Goal: Task Accomplishment & Management: Use online tool/utility

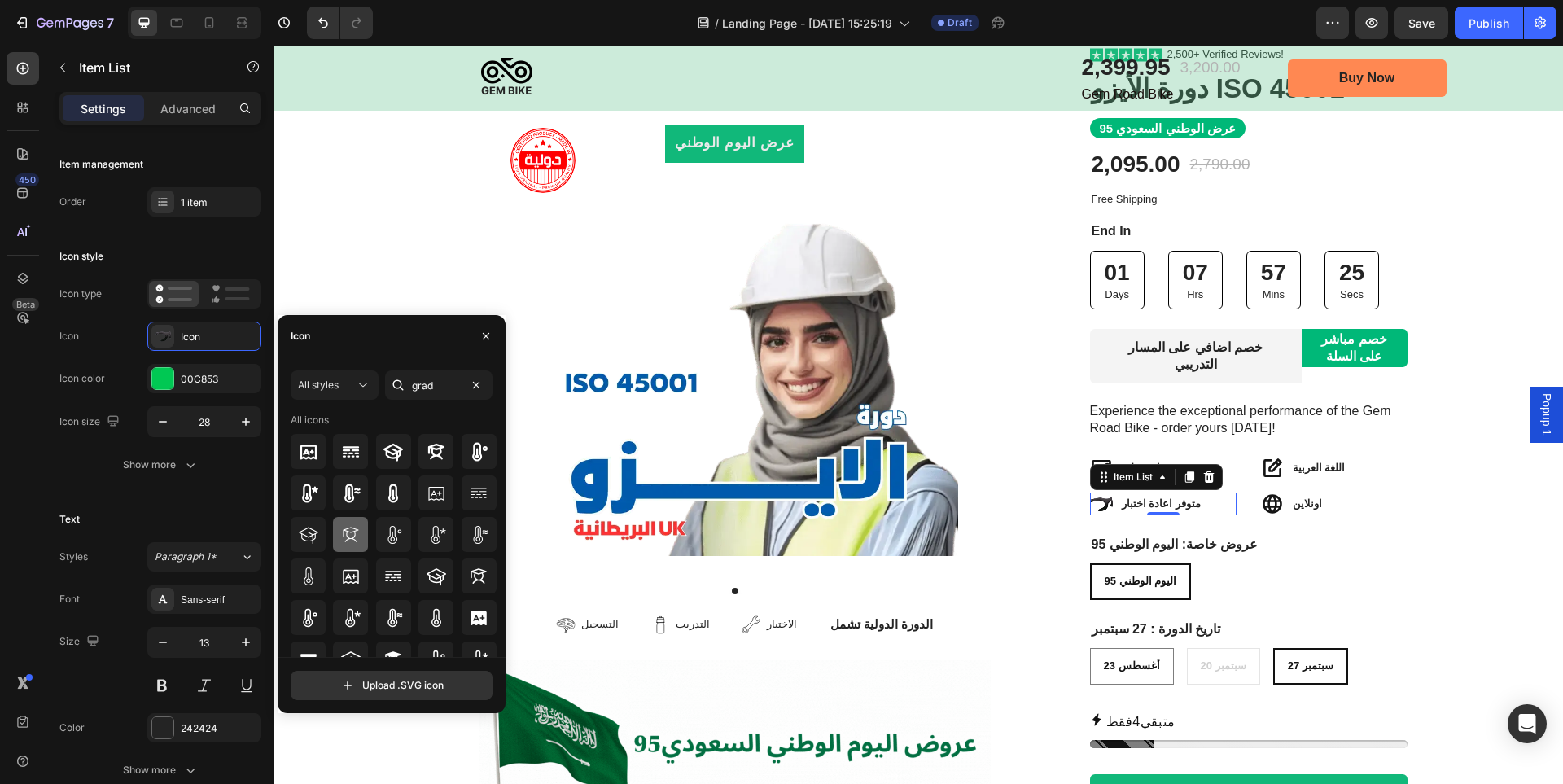
click at [353, 535] on icon at bounding box center [351, 535] width 20 height 20
click at [161, 379] on div at bounding box center [163, 379] width 21 height 21
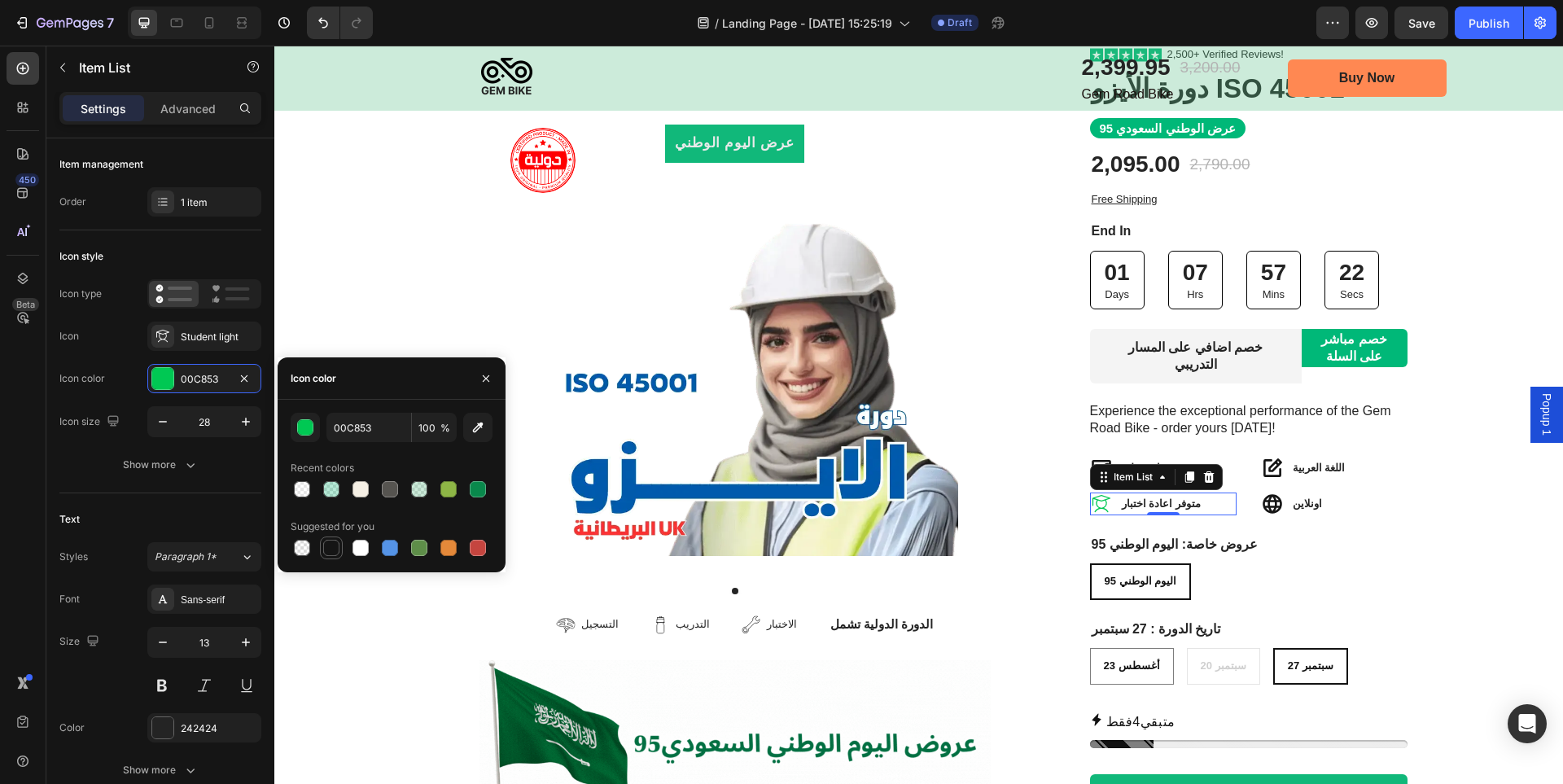
click at [332, 559] on div at bounding box center [331, 548] width 23 height 23
type input "151515"
click at [1360, 570] on div "اليوم الوطني 95 اليوم الوطني 95 اليوم الوطني 95" at bounding box center [1248, 581] width 318 height 36
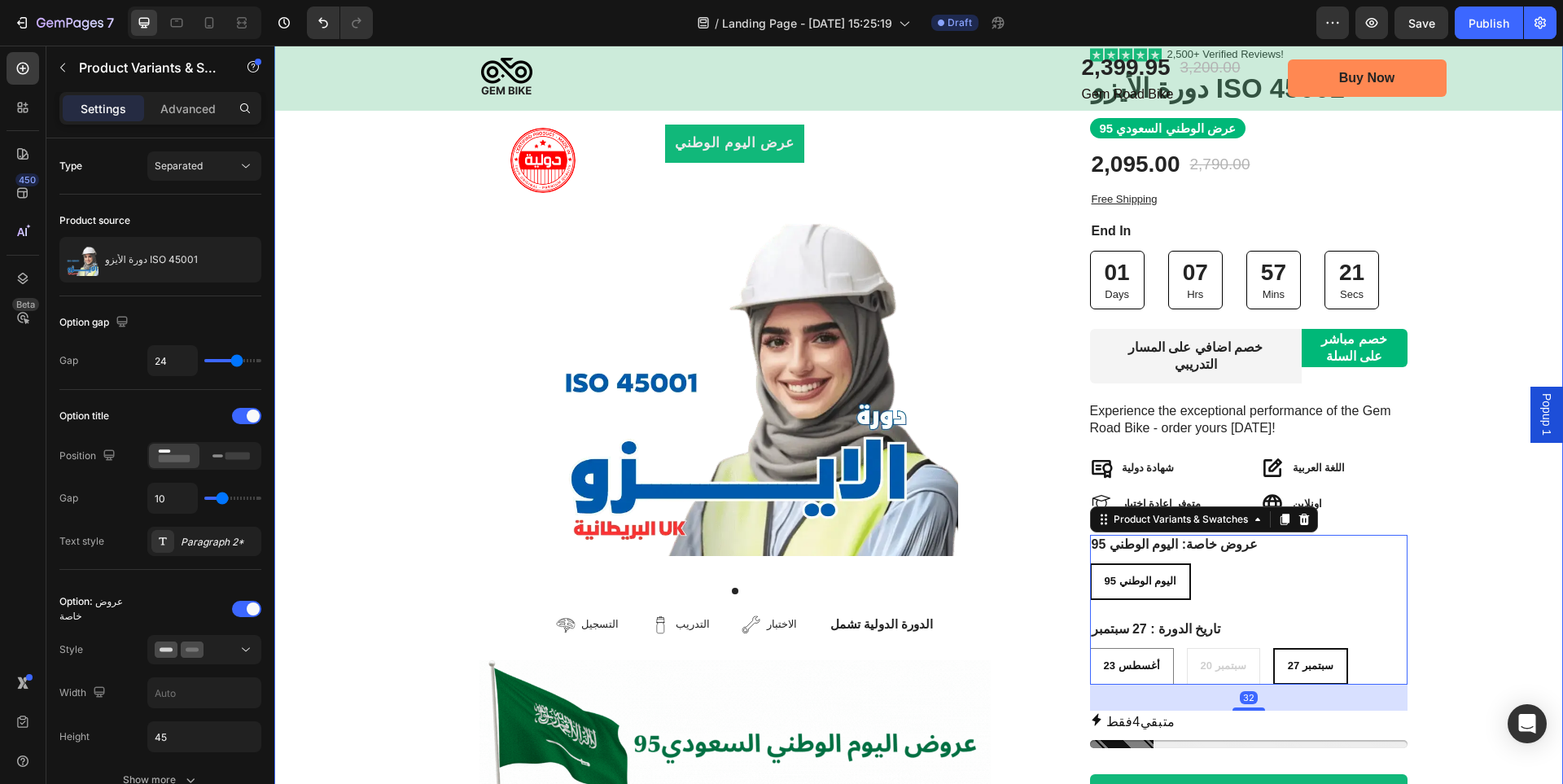
click at [1434, 521] on div "Image Row عرض اليوم الوطني Product Badge Product Images التسجيل Item List التدر…" at bounding box center [919, 469] width 1289 height 845
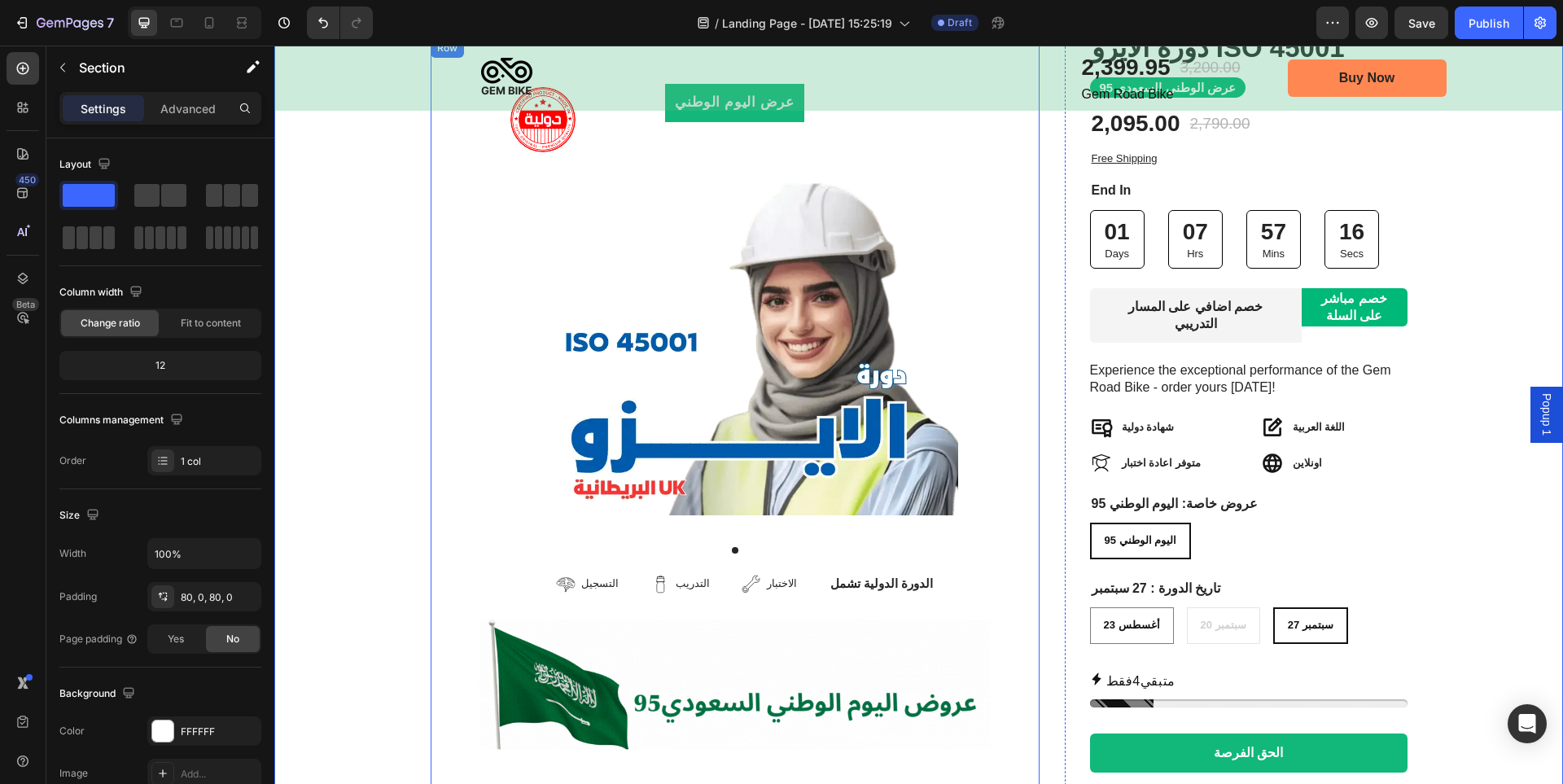
scroll to position [163, 0]
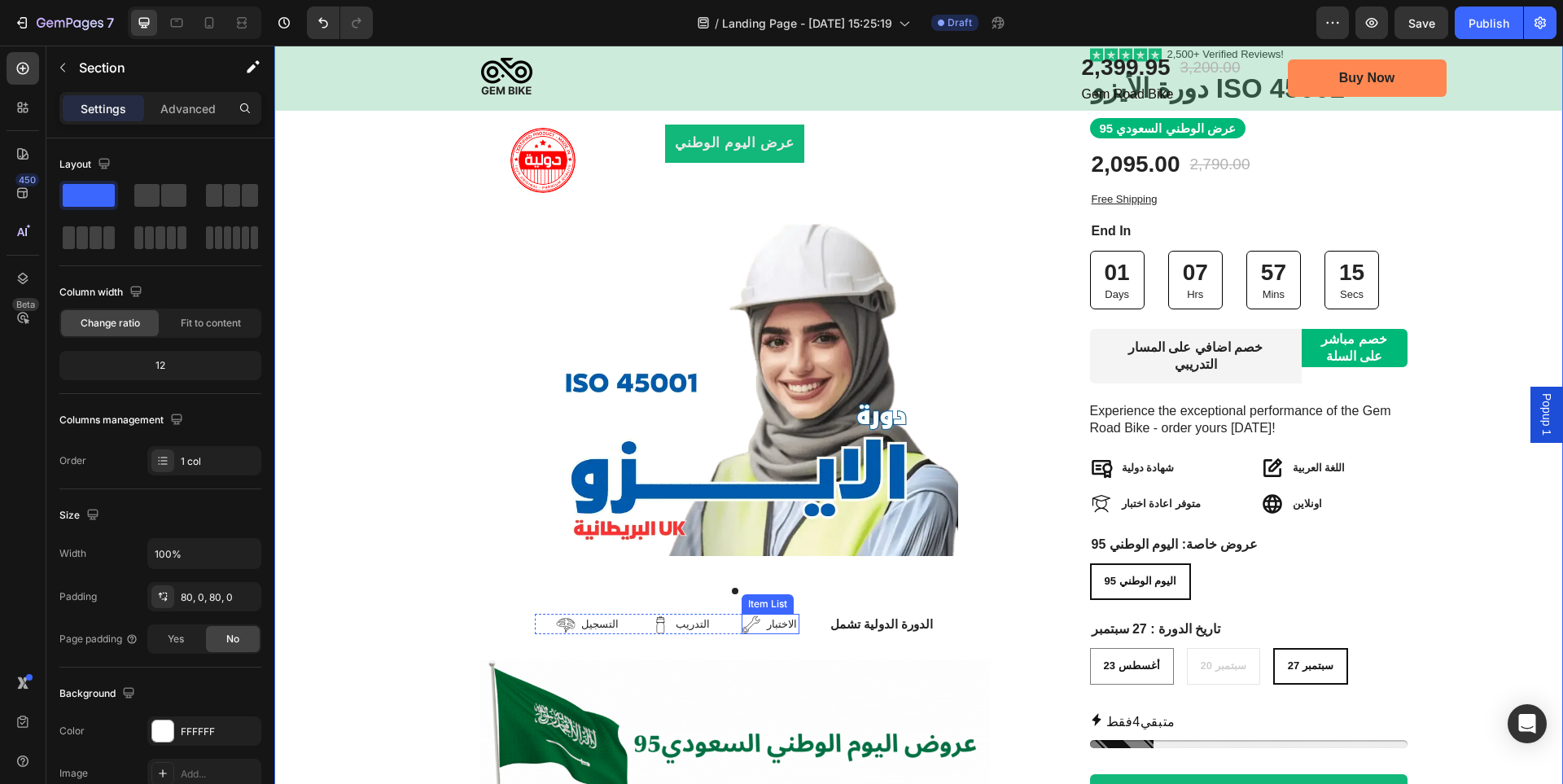
click at [762, 615] on icon at bounding box center [751, 625] width 20 height 20
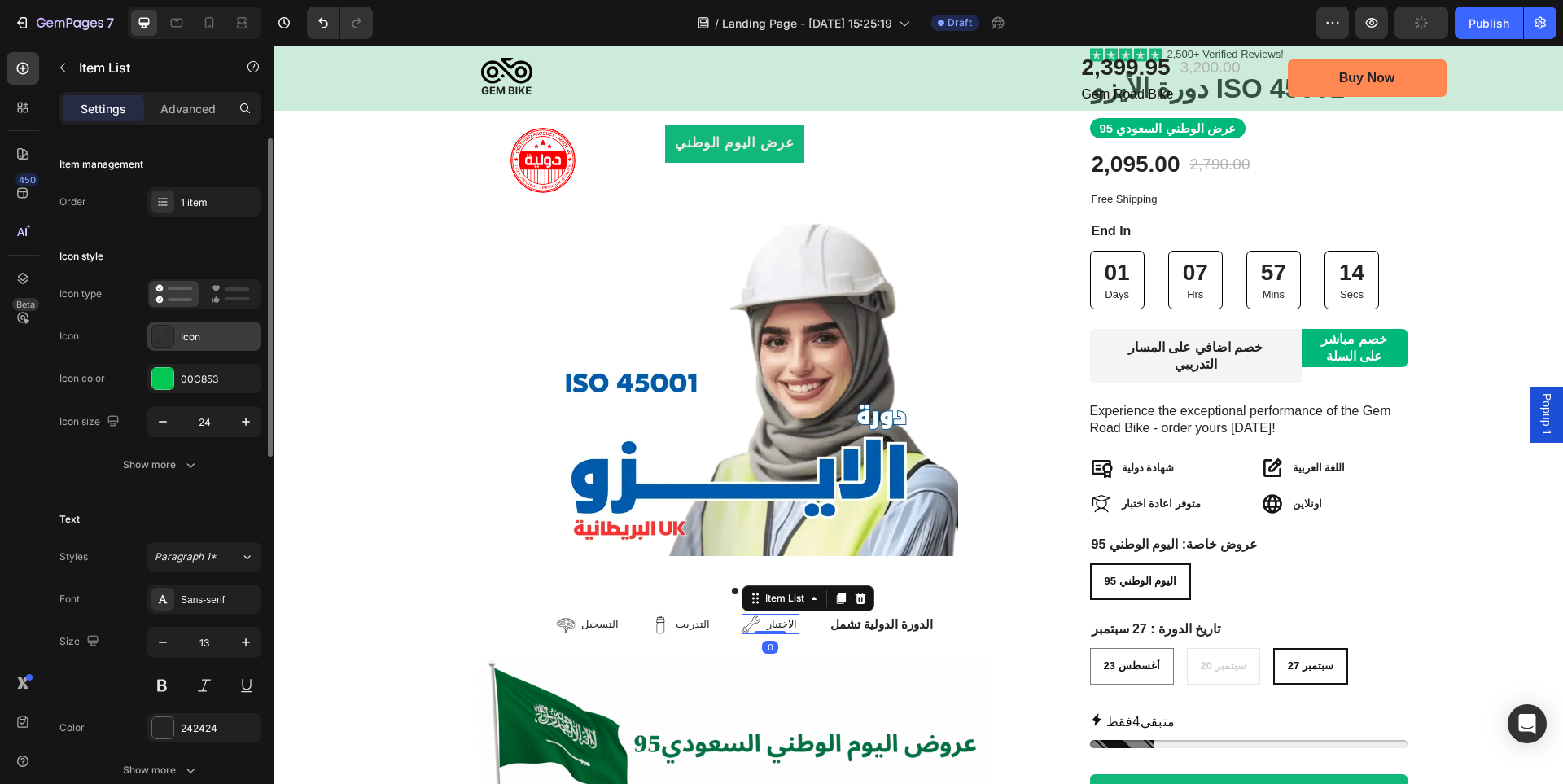
click at [204, 334] on div "Icon" at bounding box center [219, 337] width 76 height 15
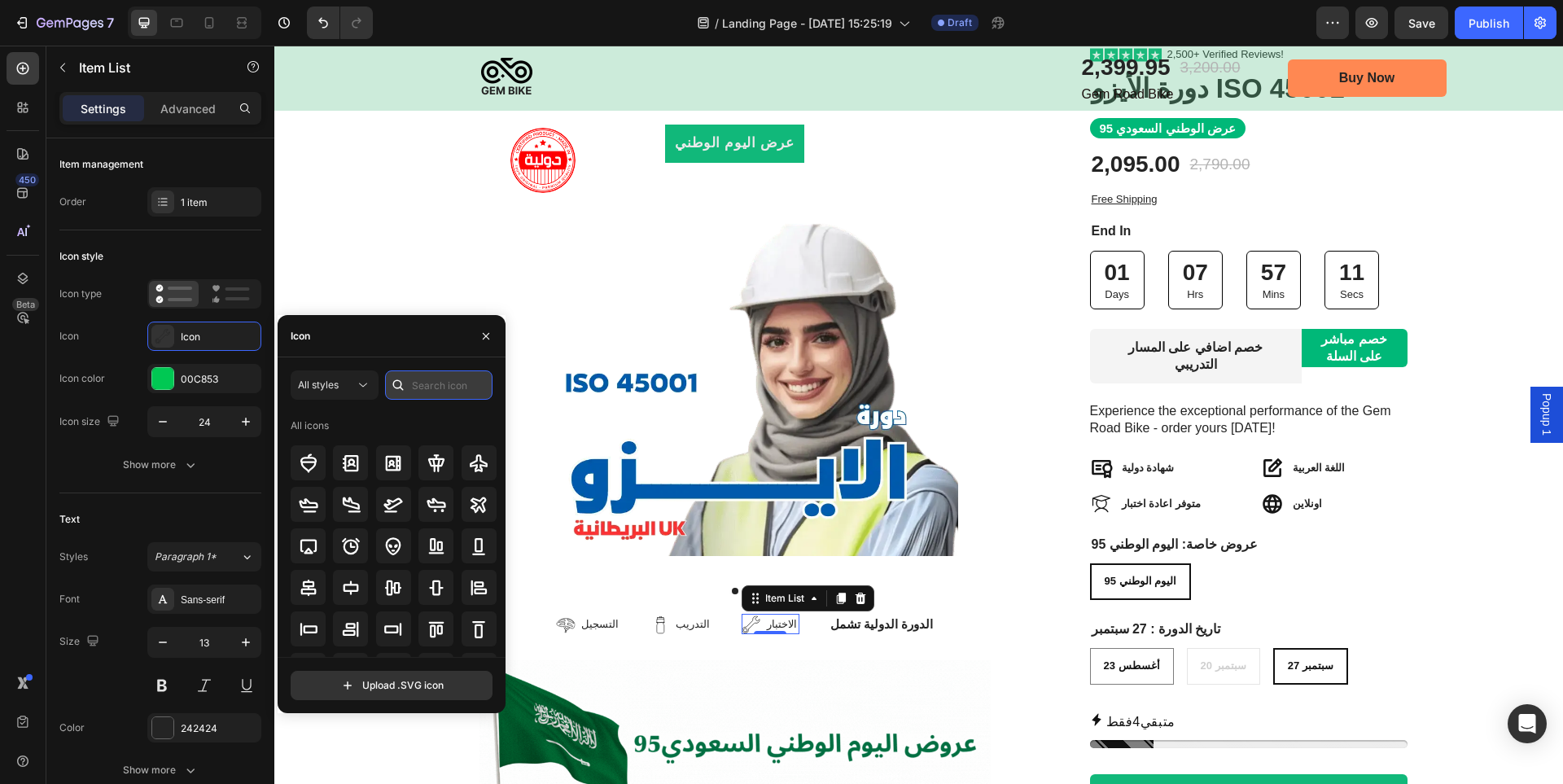
click at [427, 390] on input "text" at bounding box center [439, 386] width 107 height 29
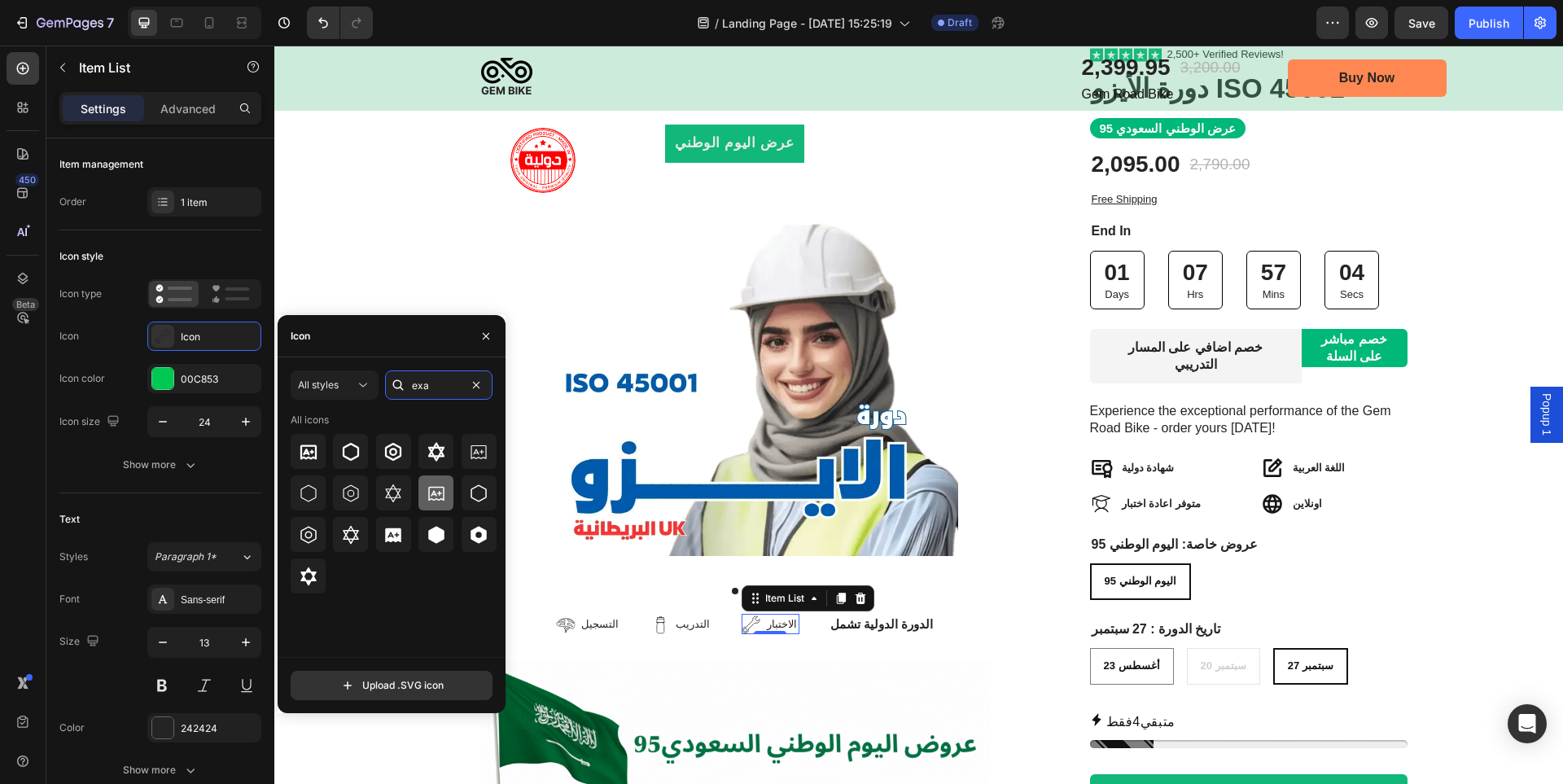
type input "exa"
click at [430, 493] on icon at bounding box center [436, 493] width 20 height 20
click at [160, 373] on div at bounding box center [163, 379] width 21 height 21
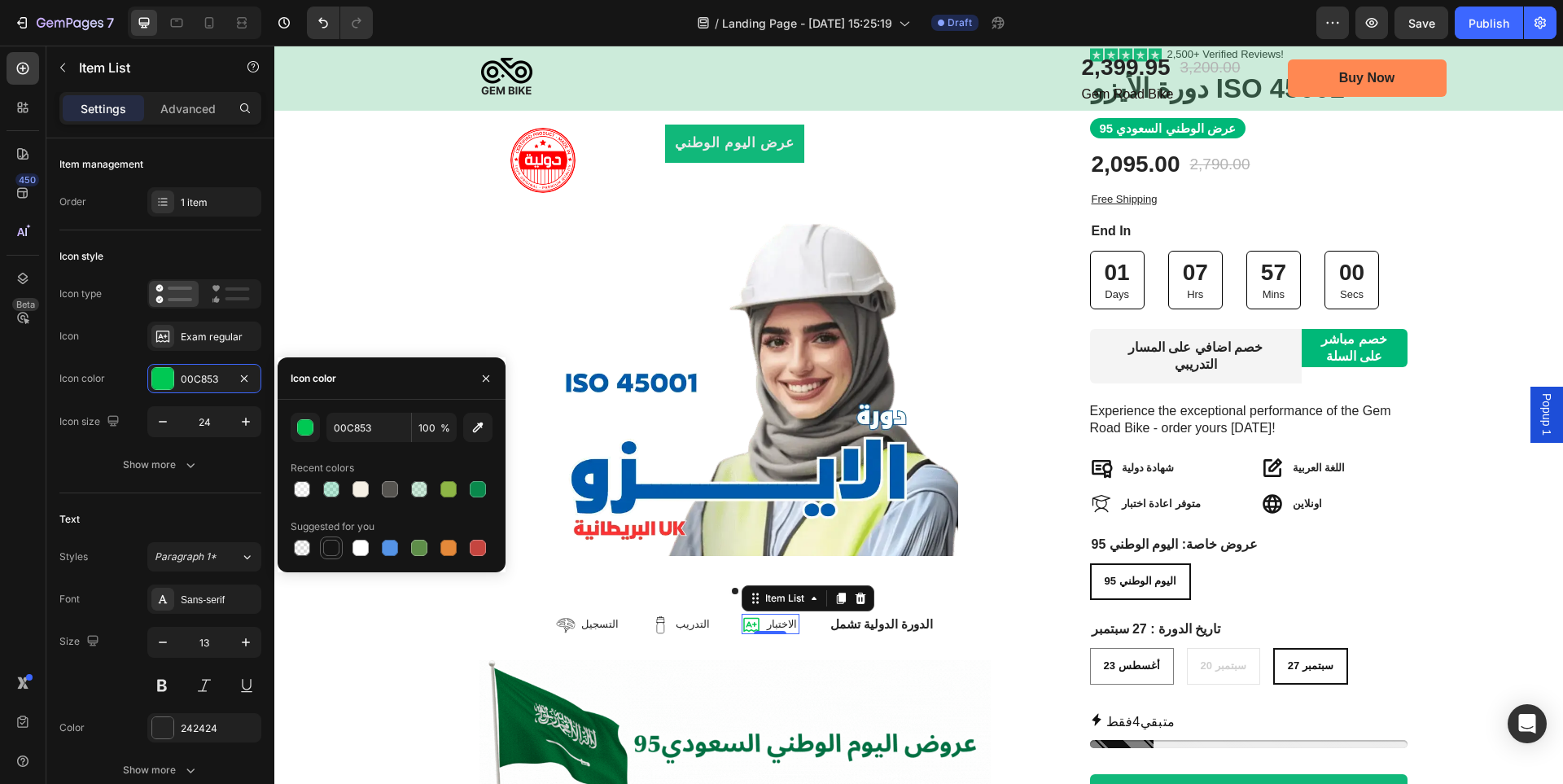
click at [334, 555] on div at bounding box center [331, 548] width 16 height 16
type input "151515"
click at [670, 615] on icon at bounding box center [660, 625] width 20 height 20
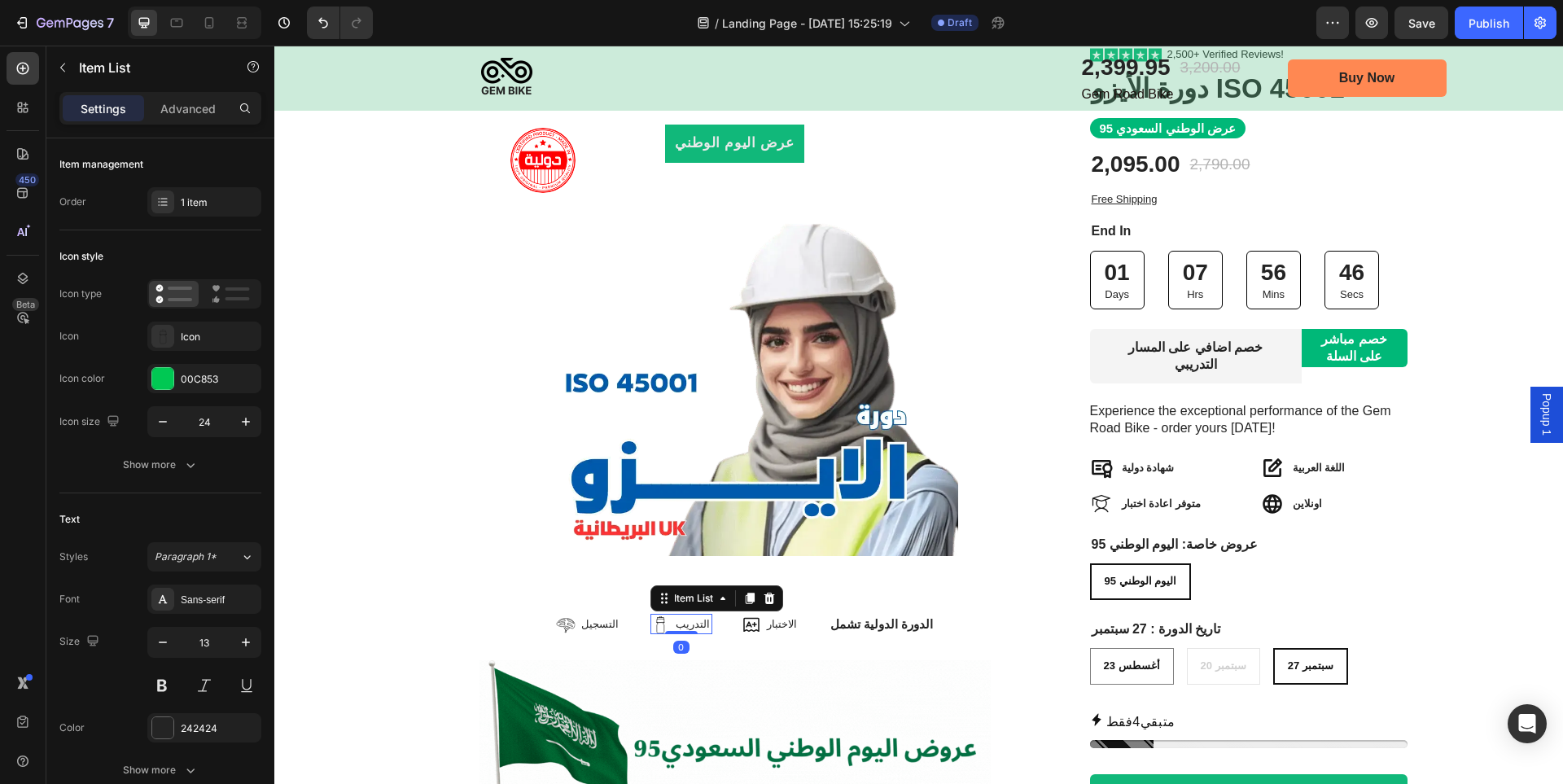
click at [670, 615] on icon at bounding box center [660, 625] width 20 height 20
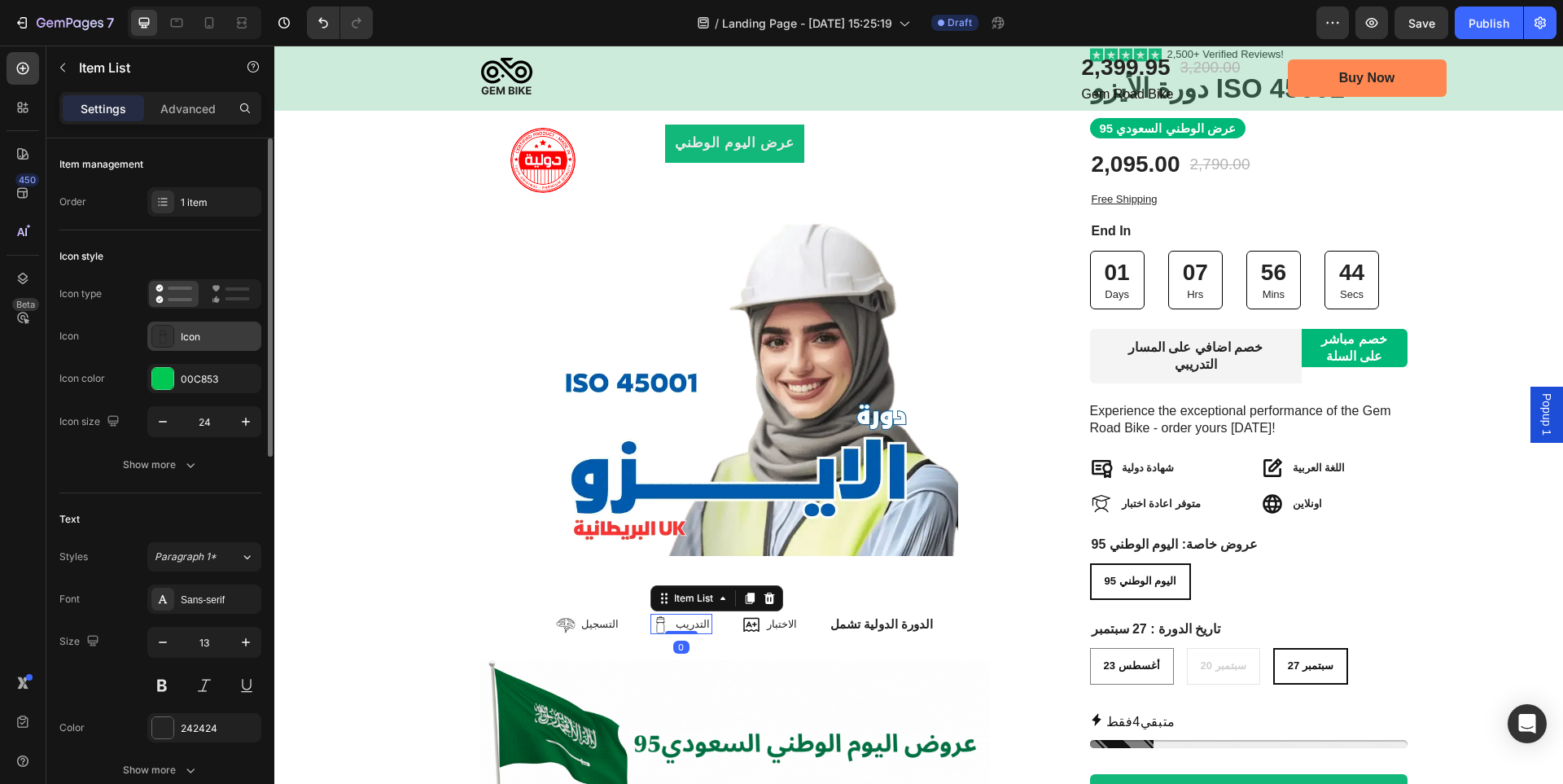
click at [178, 331] on div "Icon" at bounding box center [204, 336] width 114 height 29
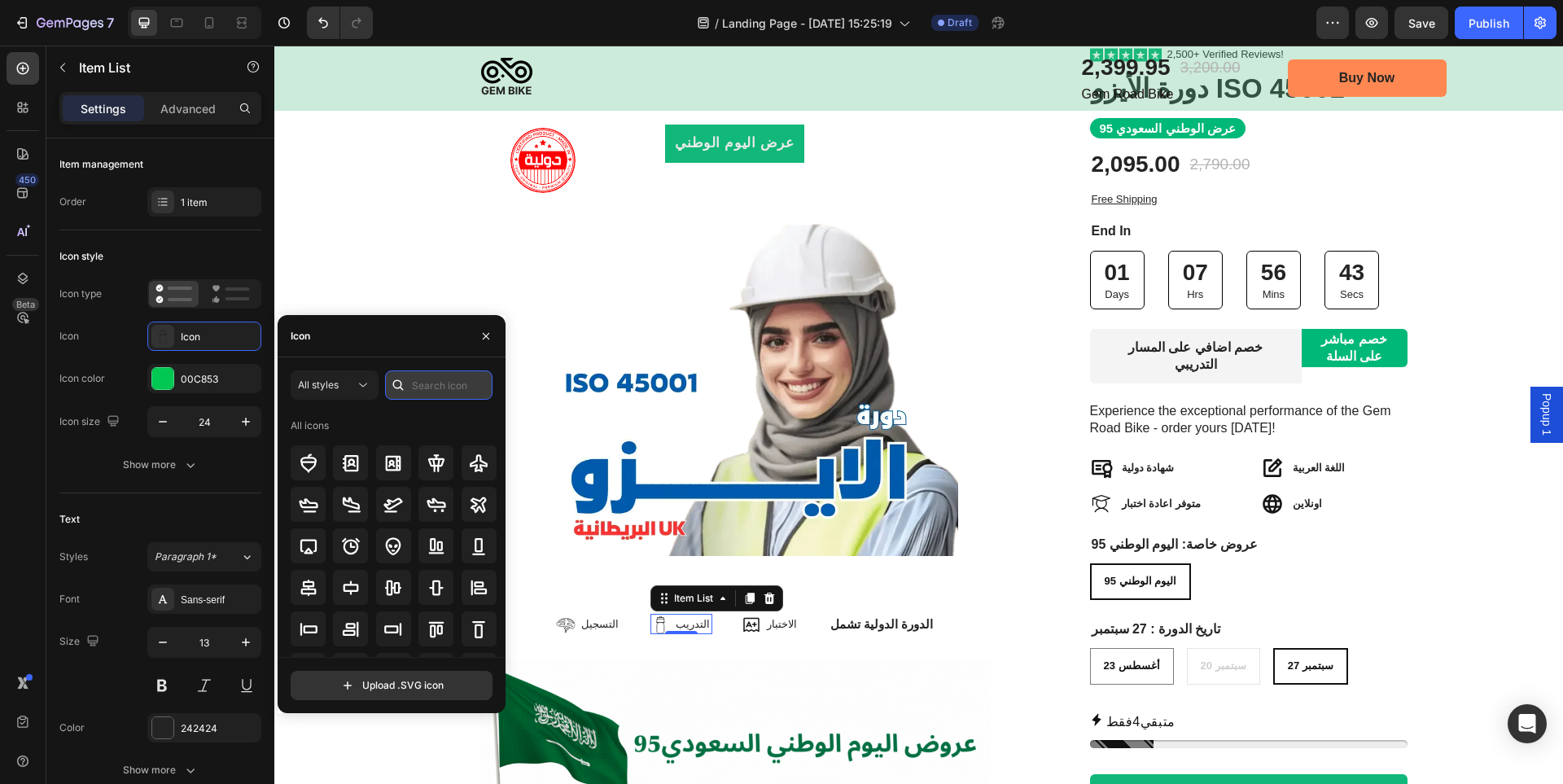
click at [440, 386] on input "text" at bounding box center [439, 386] width 107 height 29
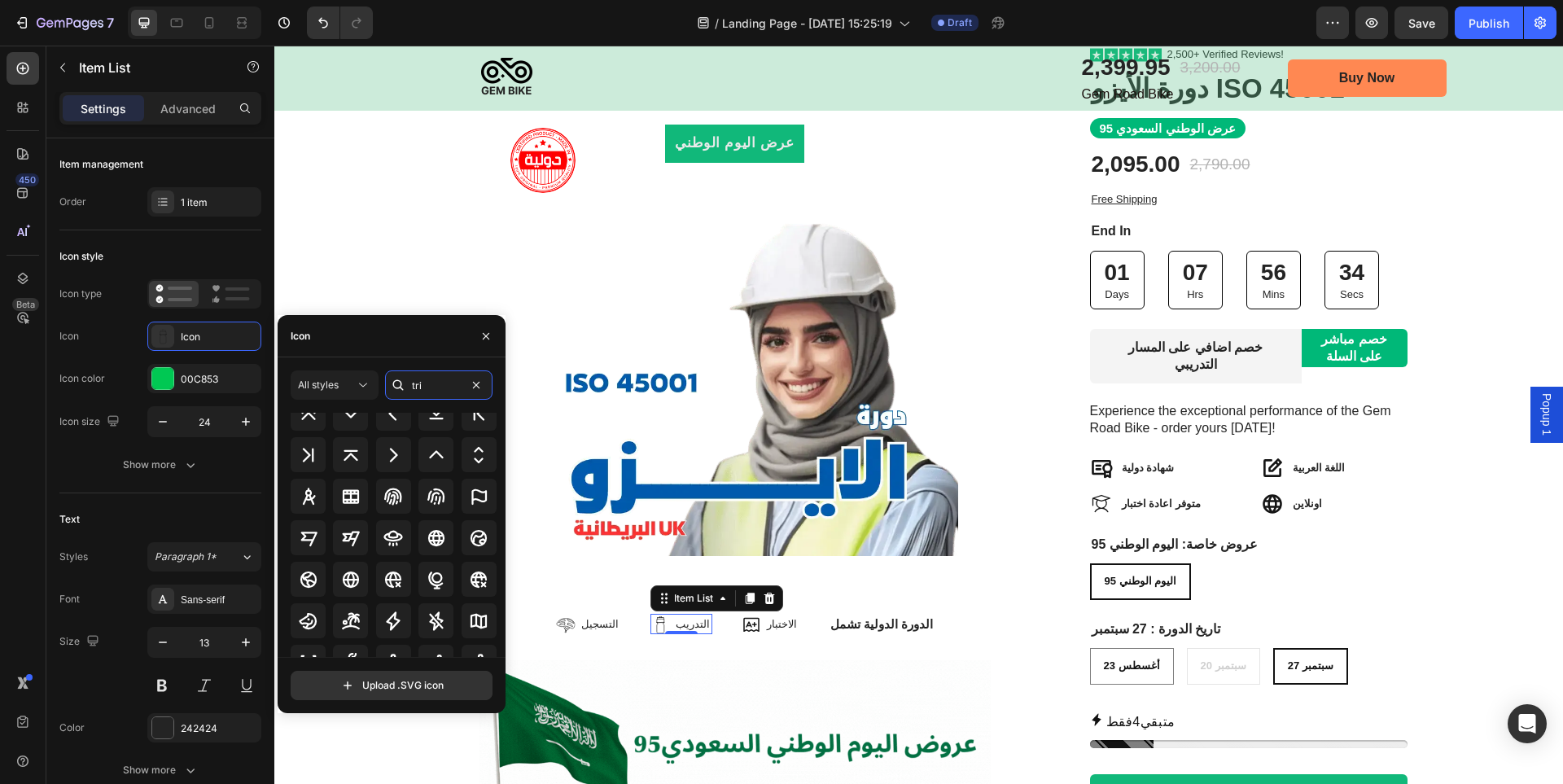
scroll to position [179, 0]
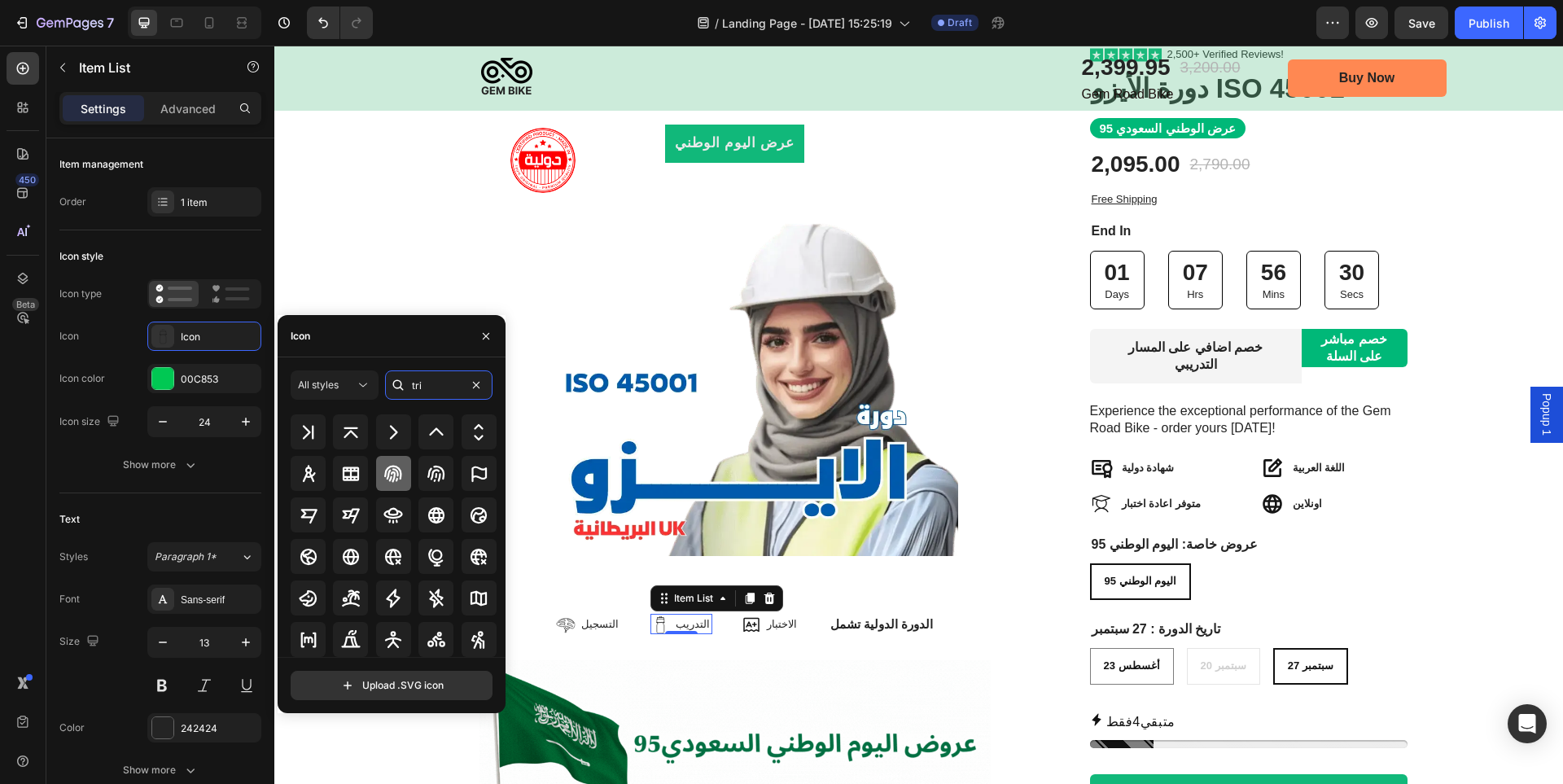
type input "tri"
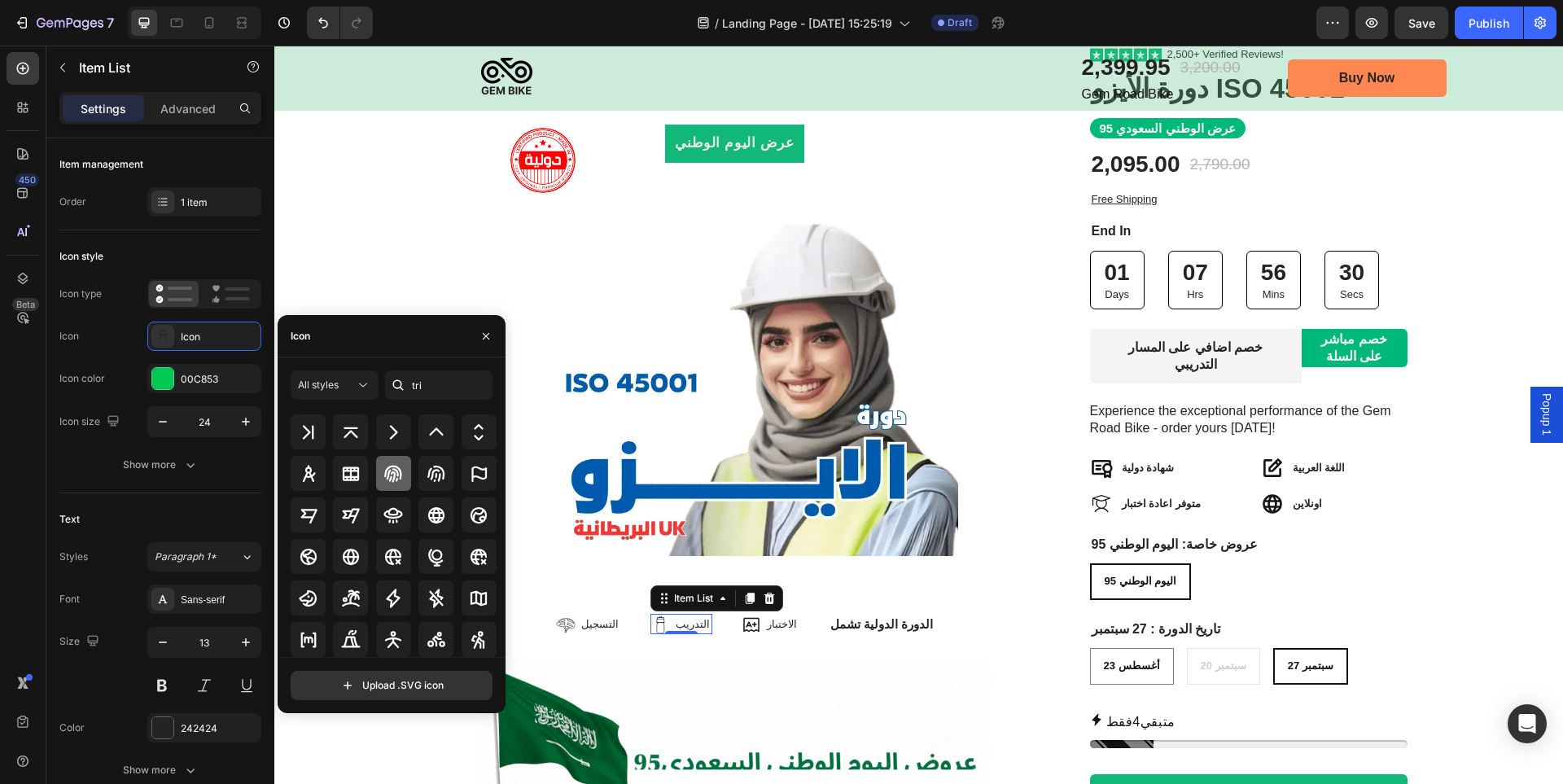
click at [393, 480] on icon at bounding box center [393, 474] width 20 height 20
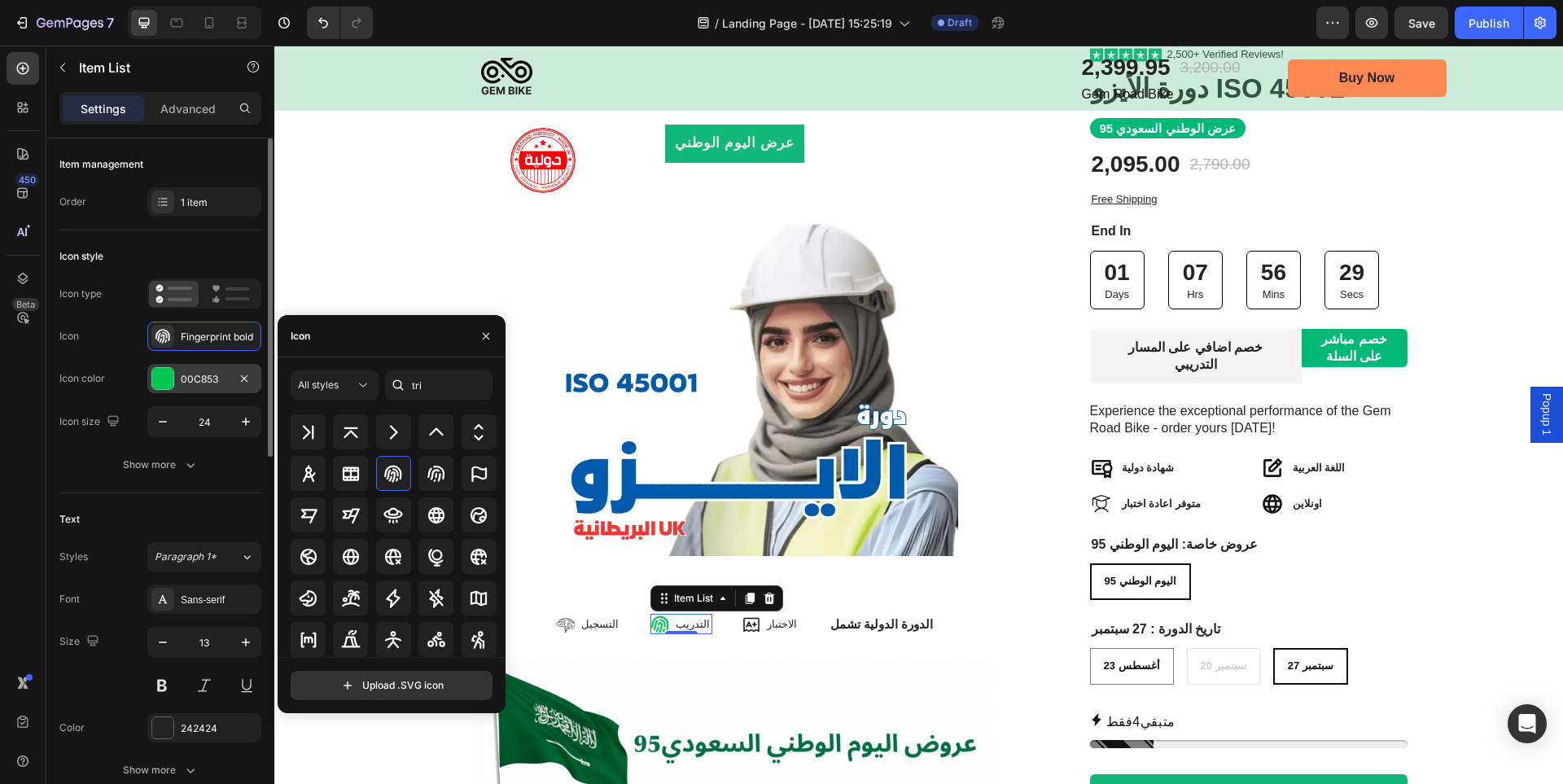
click at [165, 368] on div at bounding box center [163, 379] width 21 height 21
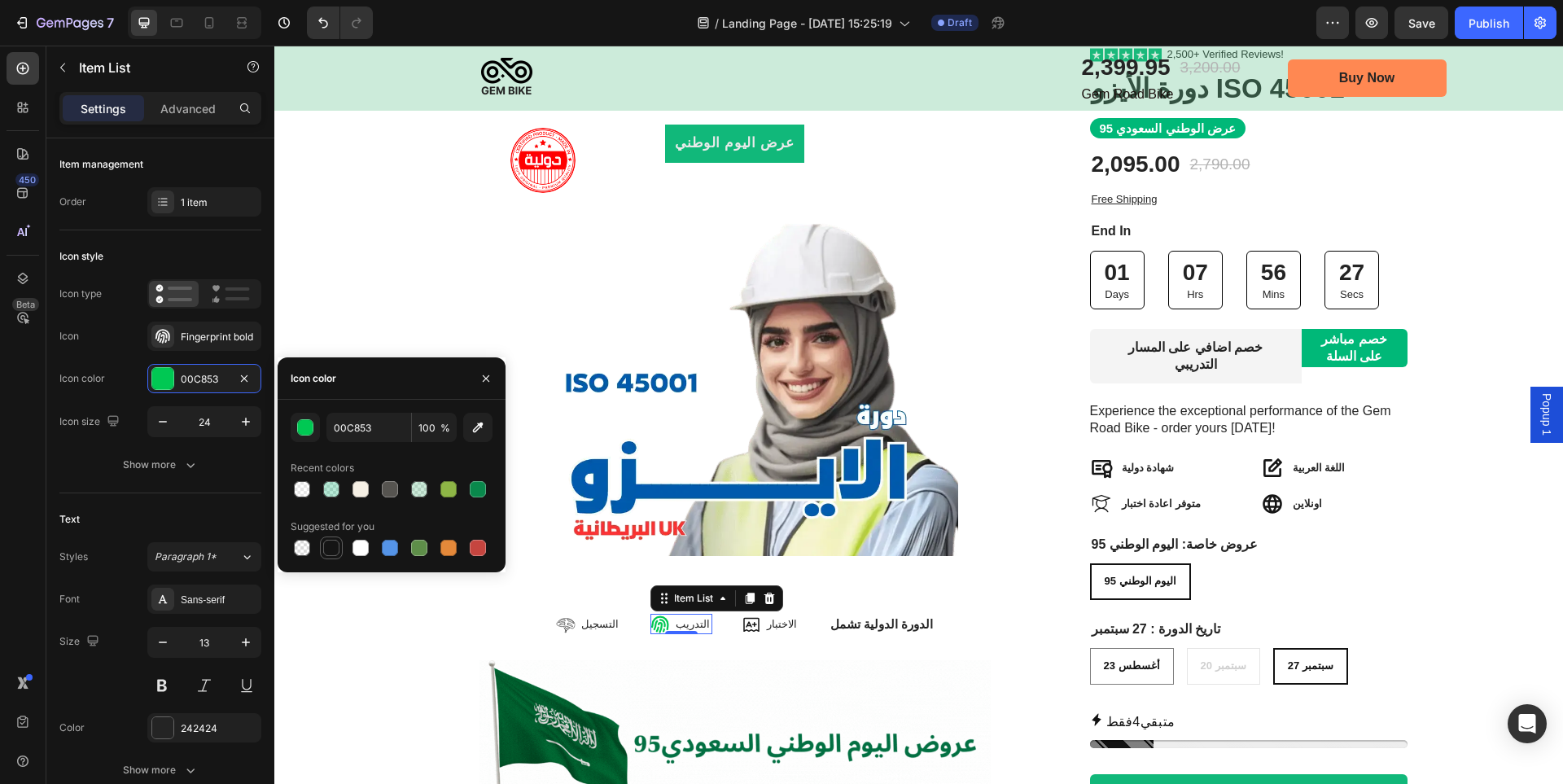
click at [329, 545] on div at bounding box center [331, 548] width 16 height 16
type input "151515"
click at [575, 615] on icon at bounding box center [566, 625] width 20 height 20
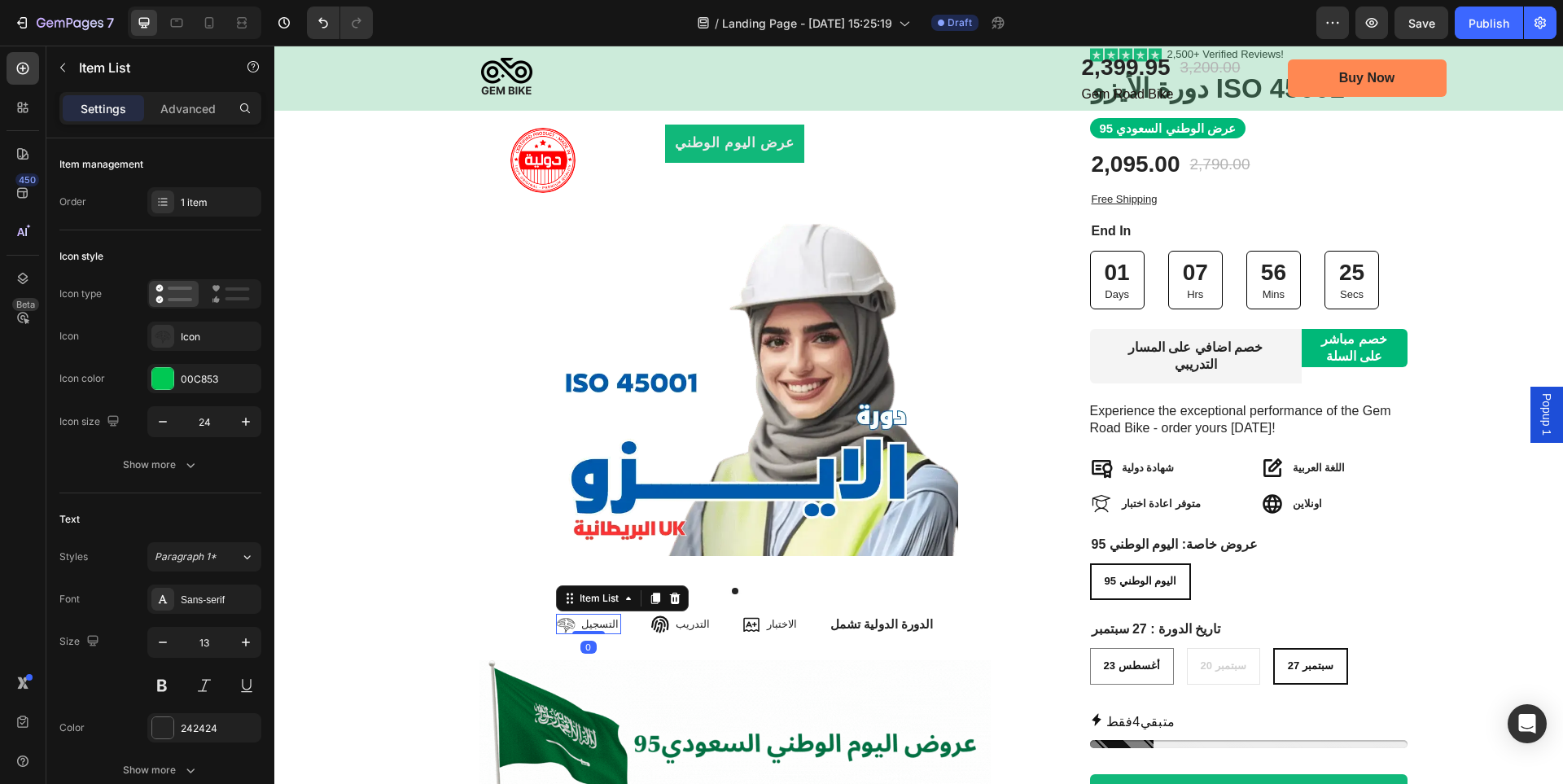
click at [575, 615] on icon at bounding box center [566, 625] width 20 height 20
click at [213, 336] on div "Icon" at bounding box center [219, 337] width 76 height 15
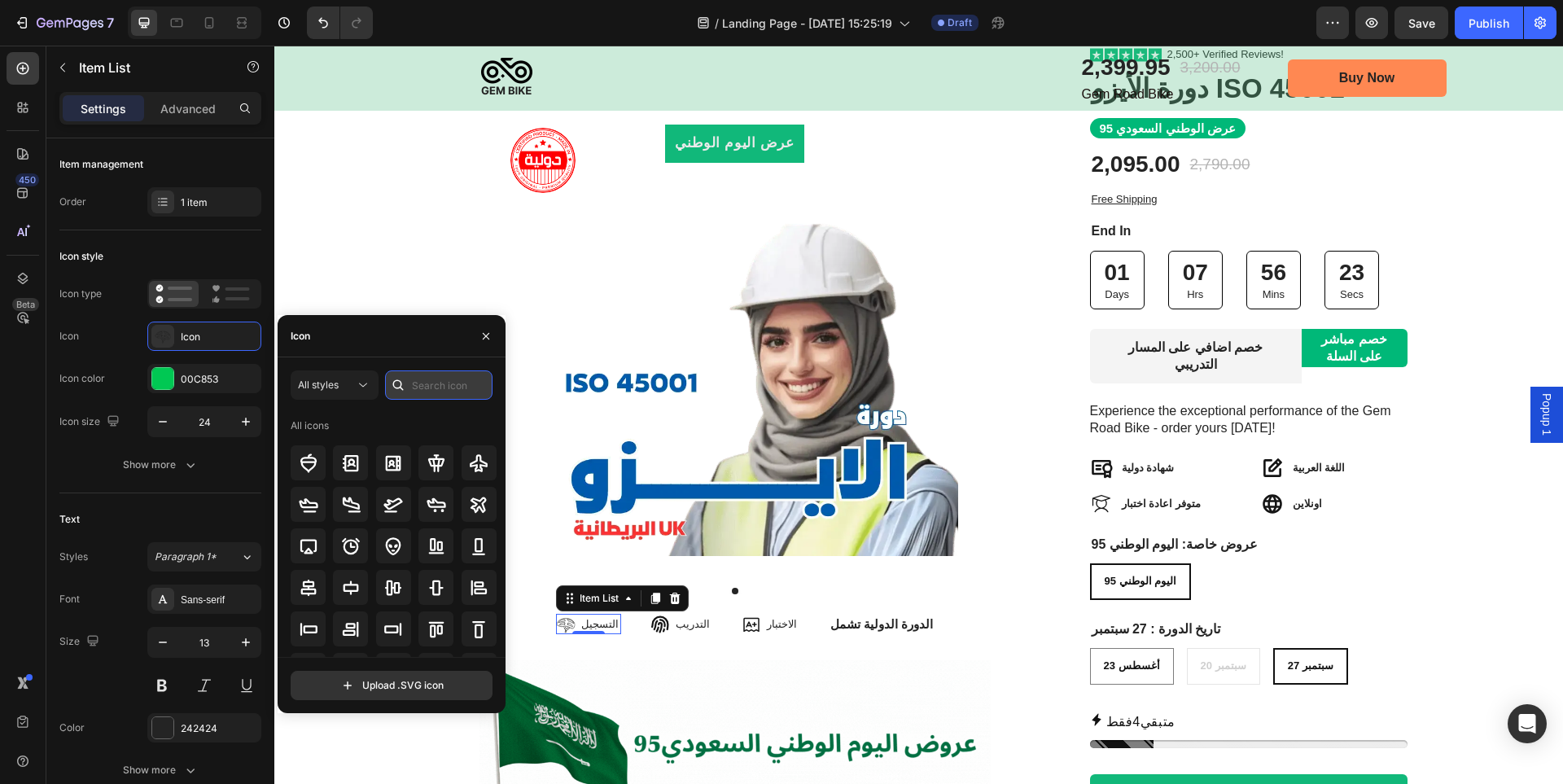
click at [451, 396] on input "text" at bounding box center [439, 386] width 107 height 29
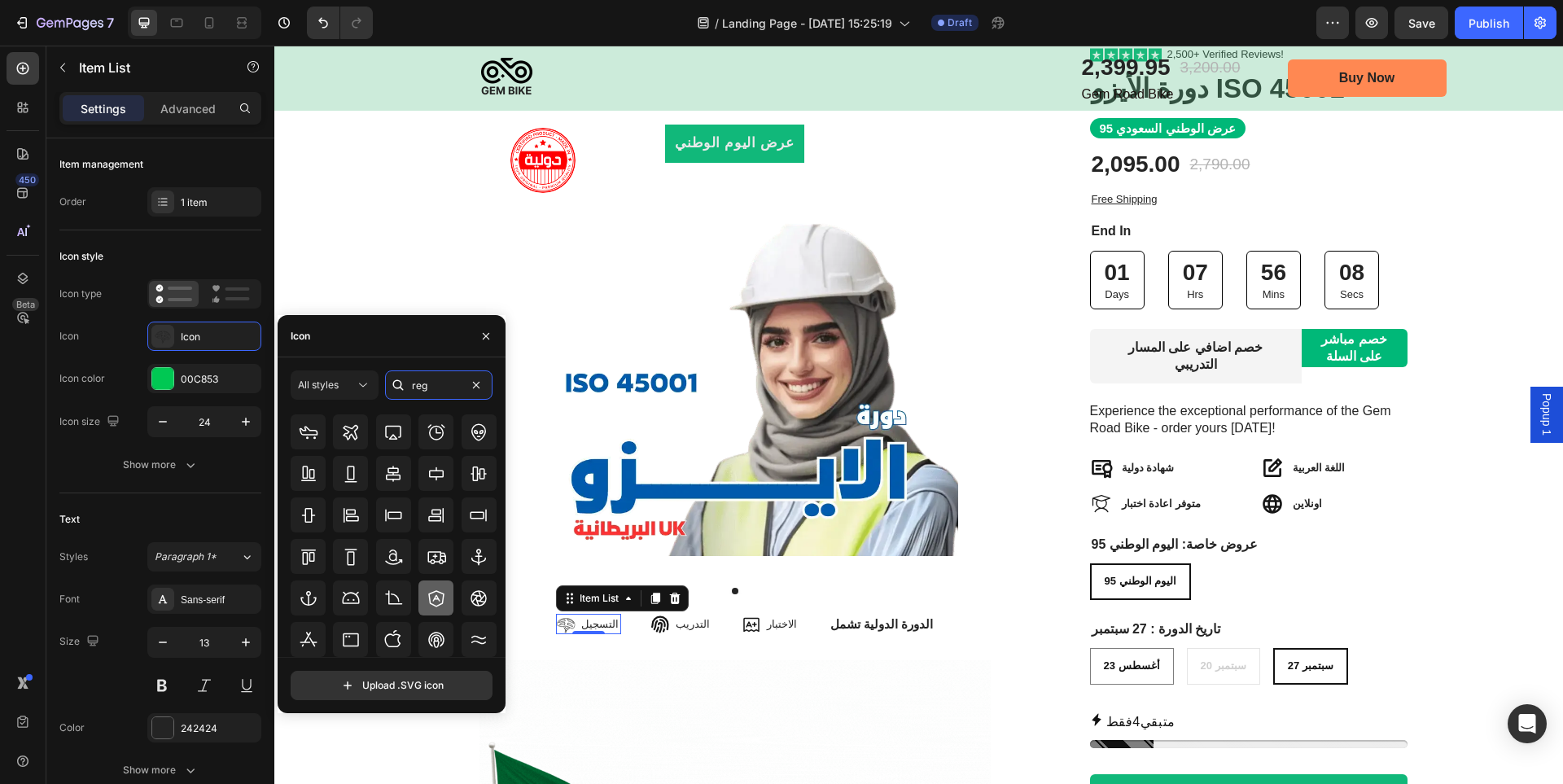
type input "reg"
click at [434, 599] on icon at bounding box center [436, 598] width 16 height 16
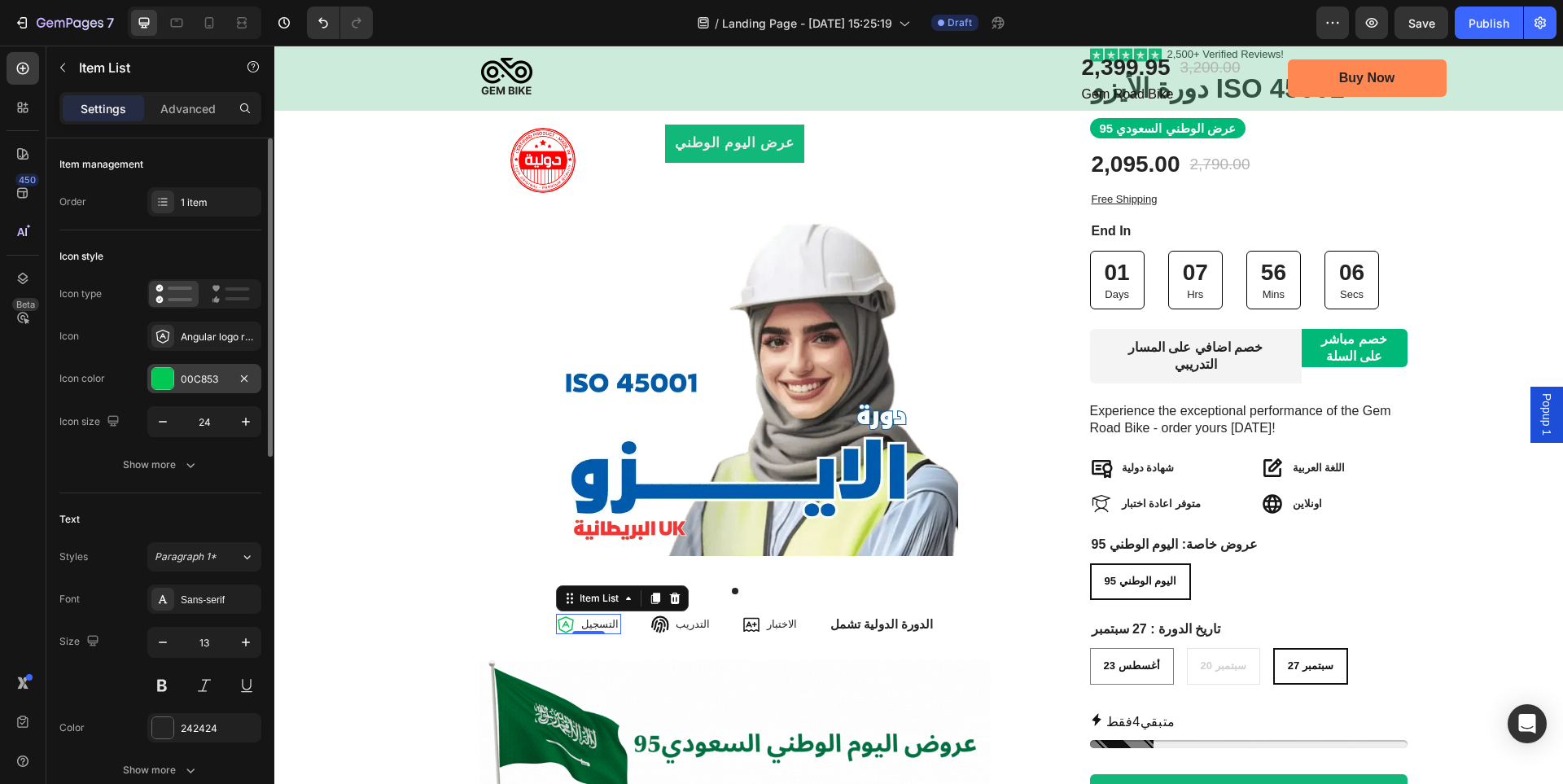
click at [164, 380] on div at bounding box center [163, 379] width 21 height 21
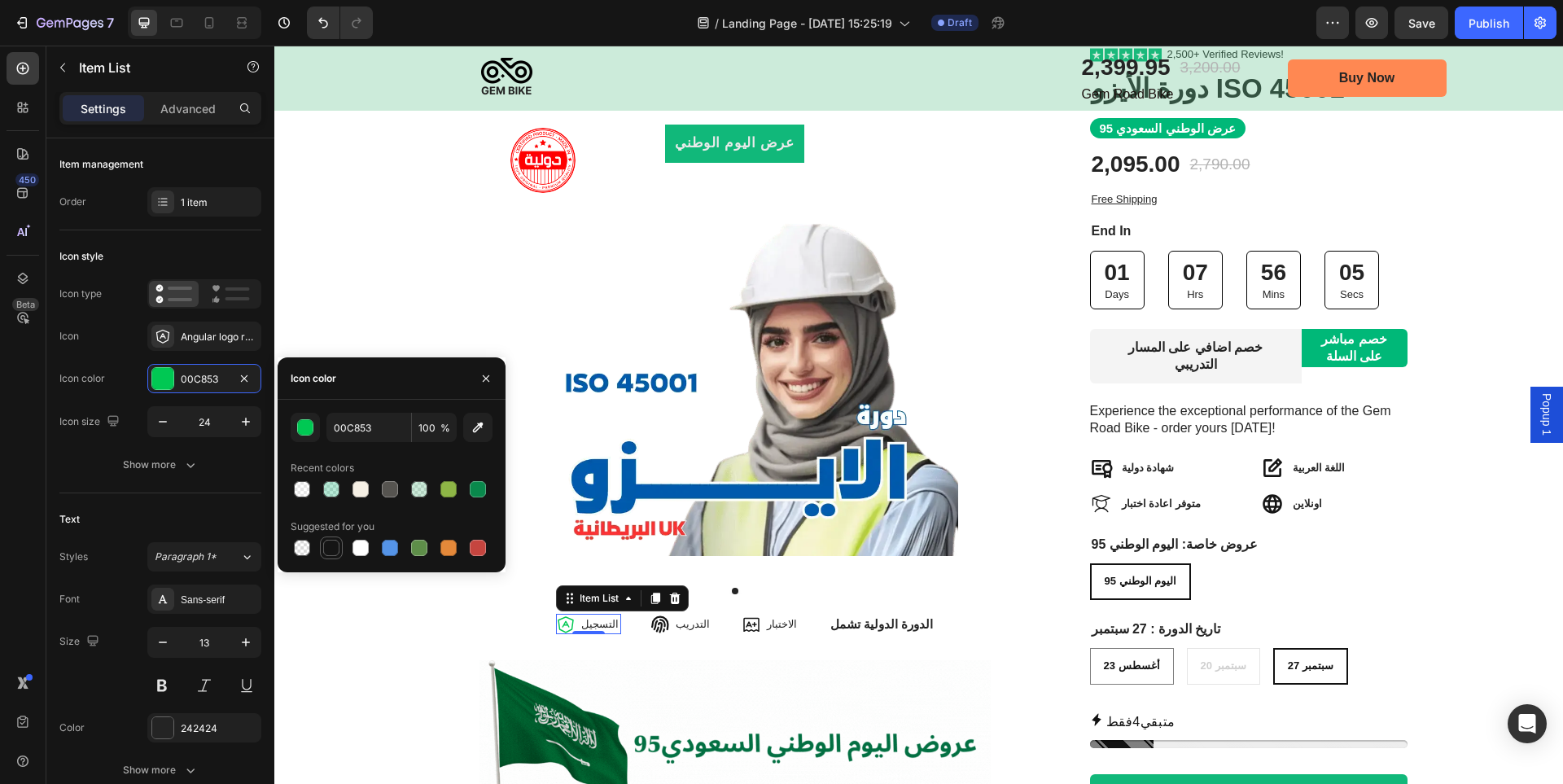
click at [336, 544] on div at bounding box center [331, 548] width 16 height 16
type input "151515"
click at [769, 660] on img at bounding box center [736, 725] width 511 height 130
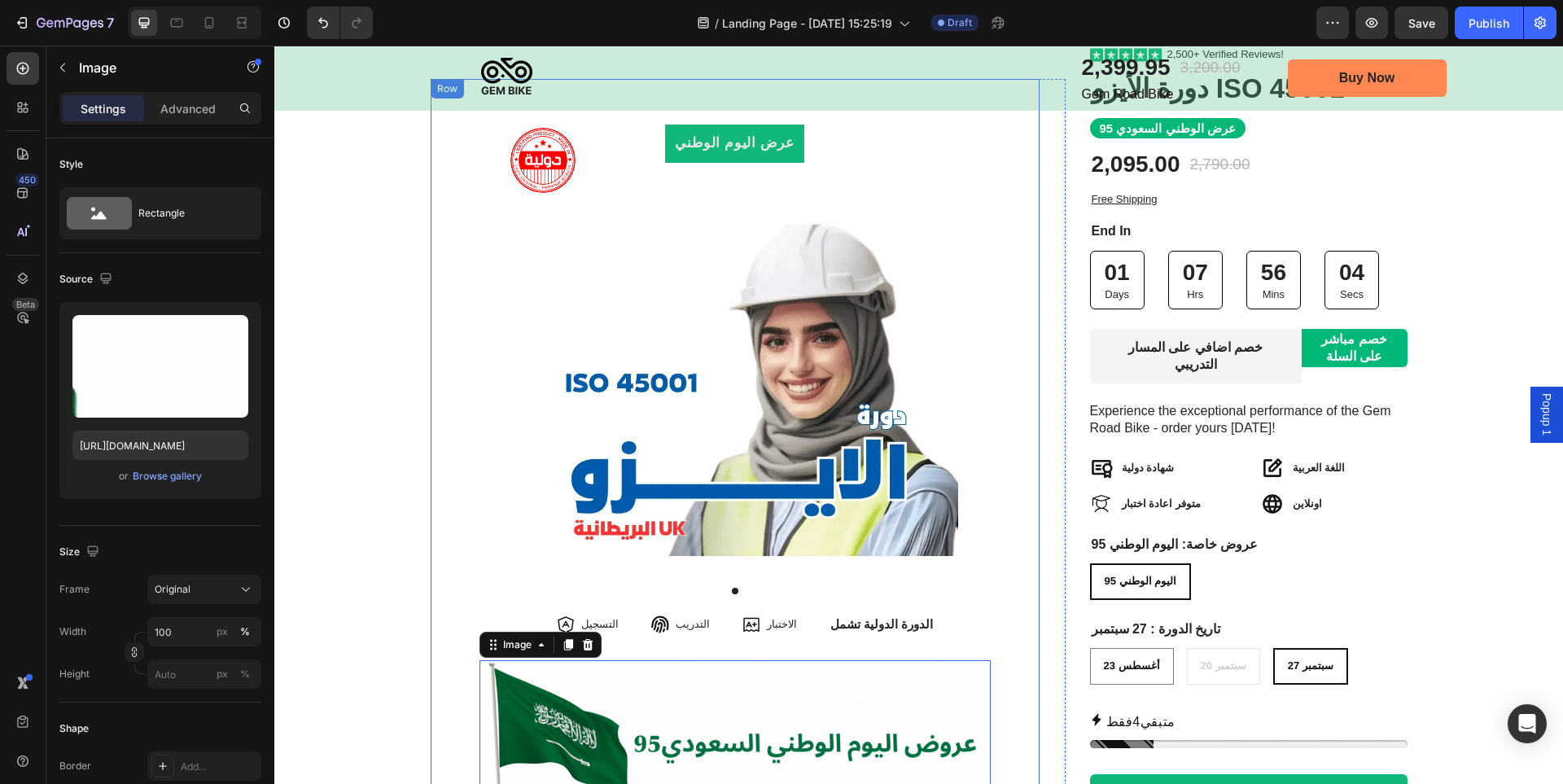
click at [1028, 606] on div "عرض اليوم الوطني Product Badge Product Images التسجيل Item List التدريب Item Li…" at bounding box center [735, 485] width 609 height 813
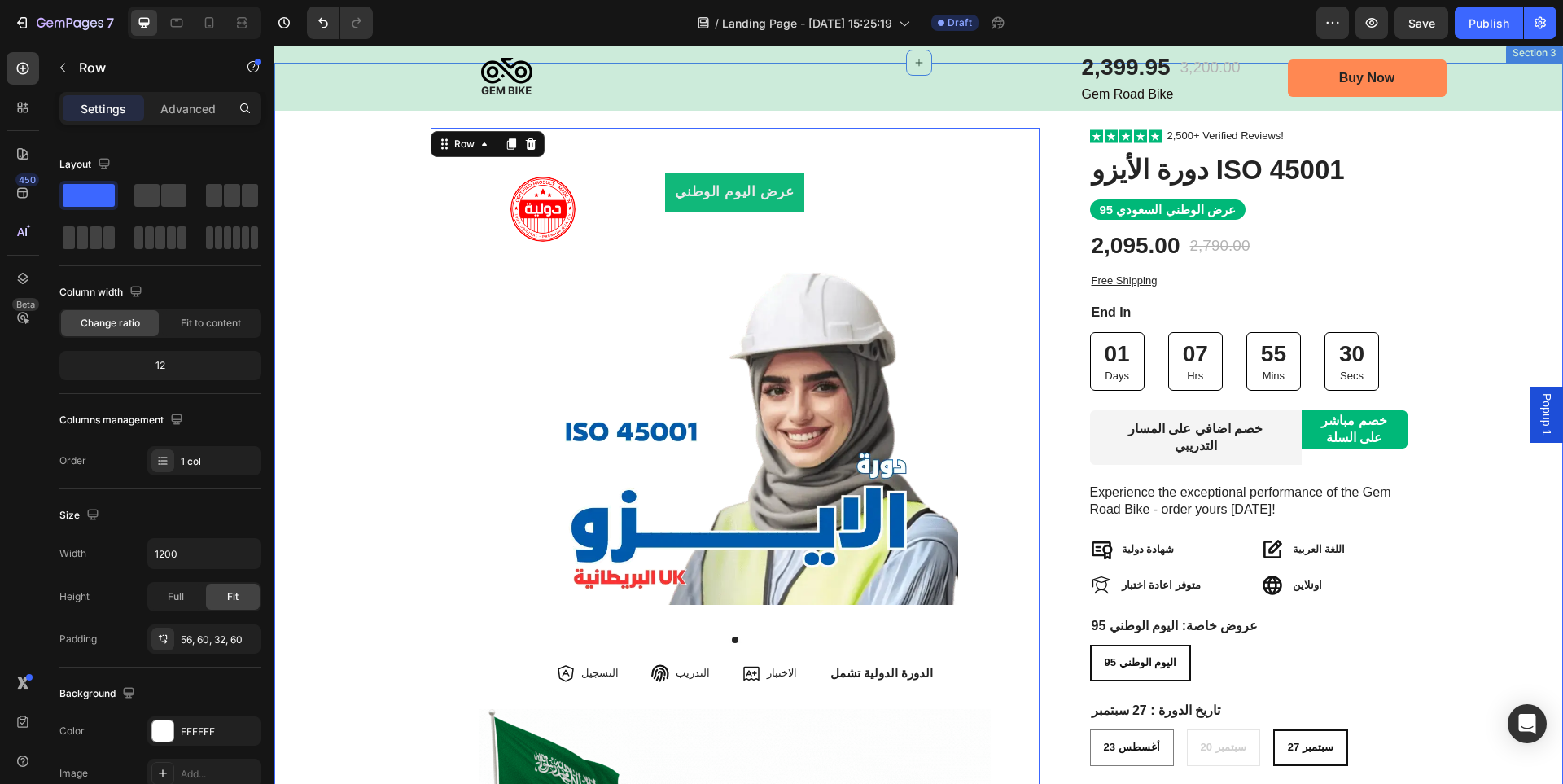
scroll to position [163, 0]
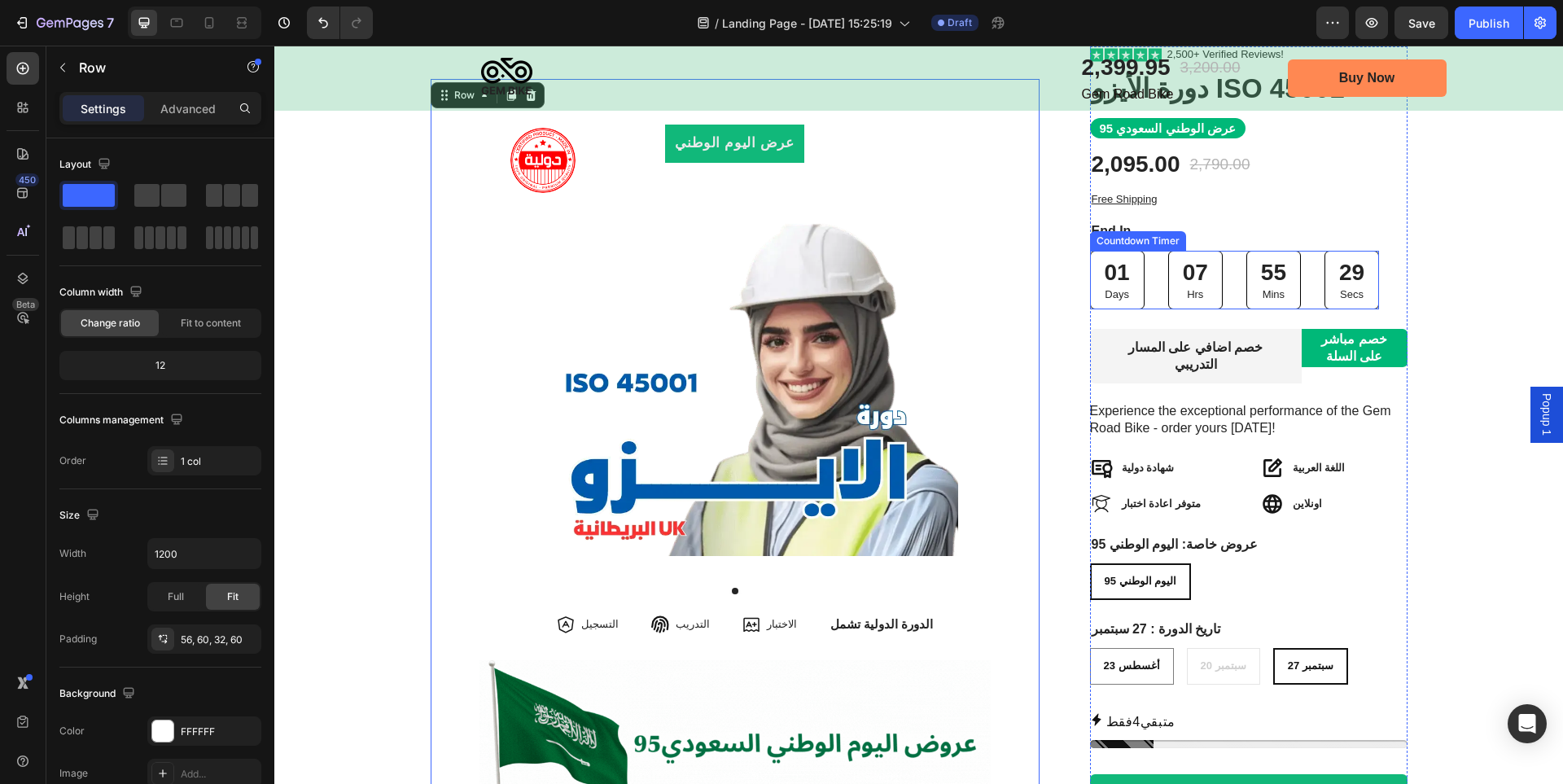
click at [1314, 289] on div "01 Days 07 Hrs 55 Mins 29 Secs" at bounding box center [1235, 279] width 290 height 58
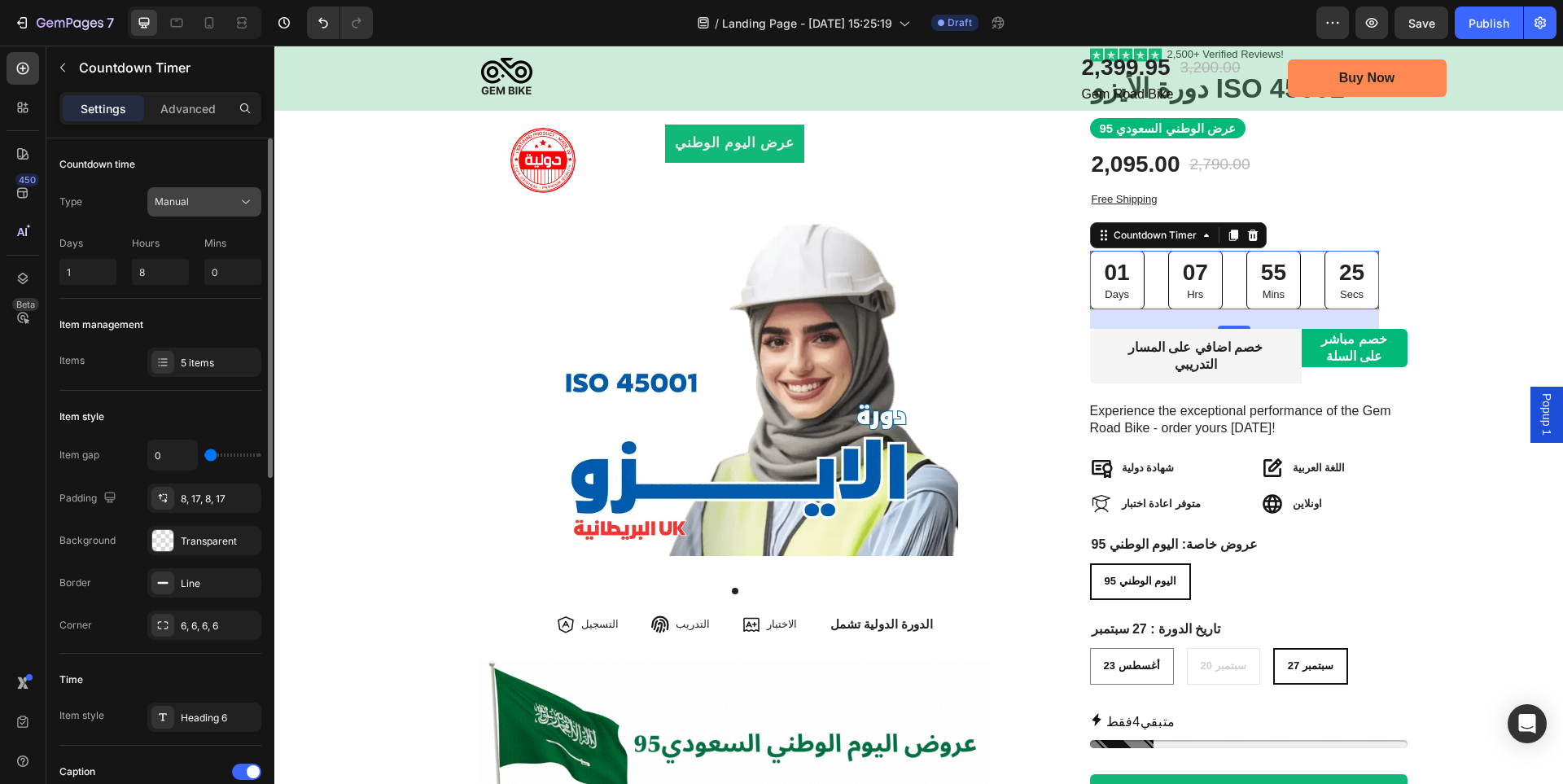
click at [179, 210] on div "Manual" at bounding box center [204, 202] width 100 height 16
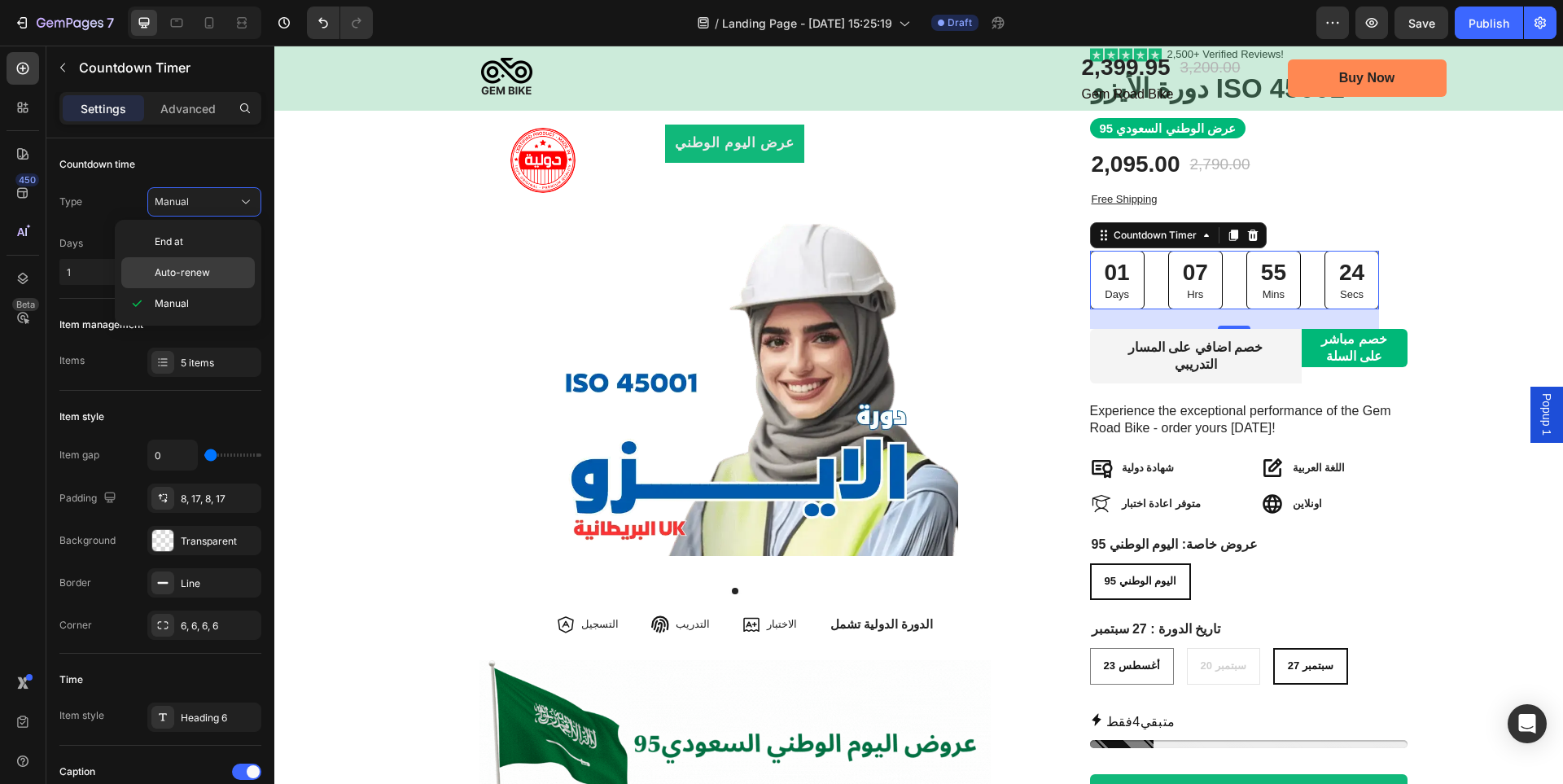
click at [185, 265] on span "Auto-renew" at bounding box center [183, 272] width 55 height 15
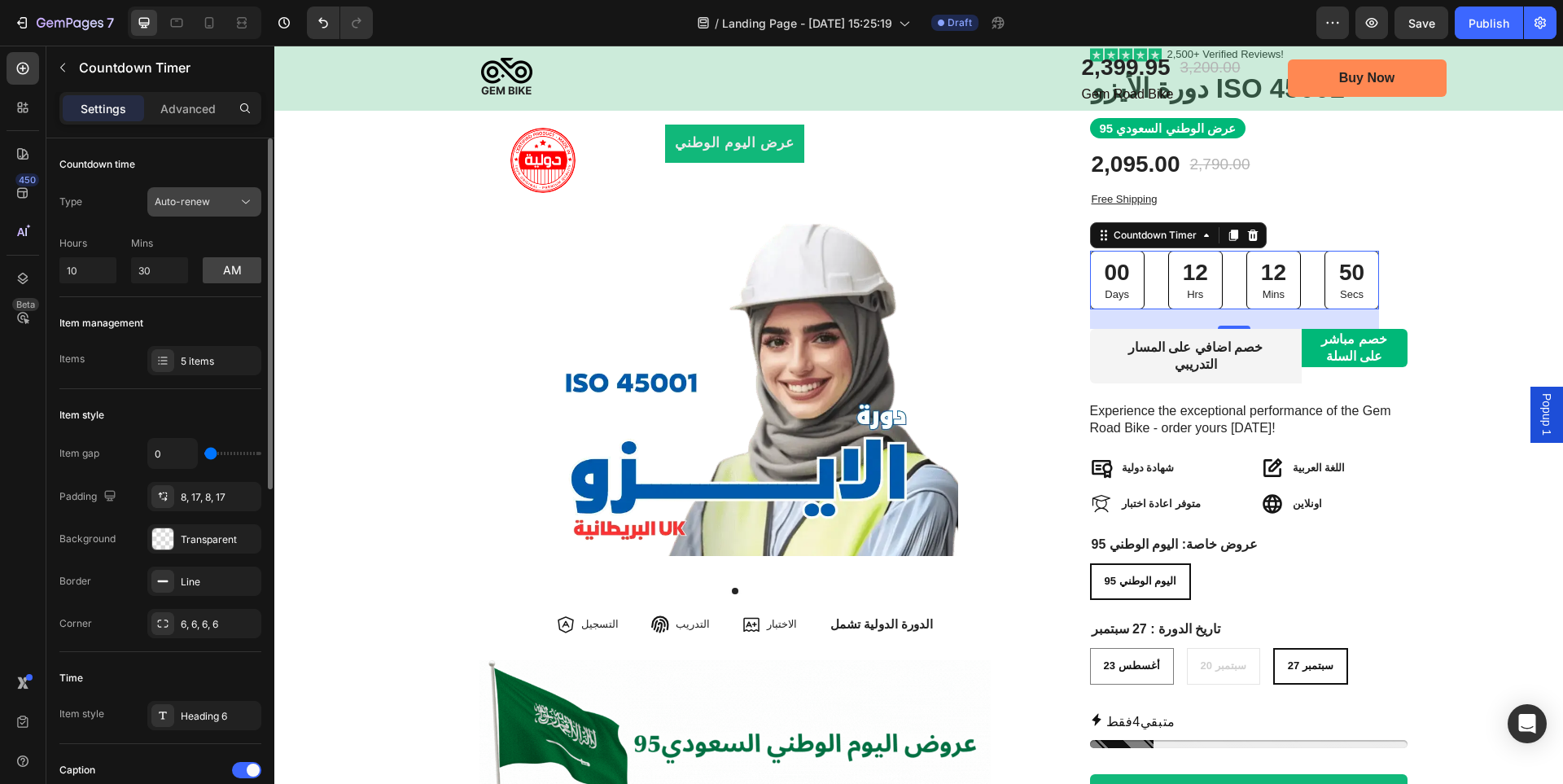
click at [200, 203] on span "Auto-renew" at bounding box center [183, 202] width 55 height 12
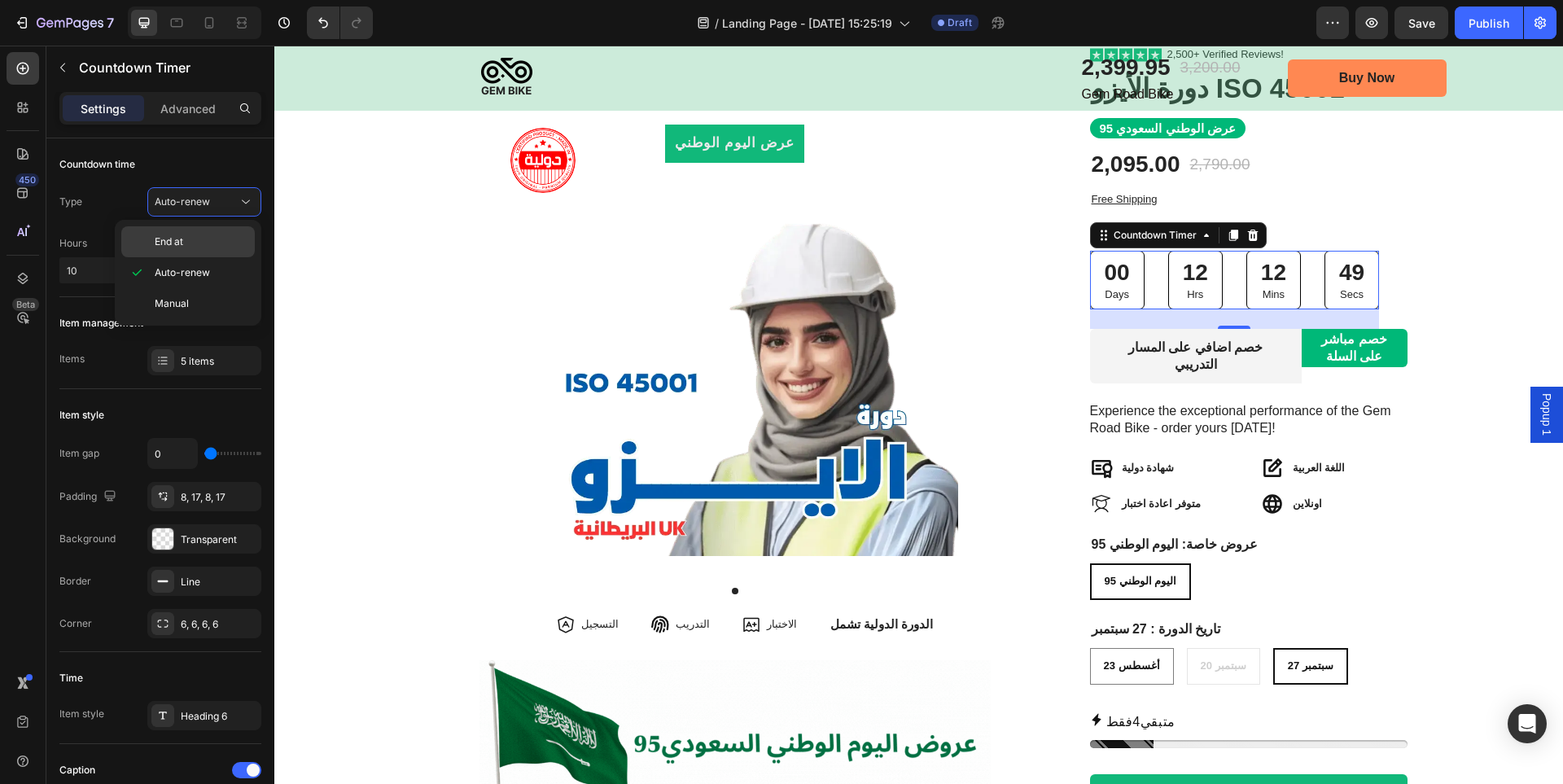
click at [191, 236] on p "End at" at bounding box center [201, 242] width 93 height 15
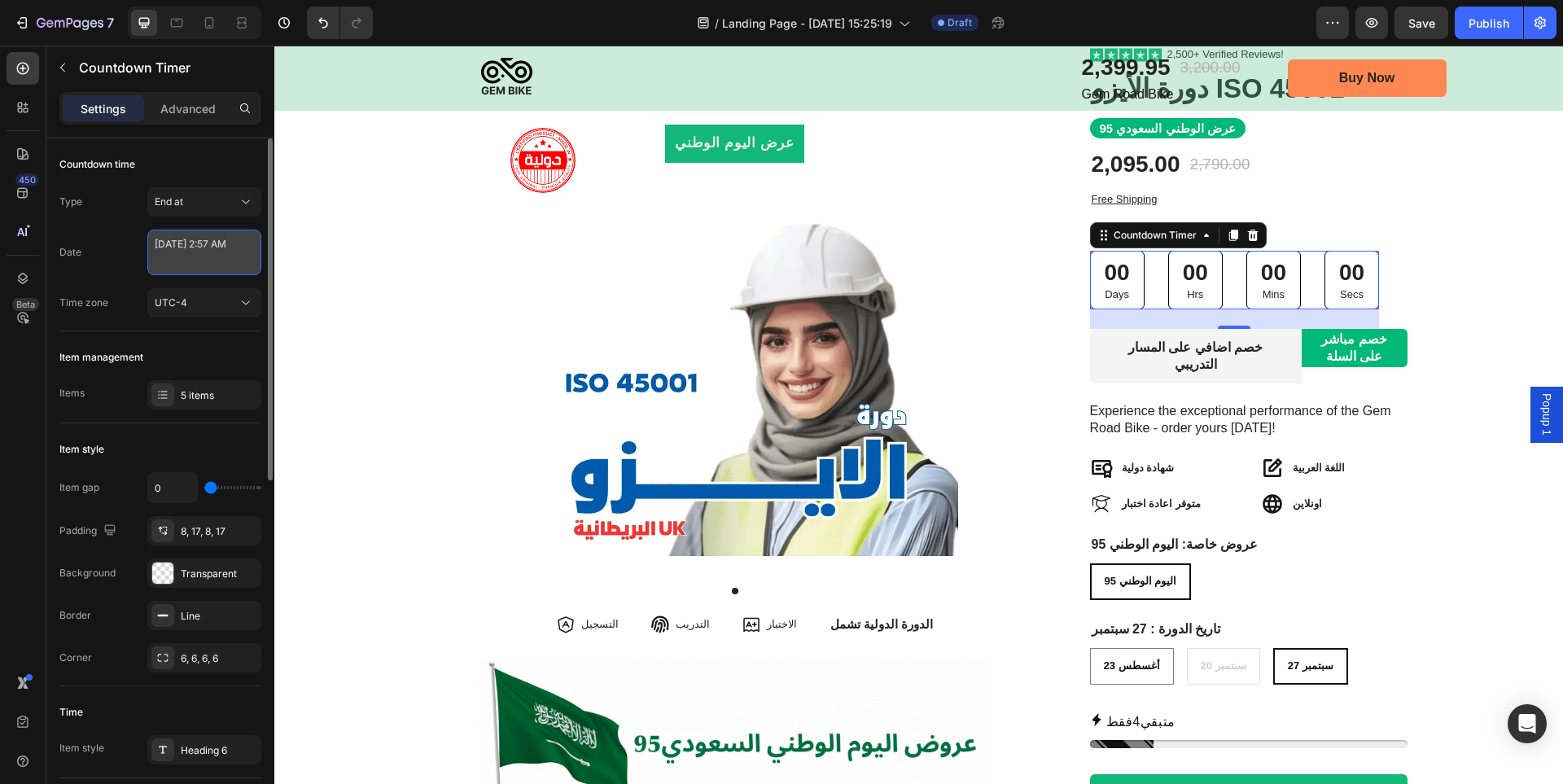
click at [194, 256] on textarea "June 21 2024 2:57 AM" at bounding box center [204, 252] width 114 height 46
select select "2"
select select "57"
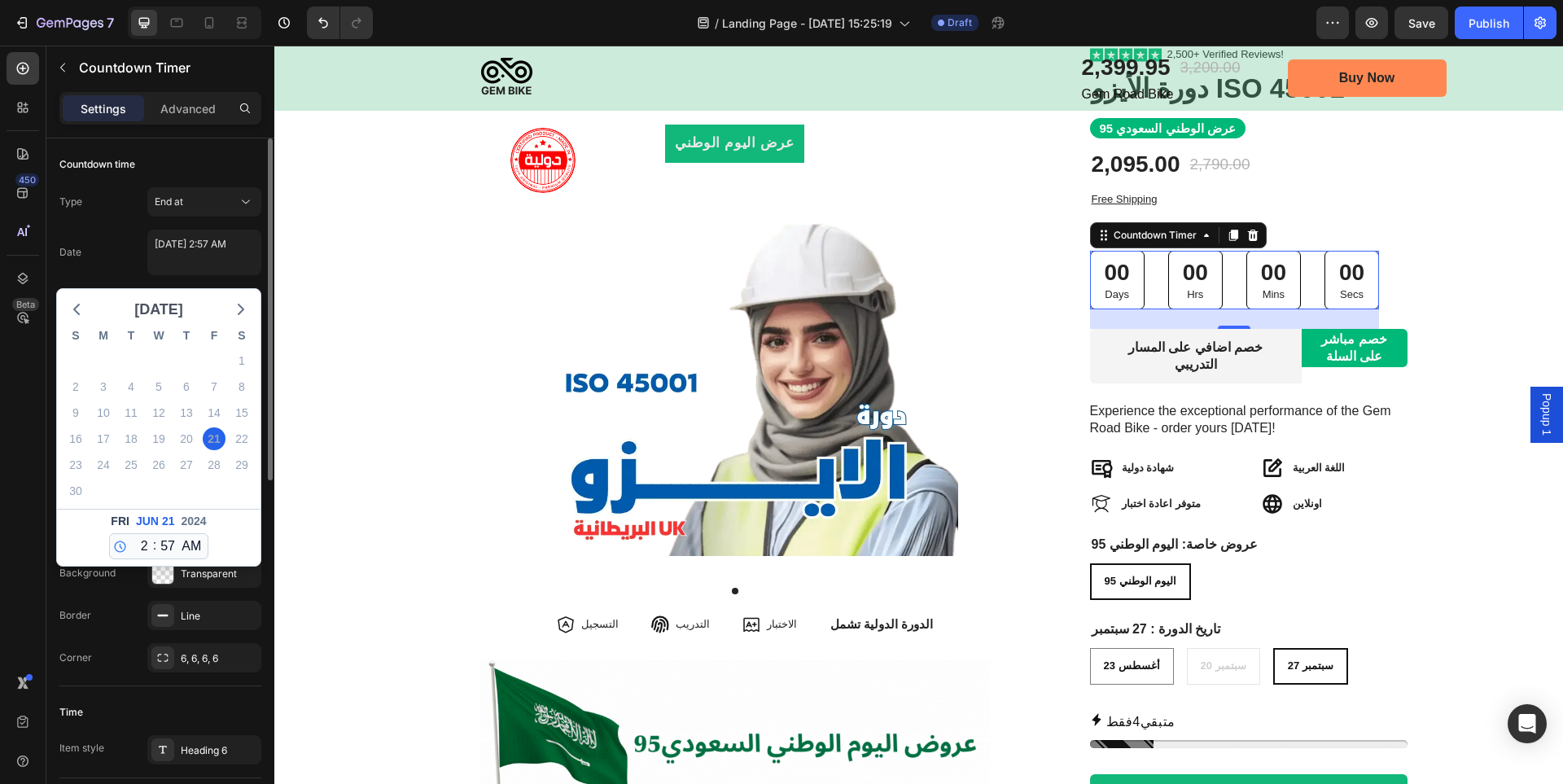
click at [183, 311] on span "June 2024" at bounding box center [159, 309] width 49 height 24
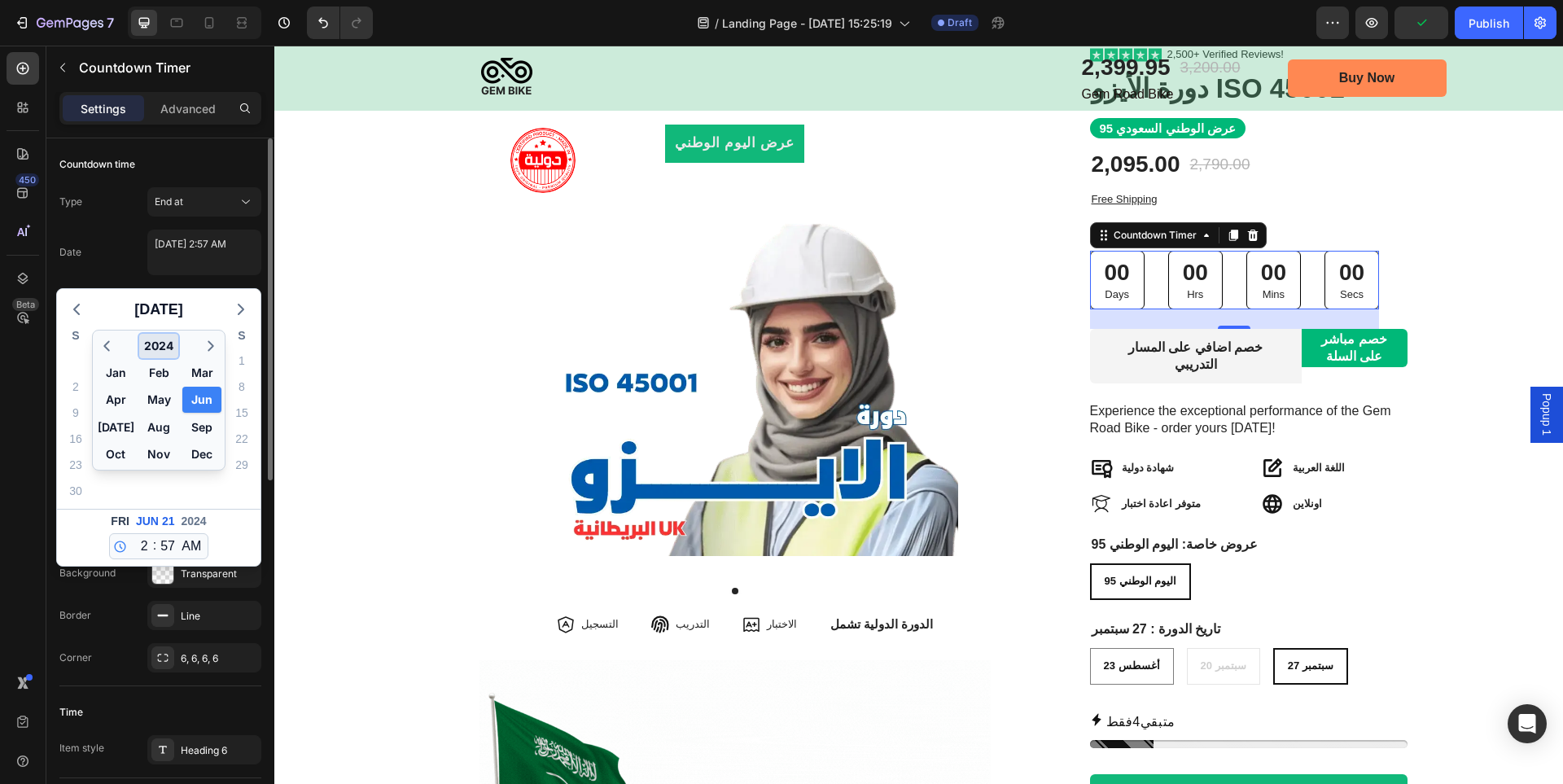
click at [160, 343] on button "2024" at bounding box center [159, 346] width 39 height 24
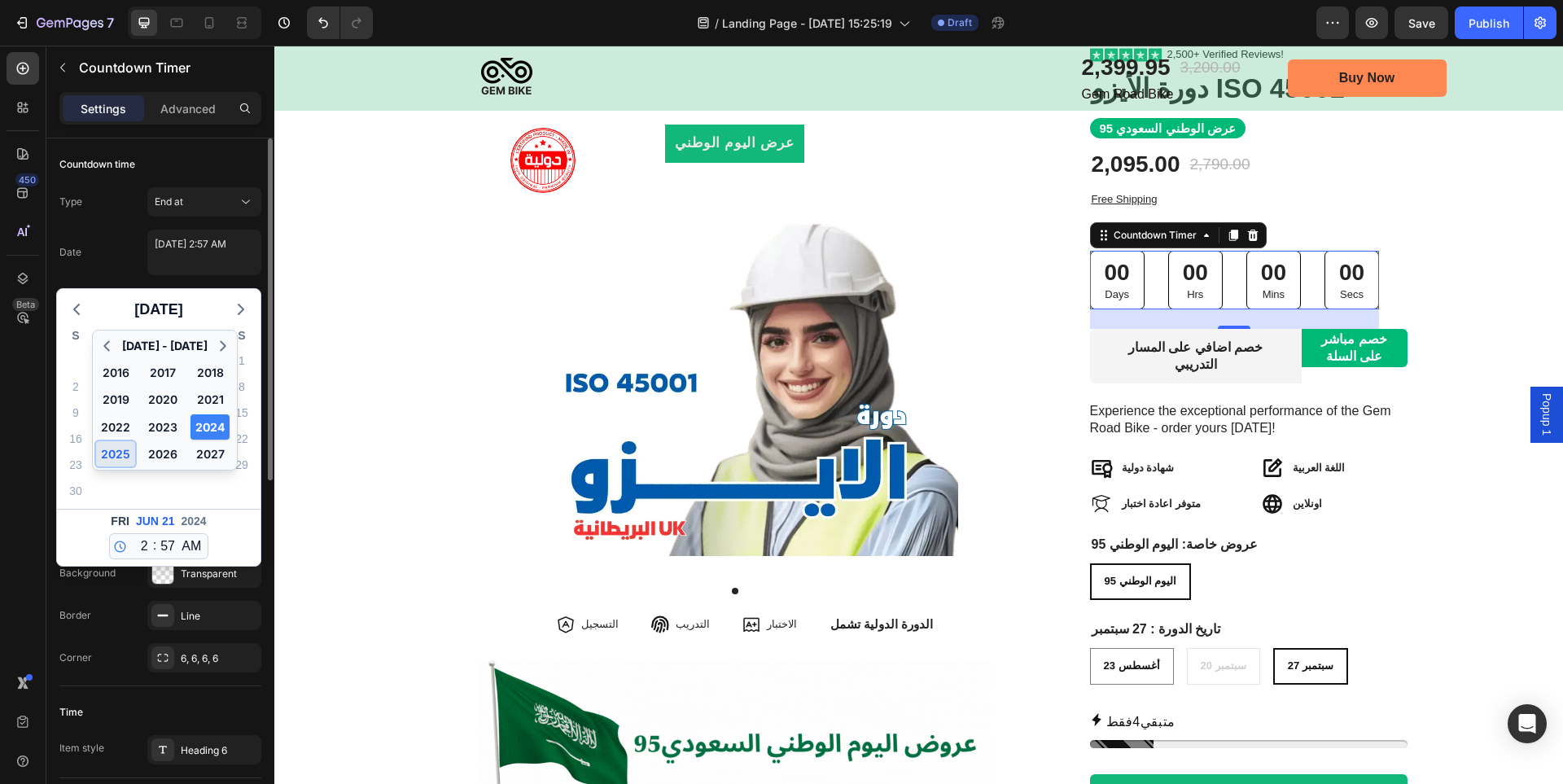
click at [115, 450] on button "2025" at bounding box center [115, 453] width 39 height 25
click at [191, 428] on button "Sep" at bounding box center [202, 426] width 39 height 25
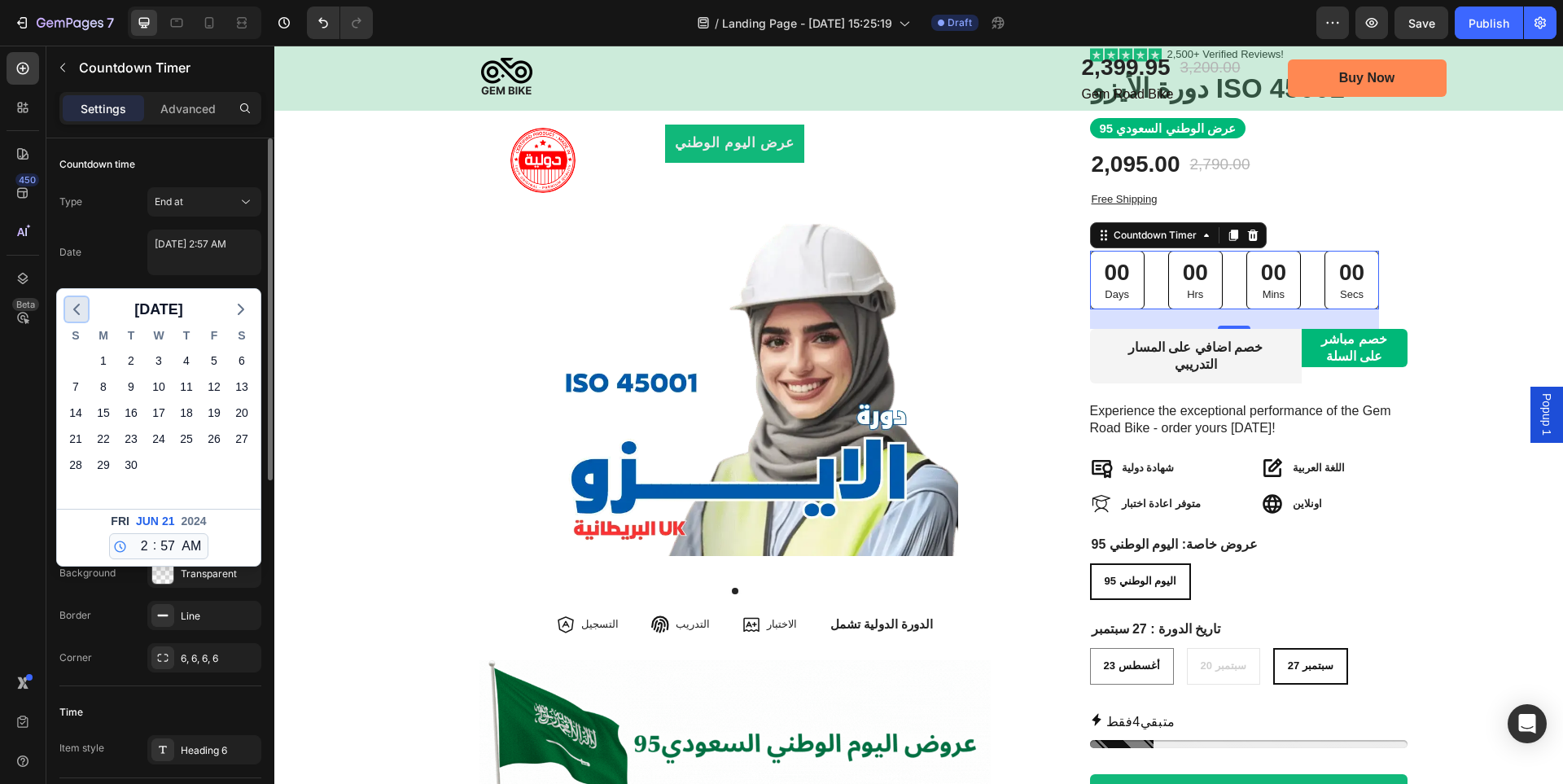
click at [82, 308] on icon "button" at bounding box center [76, 309] width 20 height 20
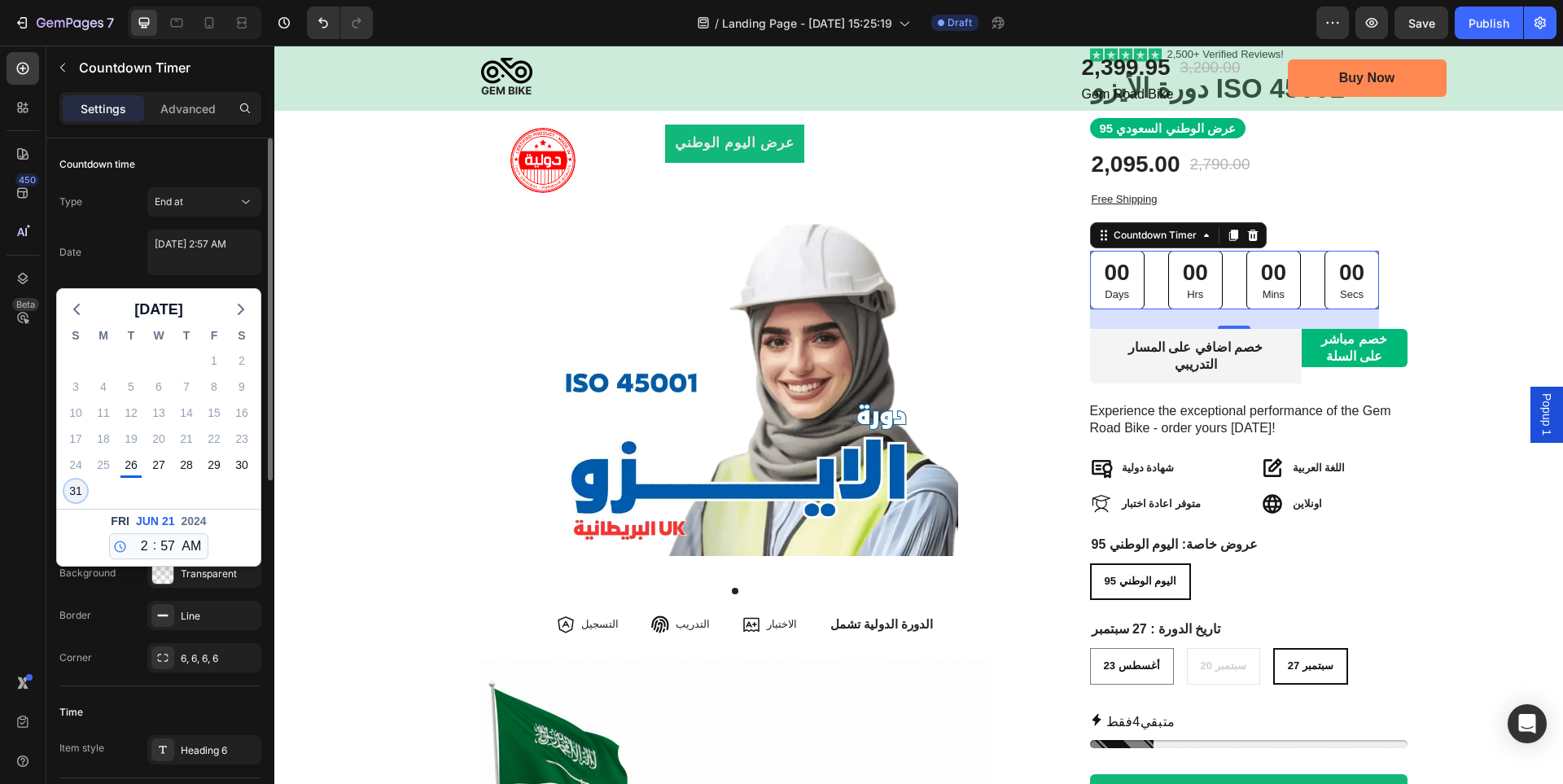
click at [72, 492] on div "31" at bounding box center [75, 491] width 23 height 23
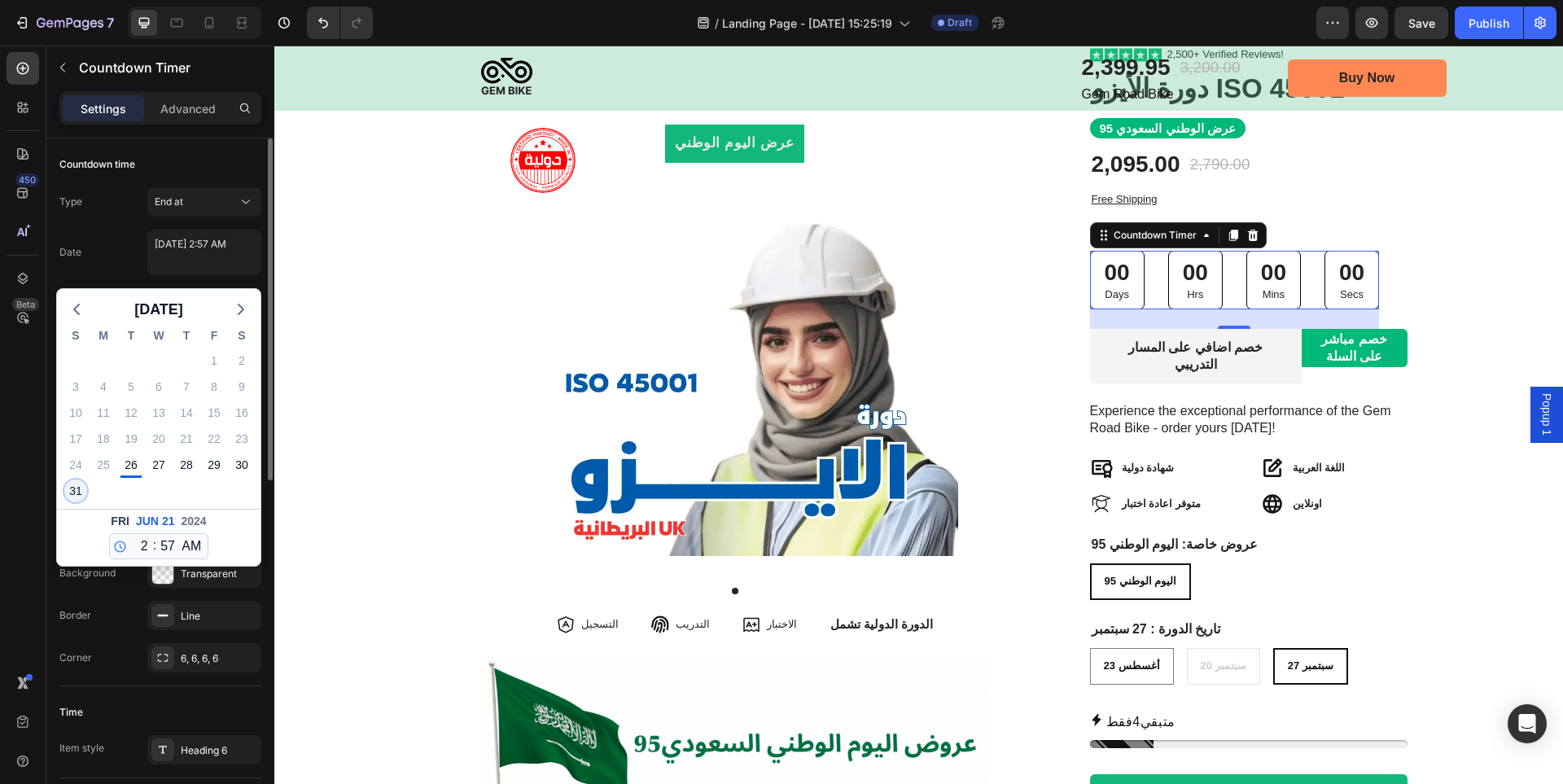
type textarea "August 31 2025 2:57 AM"
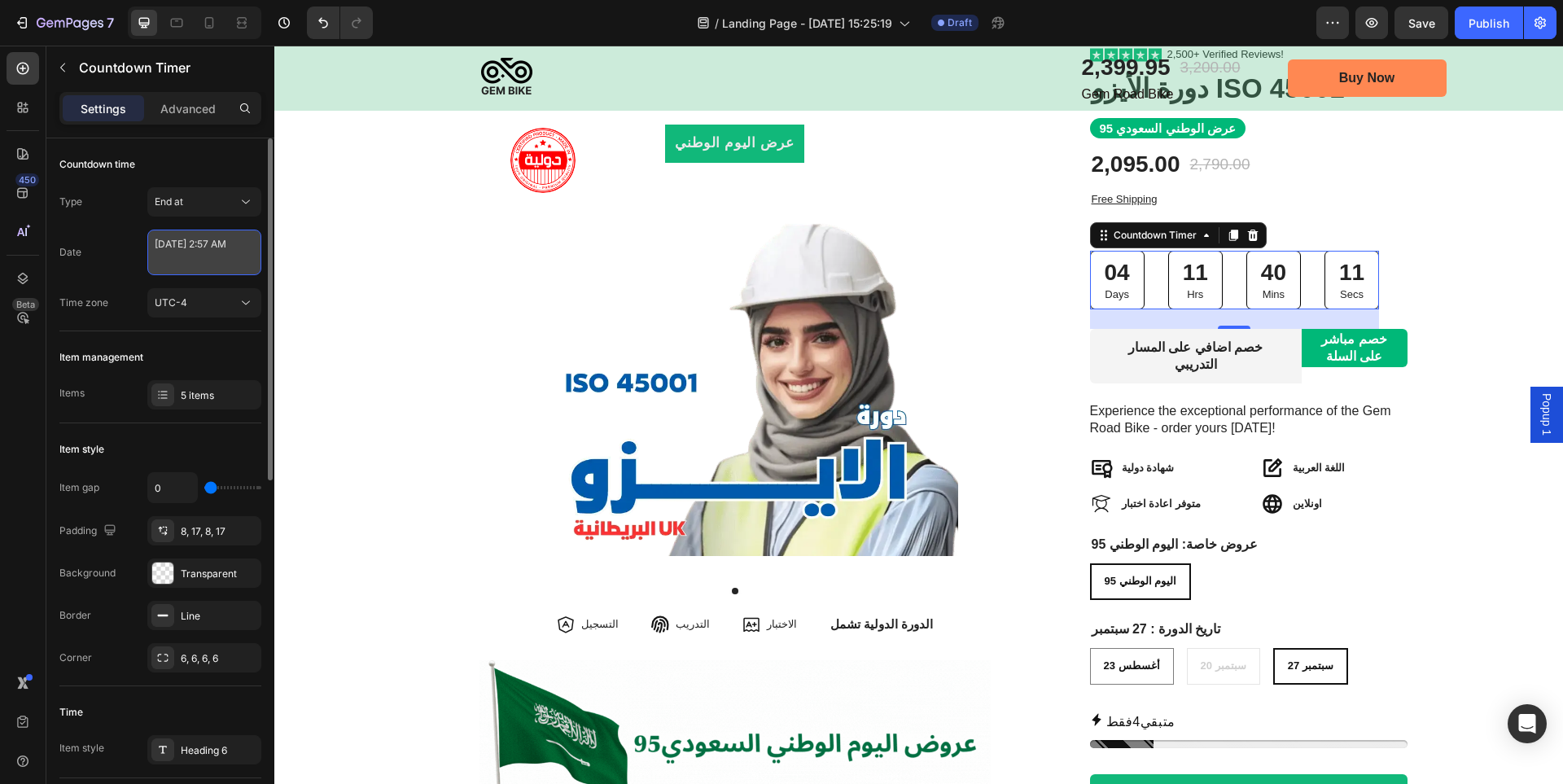
select select "2"
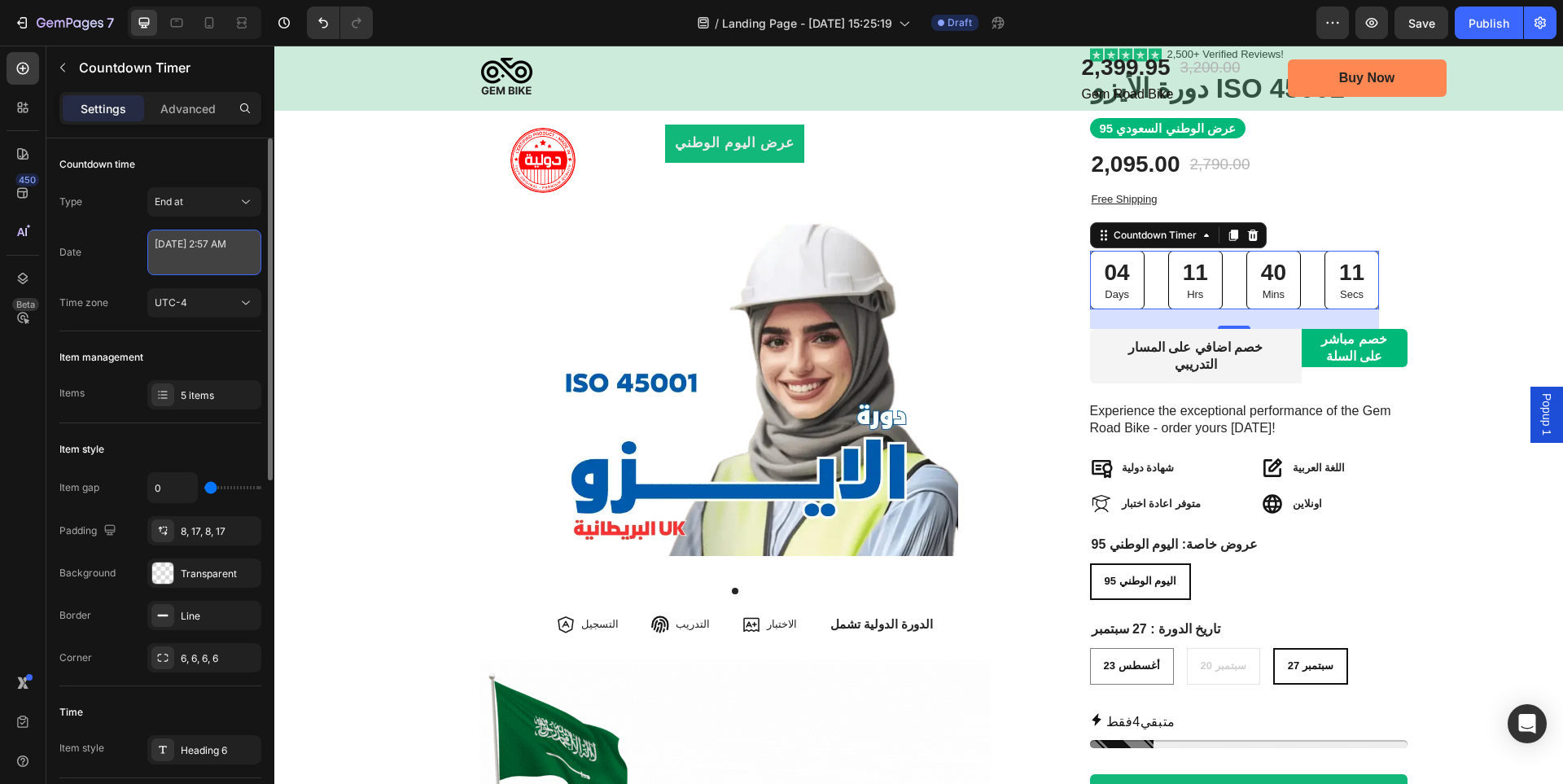
select select "57"
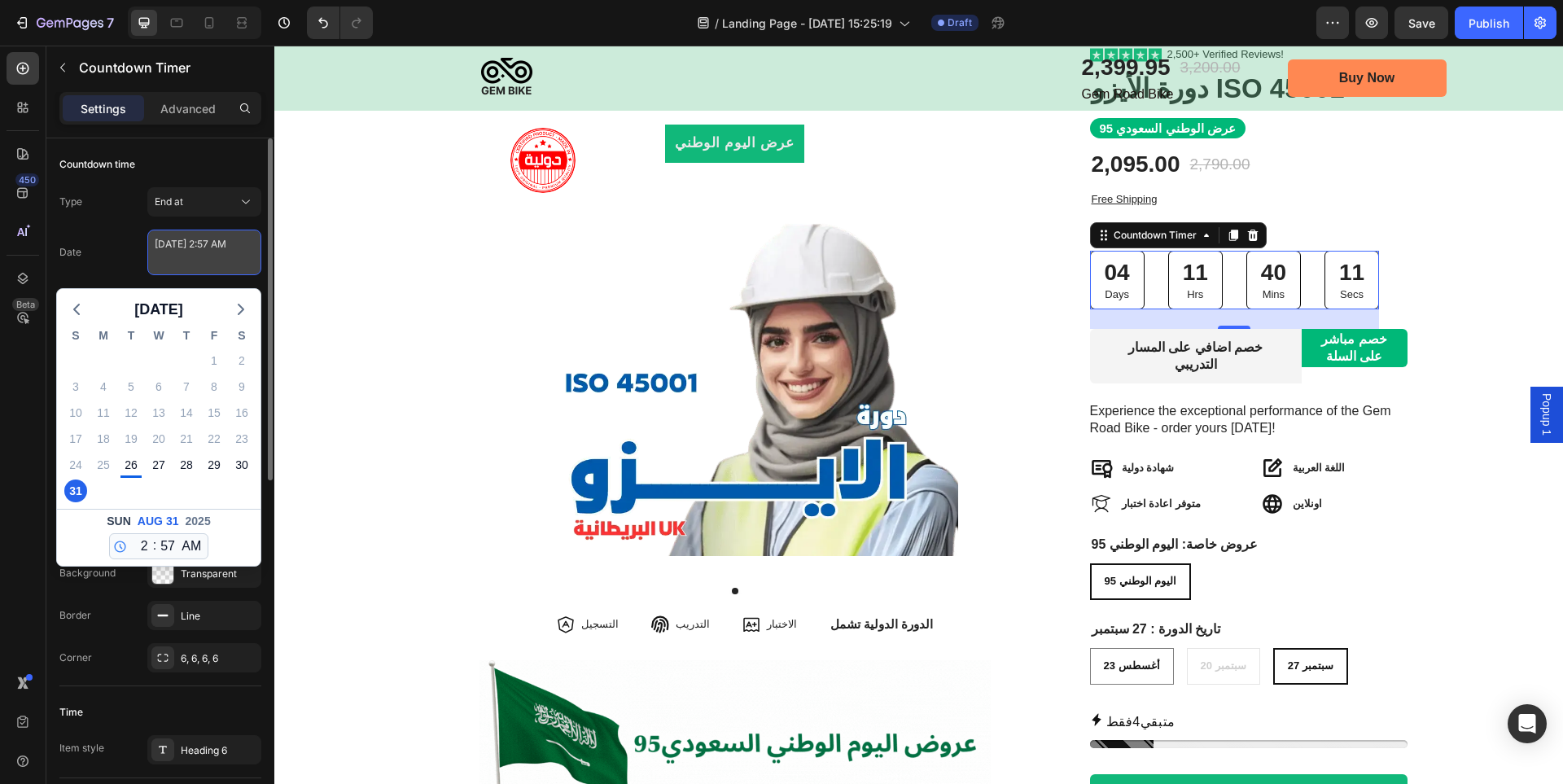
click at [191, 249] on textarea "August 31 2025 2:57 AM" at bounding box center [204, 252] width 114 height 46
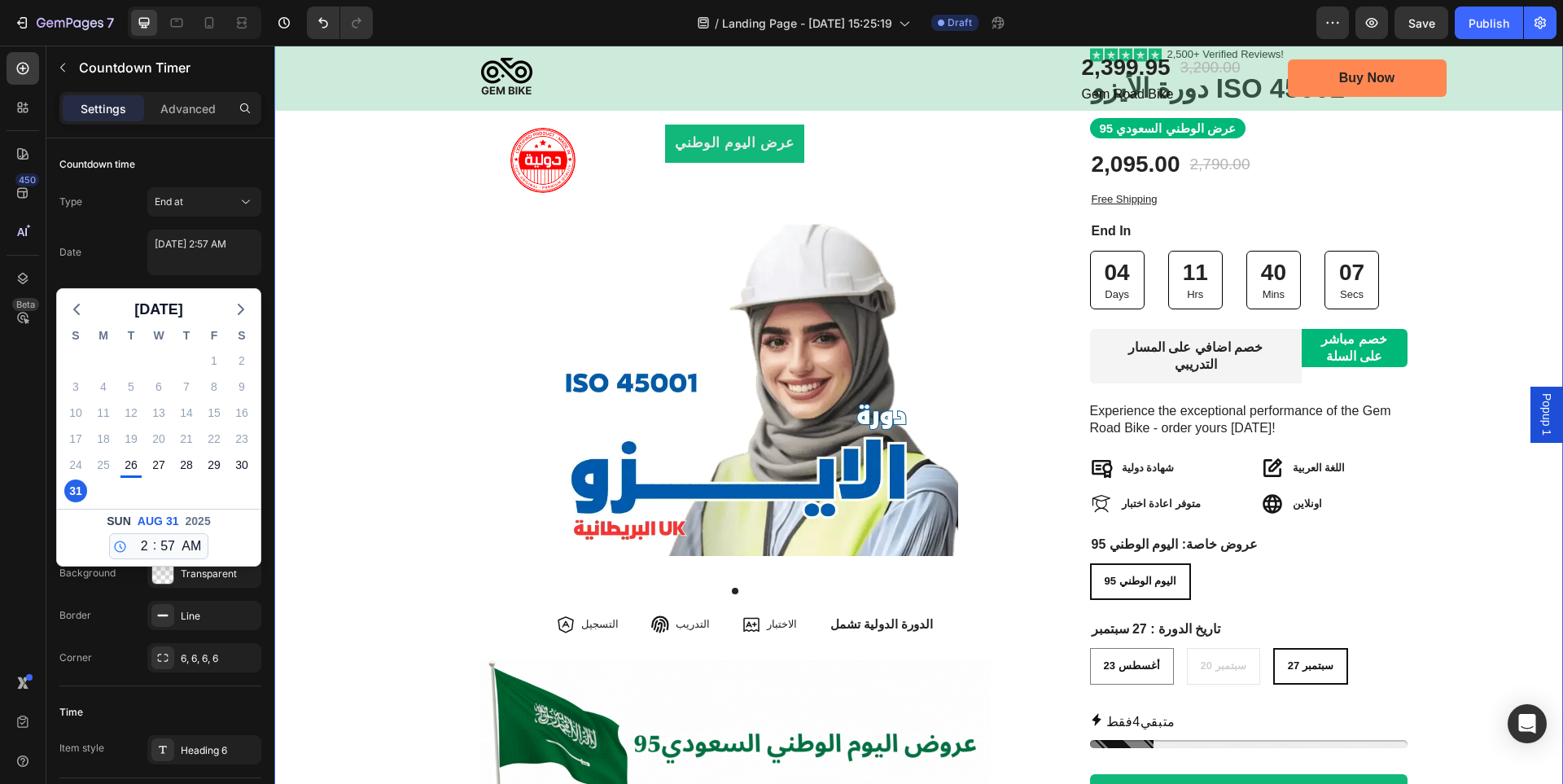
click at [1436, 293] on div "Image Row عرض اليوم الوطني Product Badge Product Images التسجيل Item List التدر…" at bounding box center [919, 469] width 1289 height 845
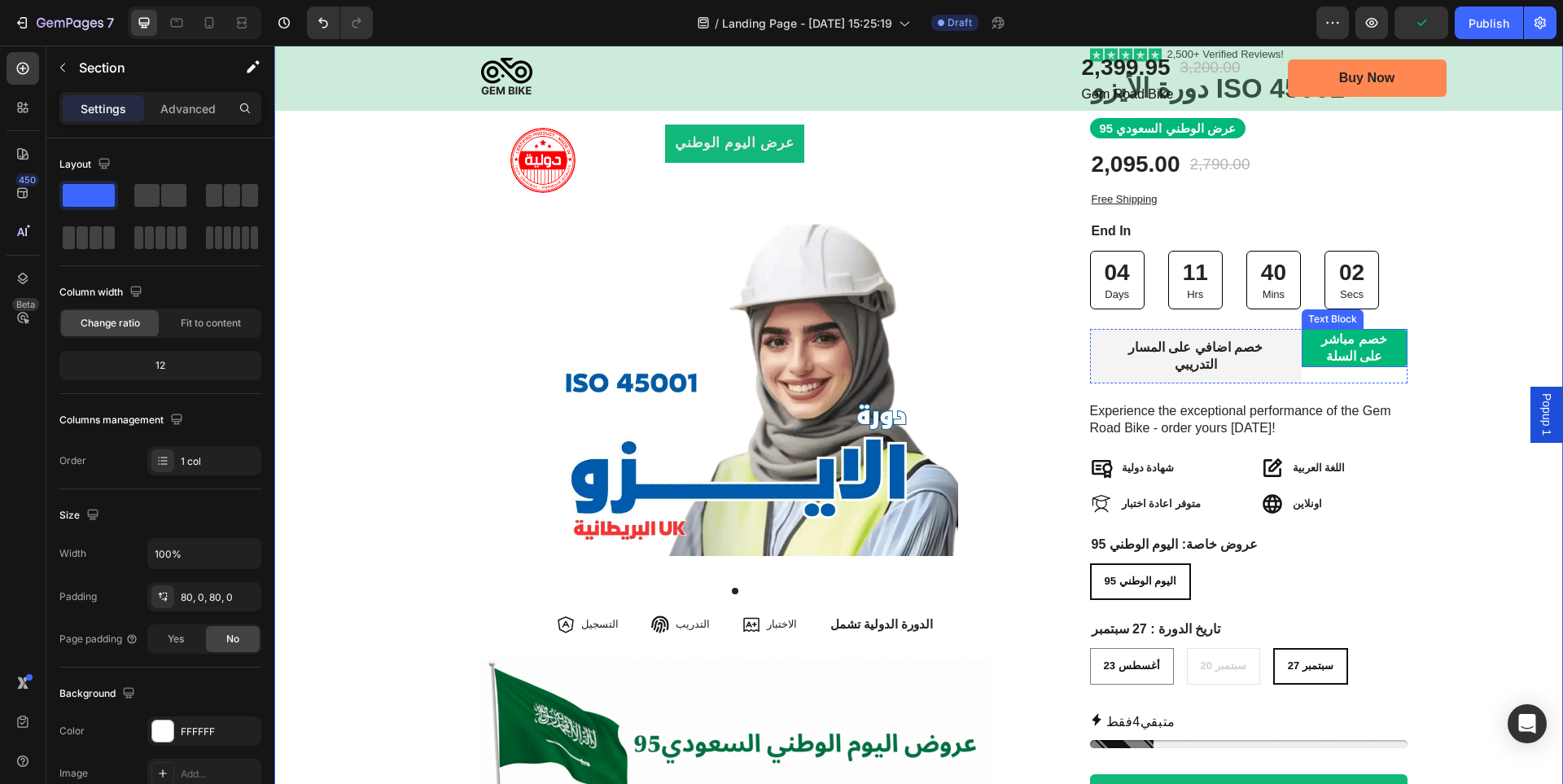
click at [1355, 353] on p "خصم مباشر على السلة" at bounding box center [1355, 347] width 81 height 34
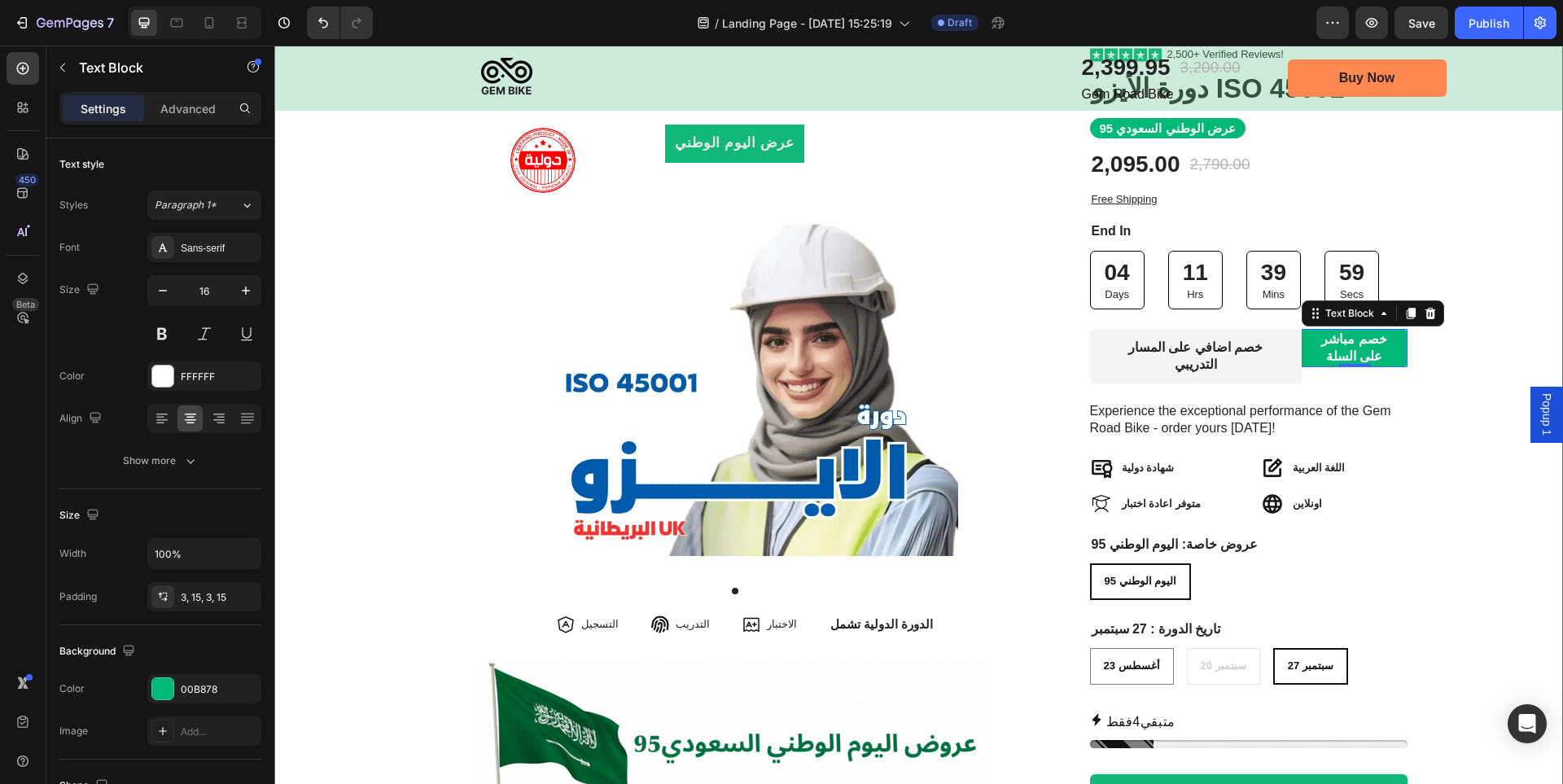
click at [1459, 354] on div "Image Row عرض اليوم الوطني Product Badge Product Images التسجيل Item List التدر…" at bounding box center [919, 469] width 1289 height 845
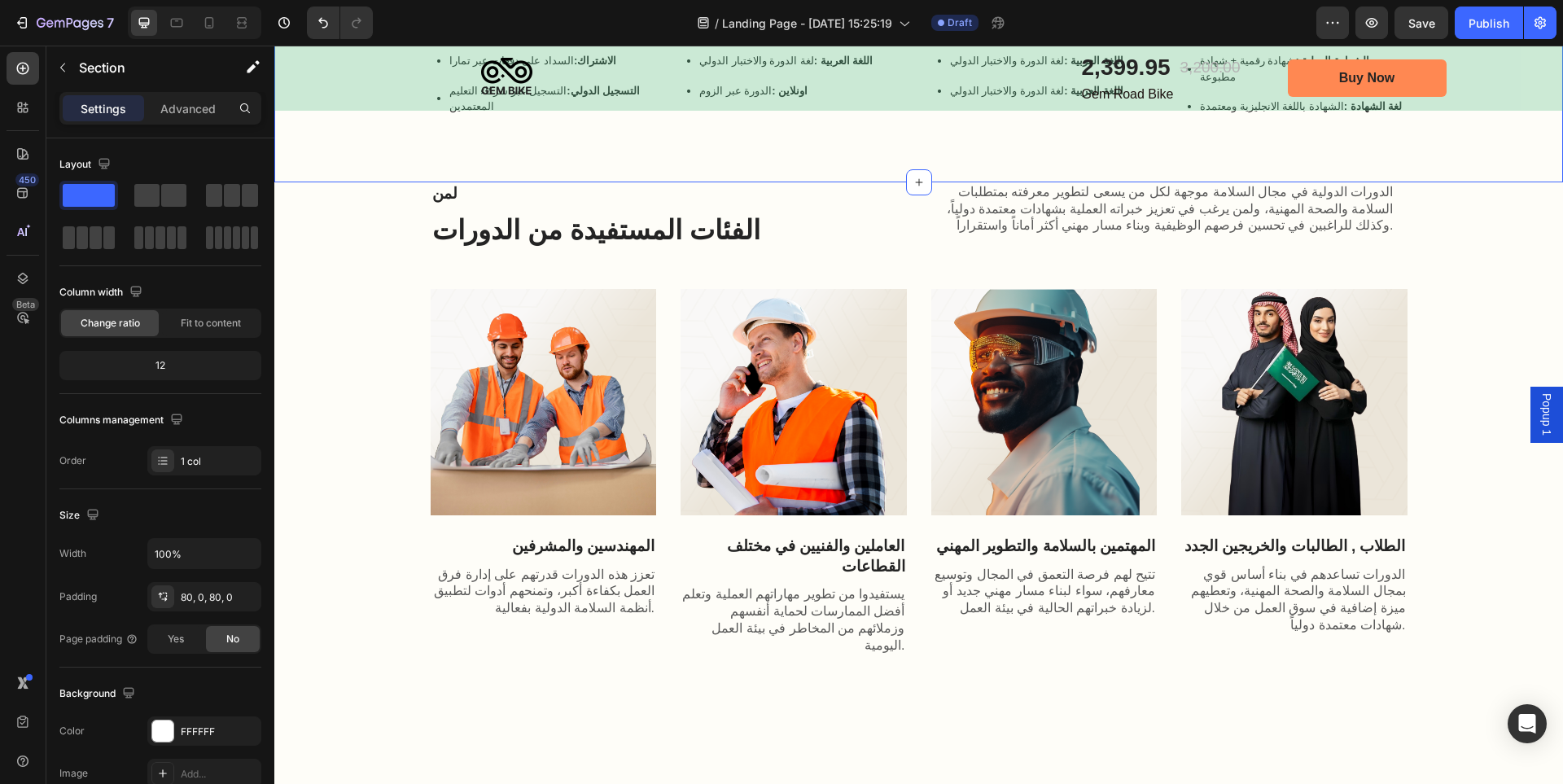
scroll to position [1791, 0]
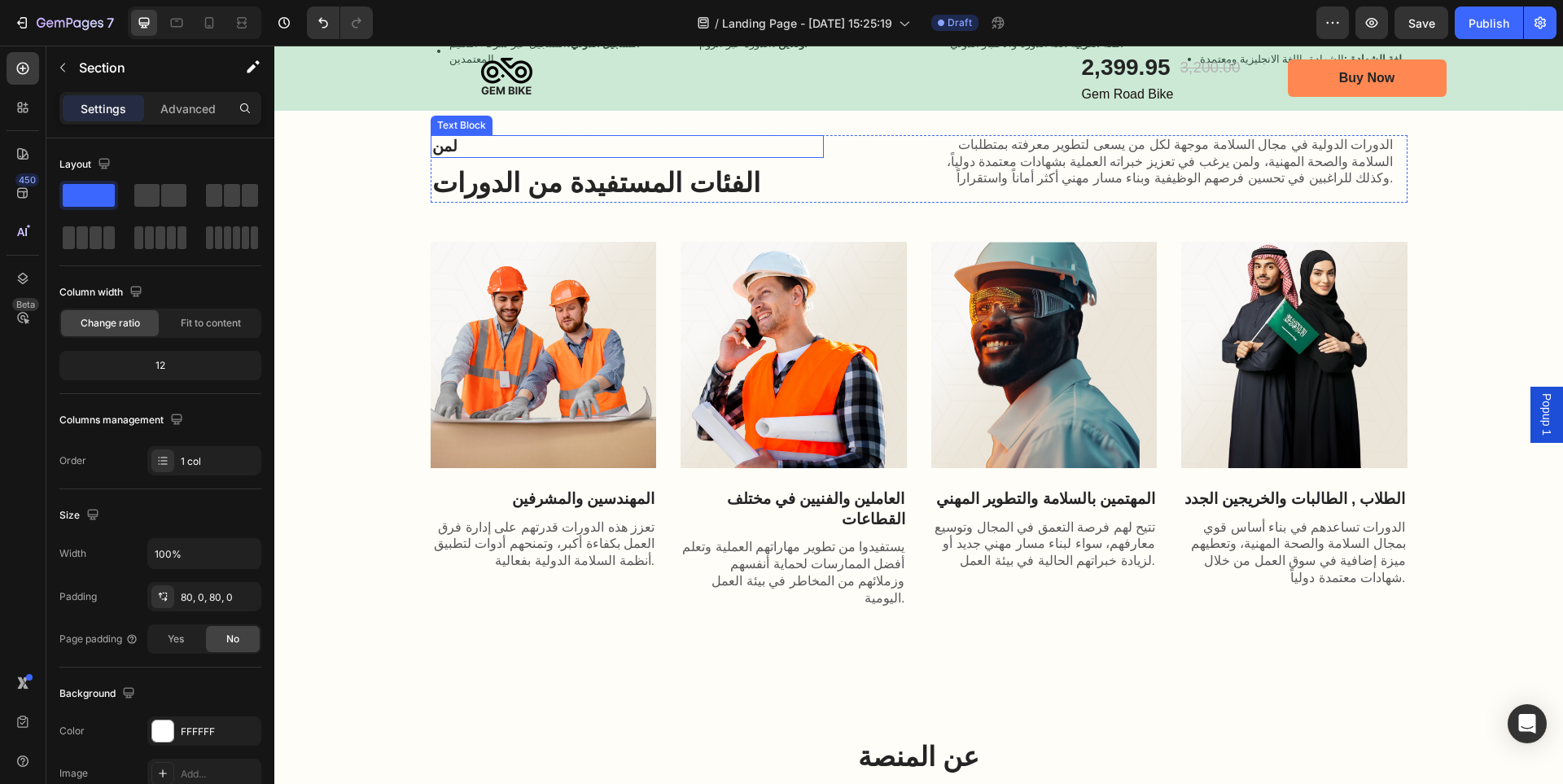
click at [457, 137] on p "لمن" at bounding box center [627, 146] width 390 height 20
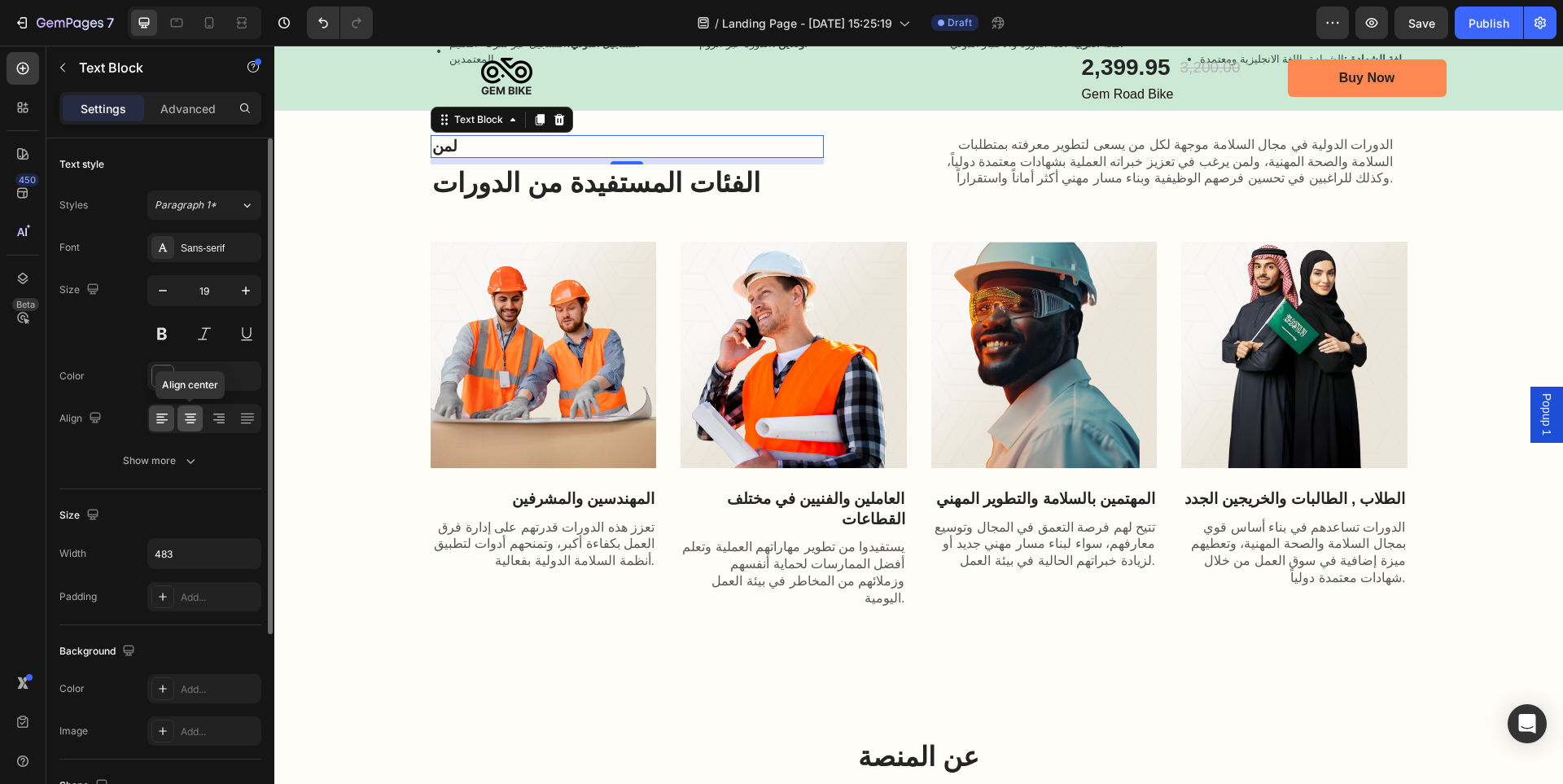
click at [195, 422] on icon at bounding box center [191, 418] width 16 height 16
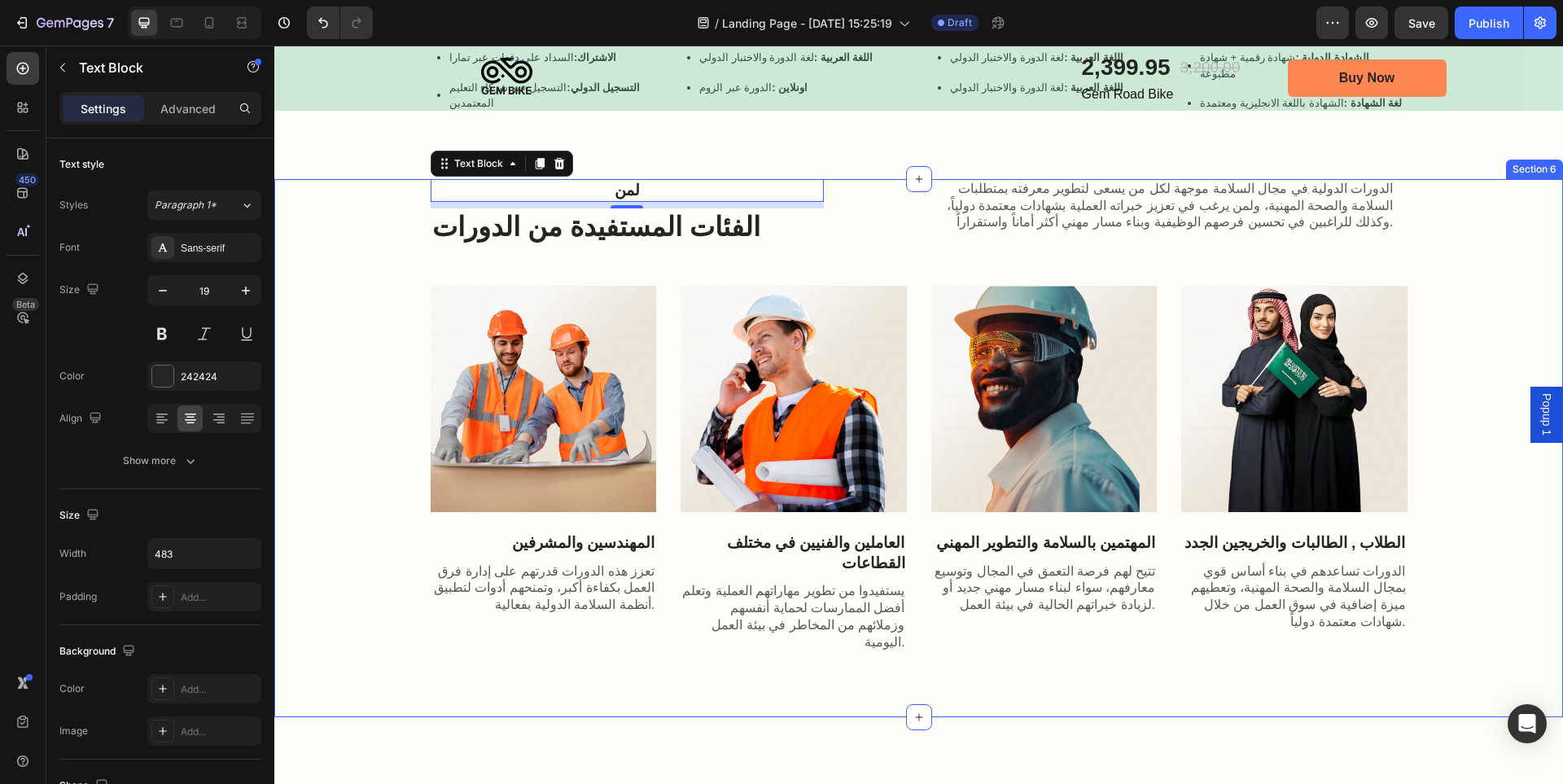
scroll to position [1709, 0]
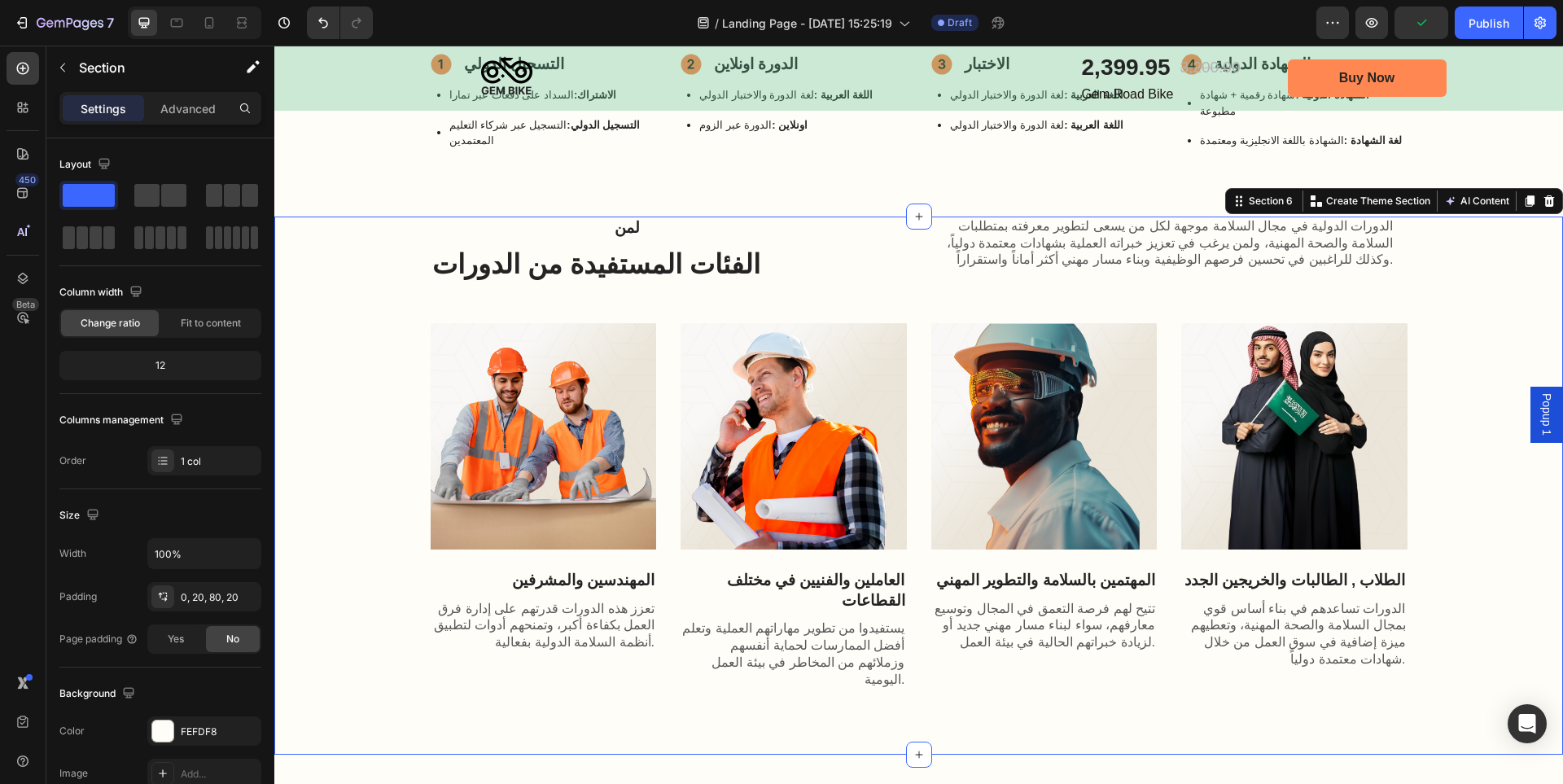
click at [1442, 370] on div "لمن Text Block الفئات المستفيدة من الدورات Heading الدورات الدولية في مجال السل…" at bounding box center [918, 453] width 1256 height 474
click at [627, 218] on p "لمن" at bounding box center [627, 228] width 390 height 20
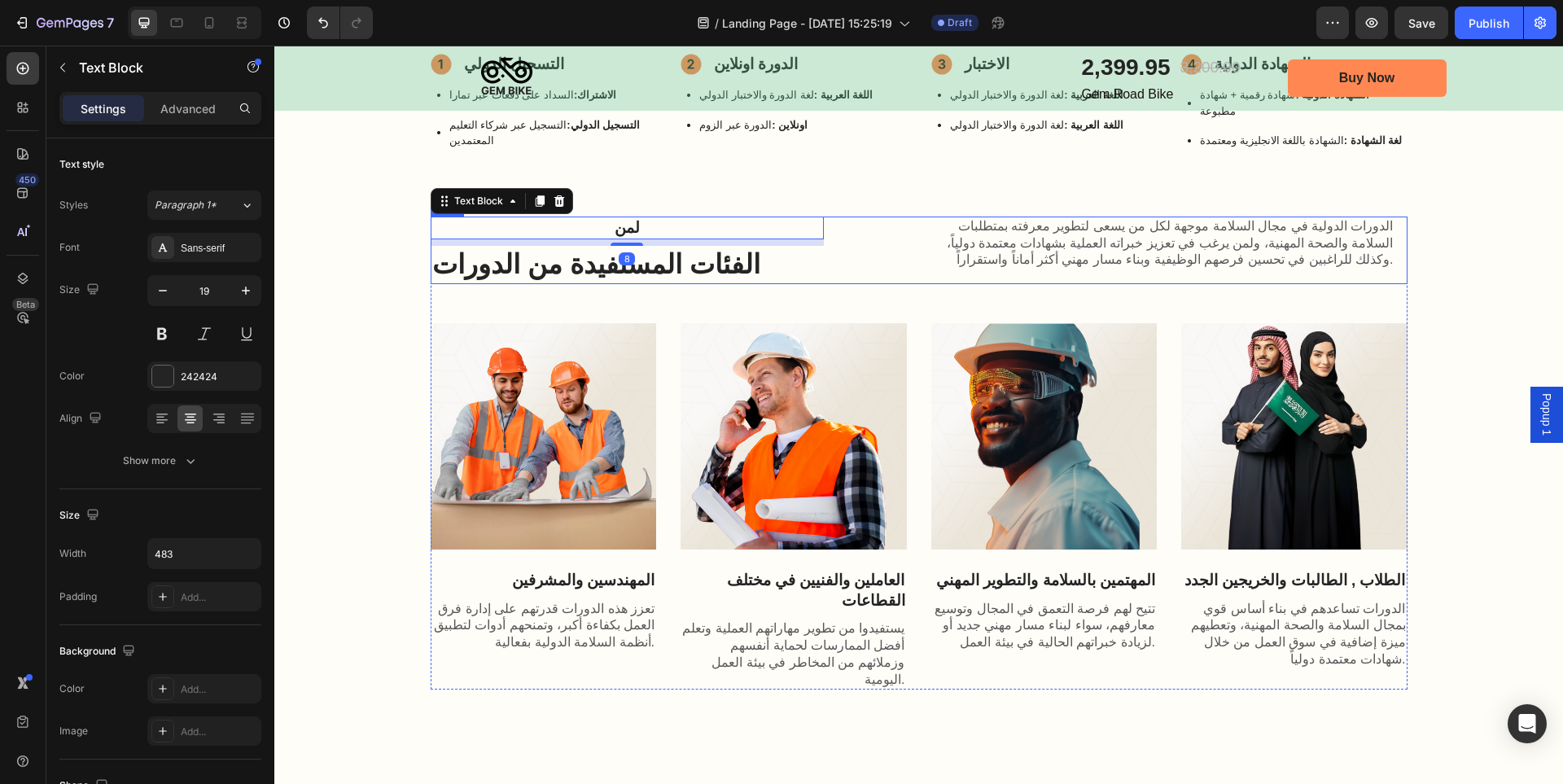
click at [845, 217] on div "لمن Text Block 8 الفئات المستفيدة من الدورات Heading الدورات الدولية في مجال ال…" at bounding box center [919, 250] width 977 height 68
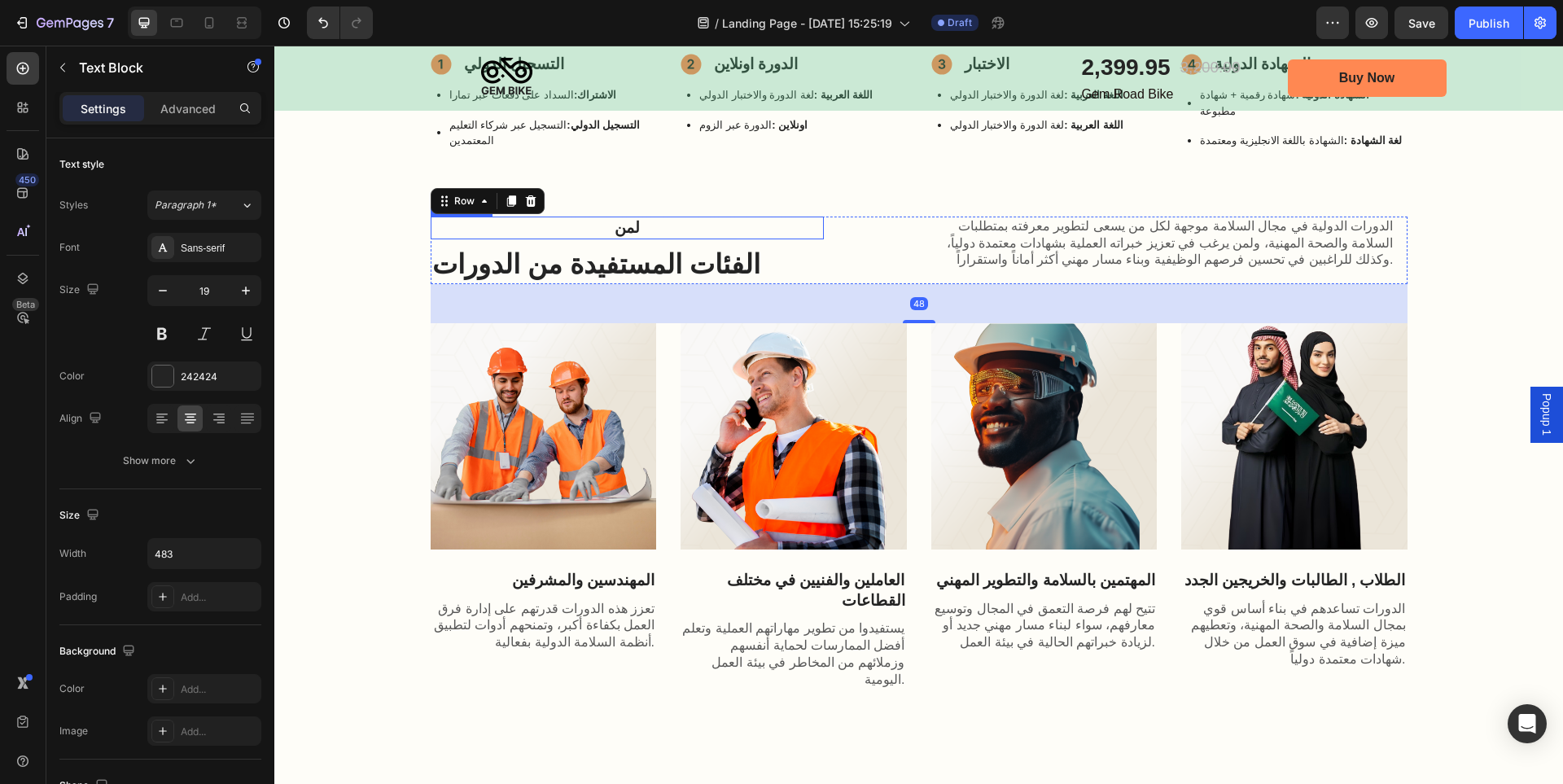
click at [719, 219] on p "لمن" at bounding box center [627, 228] width 390 height 20
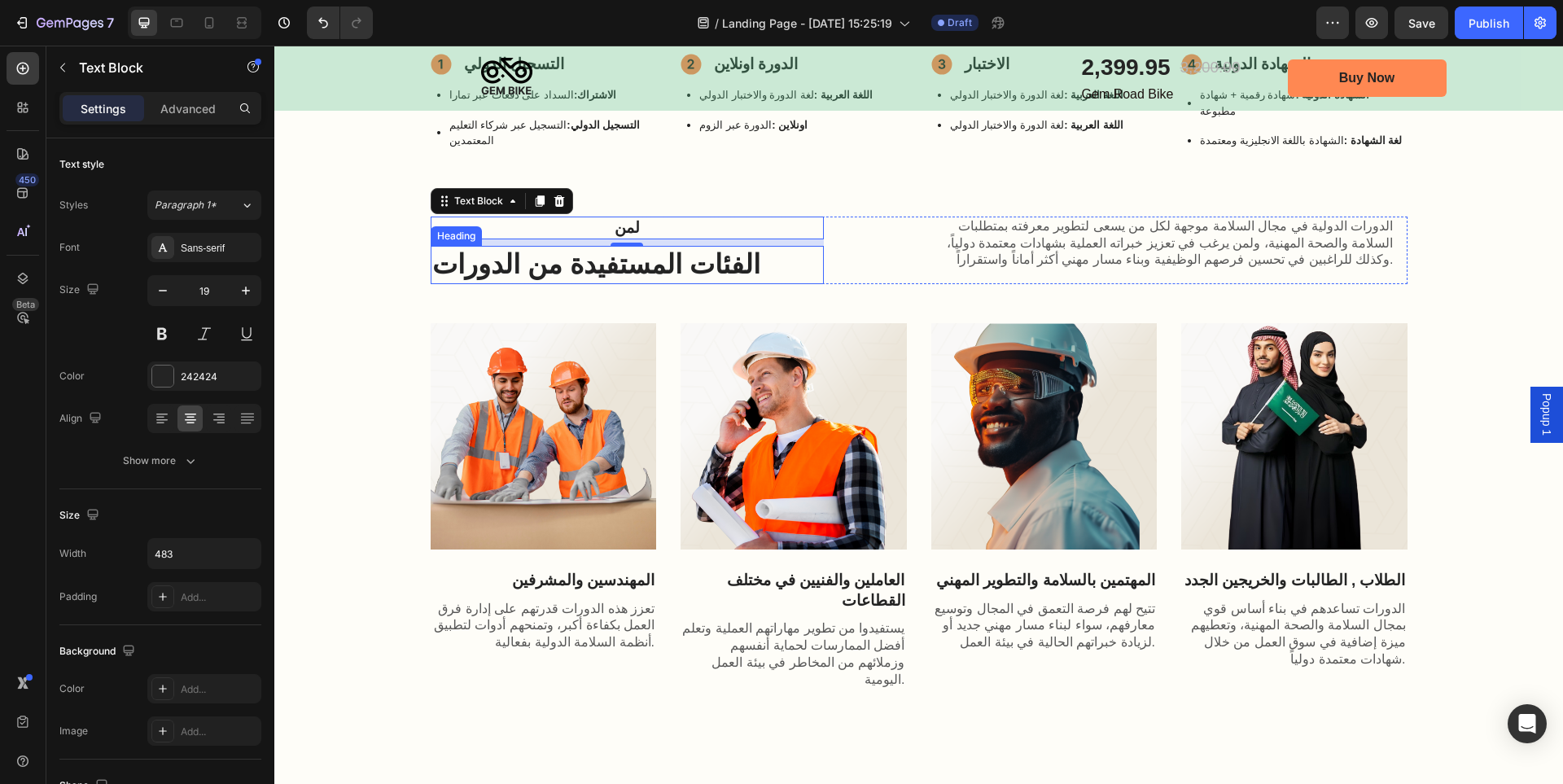
click at [813, 246] on h2 "الفئات المستفيدة من الدورات" at bounding box center [627, 265] width 393 height 38
click at [808, 218] on p "لمن" at bounding box center [627, 228] width 390 height 20
click at [788, 246] on h2 "الفئات المستفيدة من الدورات" at bounding box center [627, 265] width 393 height 38
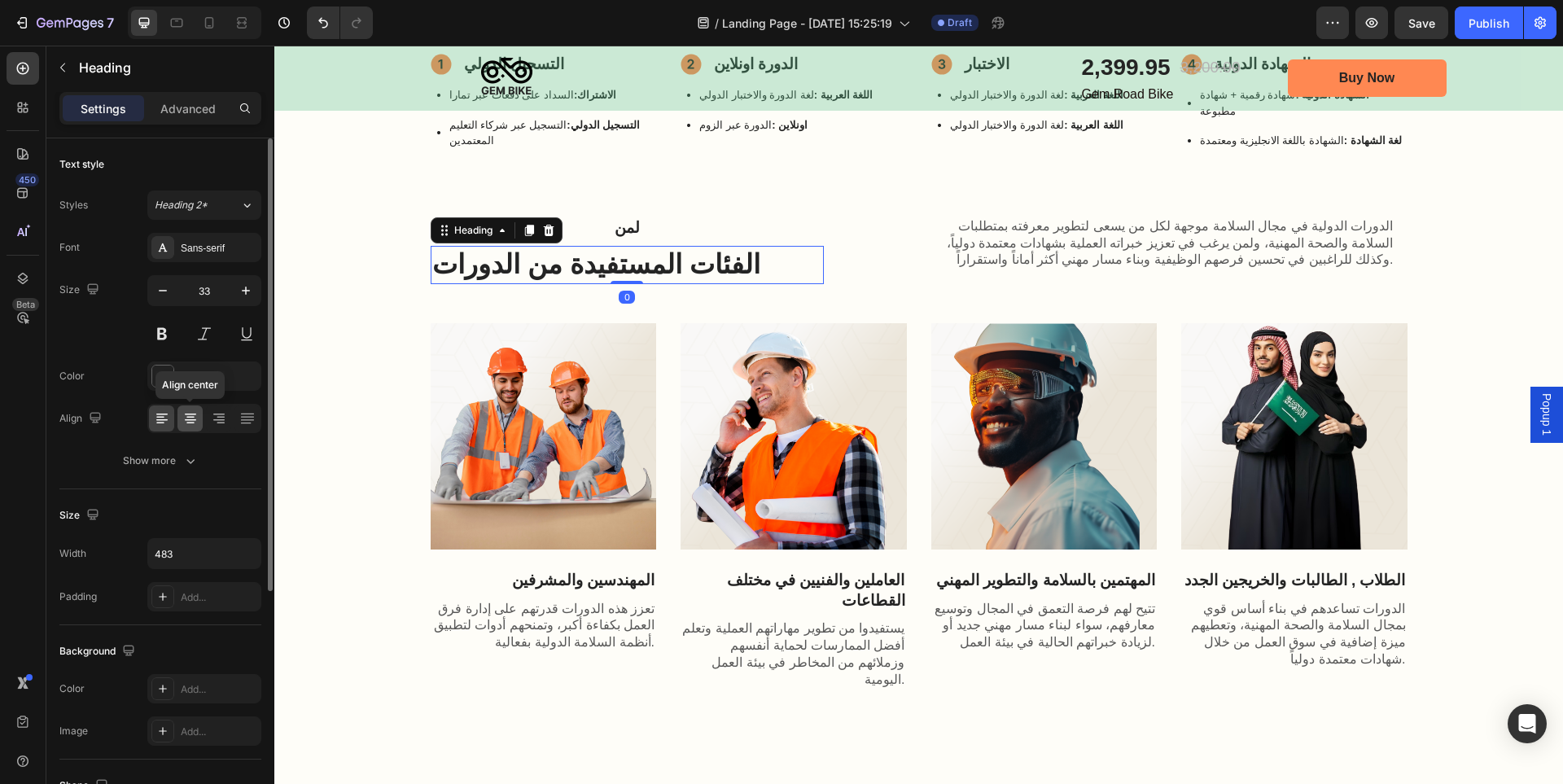
click at [194, 425] on icon at bounding box center [191, 418] width 16 height 16
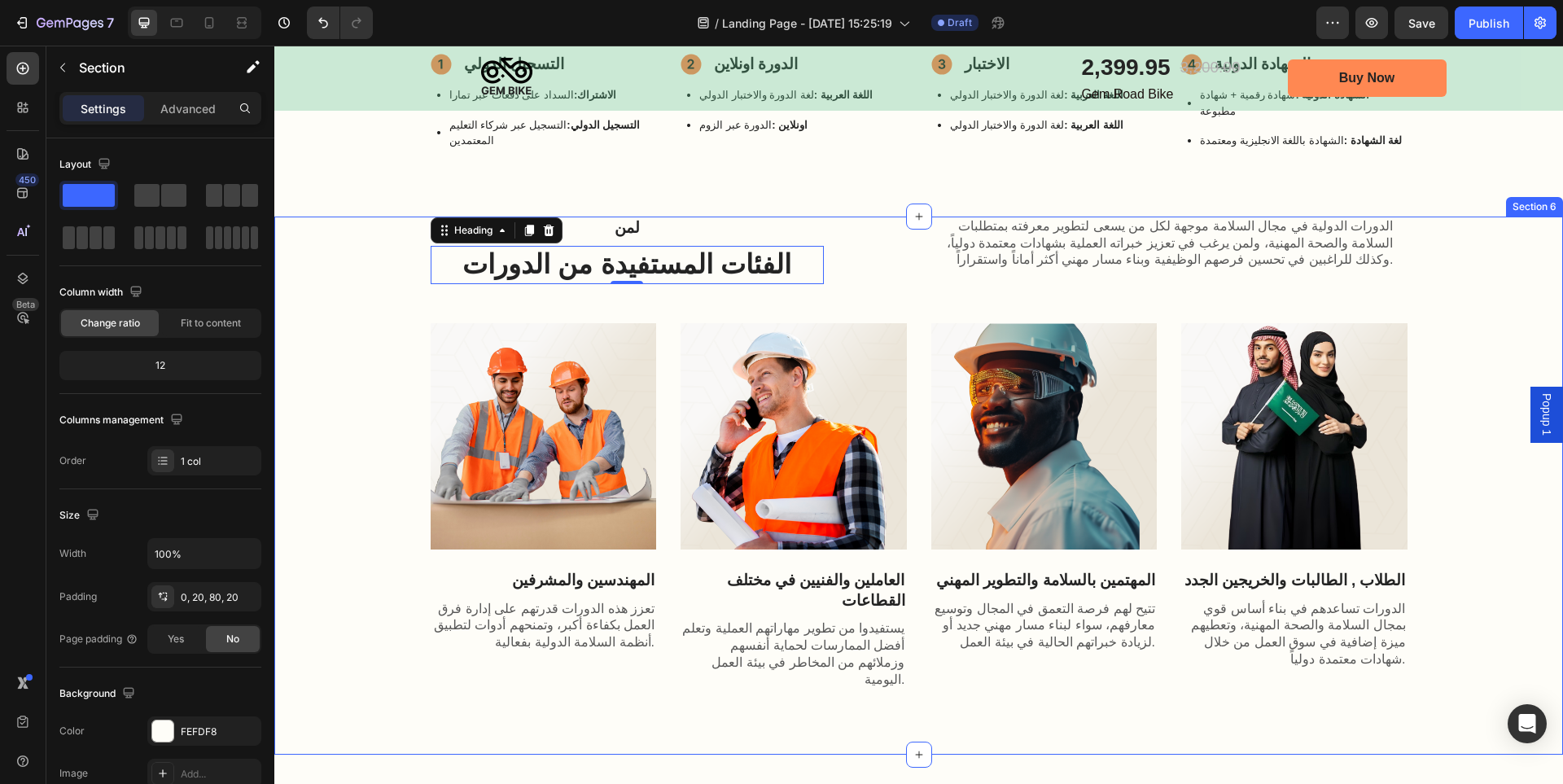
click at [367, 325] on div "لمن Text Block الفئات المستفيدة من الدورات Heading 0 الدورات الدولية في مجال ال…" at bounding box center [918, 453] width 1256 height 474
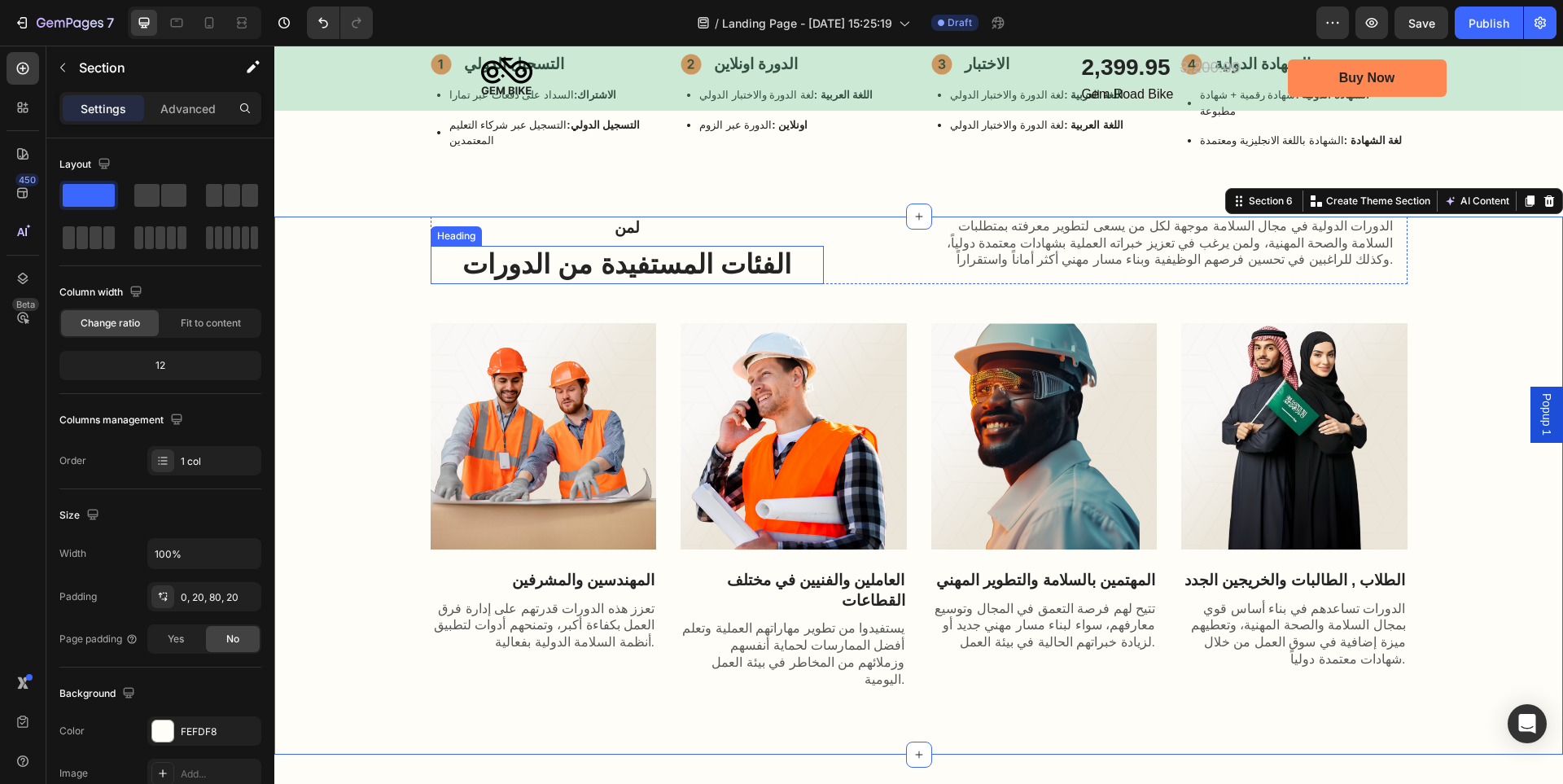
click at [595, 256] on h2 "الفئات المستفيدة من الدورات" at bounding box center [627, 265] width 393 height 38
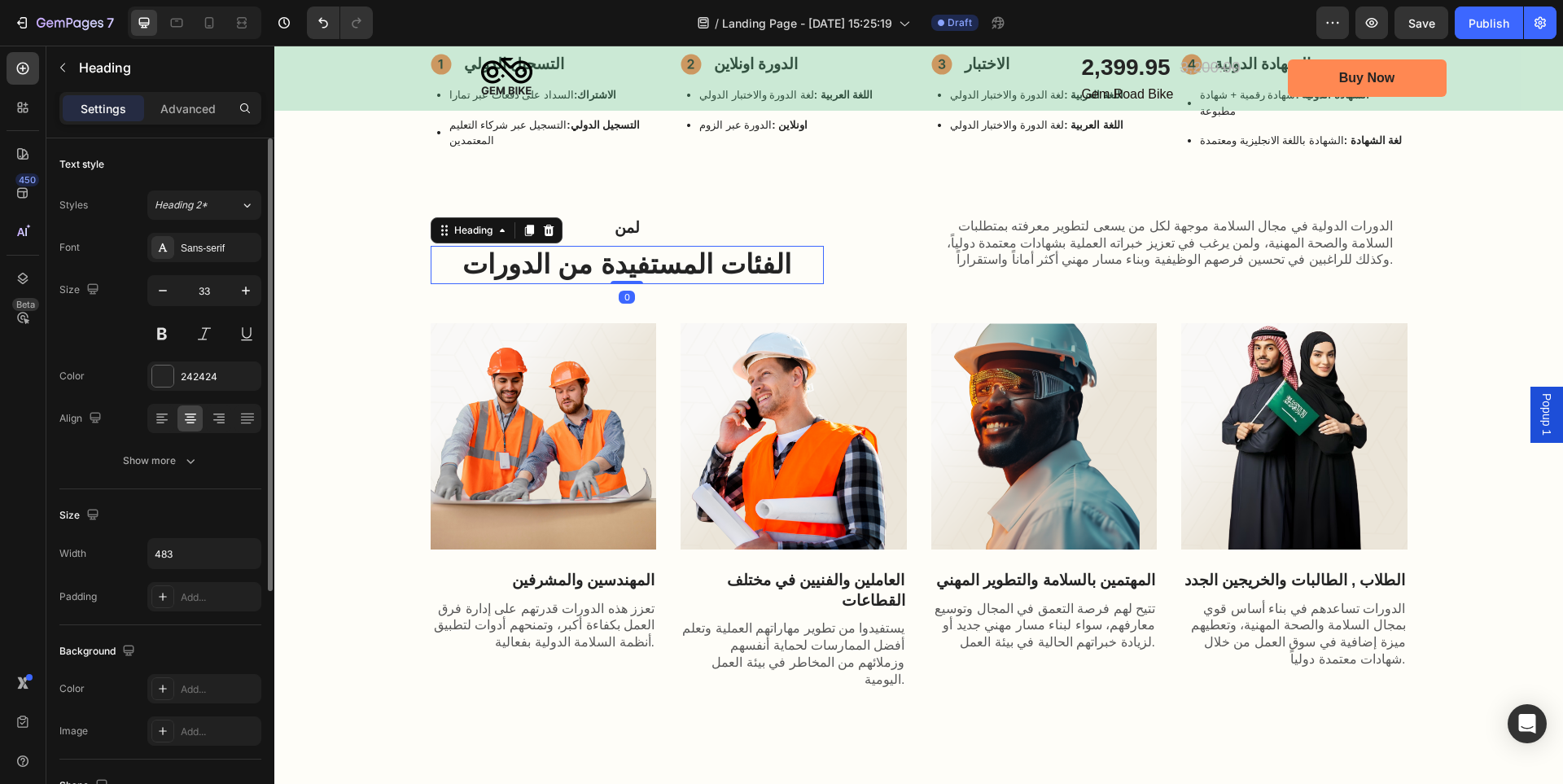
click at [166, 431] on div at bounding box center [204, 418] width 114 height 29
click at [158, 417] on icon at bounding box center [159, 418] width 8 height 2
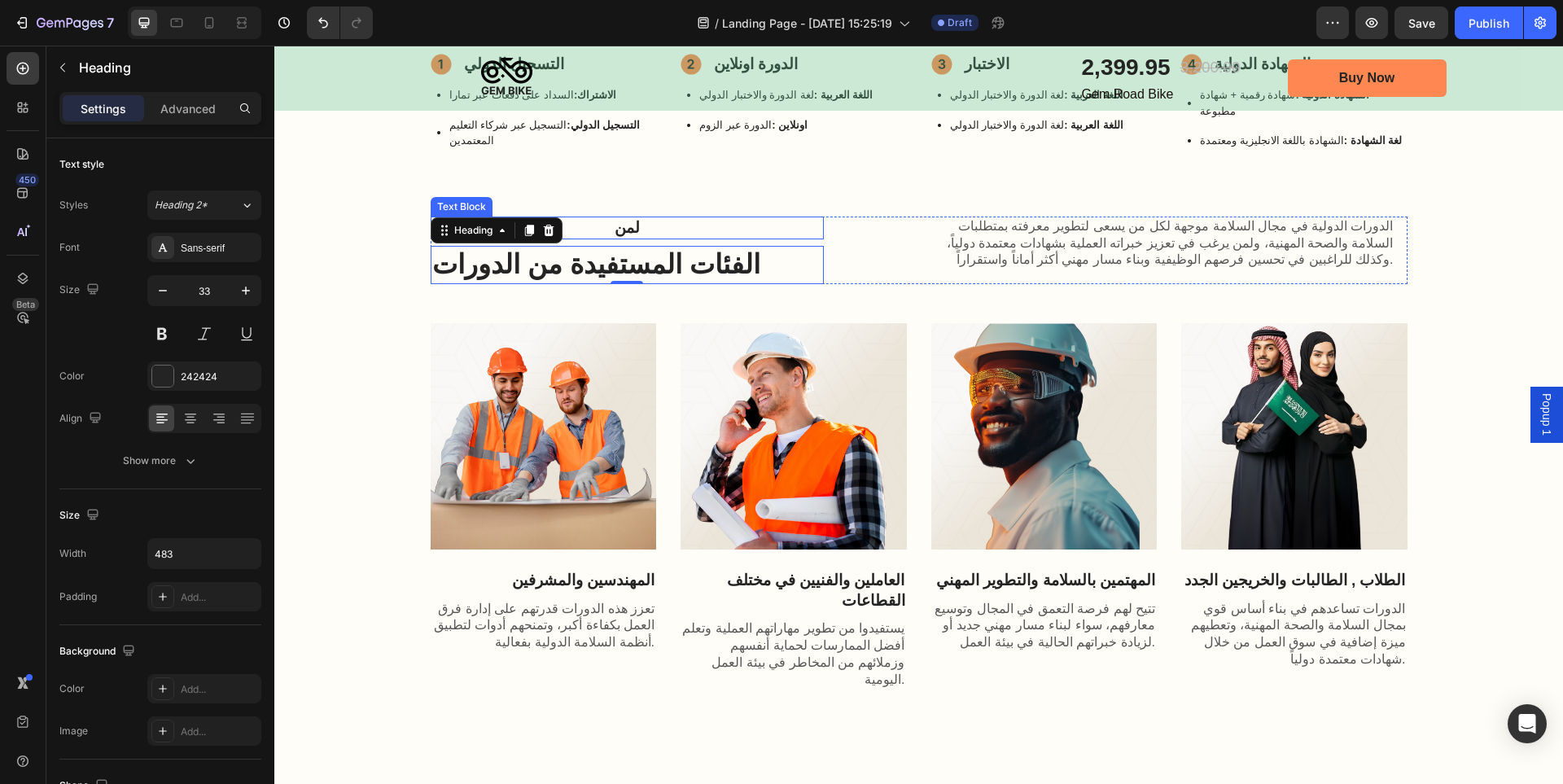
click at [621, 218] on p "لمن" at bounding box center [627, 228] width 390 height 20
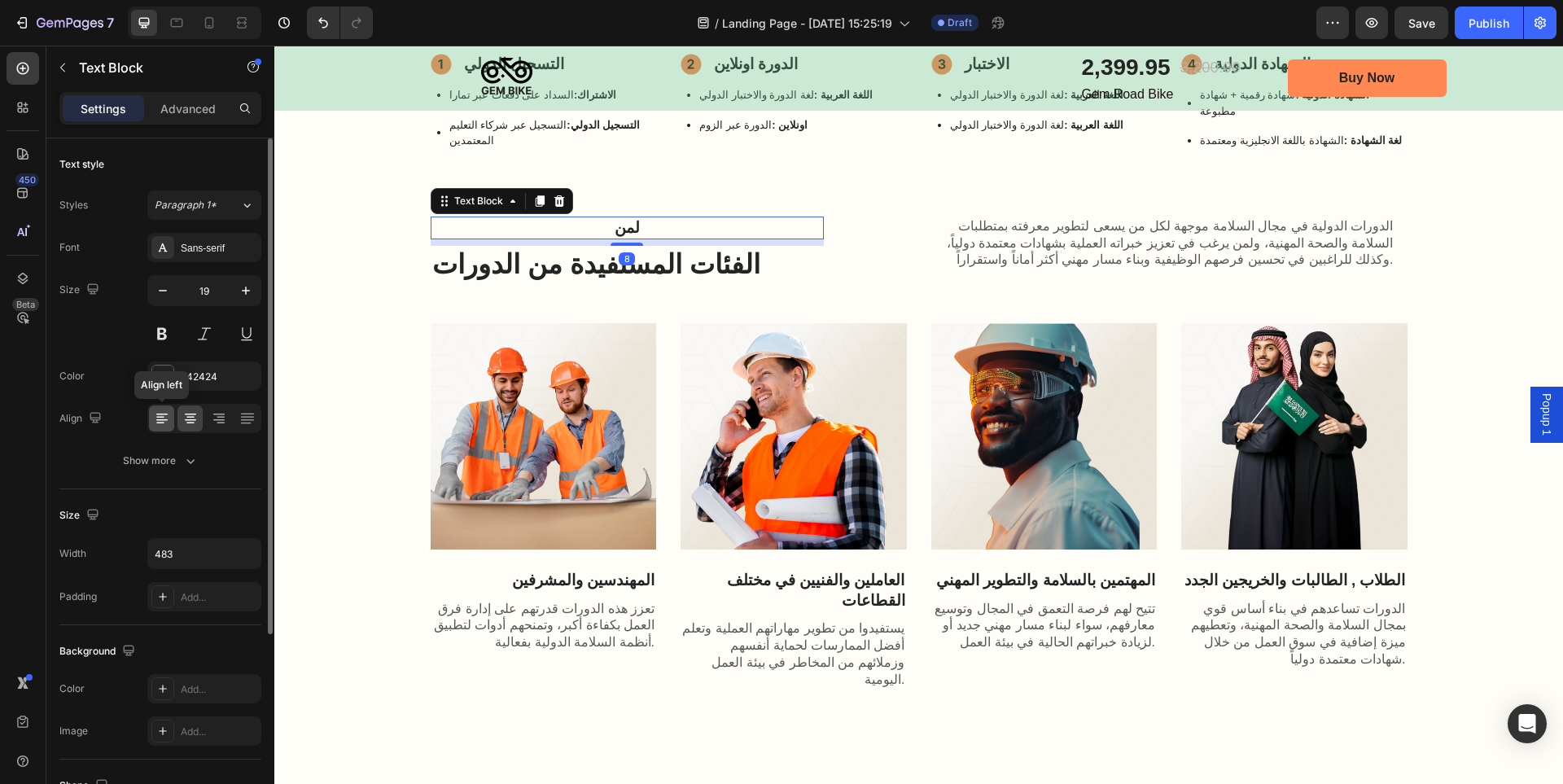
click at [162, 425] on icon at bounding box center [162, 418] width 16 height 16
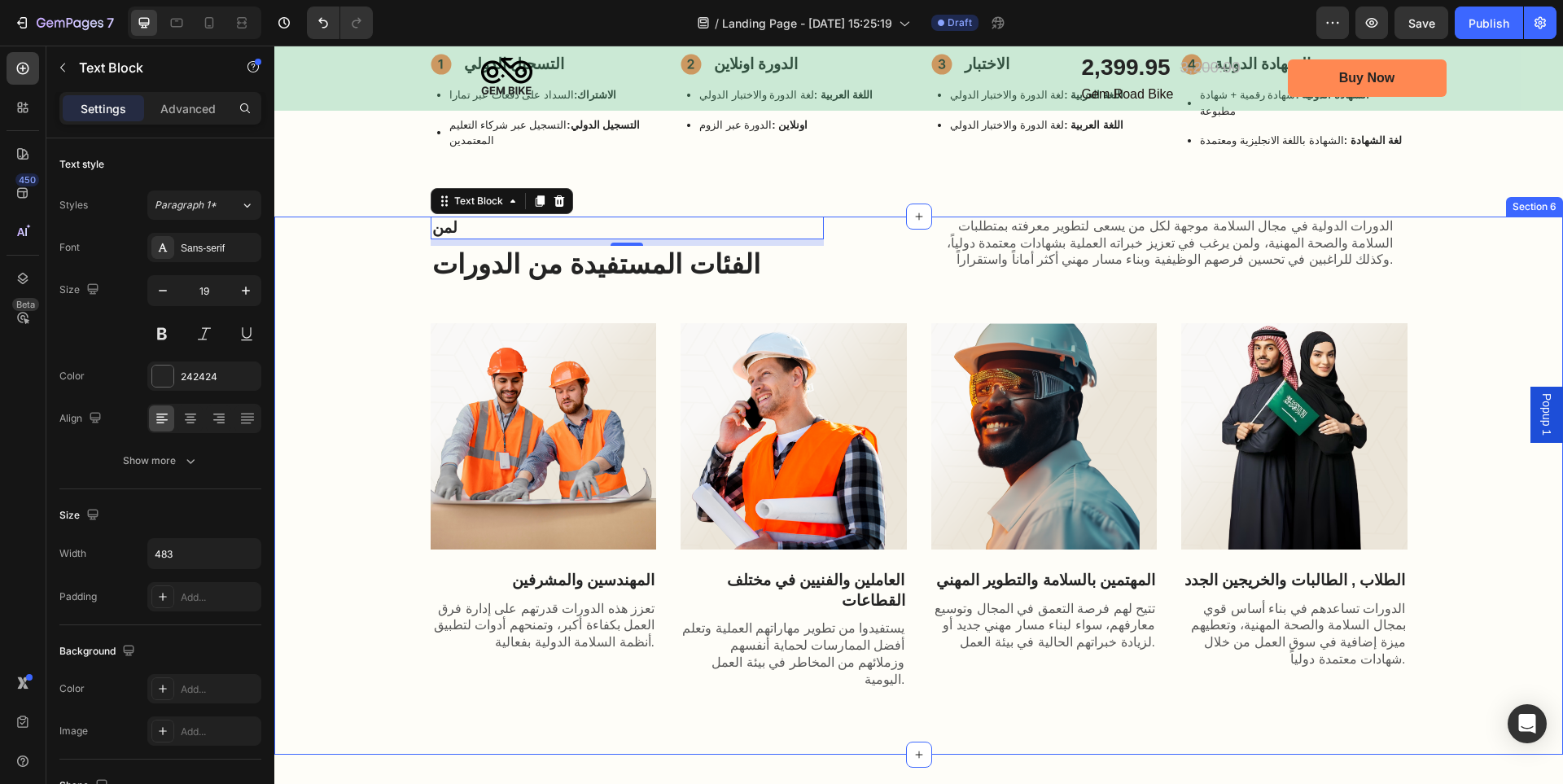
click at [376, 261] on div "لمن Text Block 8 الفئات المستفيدة من الدورات Heading الدورات الدولية في مجال ال…" at bounding box center [918, 453] width 1256 height 474
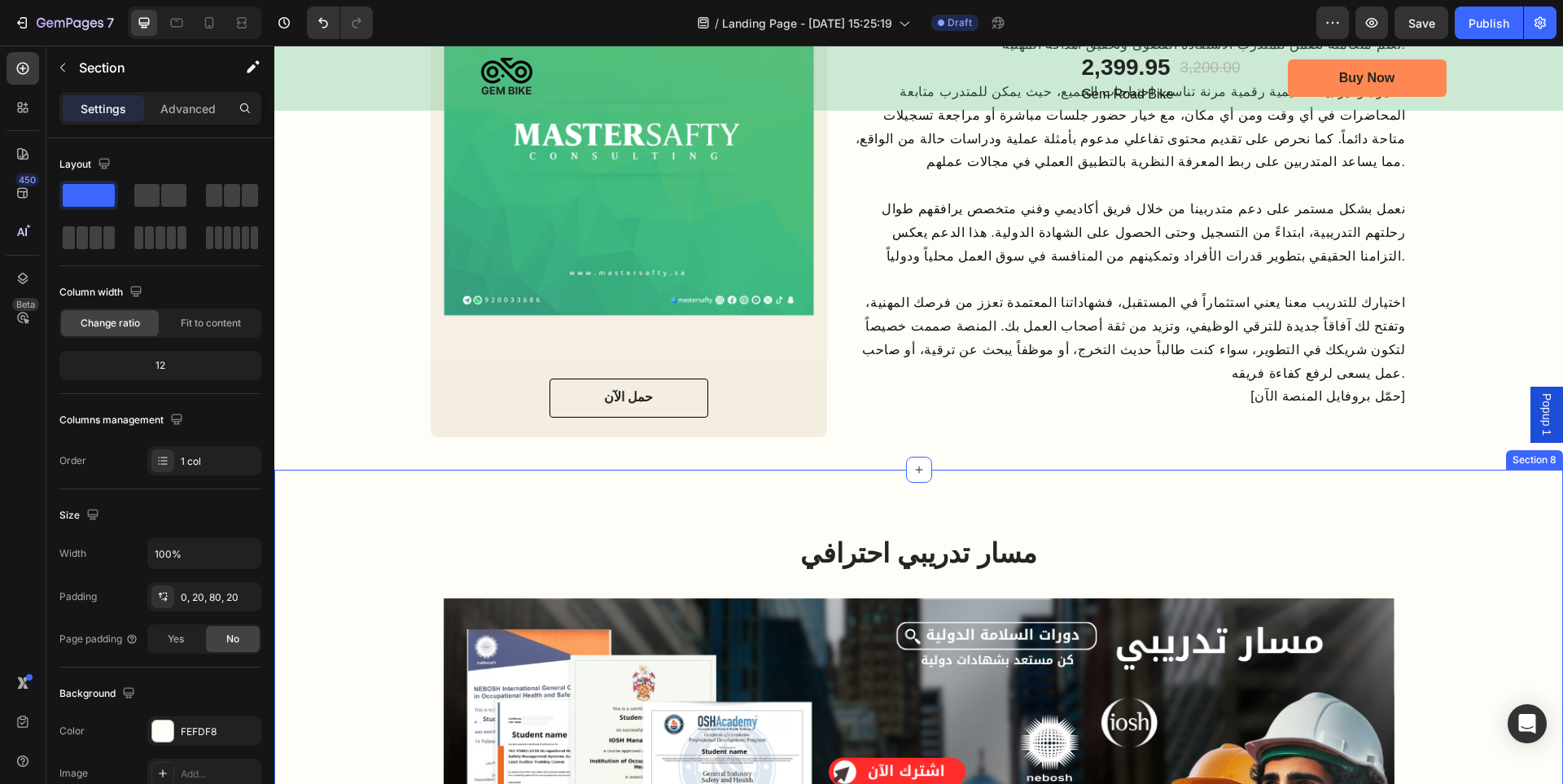
scroll to position [2524, 0]
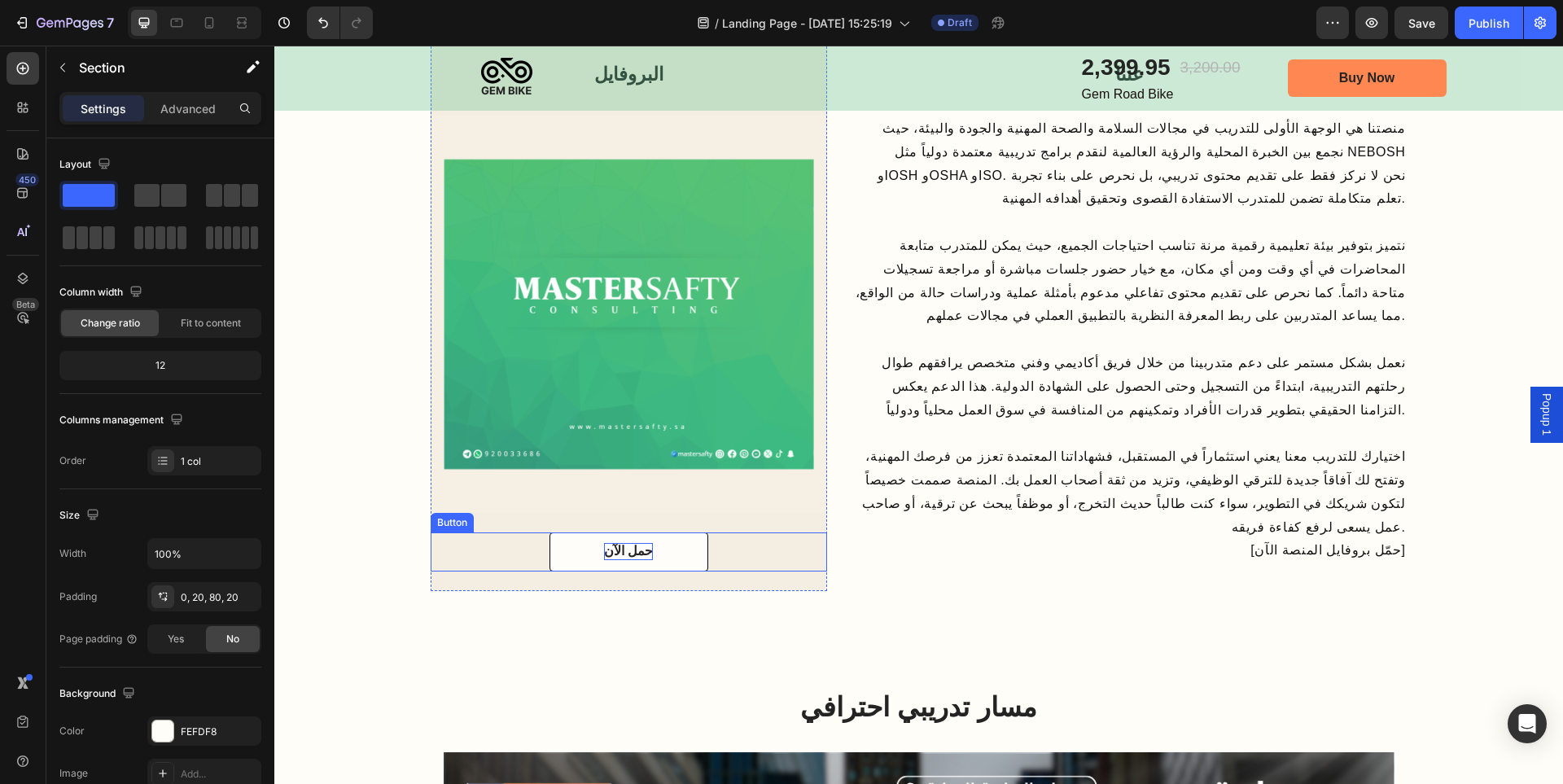
click at [619, 548] on p "حمل الآن" at bounding box center [628, 552] width 49 height 17
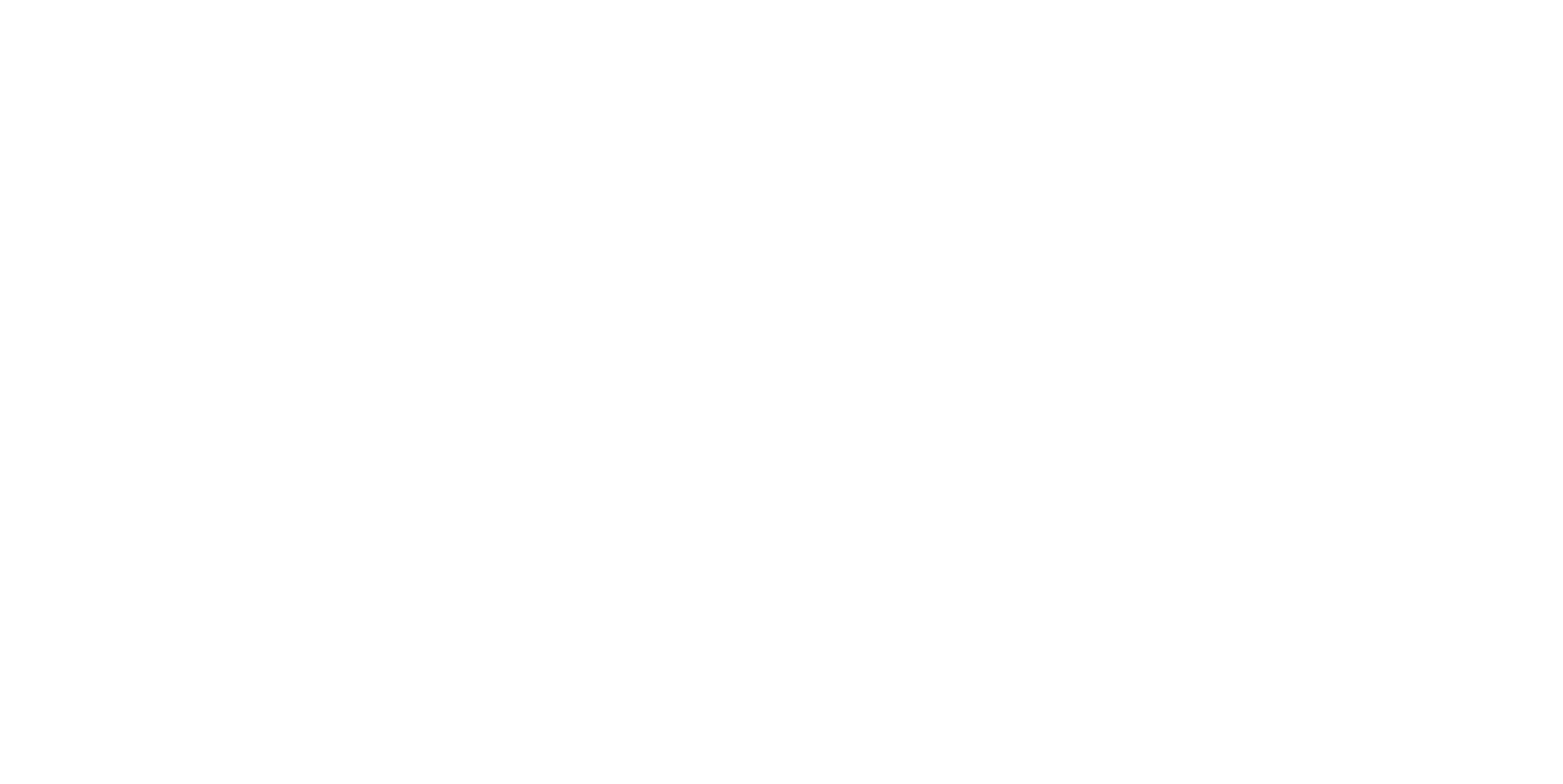
scroll to position [3582, 0]
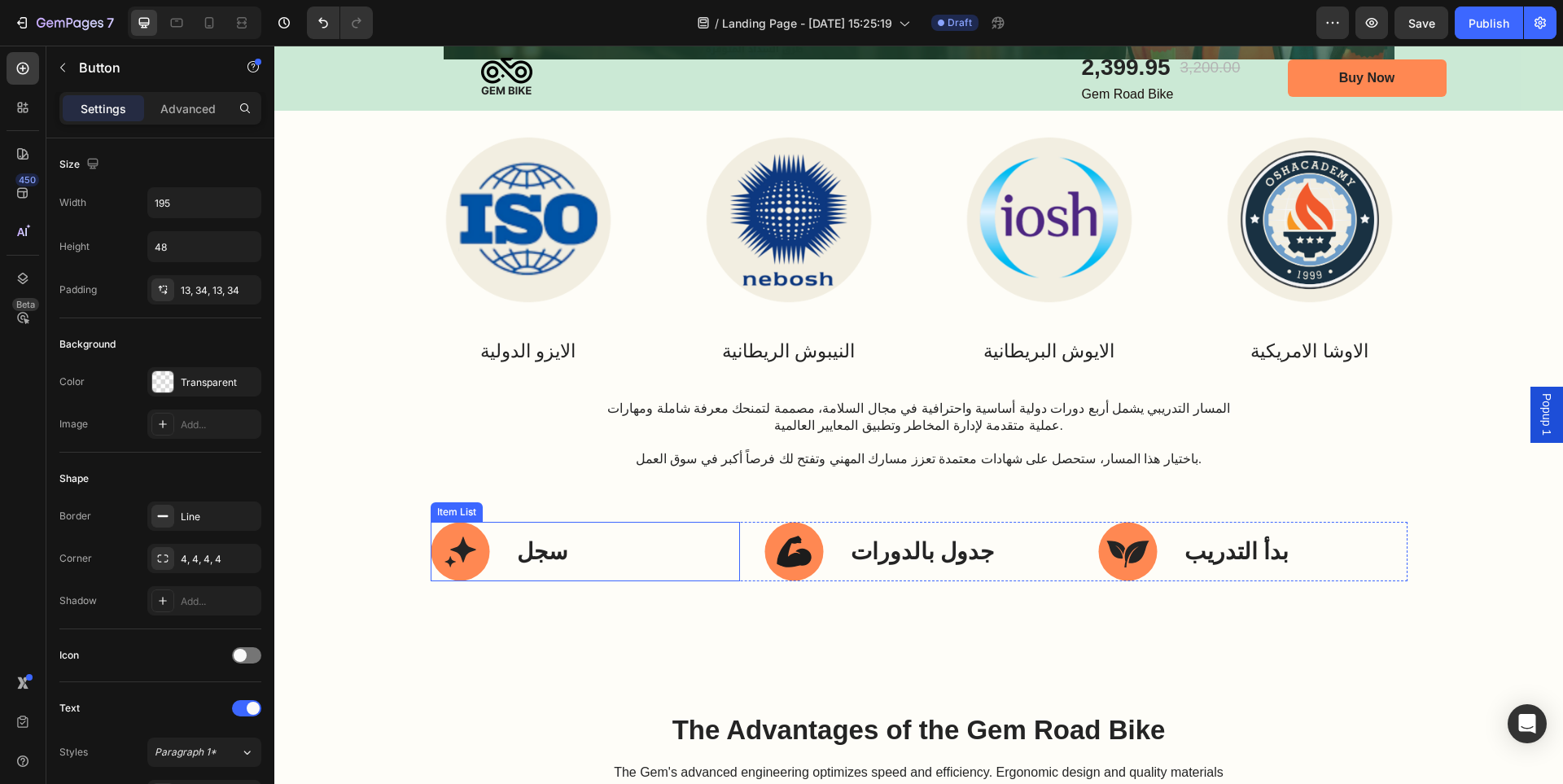
click at [463, 550] on icon at bounding box center [464, 549] width 26 height 26
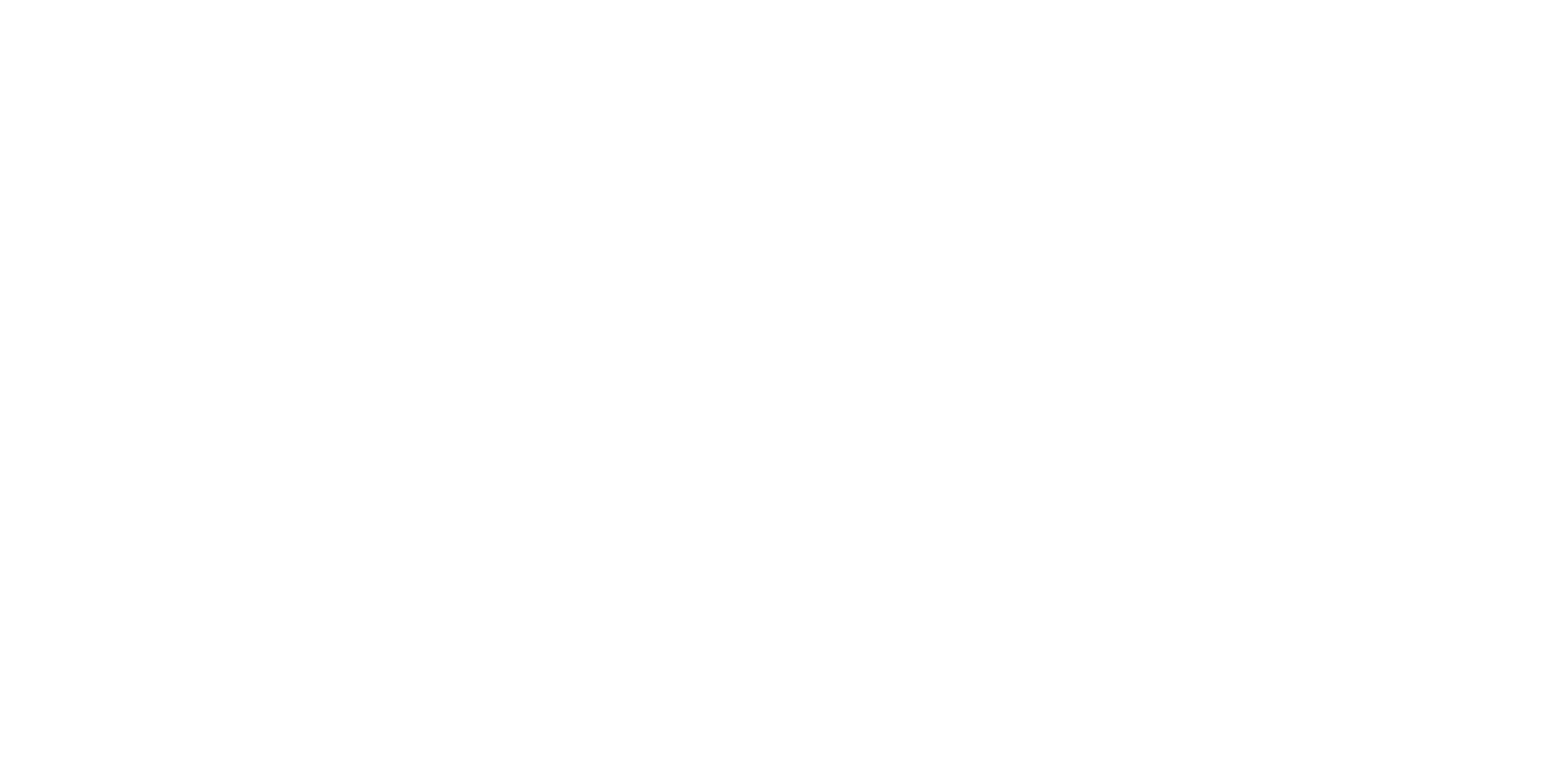
click at [190, 339] on div "Icon" at bounding box center [219, 337] width 76 height 15
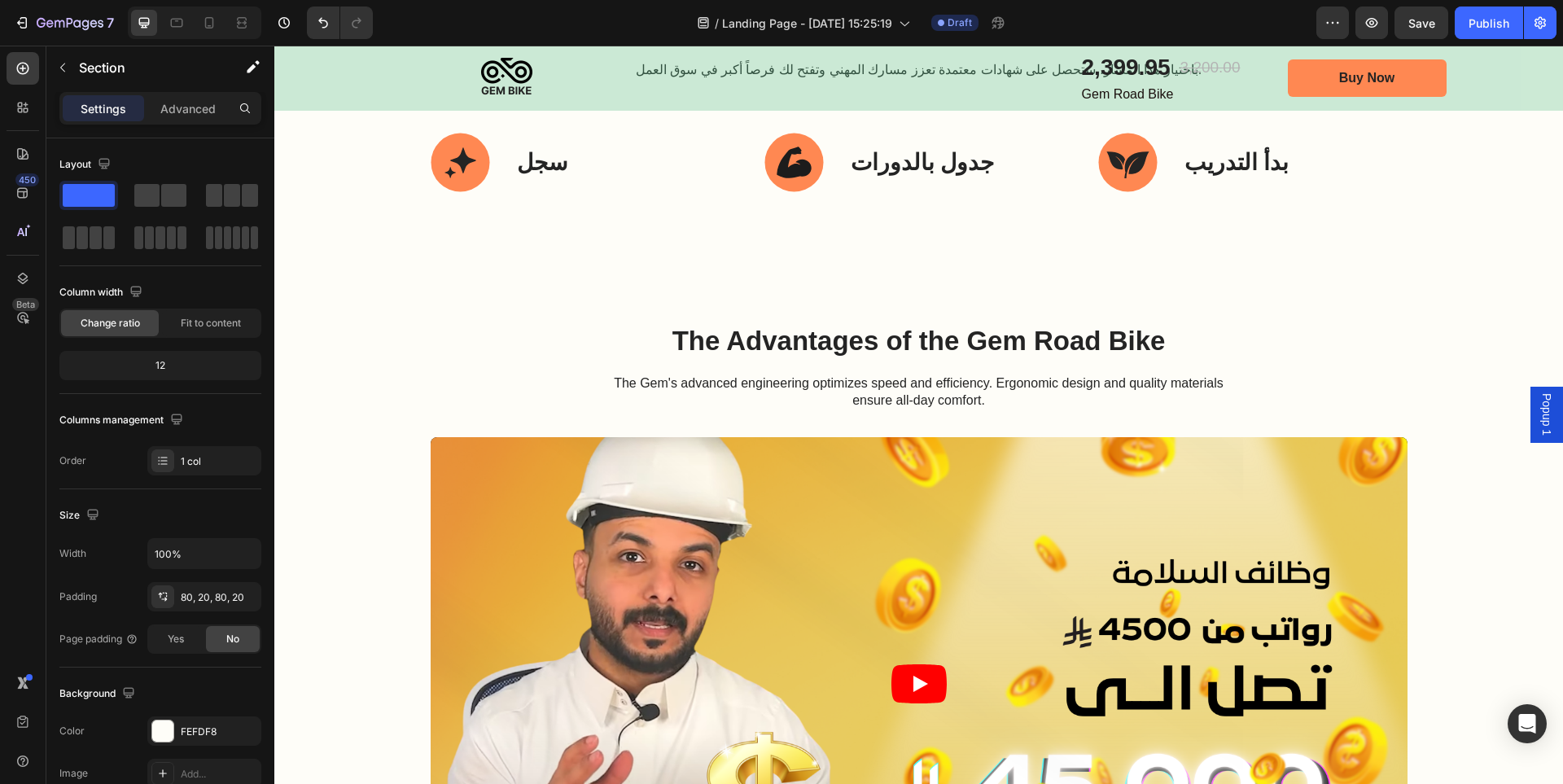
scroll to position [3970, 0]
click at [446, 156] on circle at bounding box center [460, 164] width 59 height 59
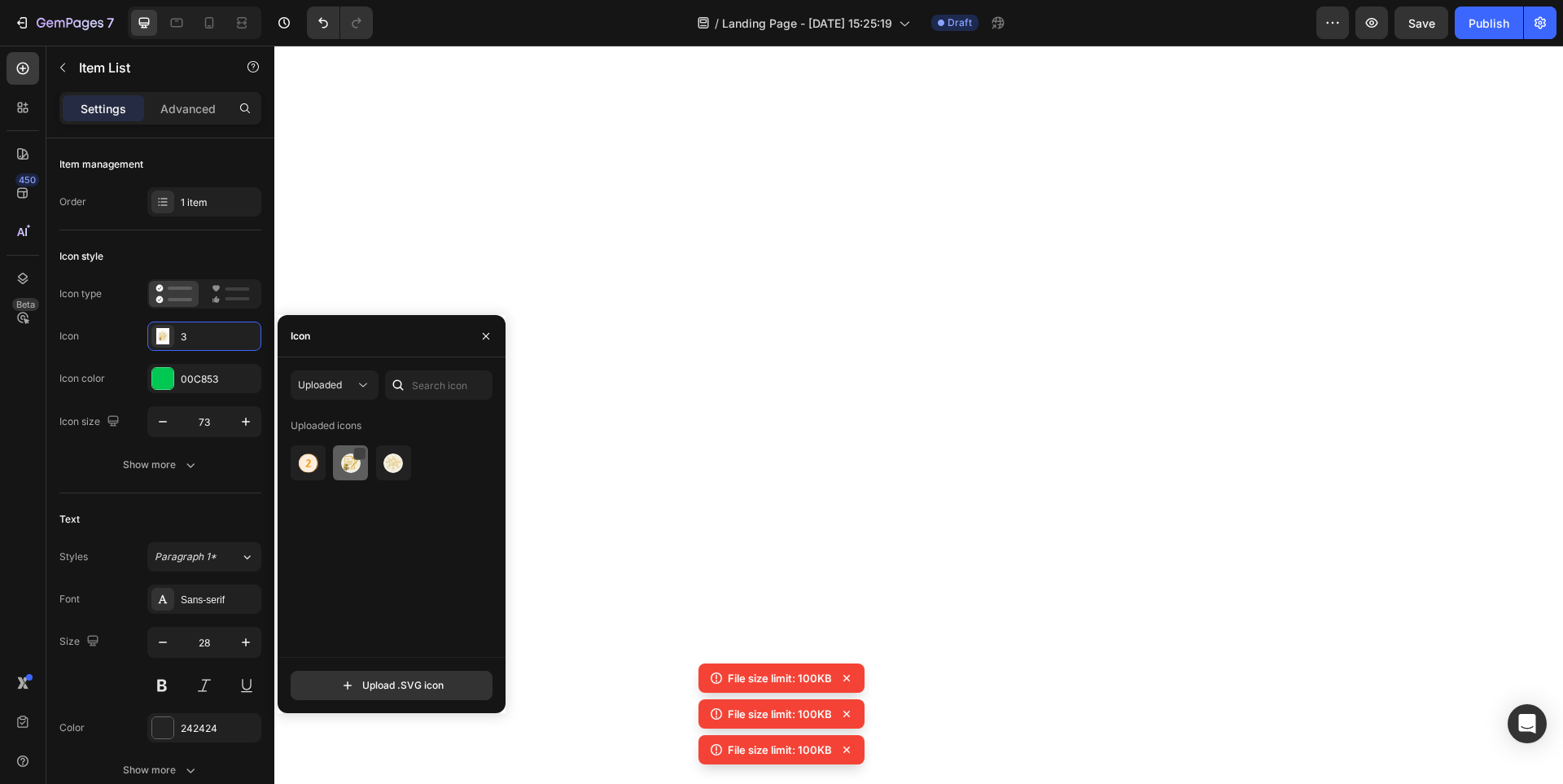
click at [359, 453] on div at bounding box center [360, 453] width 13 height 13
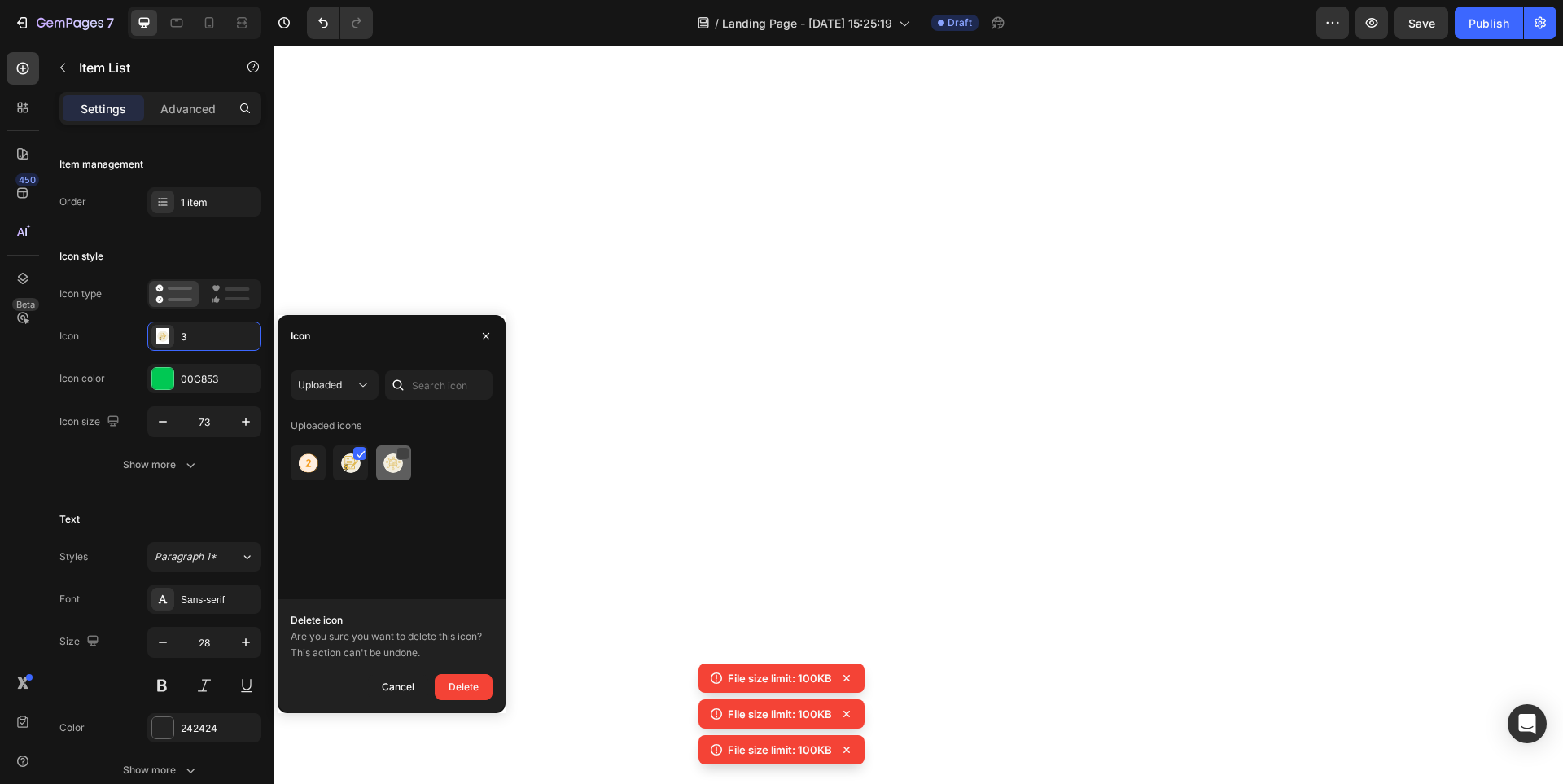
click at [401, 453] on div at bounding box center [403, 453] width 13 height 13
click at [476, 684] on div "Delete" at bounding box center [464, 687] width 30 height 20
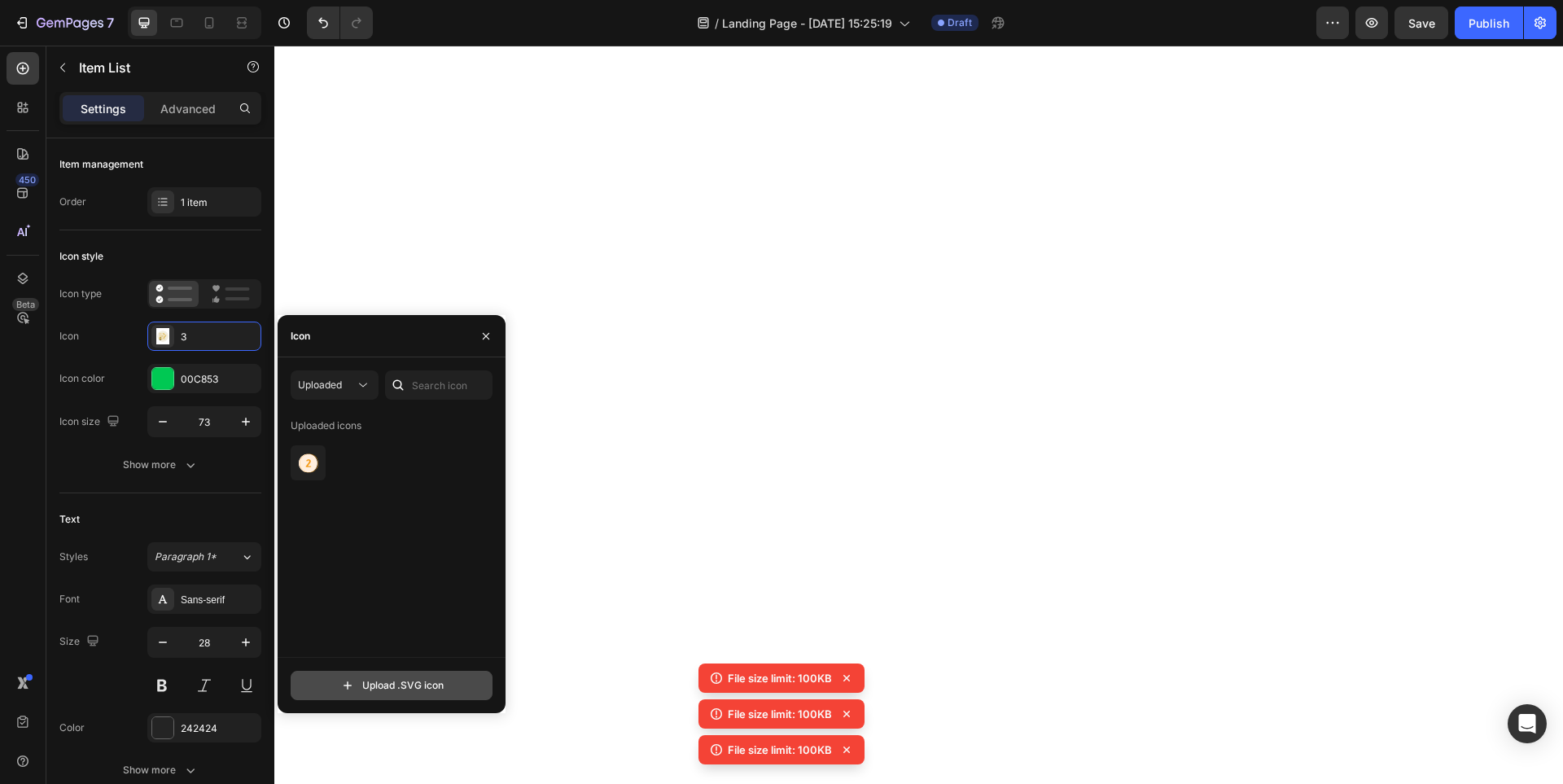
click at [401, 690] on input "file" at bounding box center [391, 685] width 200 height 28
click at [421, 666] on div "Upload .SVG icon" at bounding box center [391, 678] width 228 height 43
click at [412, 677] on input "file" at bounding box center [391, 685] width 200 height 28
type input "C:\fakepath\33.svg"
click at [351, 465] on img at bounding box center [351, 463] width 20 height 20
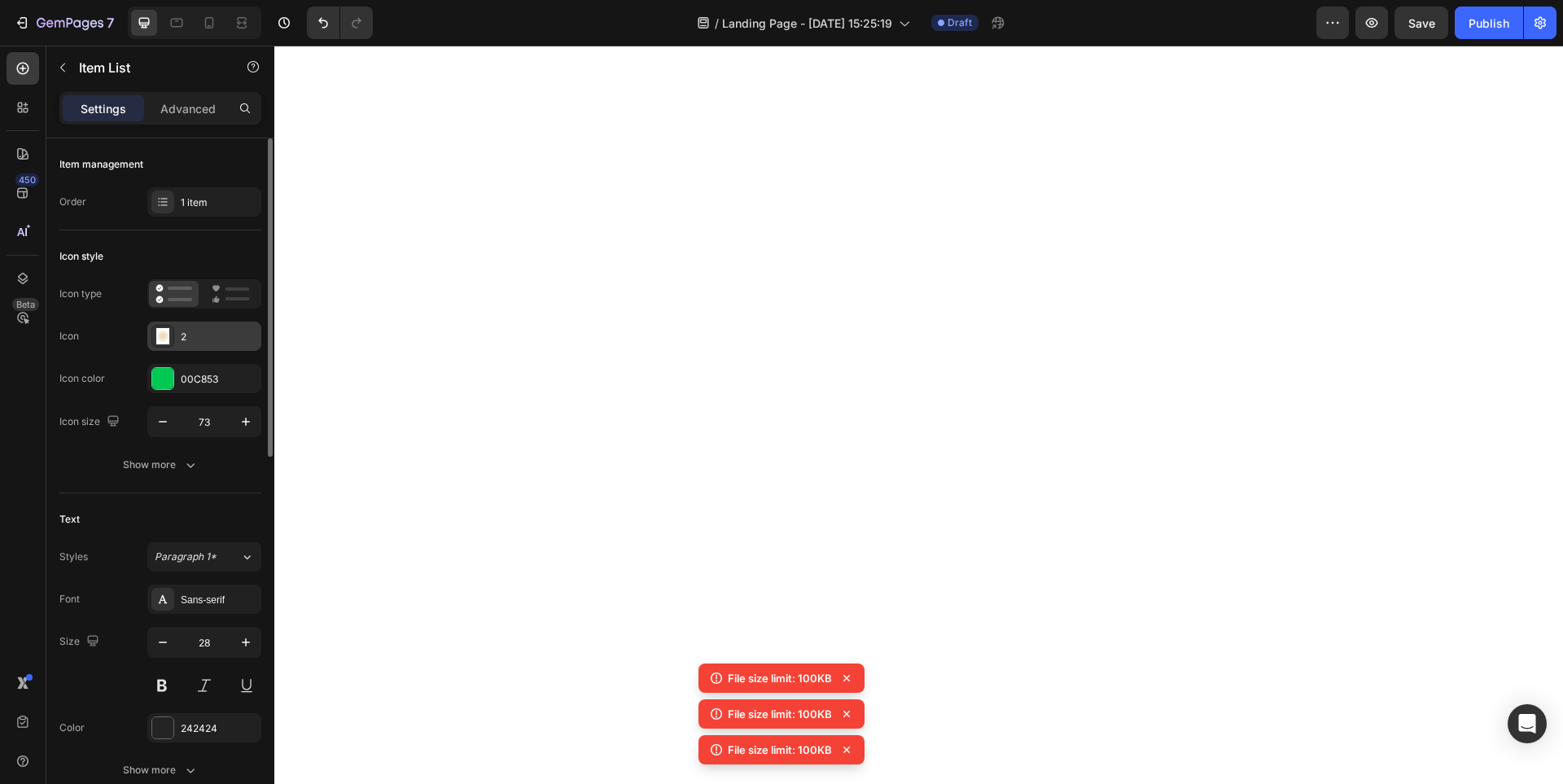
click at [199, 340] on div "2" at bounding box center [219, 337] width 76 height 15
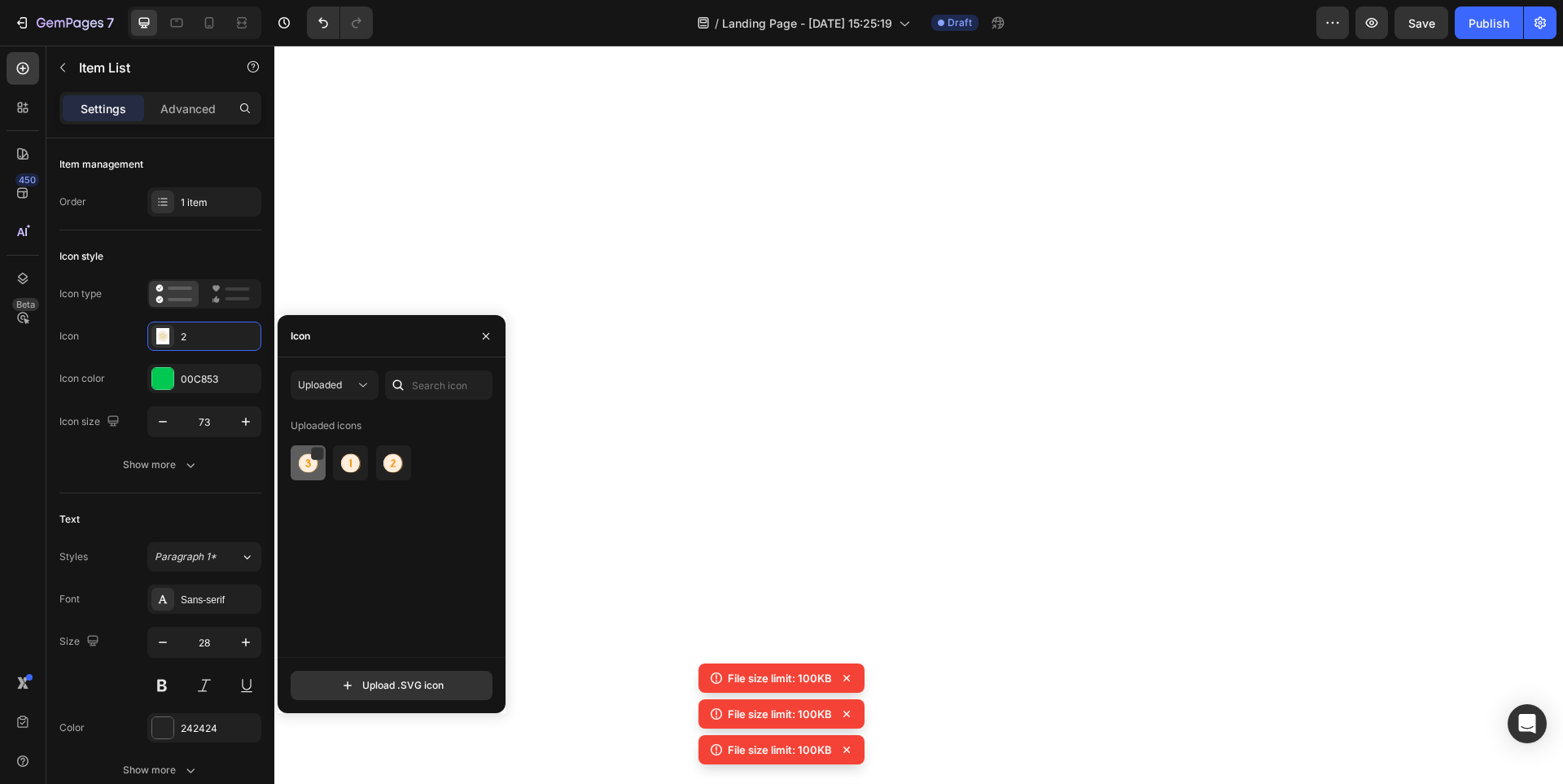
click at [306, 465] on img at bounding box center [308, 463] width 20 height 20
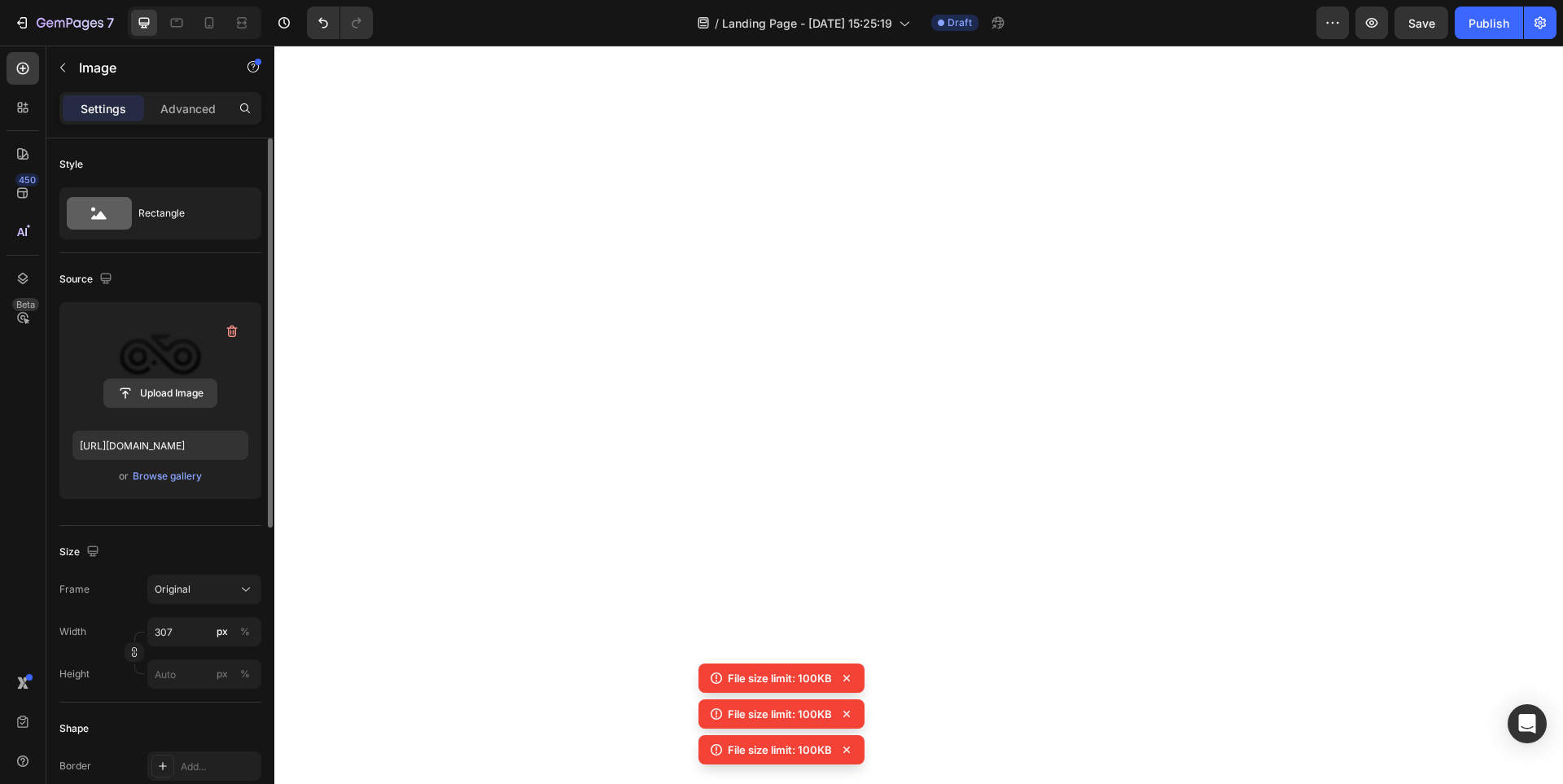
click at [177, 395] on input "file" at bounding box center [160, 393] width 113 height 28
click at [168, 385] on input "file" at bounding box center [160, 393] width 113 height 28
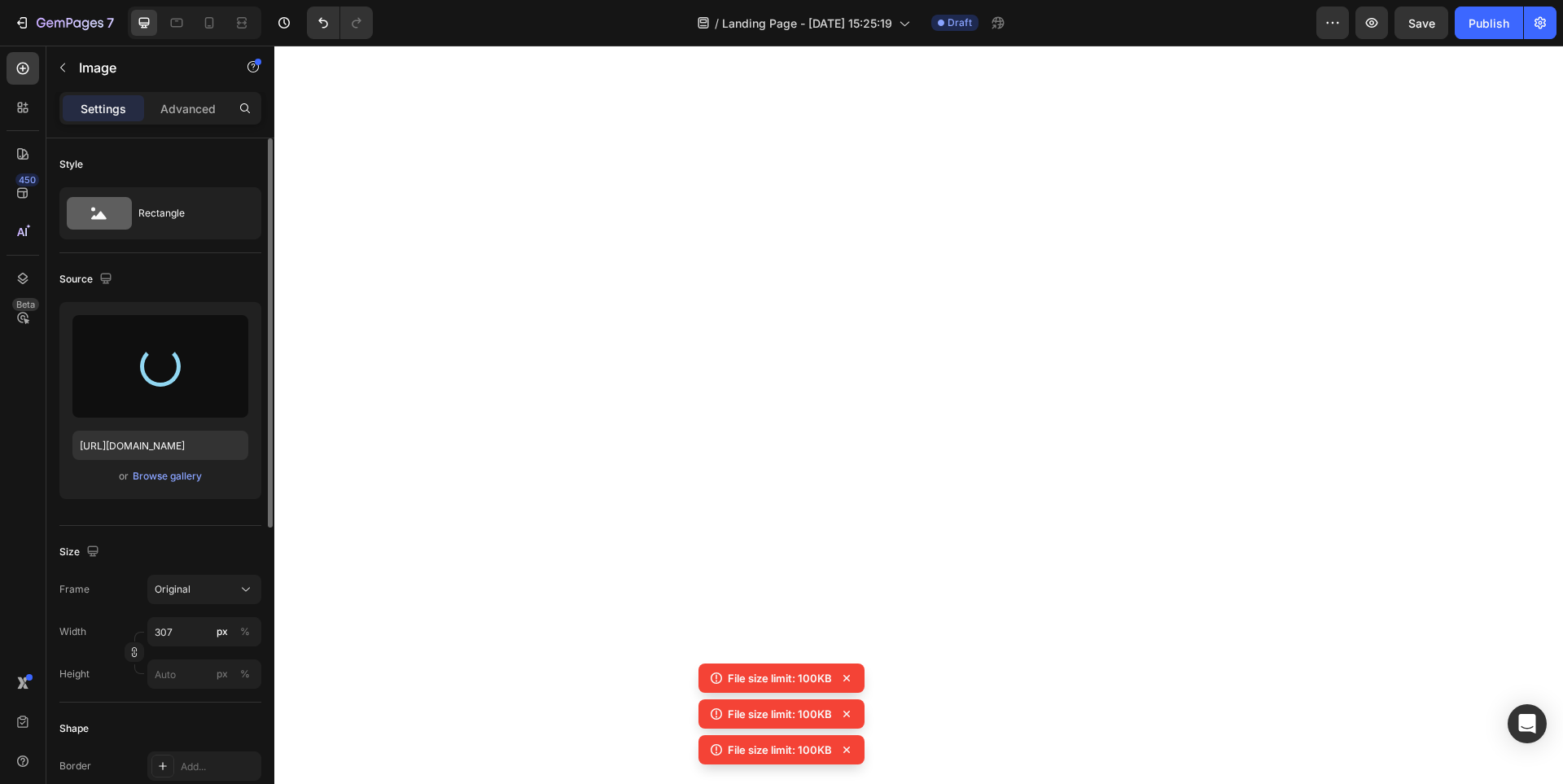
type input "[URL][DOMAIN_NAME]"
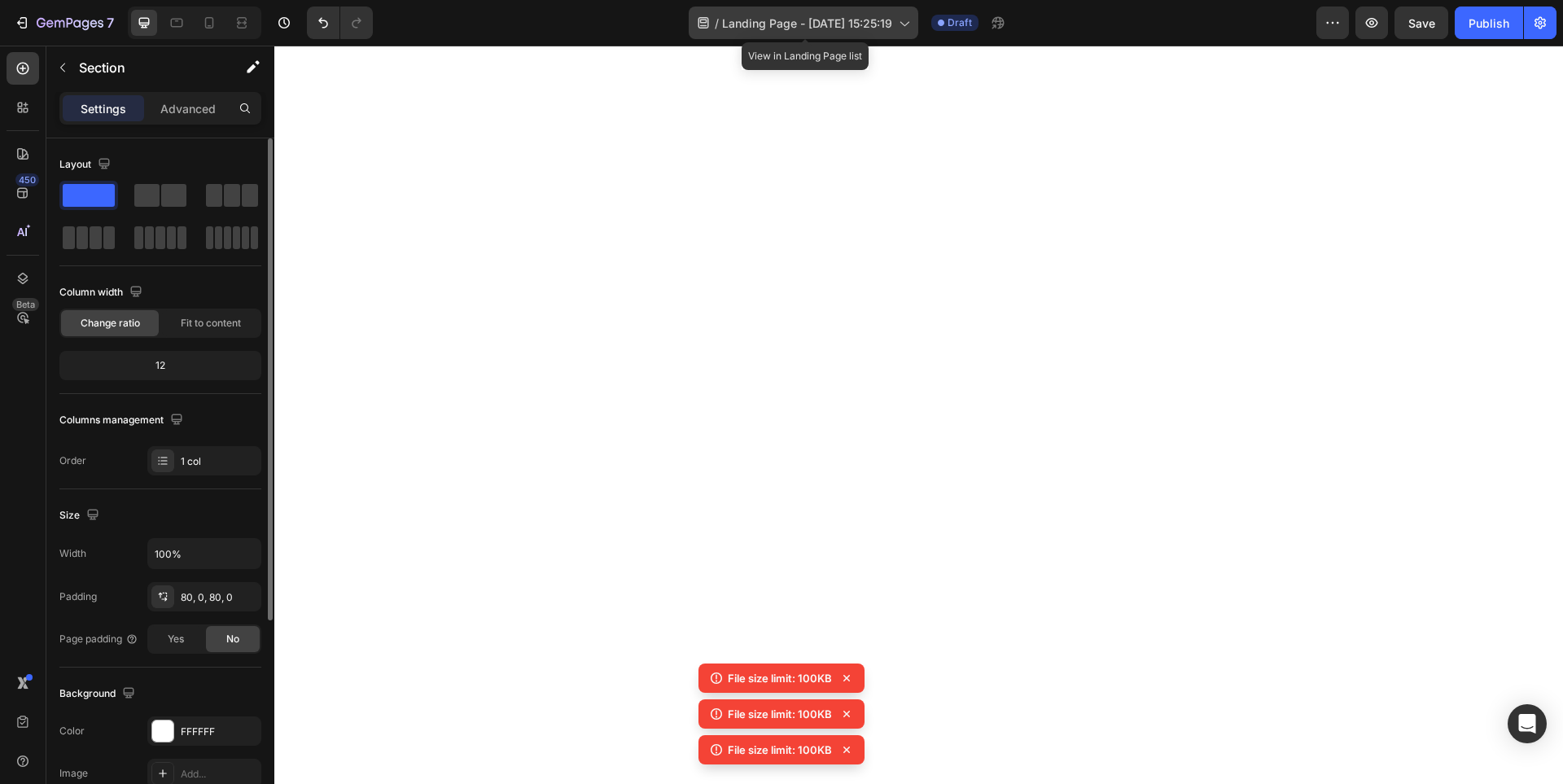
click at [880, 28] on span "Landing Page - [DATE] 15:25:19" at bounding box center [807, 23] width 170 height 17
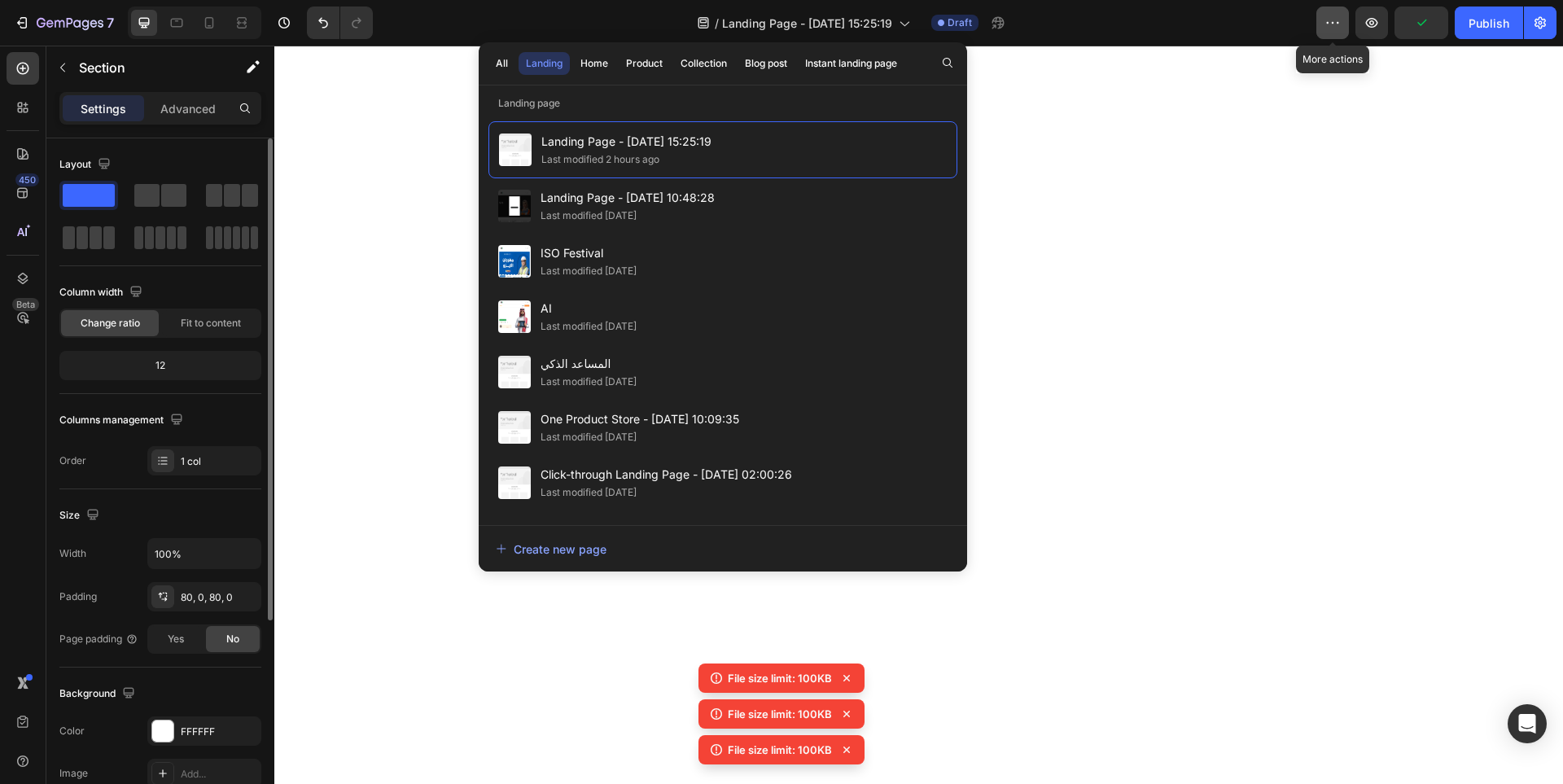
click at [1342, 26] on button "button" at bounding box center [1333, 23] width 33 height 33
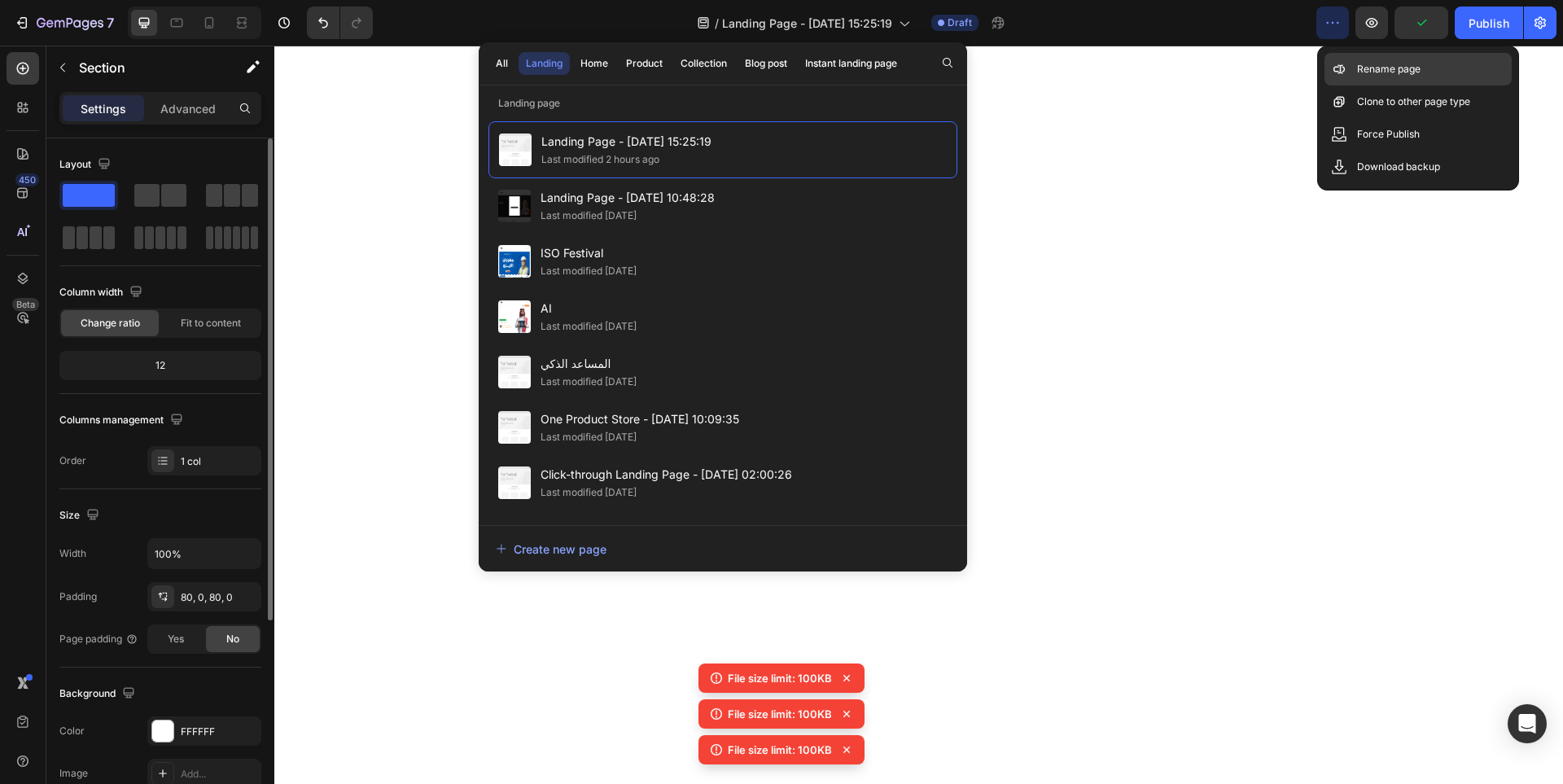
click at [1354, 86] on div "Rename page" at bounding box center [1418, 102] width 187 height 33
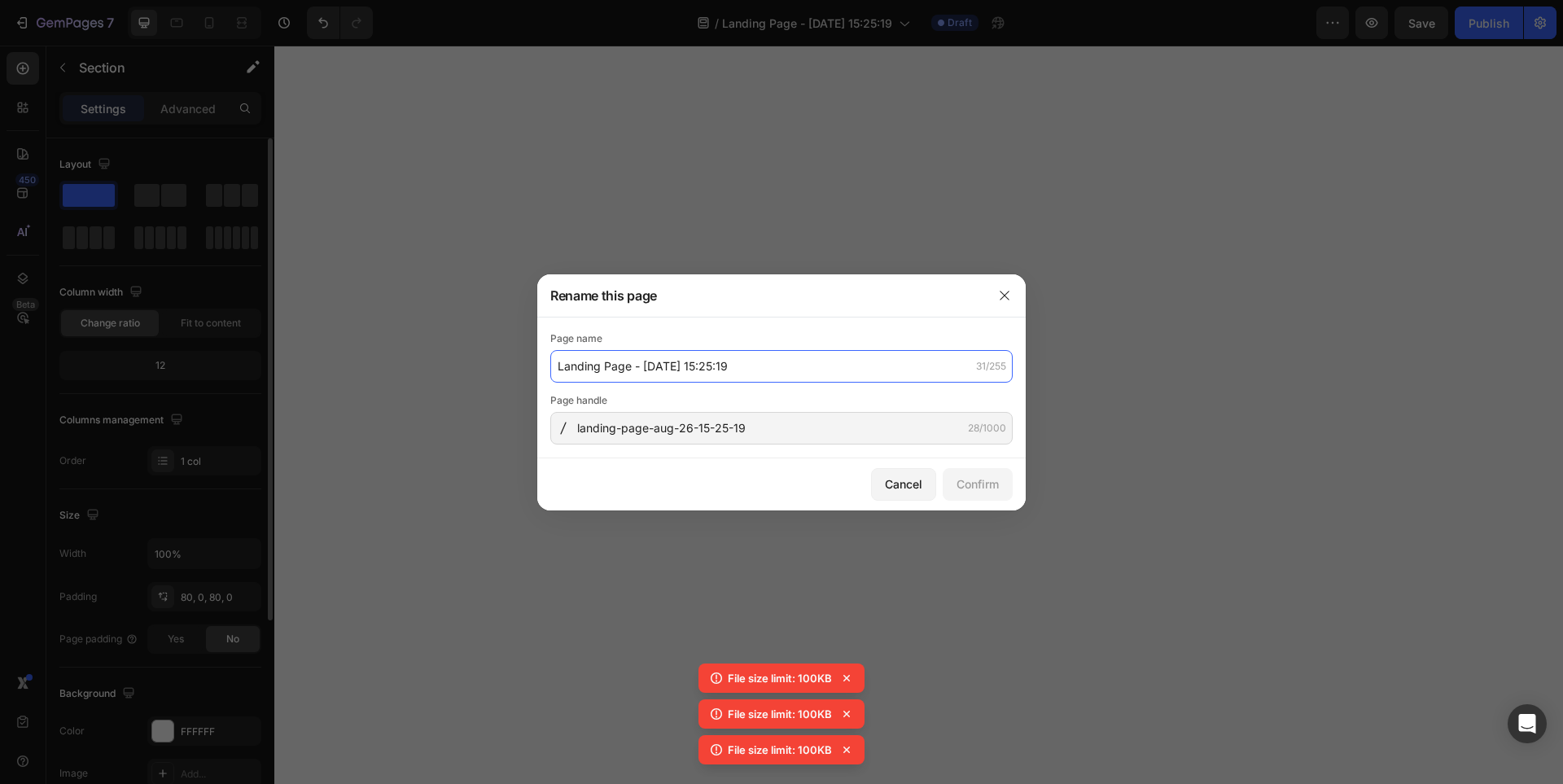
click at [702, 364] on input "Landing Page - [DATE] 15:25:19" at bounding box center [782, 366] width 463 height 33
type input "اليوم الوطني السعودي 95"
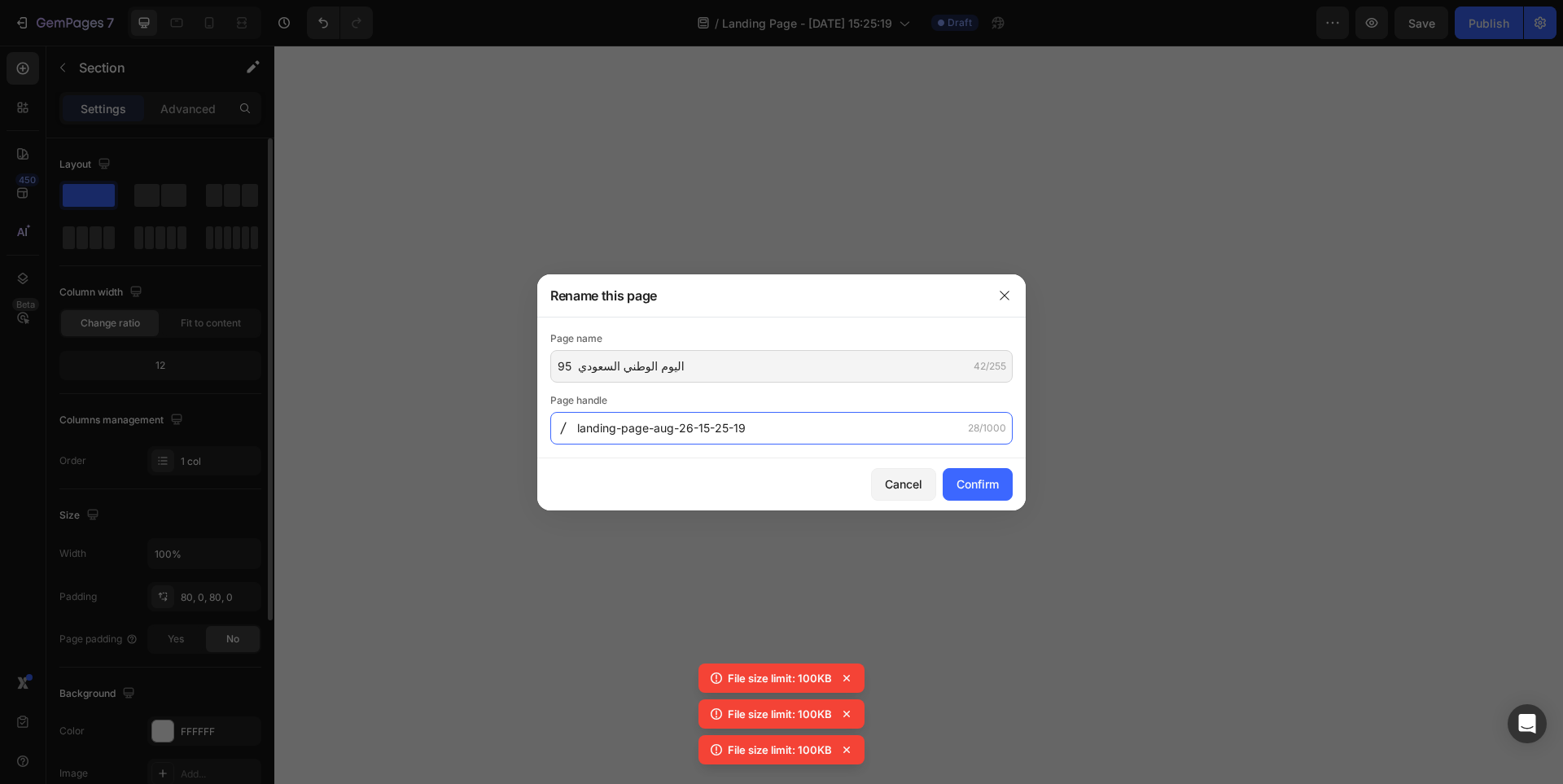
click at [769, 425] on input "landing-page-aug-26-15-25-19" at bounding box center [782, 429] width 463 height 33
type input "-"
type input "saudi95"
click at [971, 480] on div "Confirm" at bounding box center [977, 484] width 42 height 17
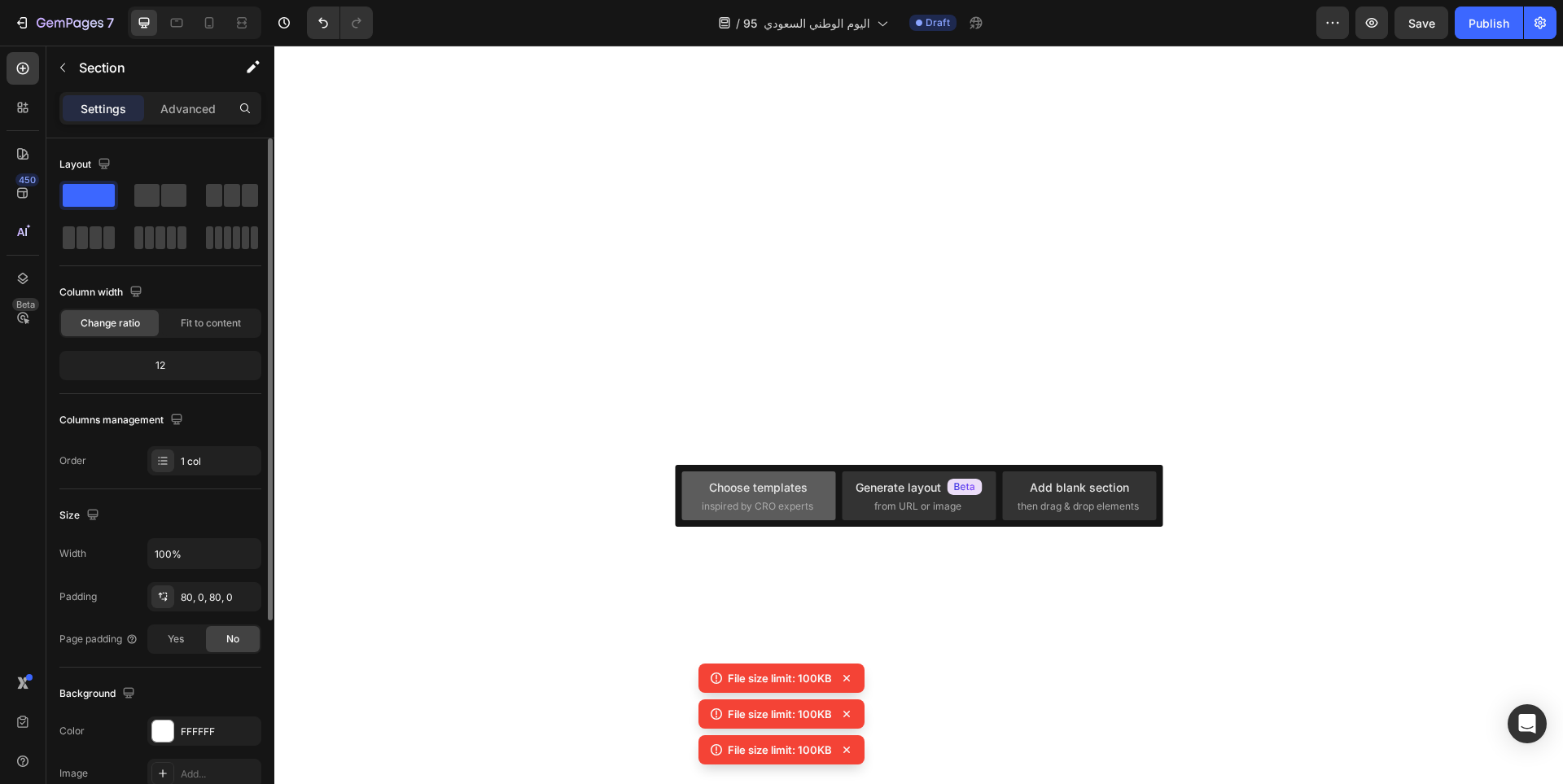
click at [758, 493] on div "Choose templates" at bounding box center [759, 488] width 99 height 17
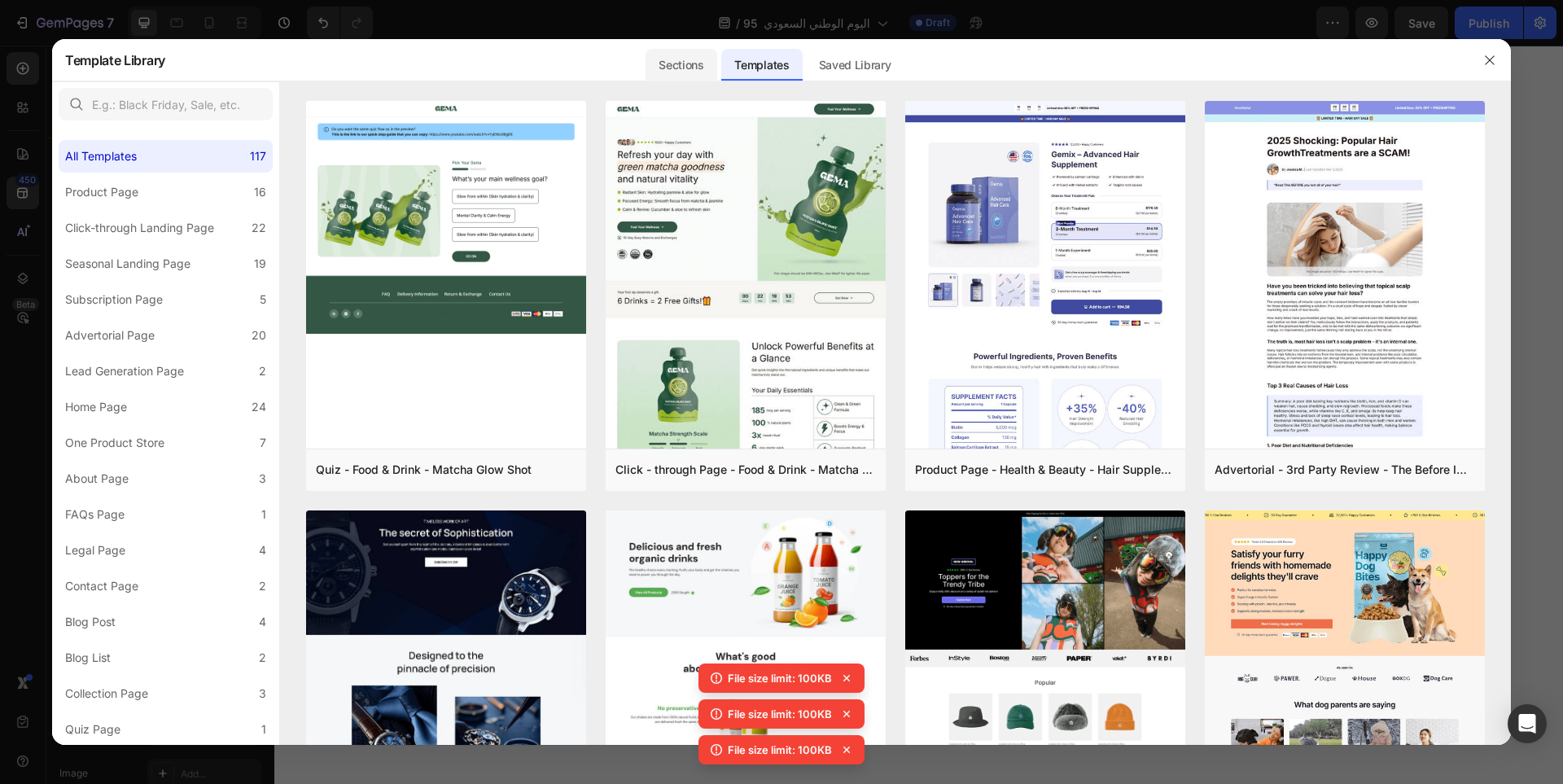
click at [700, 69] on div "Sections" at bounding box center [681, 65] width 71 height 33
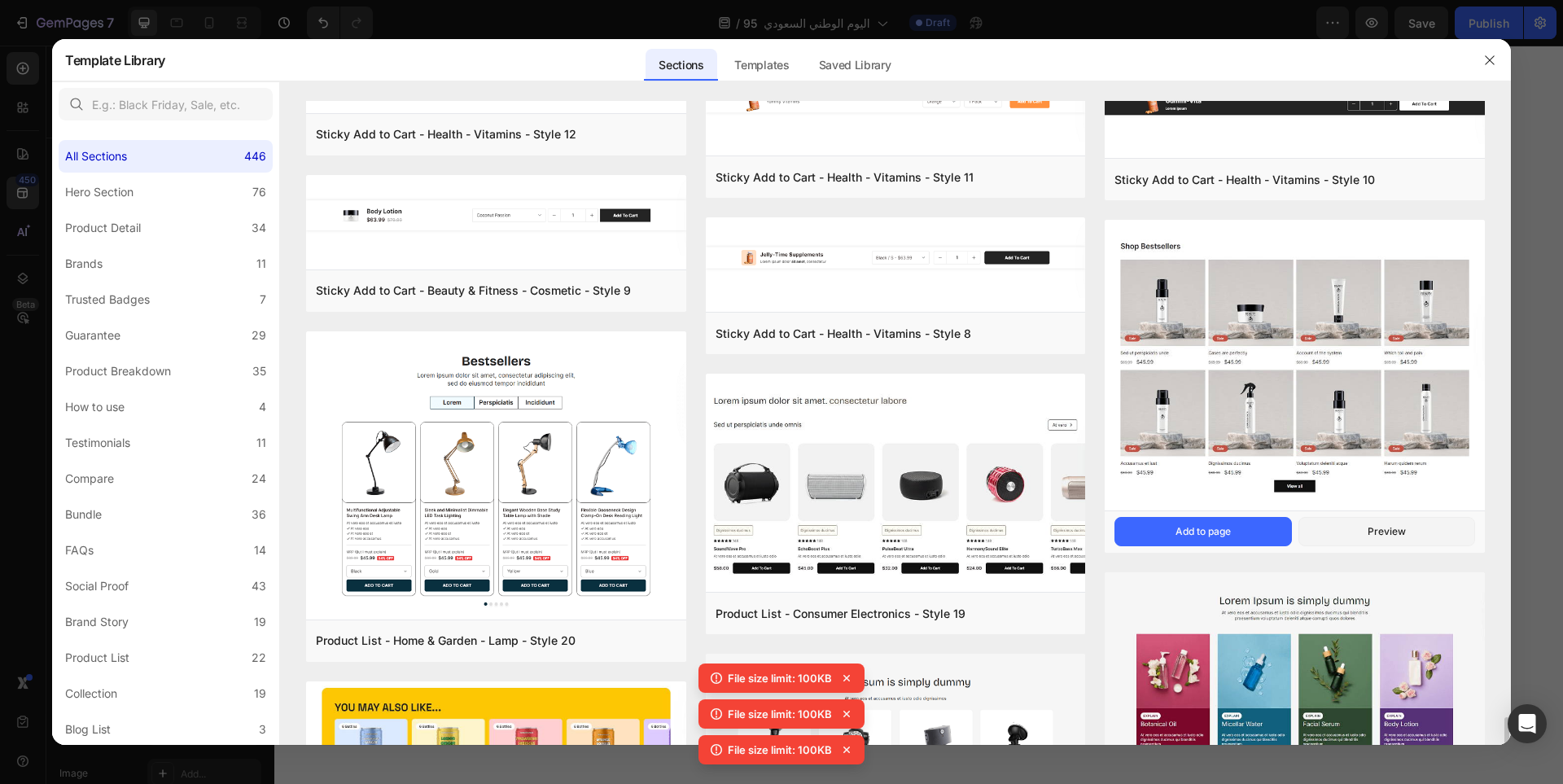
scroll to position [7700, 0]
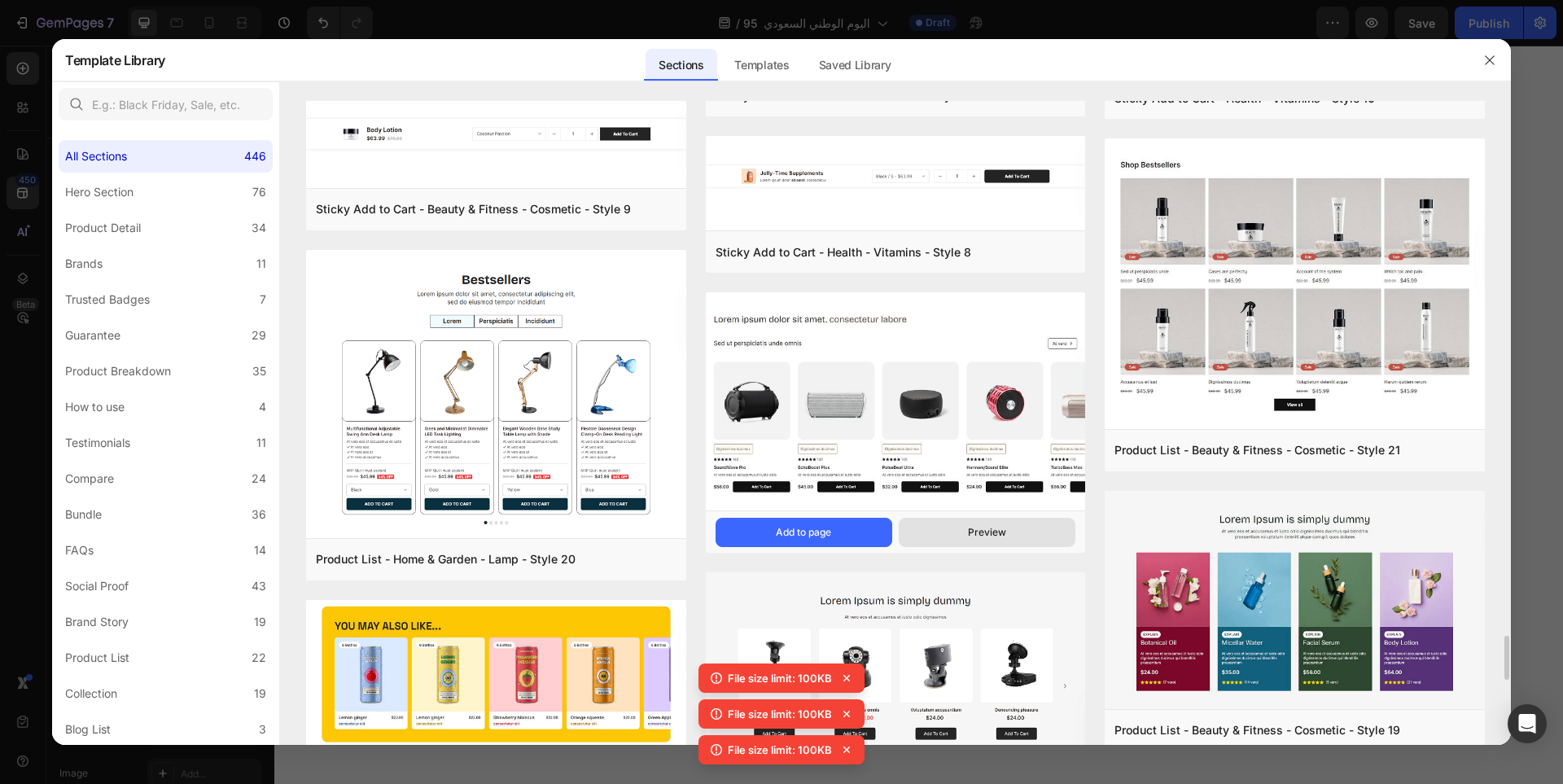
click at [1010, 539] on button "Preview" at bounding box center [987, 533] width 177 height 29
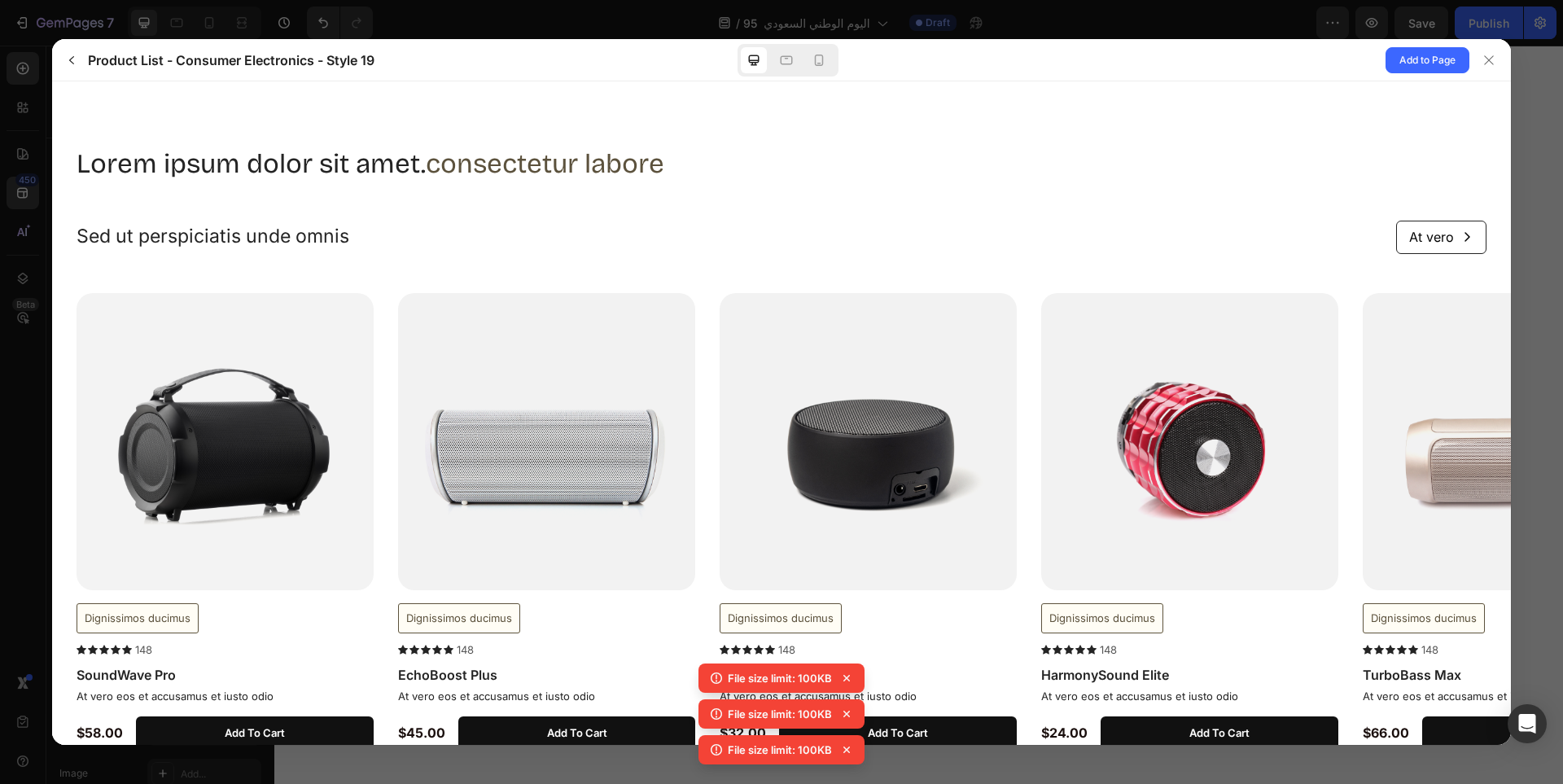
scroll to position [70, 0]
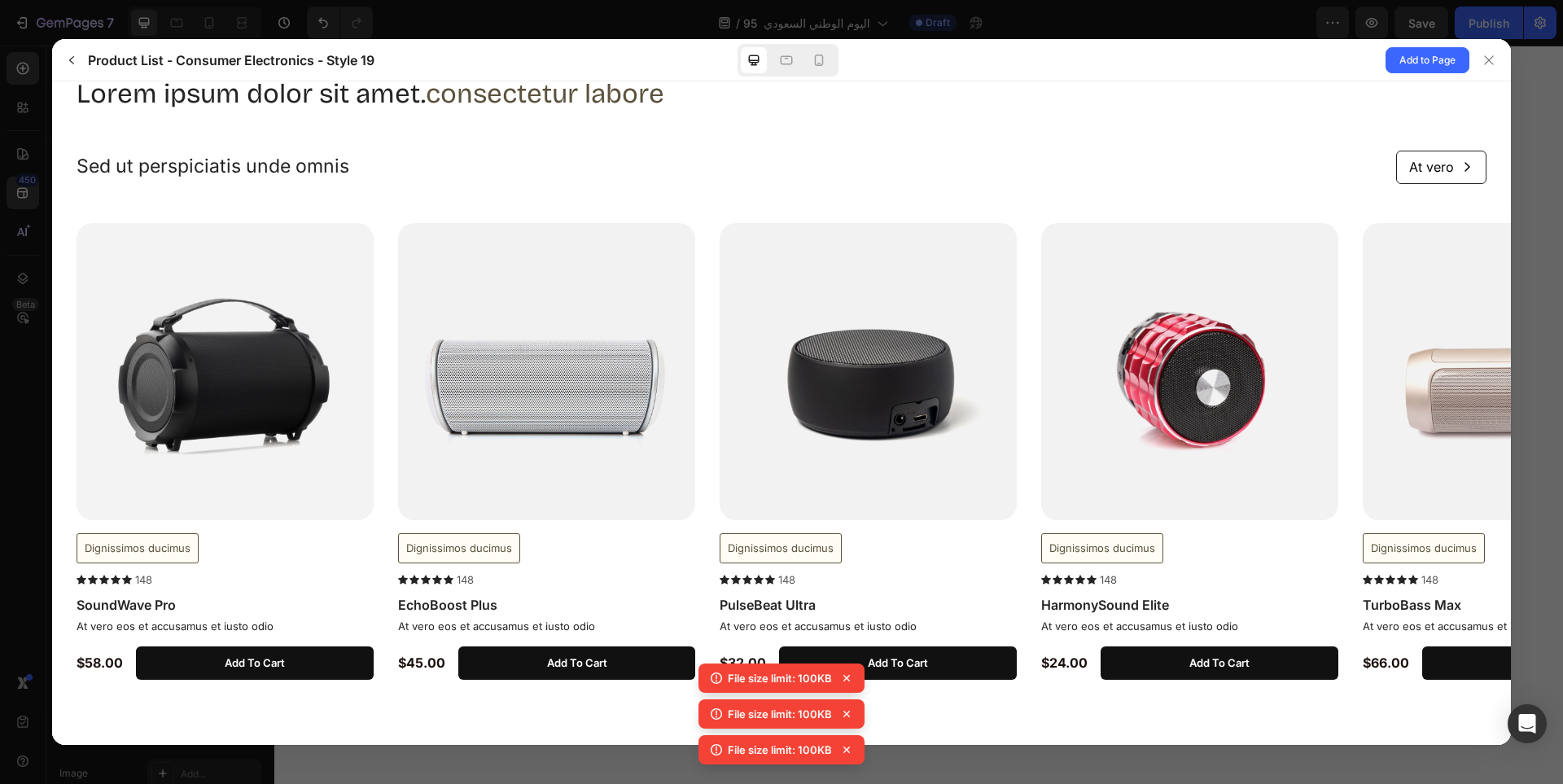
click at [849, 711] on icon at bounding box center [847, 714] width 7 height 7
click at [850, 685] on icon at bounding box center [846, 677] width 16 height 16
click at [851, 713] on icon at bounding box center [846, 714] width 16 height 16
click at [849, 721] on icon at bounding box center [846, 714] width 16 height 16
click at [848, 750] on icon at bounding box center [847, 750] width 7 height 7
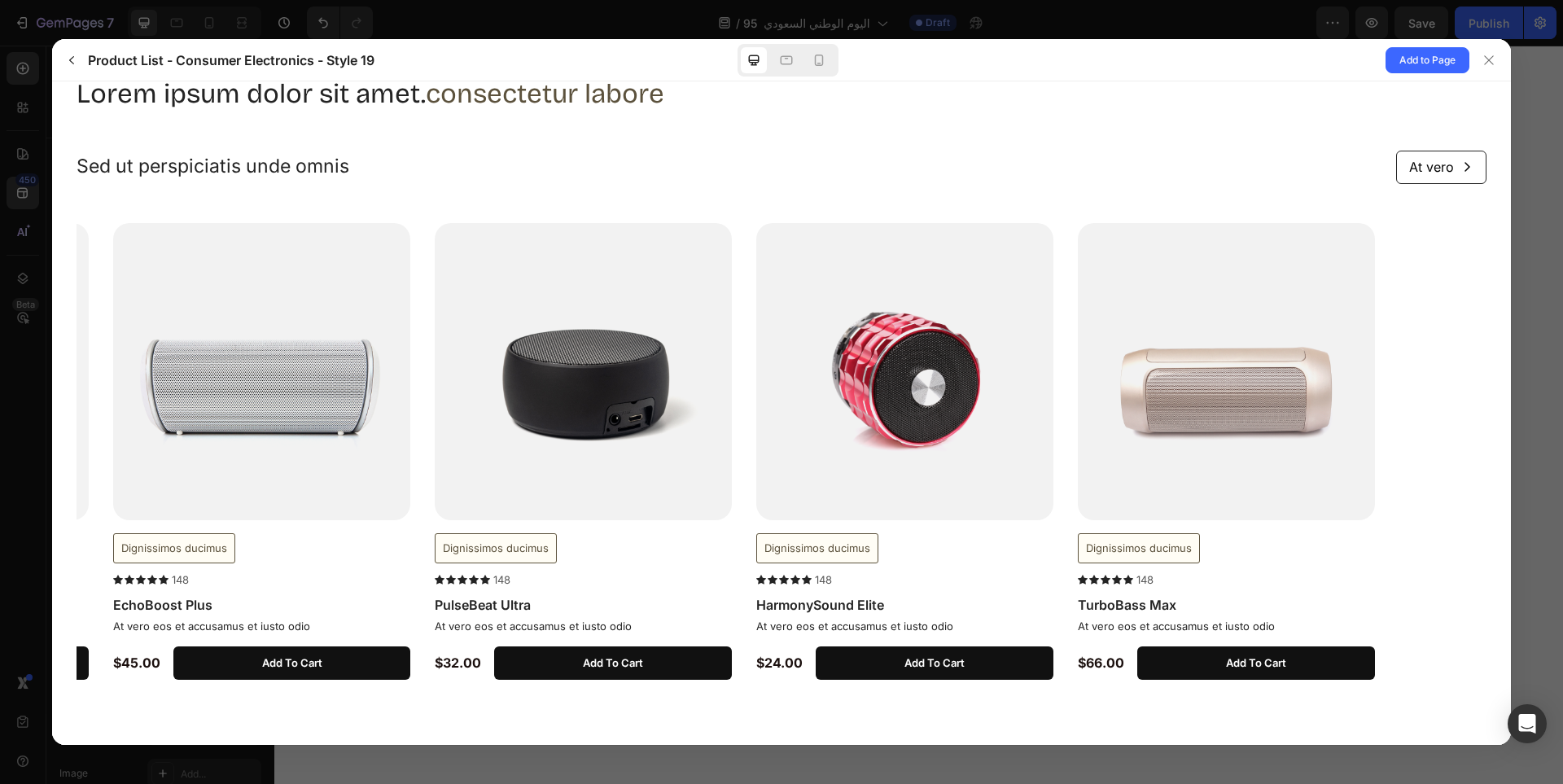
drag, startPoint x: 1380, startPoint y: 474, endPoint x: 884, endPoint y: 457, distance: 496.3
click at [1078, 463] on img at bounding box center [1226, 371] width 297 height 297
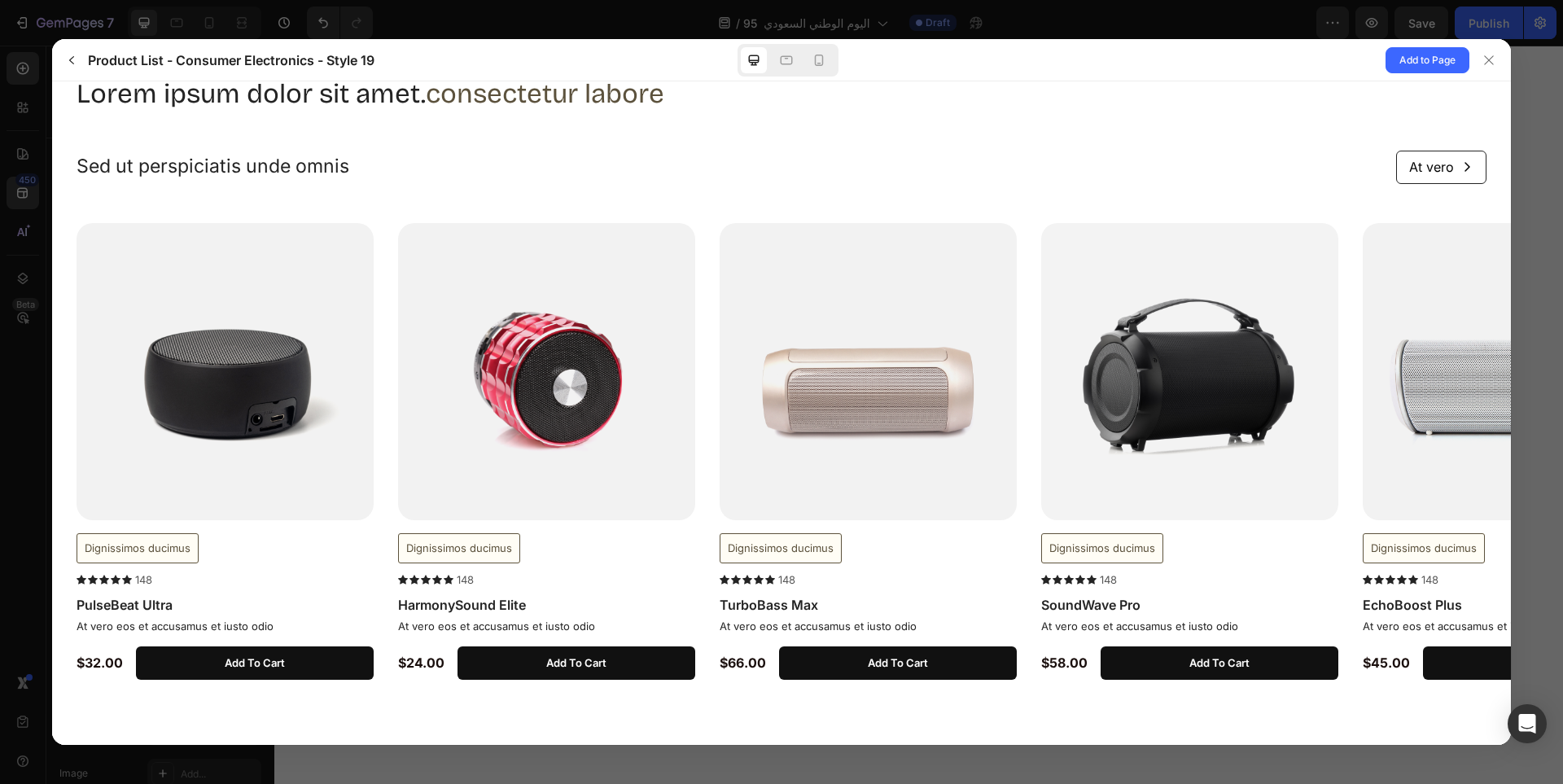
drag, startPoint x: 1253, startPoint y: 461, endPoint x: 574, endPoint y: 455, distance: 679.0
click at [637, 463] on div "Dignissimos ducimus" at bounding box center [794, 450] width 1435 height 457
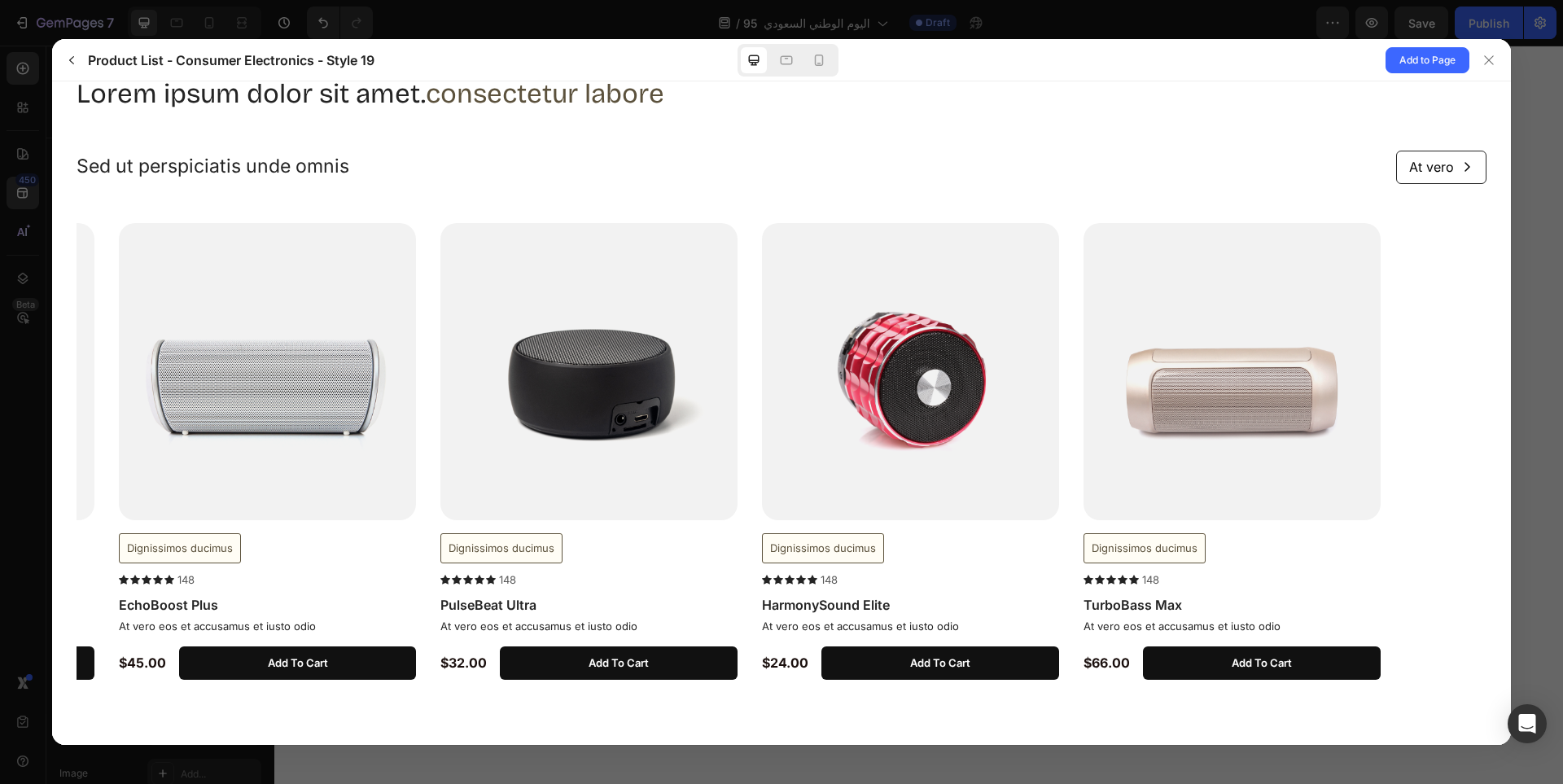
drag, startPoint x: 617, startPoint y: 458, endPoint x: 1398, endPoint y: 476, distance: 781.2
click at [1060, 477] on img at bounding box center [911, 371] width 297 height 297
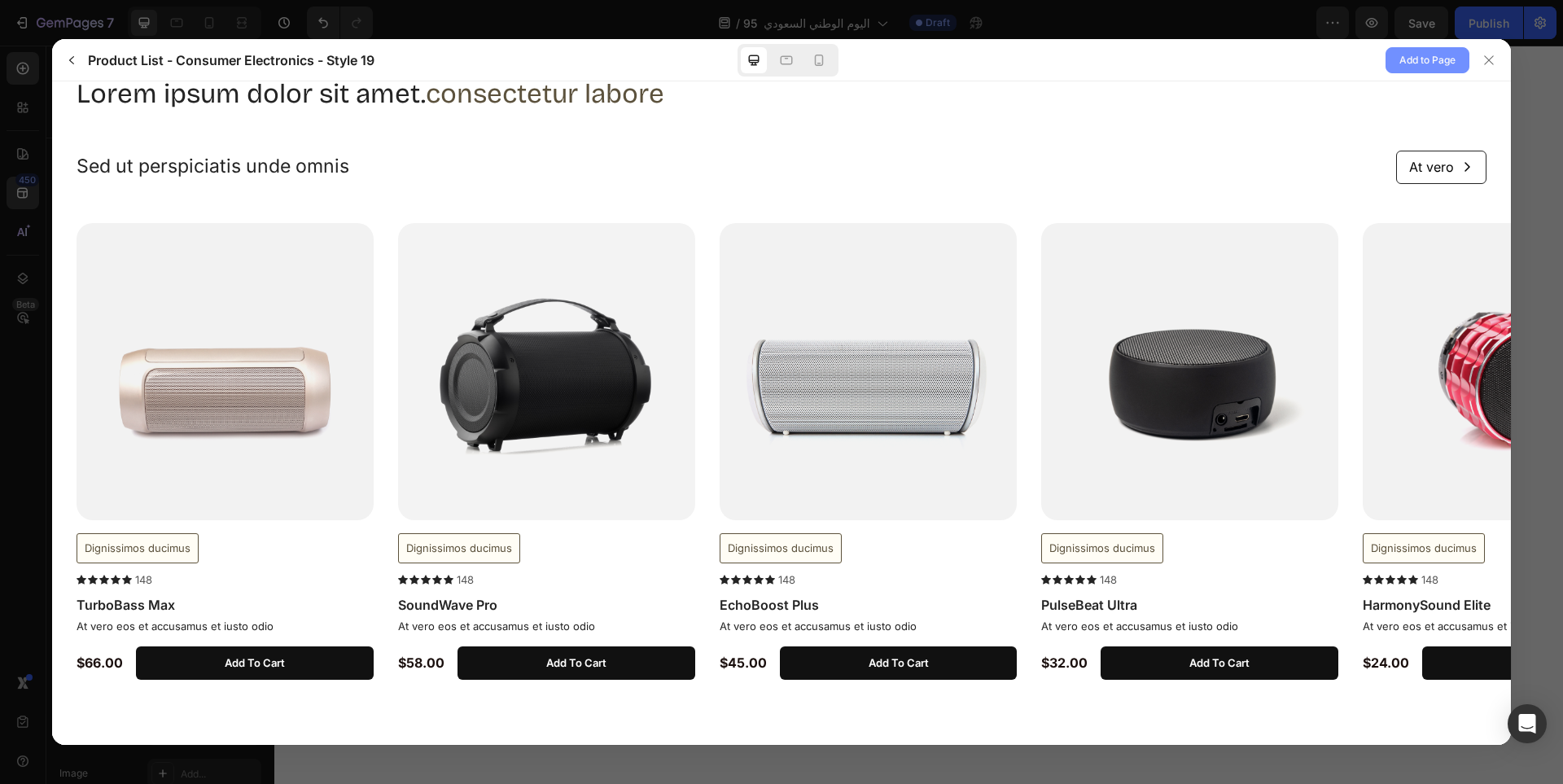
click at [1424, 57] on span "Add to Page" at bounding box center [1427, 60] width 56 height 20
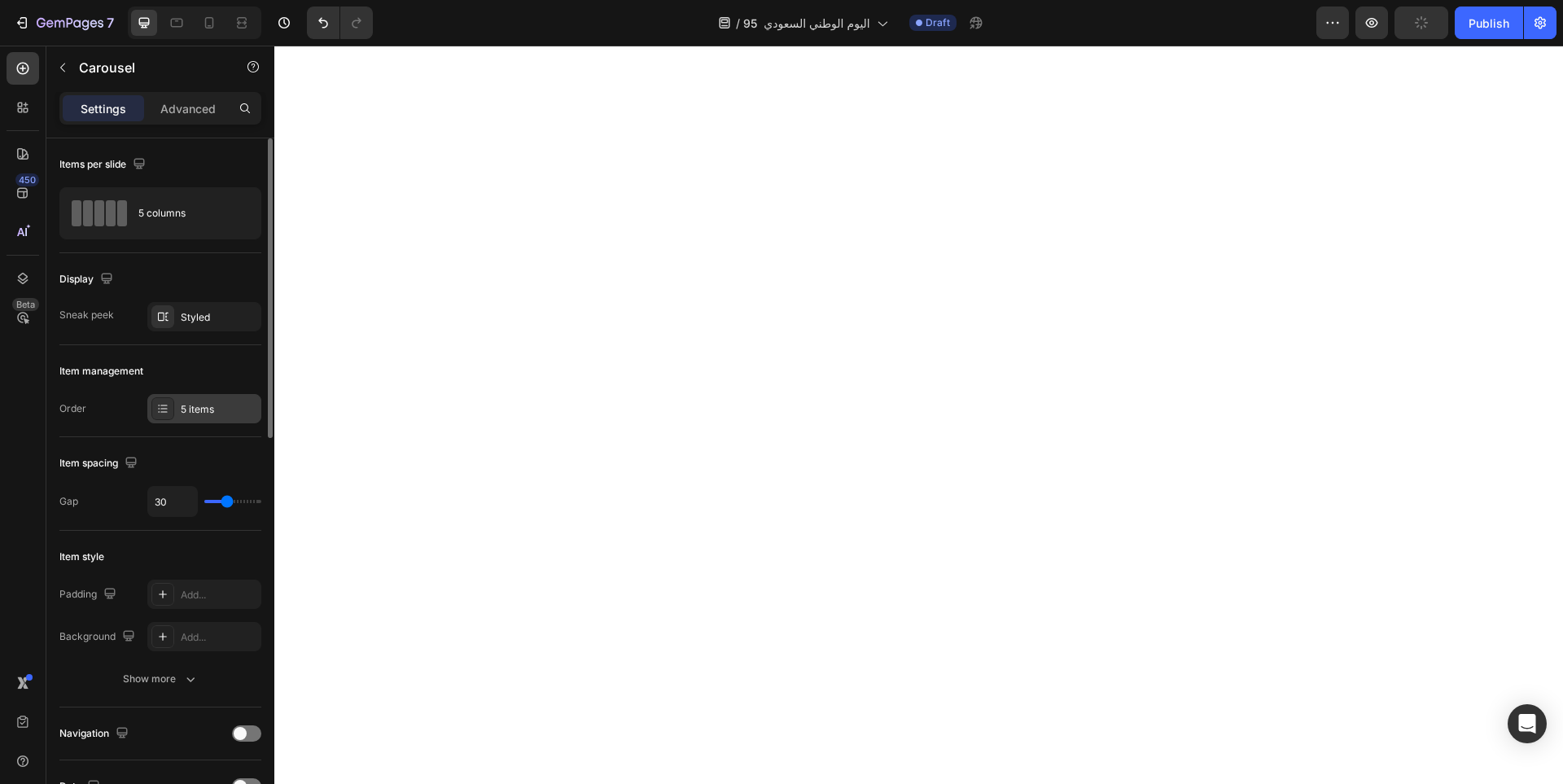
click at [190, 414] on div "5 items" at bounding box center [219, 409] width 76 height 15
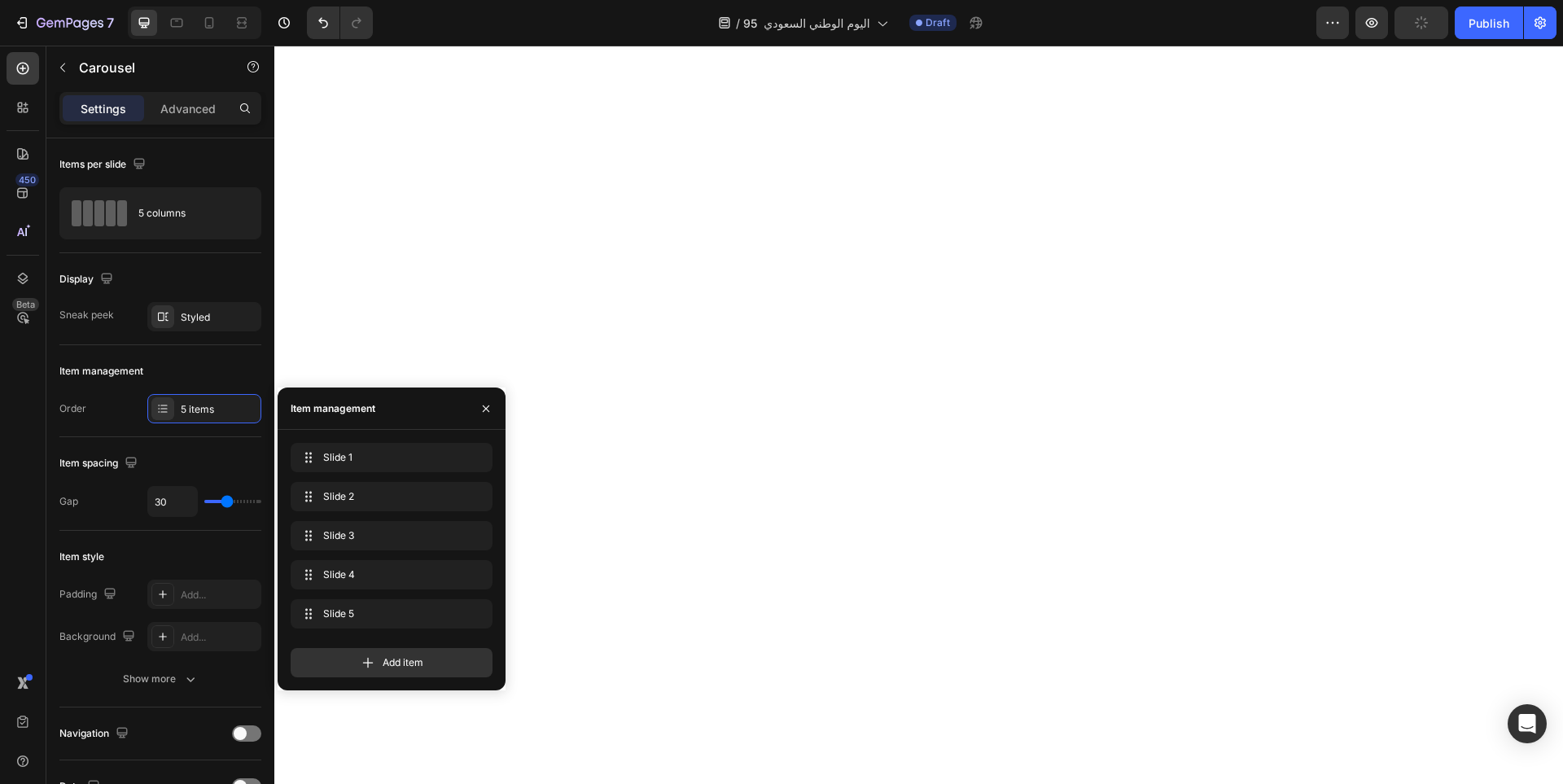
click at [480, 408] on icon "button" at bounding box center [486, 408] width 13 height 13
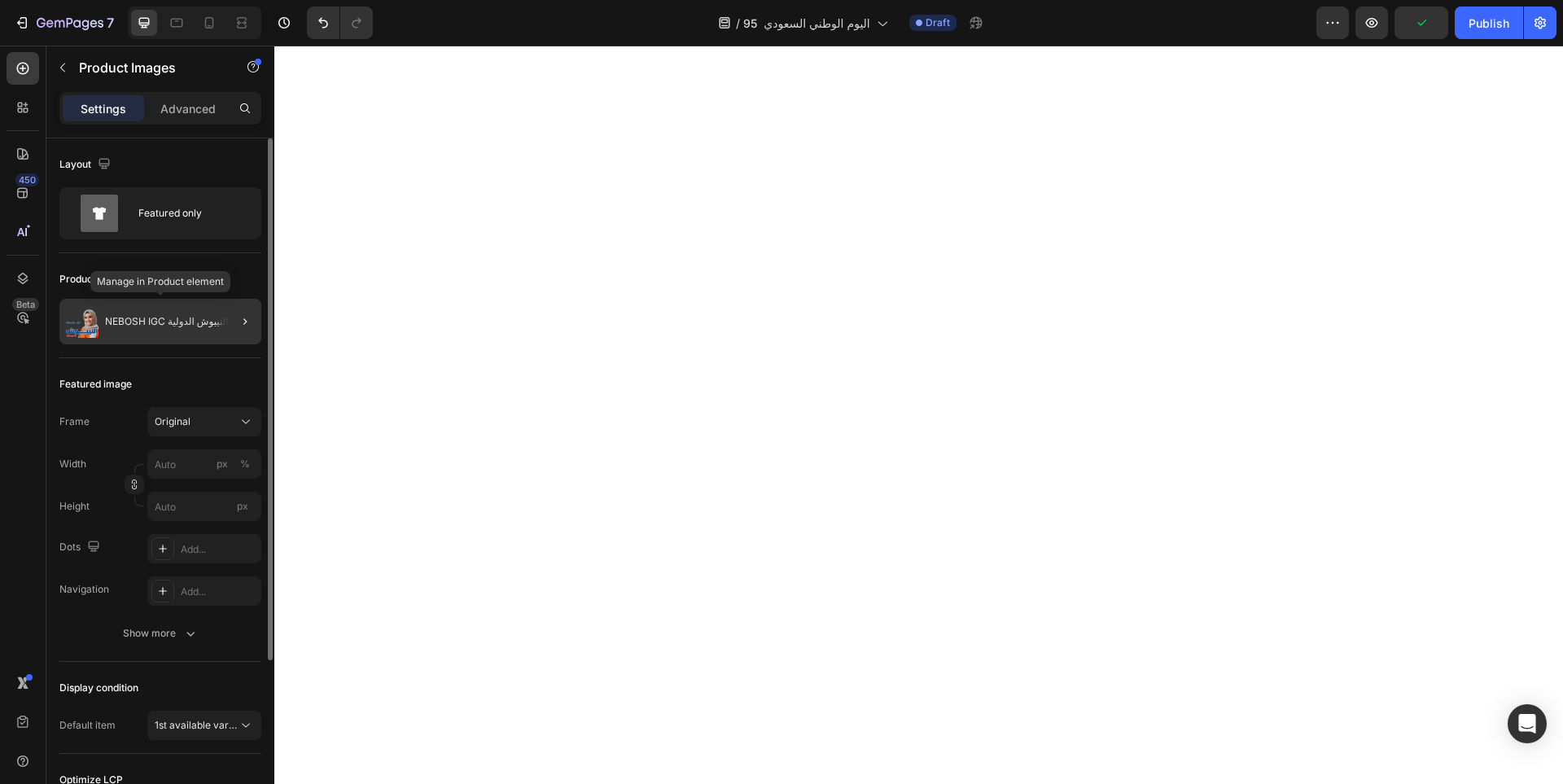
click at [208, 326] on p "NEBOSH IGC دورة النيبوش الدولية" at bounding box center [177, 321] width 145 height 11
click at [218, 325] on div at bounding box center [238, 321] width 46 height 46
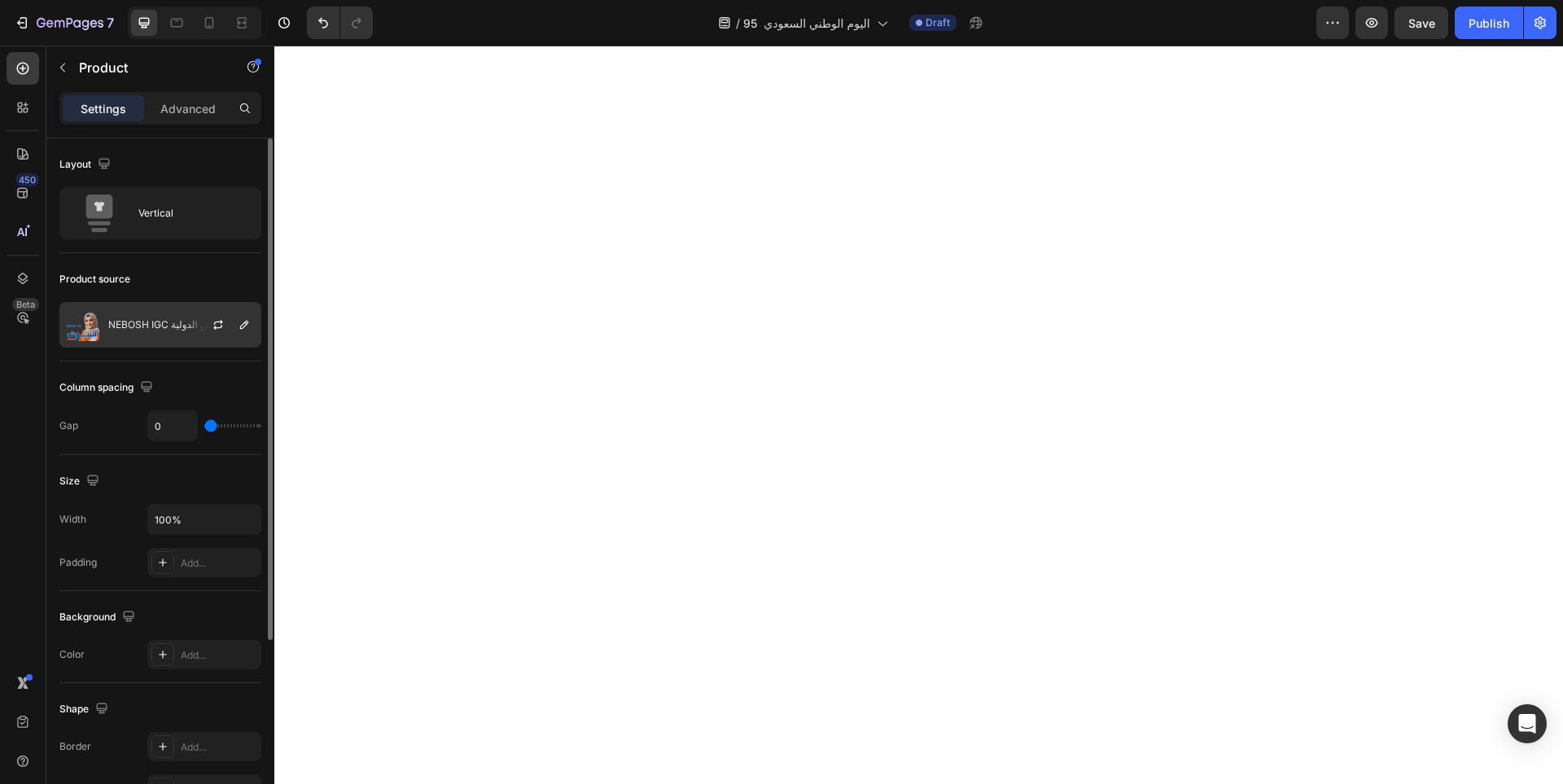
click at [145, 326] on p "NEBOSH IGC دورة النيبوش الدولية" at bounding box center [180, 324] width 145 height 11
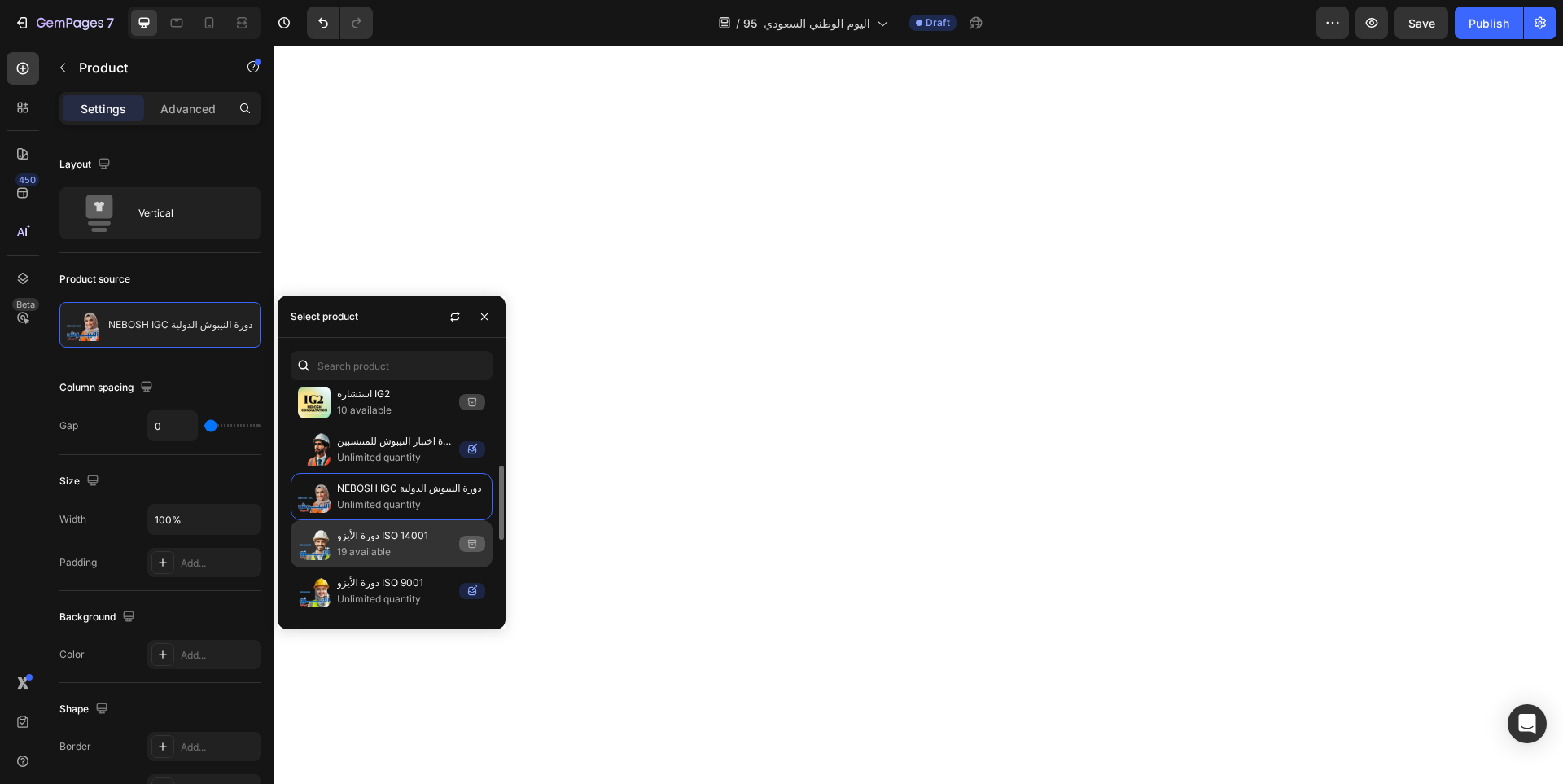
scroll to position [326, 0]
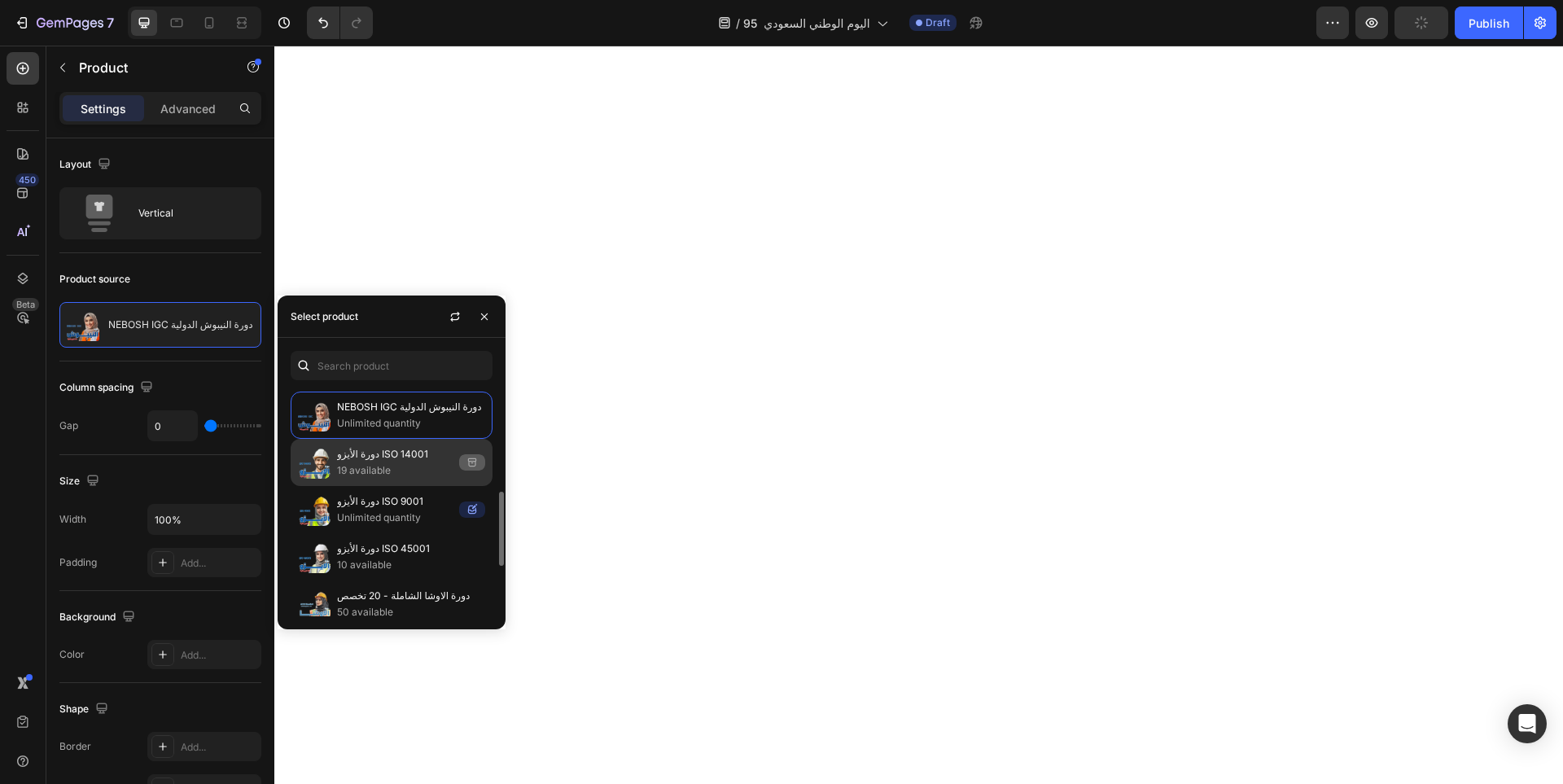
click at [413, 470] on p "19 available" at bounding box center [394, 470] width 115 height 16
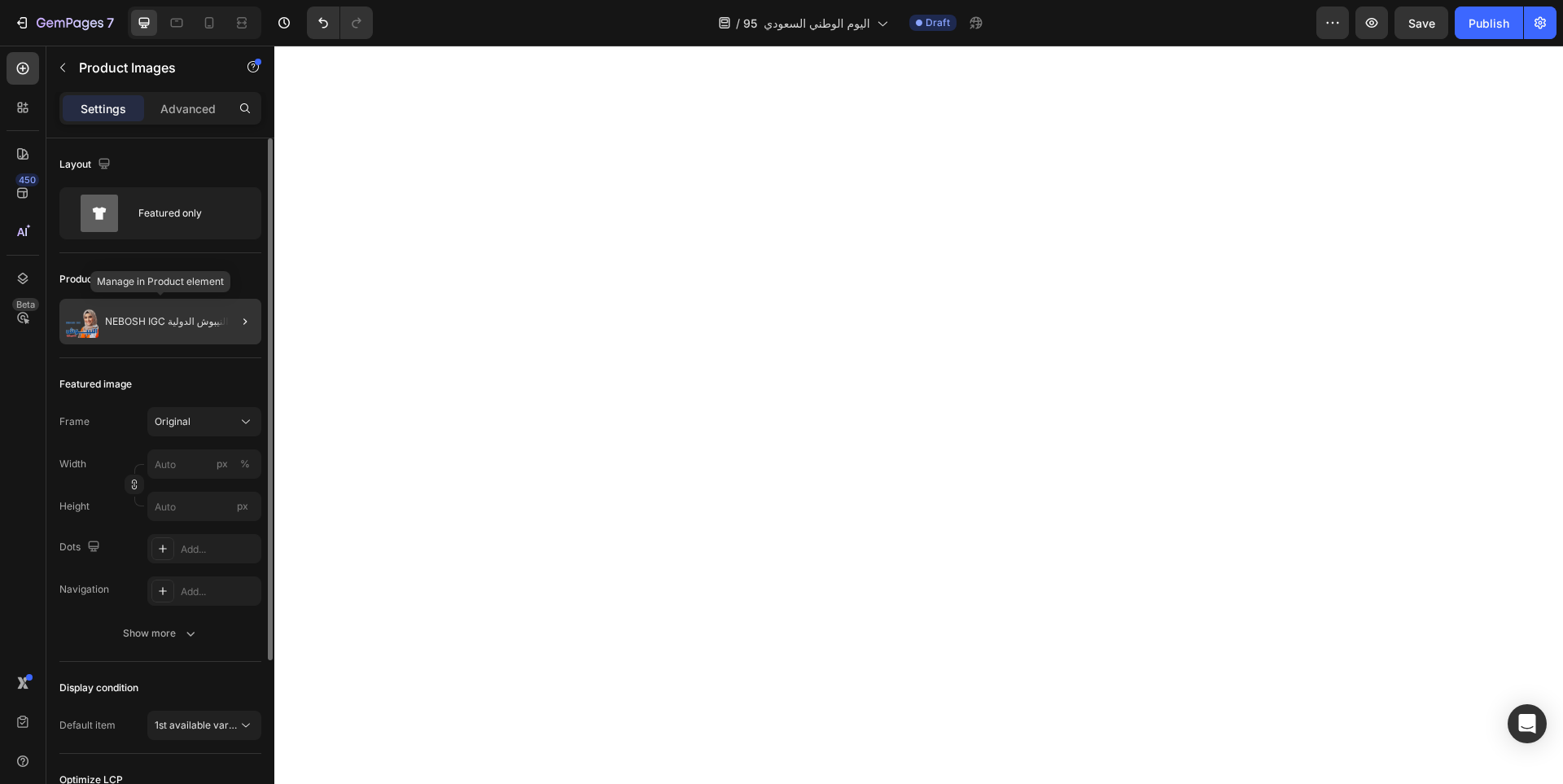
click at [176, 327] on div "NEBOSH IGC دورة النيبوش الدولية" at bounding box center [160, 321] width 202 height 46
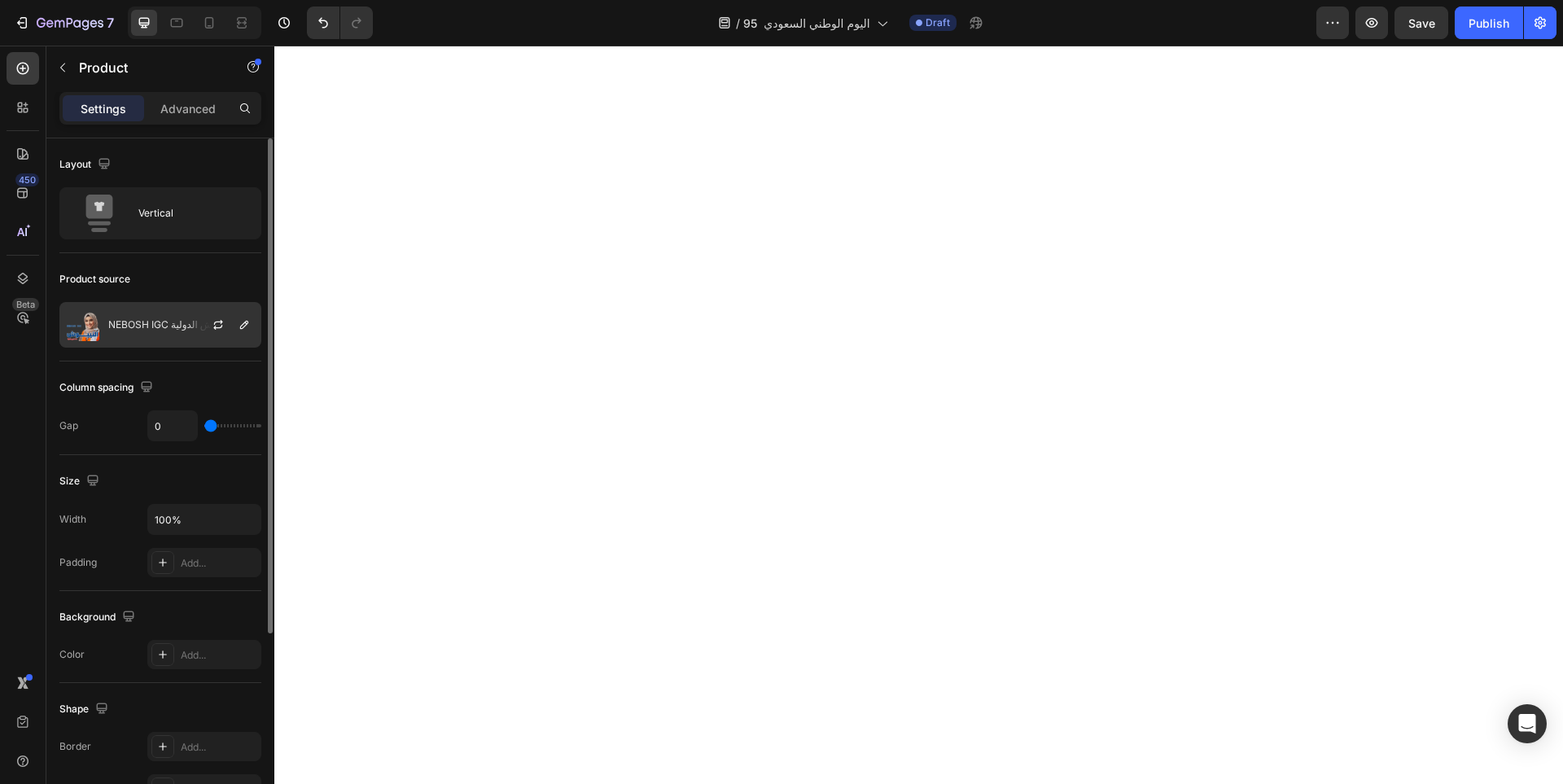
click at [180, 327] on p "NEBOSH IGC دورة النيبوش الدولية" at bounding box center [180, 324] width 145 height 11
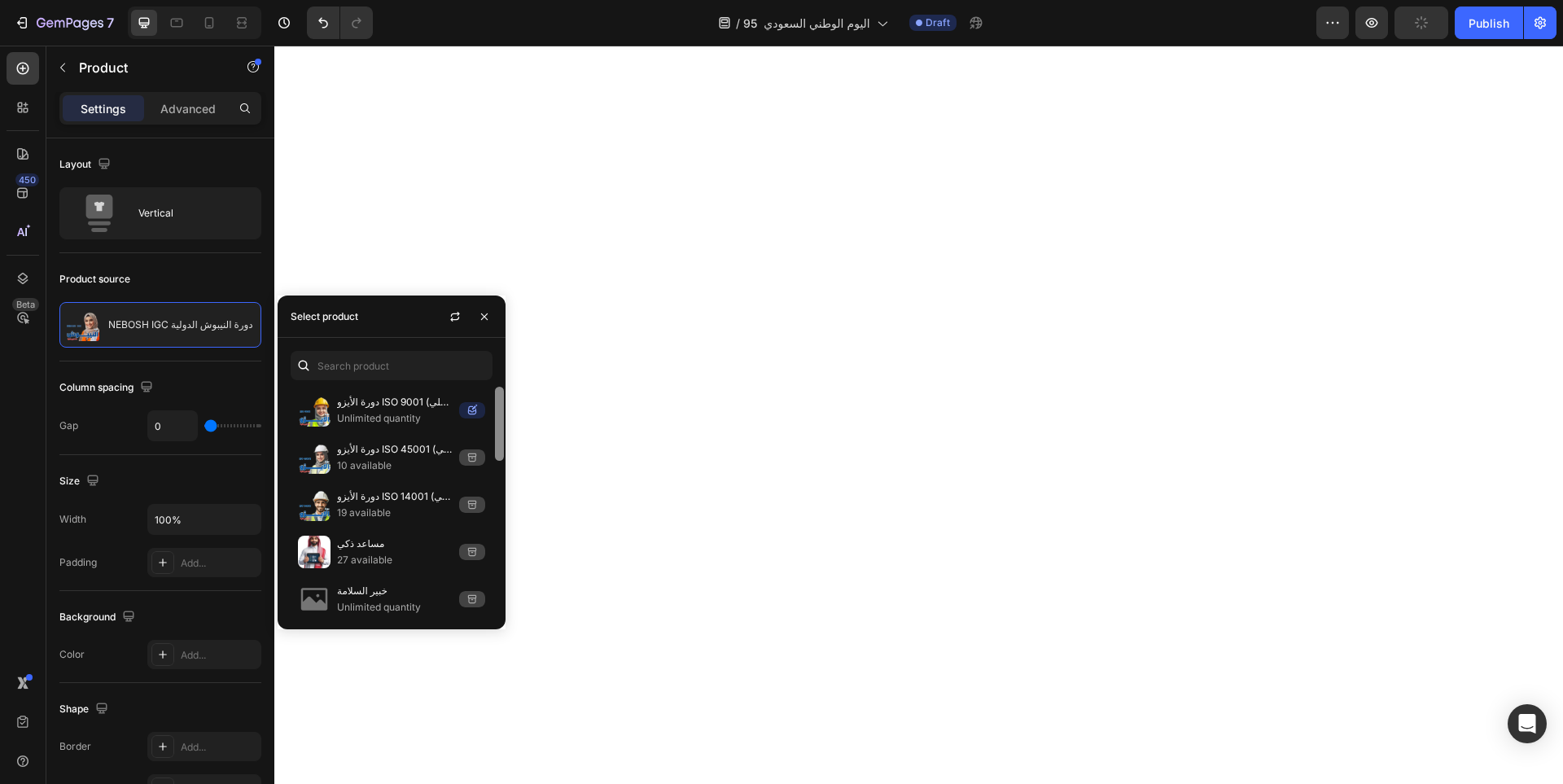
scroll to position [479, 0]
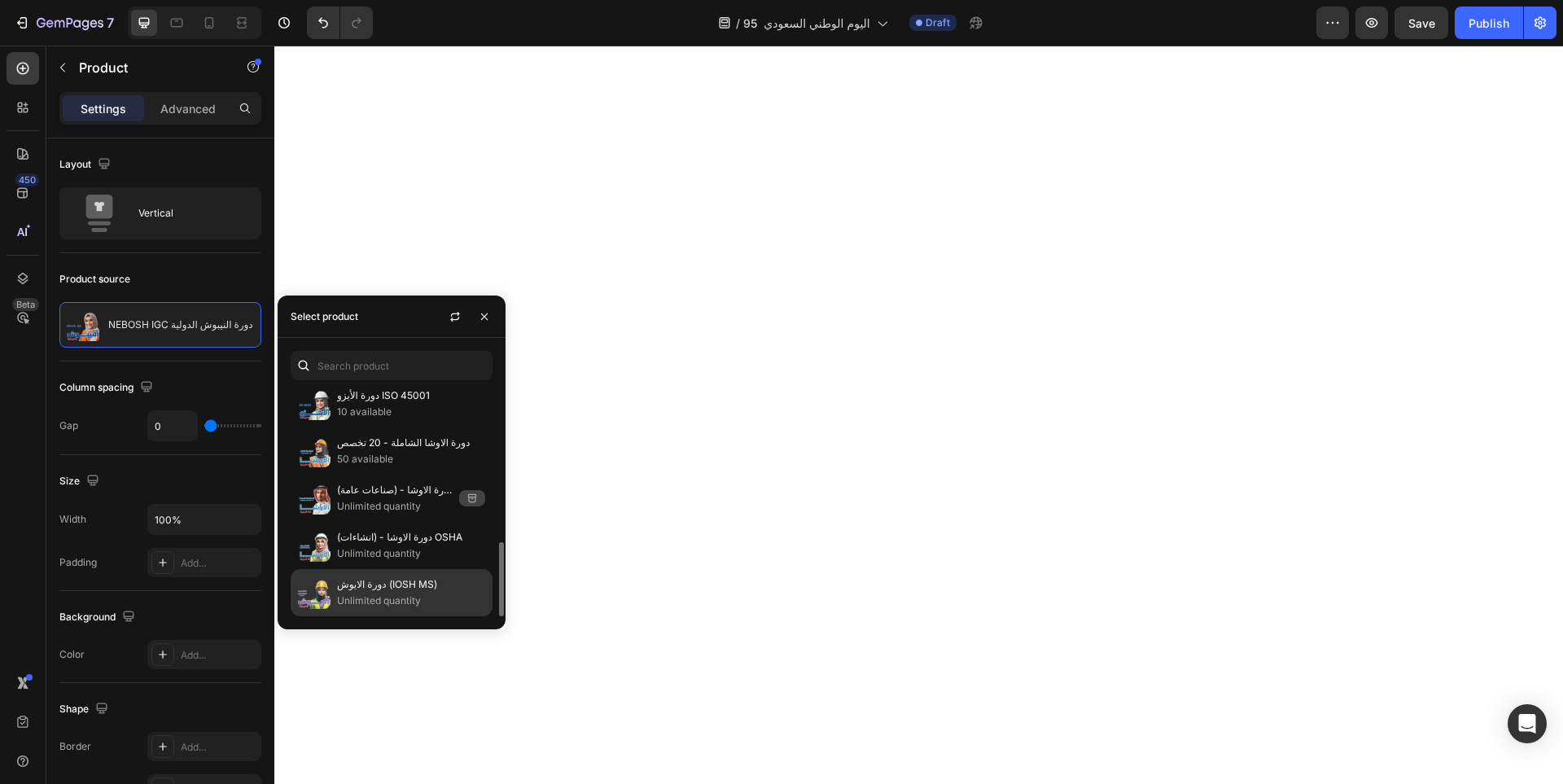
click at [398, 593] on p "Unlimited quantity" at bounding box center [411, 600] width 148 height 16
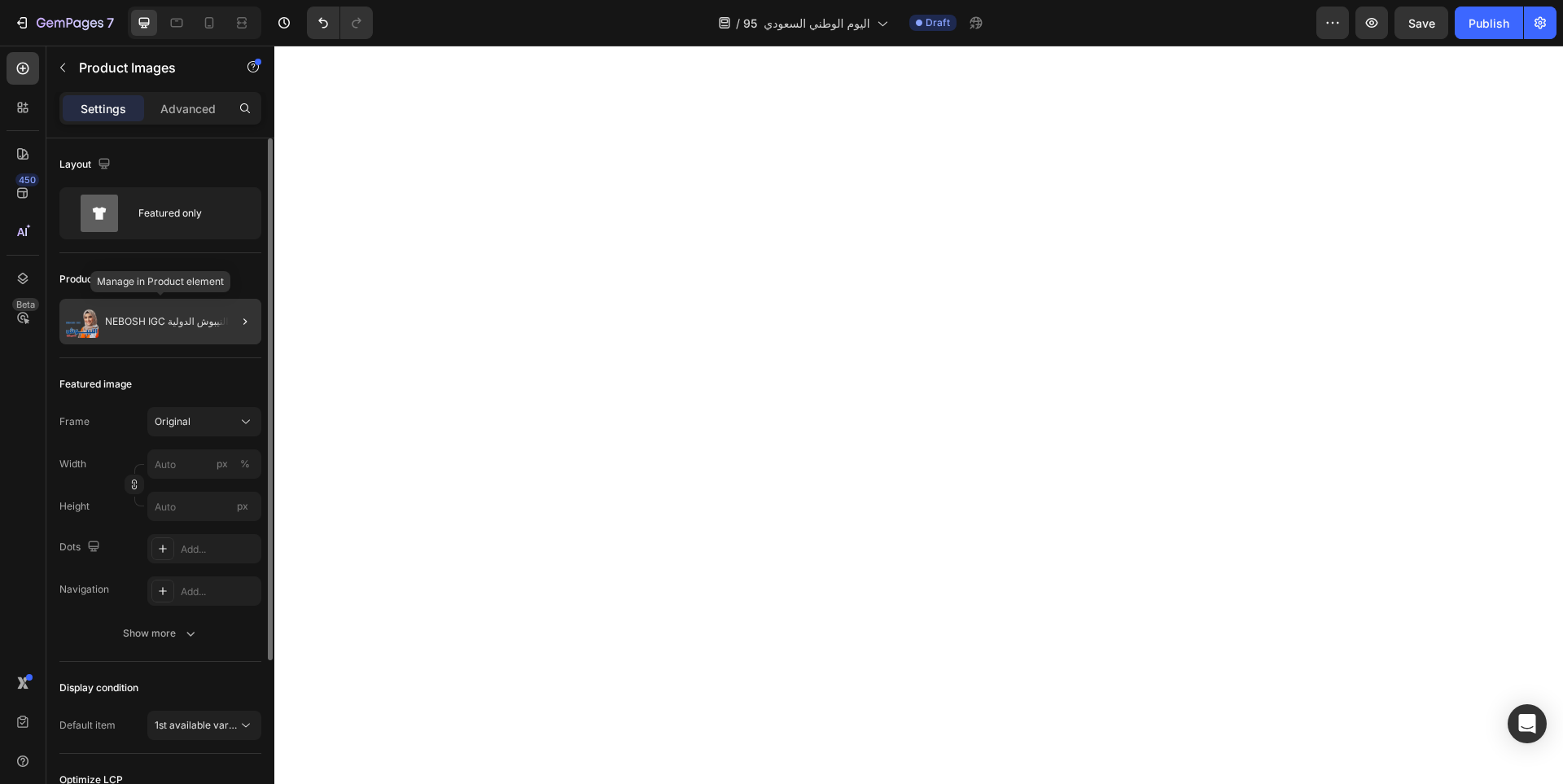
click at [163, 324] on p "NEBOSH IGC دورة النيبوش الدولية" at bounding box center [177, 321] width 145 height 11
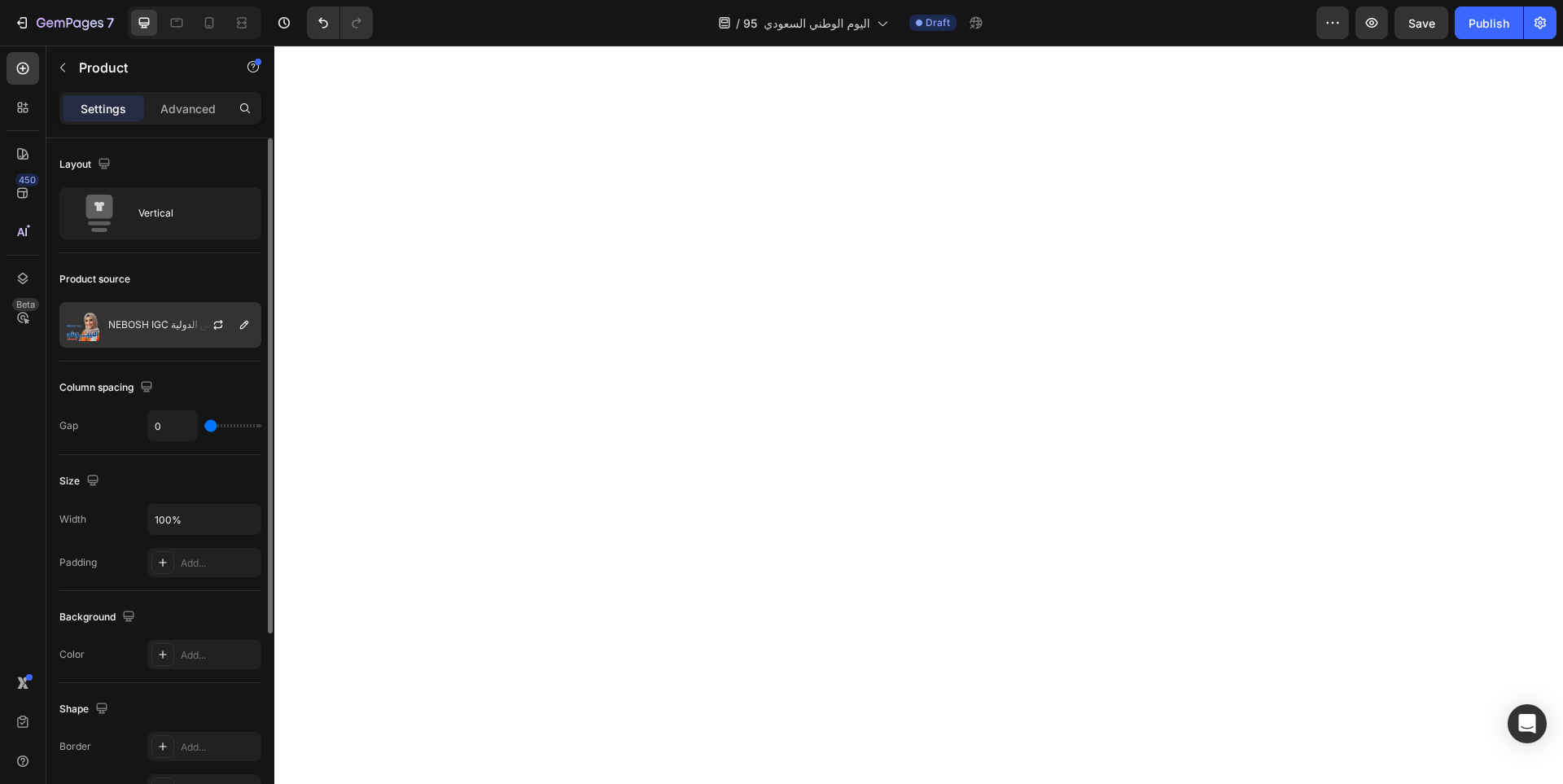
click at [153, 328] on p "NEBOSH IGC دورة النيبوش الدولية" at bounding box center [180, 324] width 145 height 11
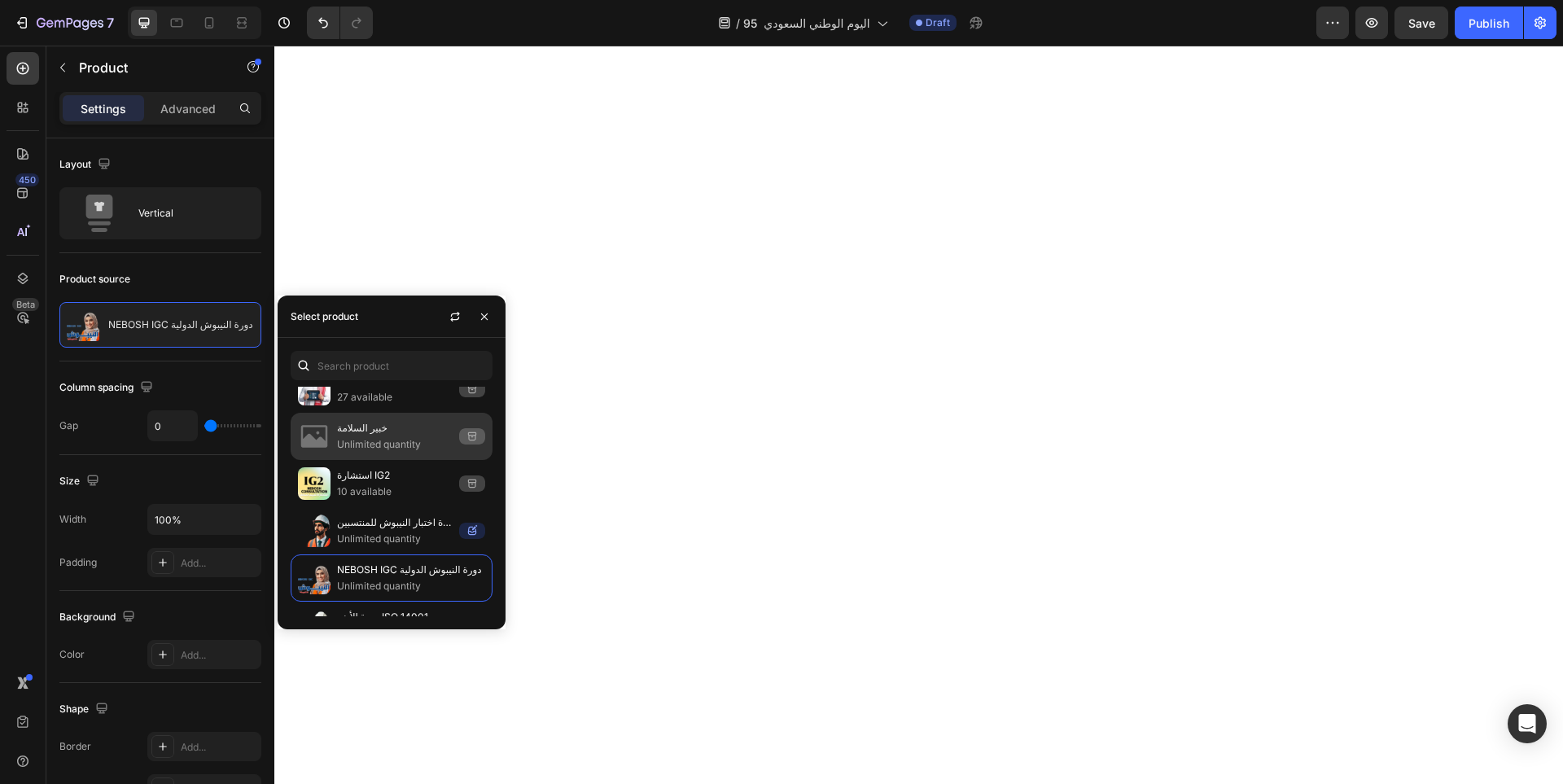
scroll to position [0, 0]
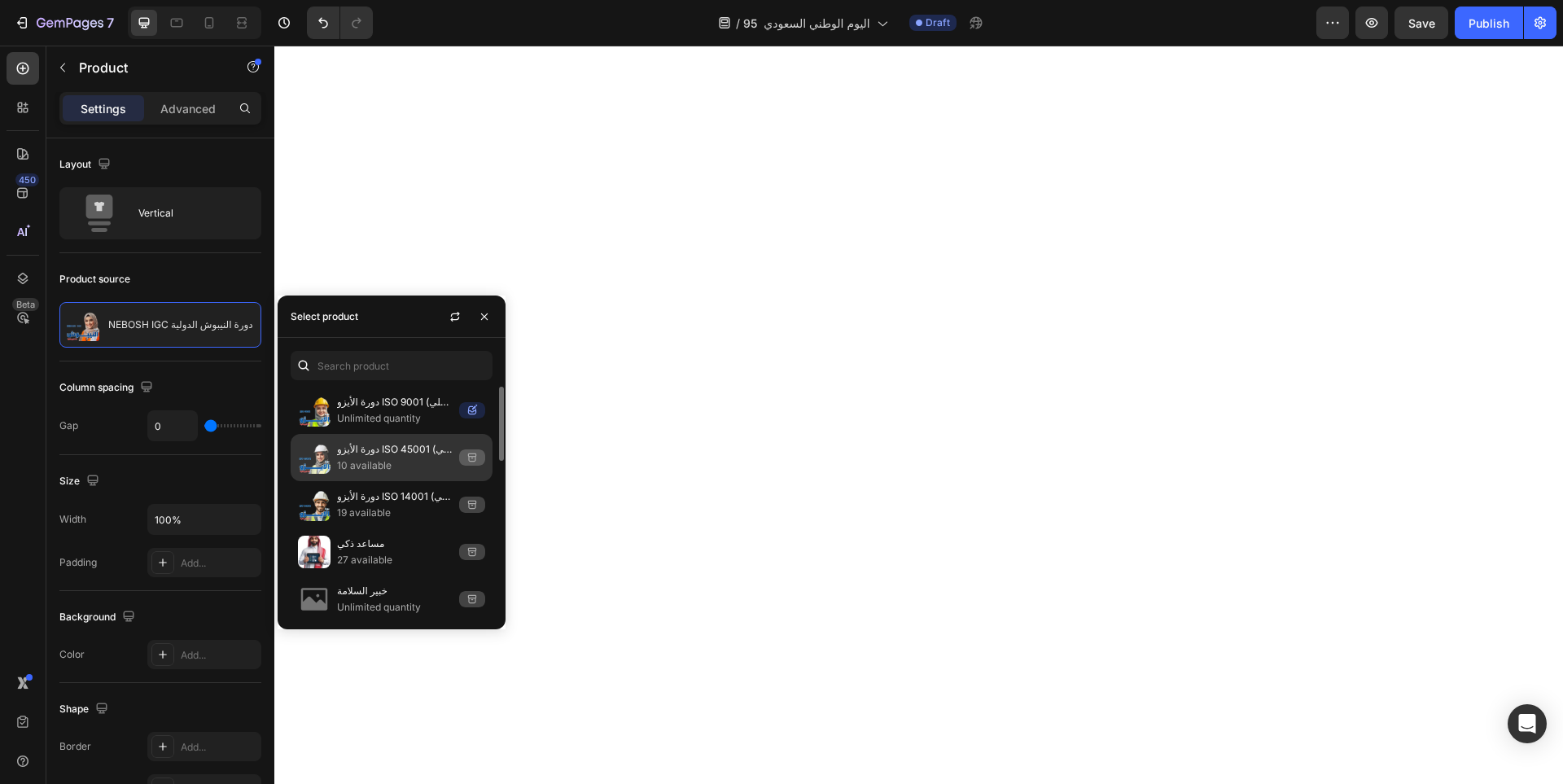
click at [400, 454] on p "دورة الأيزو ISO 45001 (مدقق داخلي)" at bounding box center [394, 449] width 115 height 16
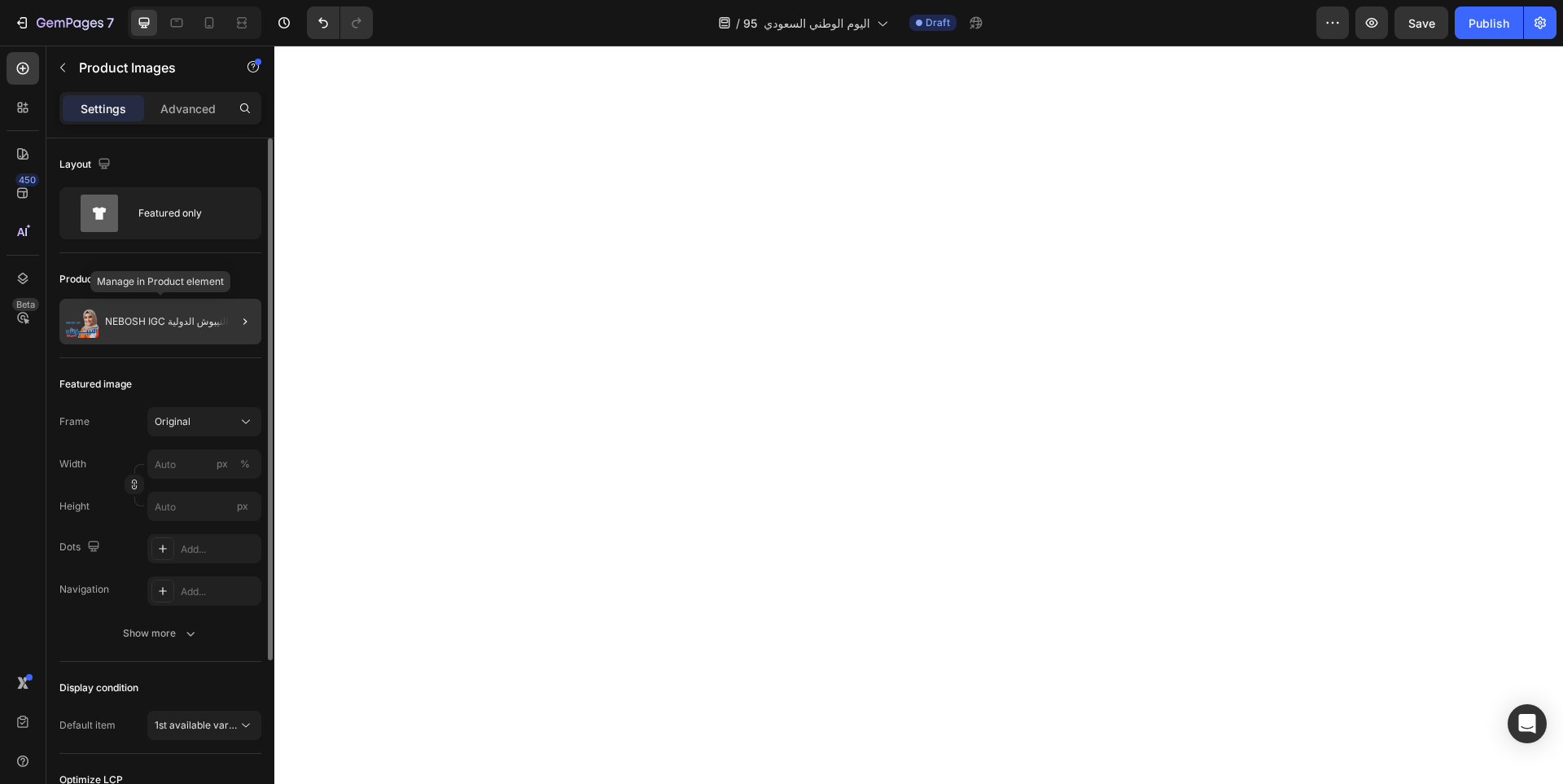
click at [168, 323] on p "NEBOSH IGC دورة النيبوش الدولية" at bounding box center [177, 321] width 145 height 11
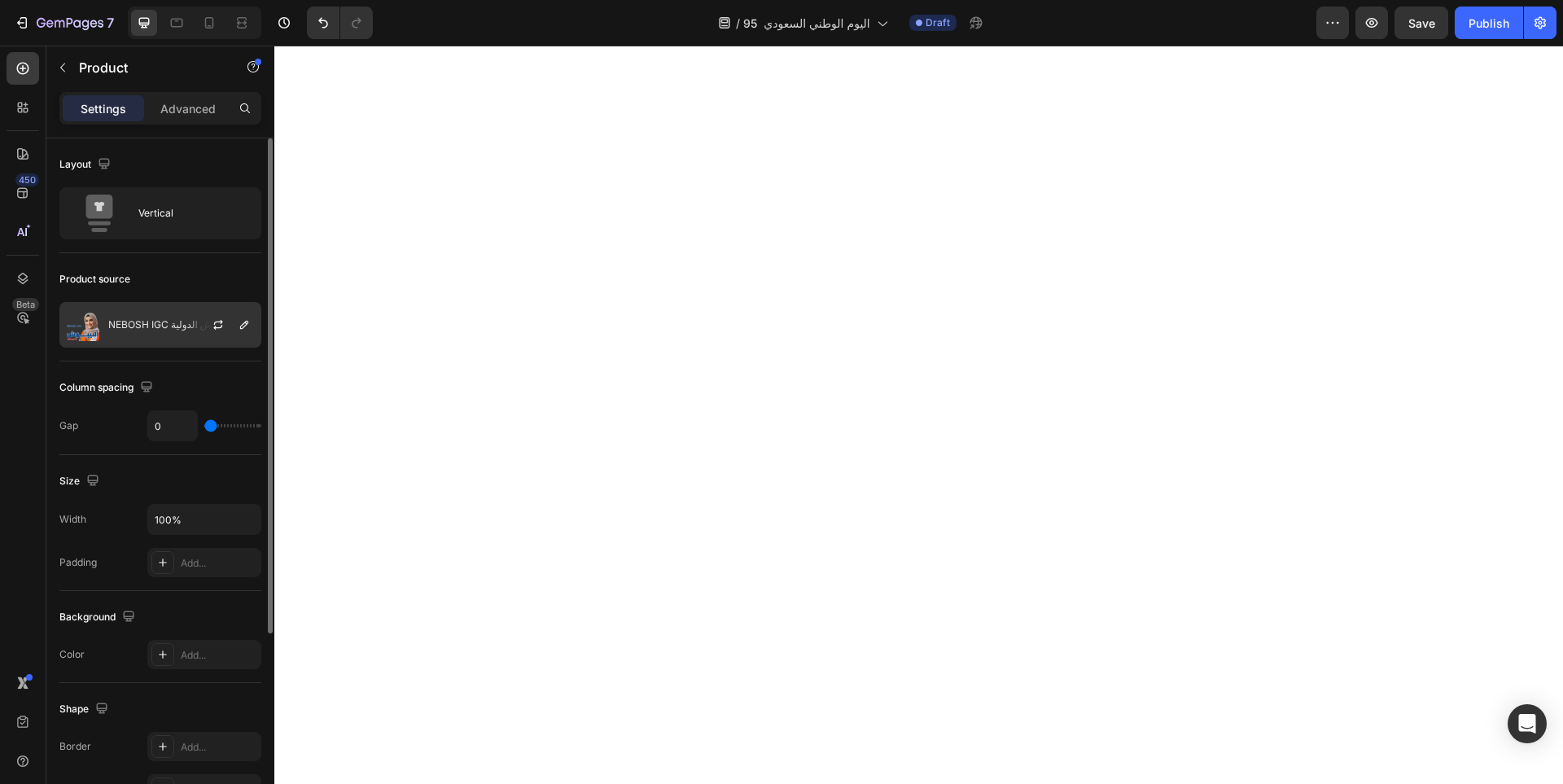
click at [128, 337] on div "NEBOSH IGC دورة النيبوش الدولية" at bounding box center [160, 325] width 202 height 46
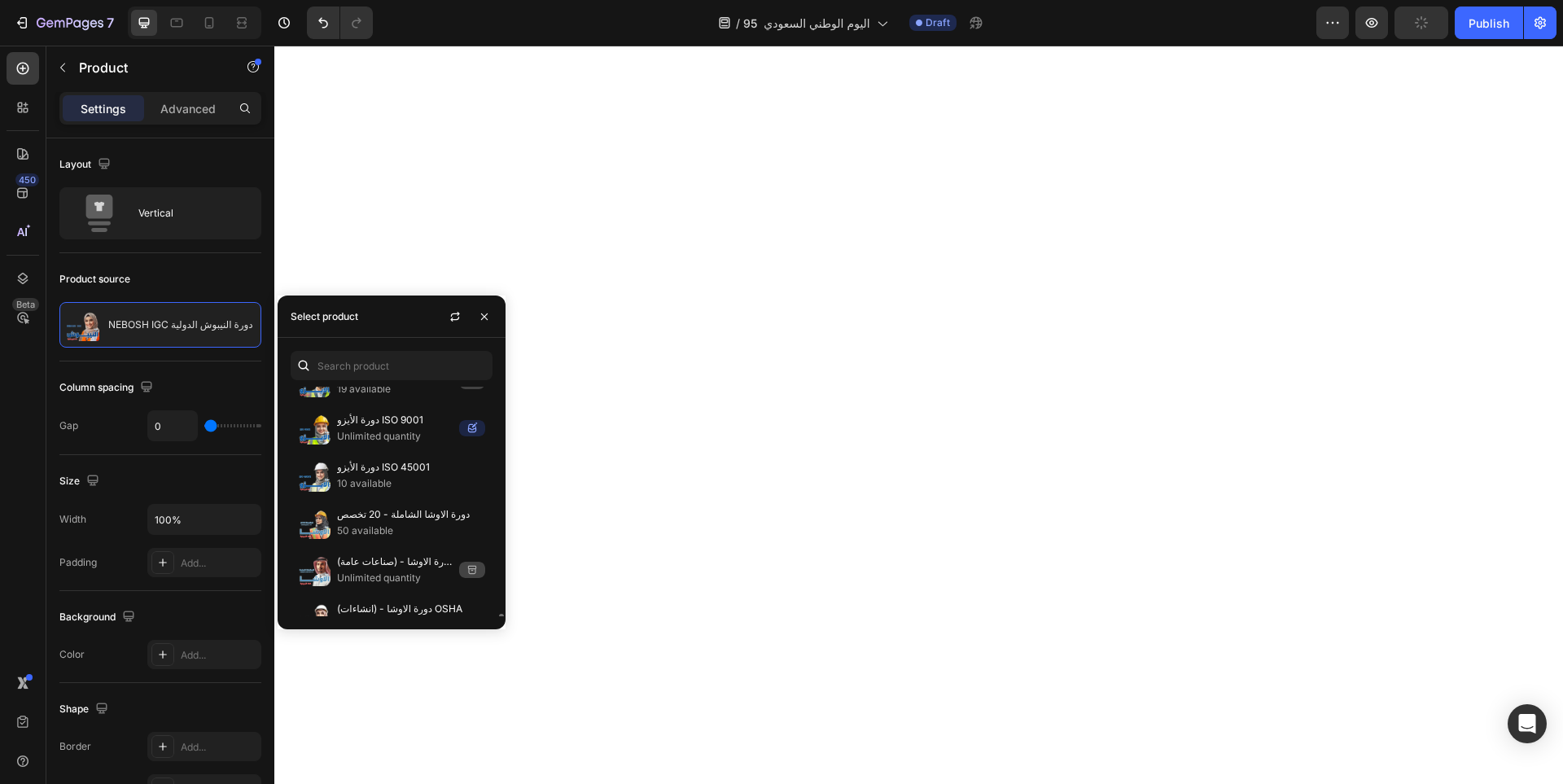
scroll to position [479, 0]
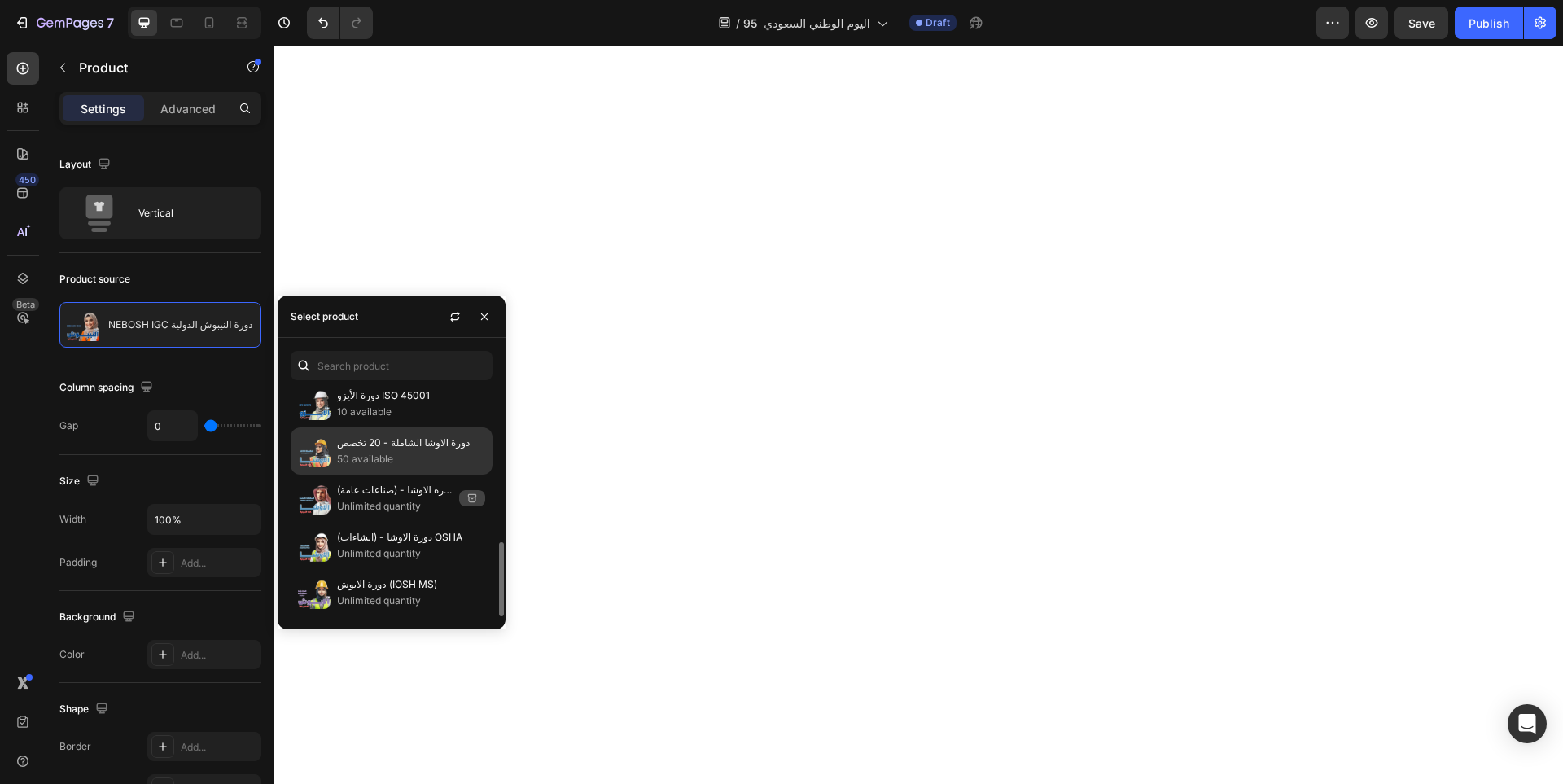
click at [373, 452] on p "50 available" at bounding box center [411, 459] width 148 height 16
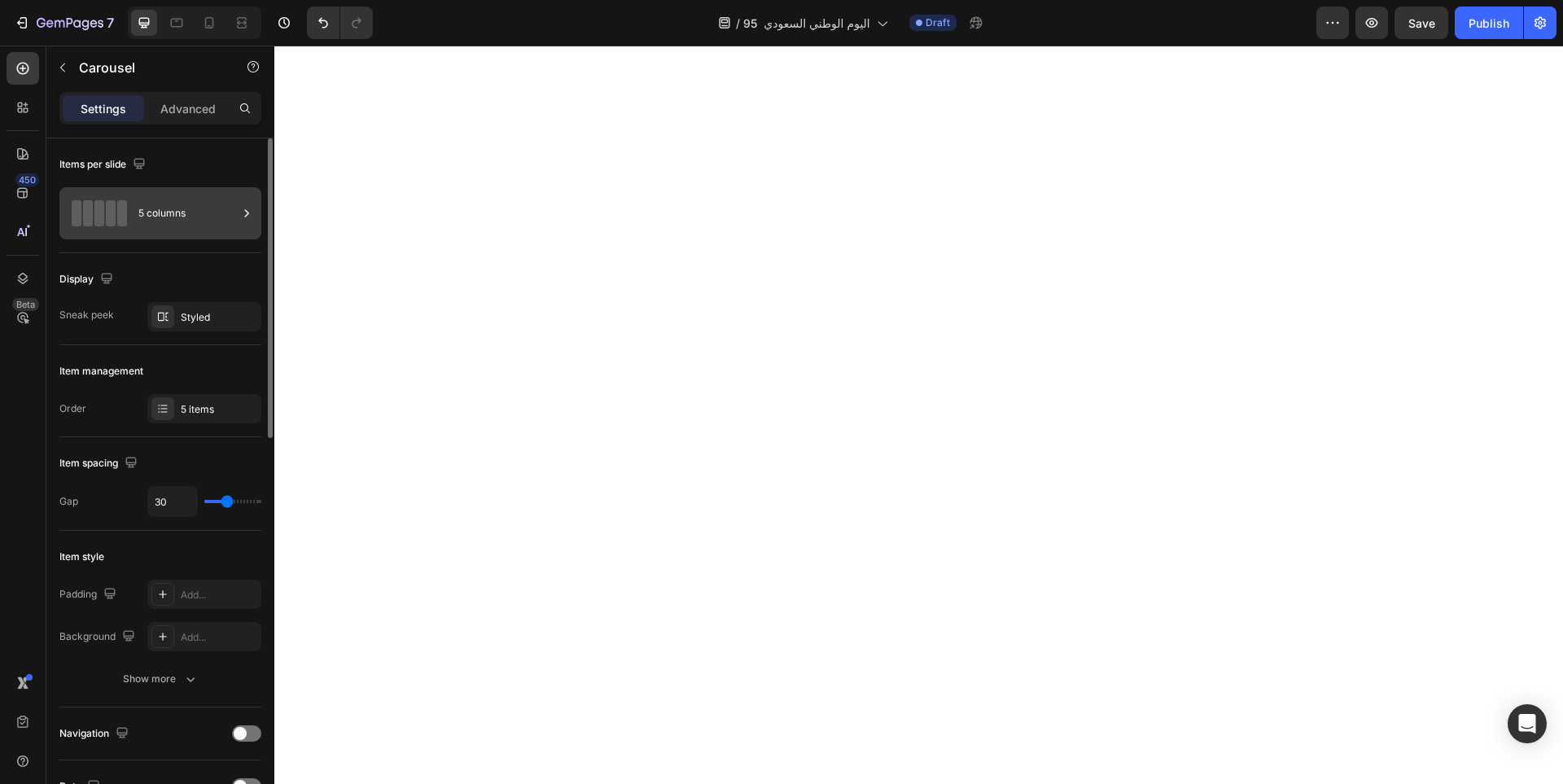
click at [159, 213] on div "5 columns" at bounding box center [188, 213] width 100 height 37
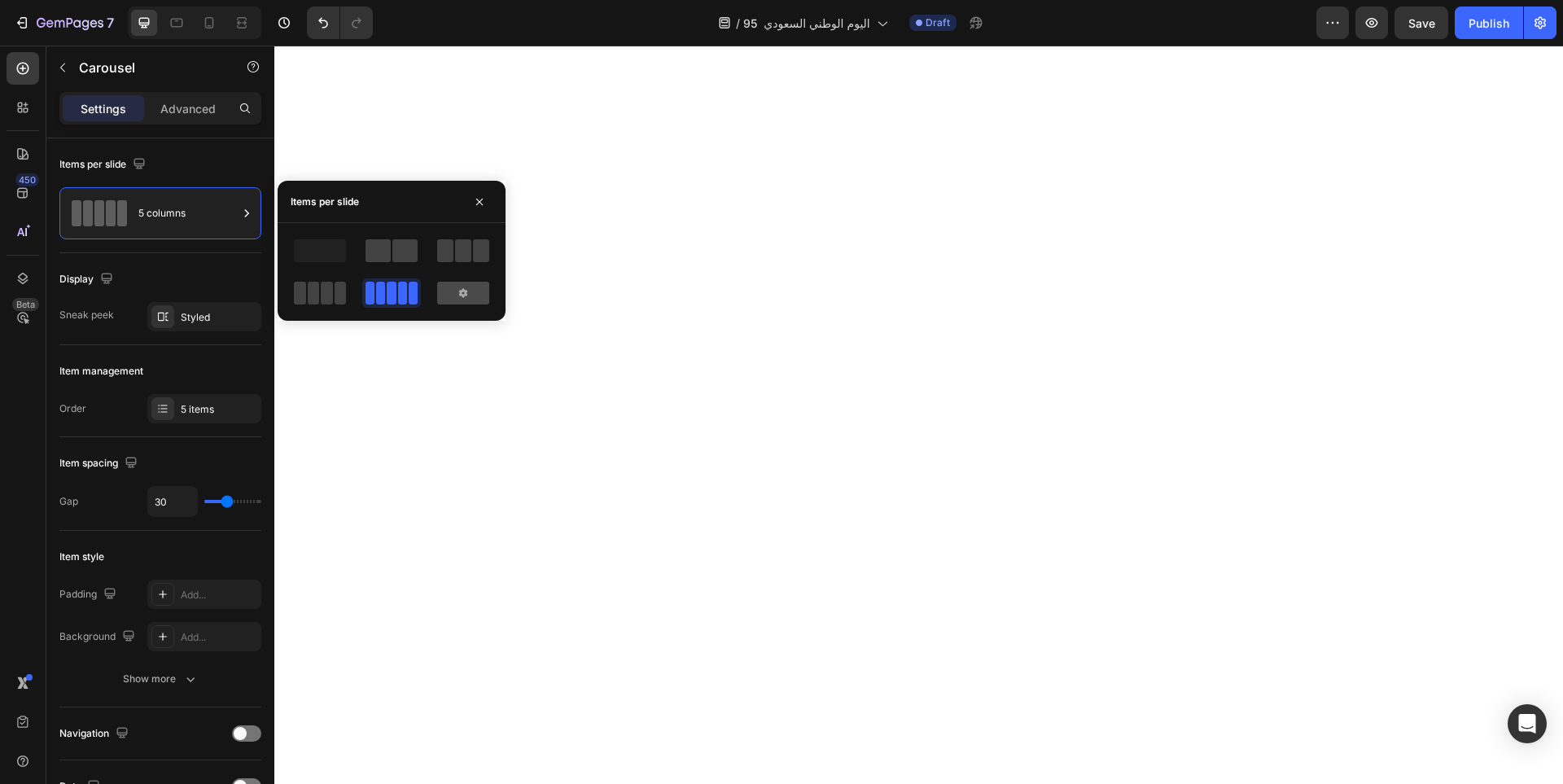
click at [470, 294] on div at bounding box center [464, 293] width 52 height 23
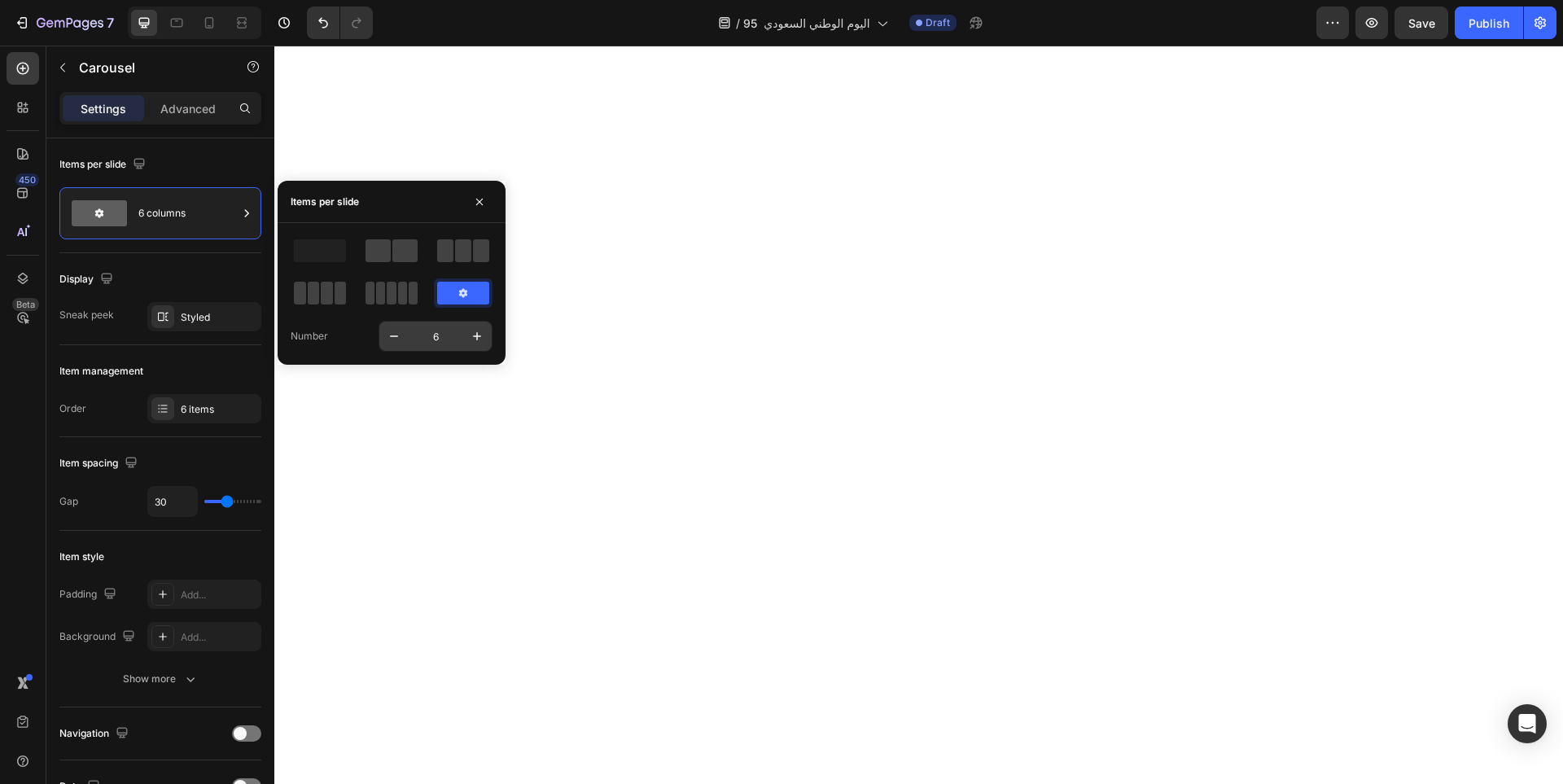
click at [452, 340] on input "6" at bounding box center [436, 336] width 54 height 29
type input "9"
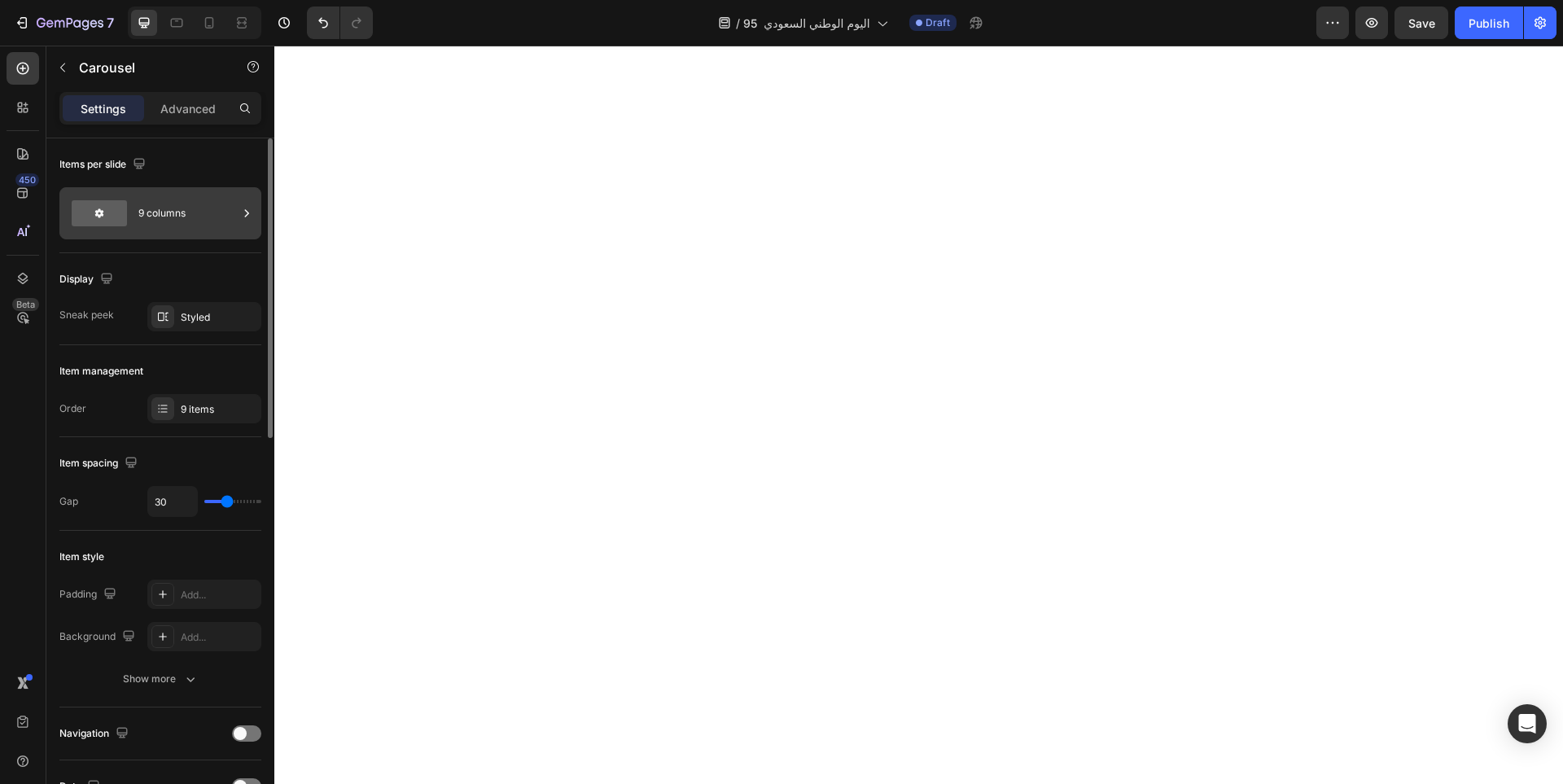
click at [203, 217] on div "9 columns" at bounding box center [188, 213] width 100 height 37
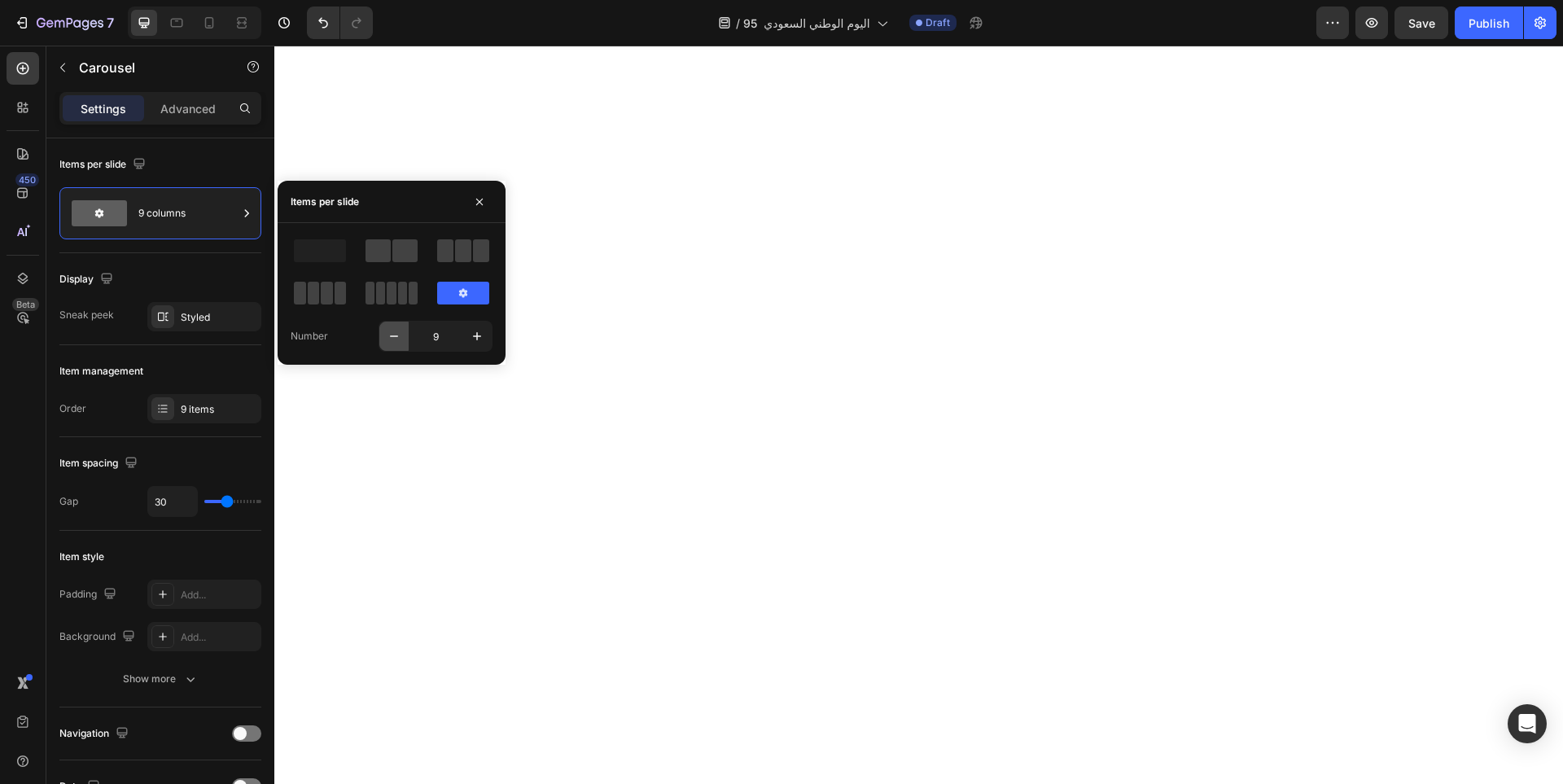
click at [390, 333] on icon "button" at bounding box center [393, 336] width 16 height 16
type input "5"
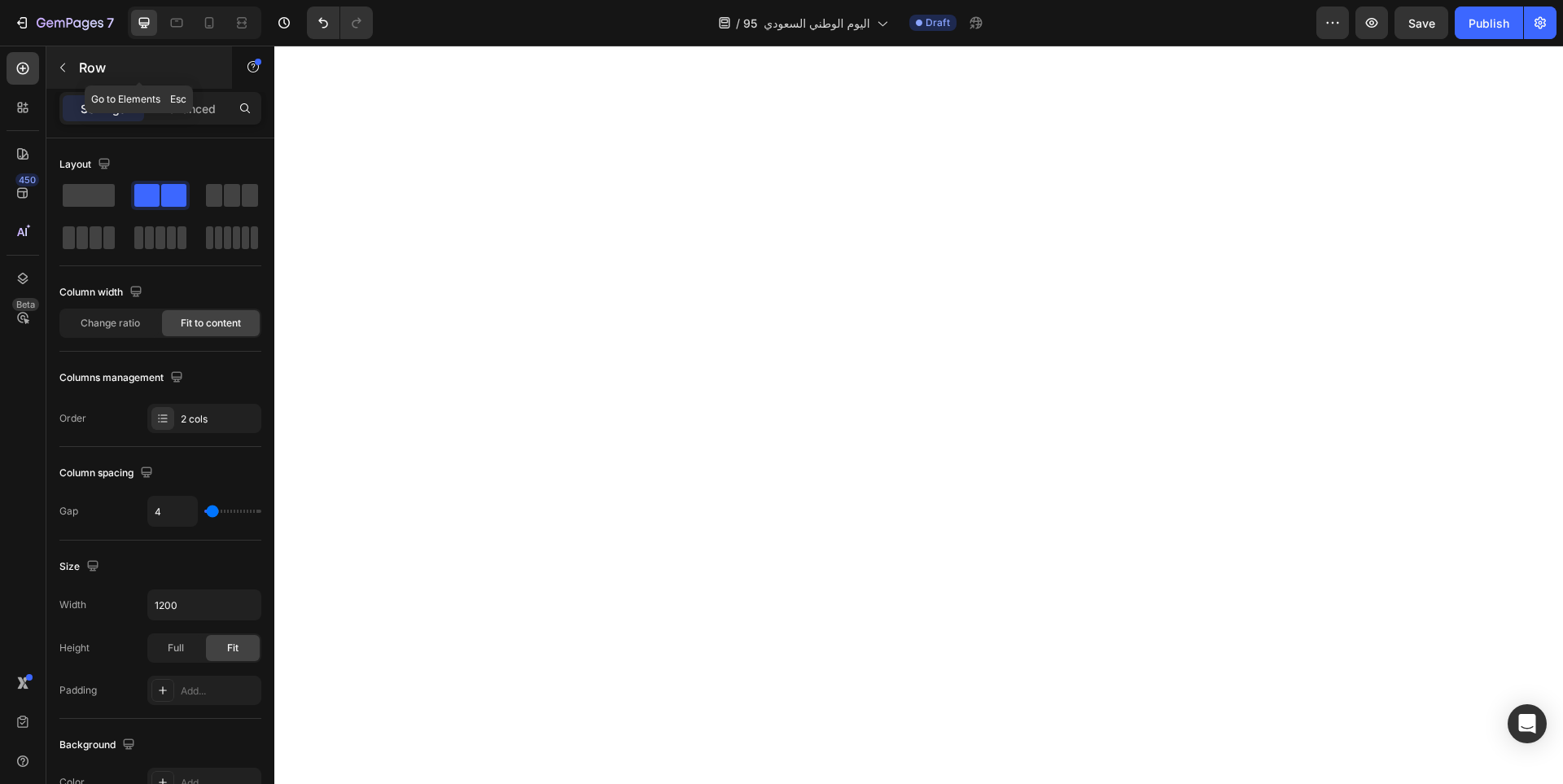
click at [90, 71] on p "Row" at bounding box center [148, 68] width 139 height 20
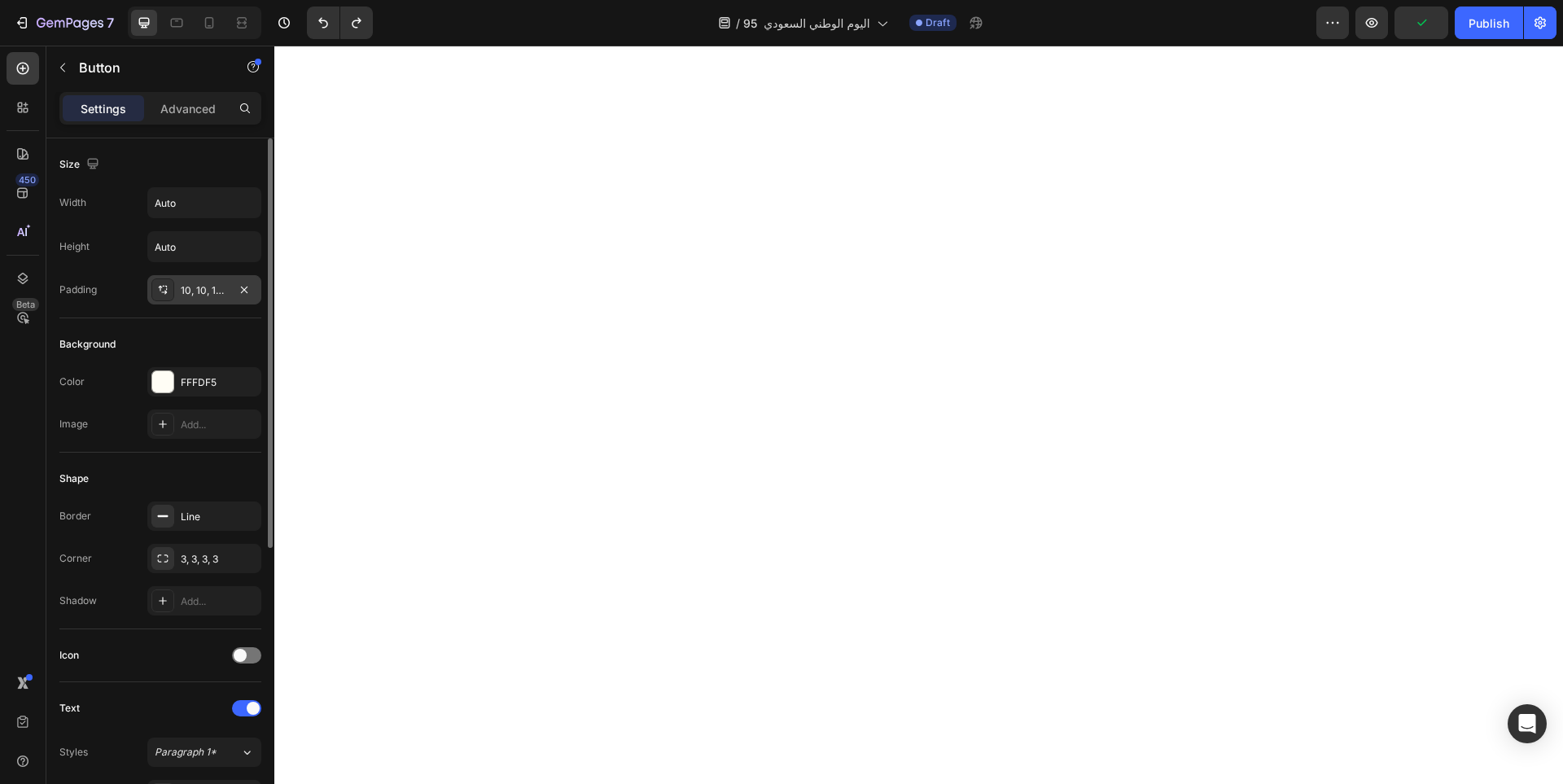
scroll to position [163, 0]
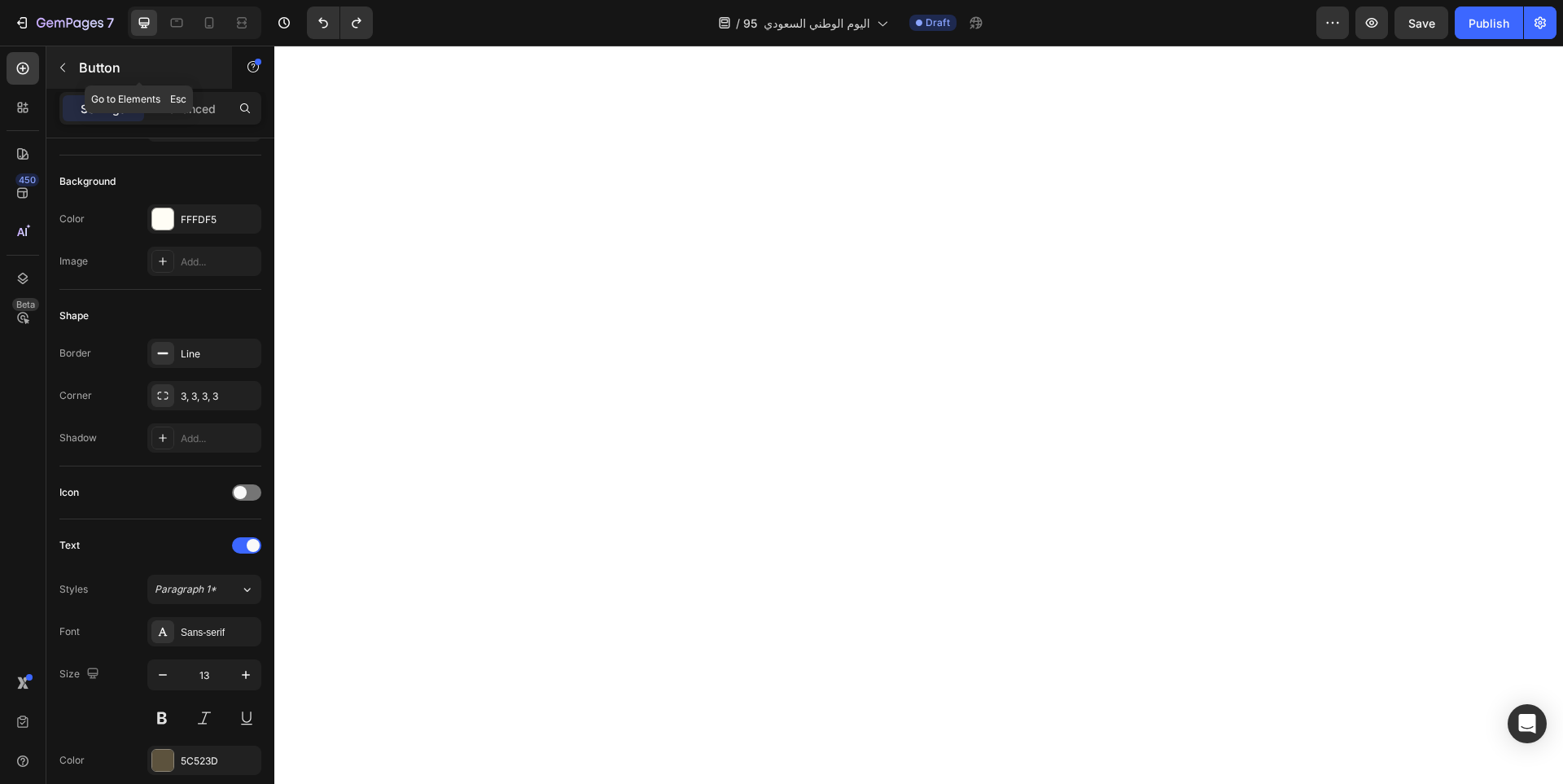
click at [62, 71] on icon "button" at bounding box center [62, 67] width 13 height 13
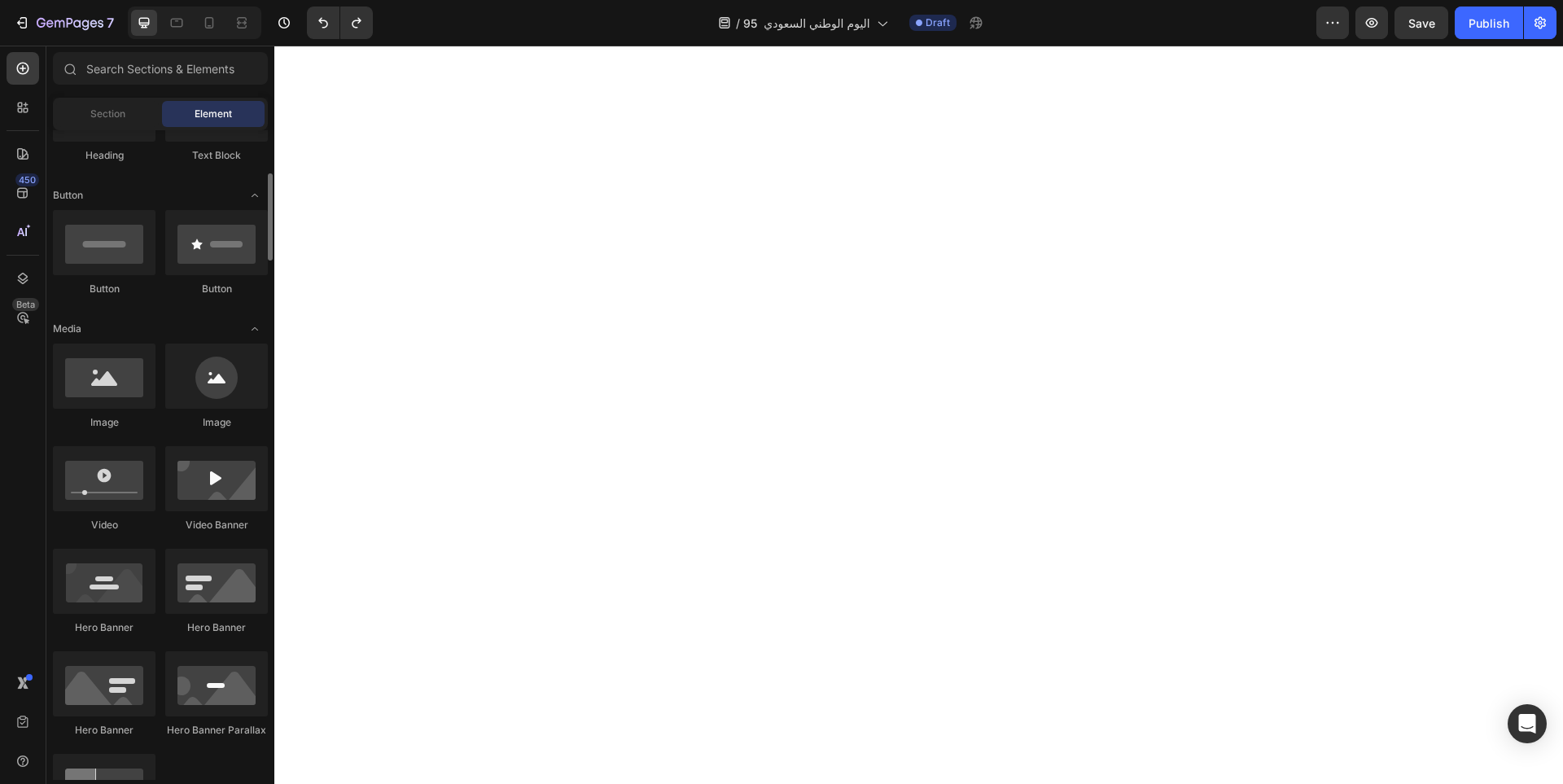
scroll to position [0, 0]
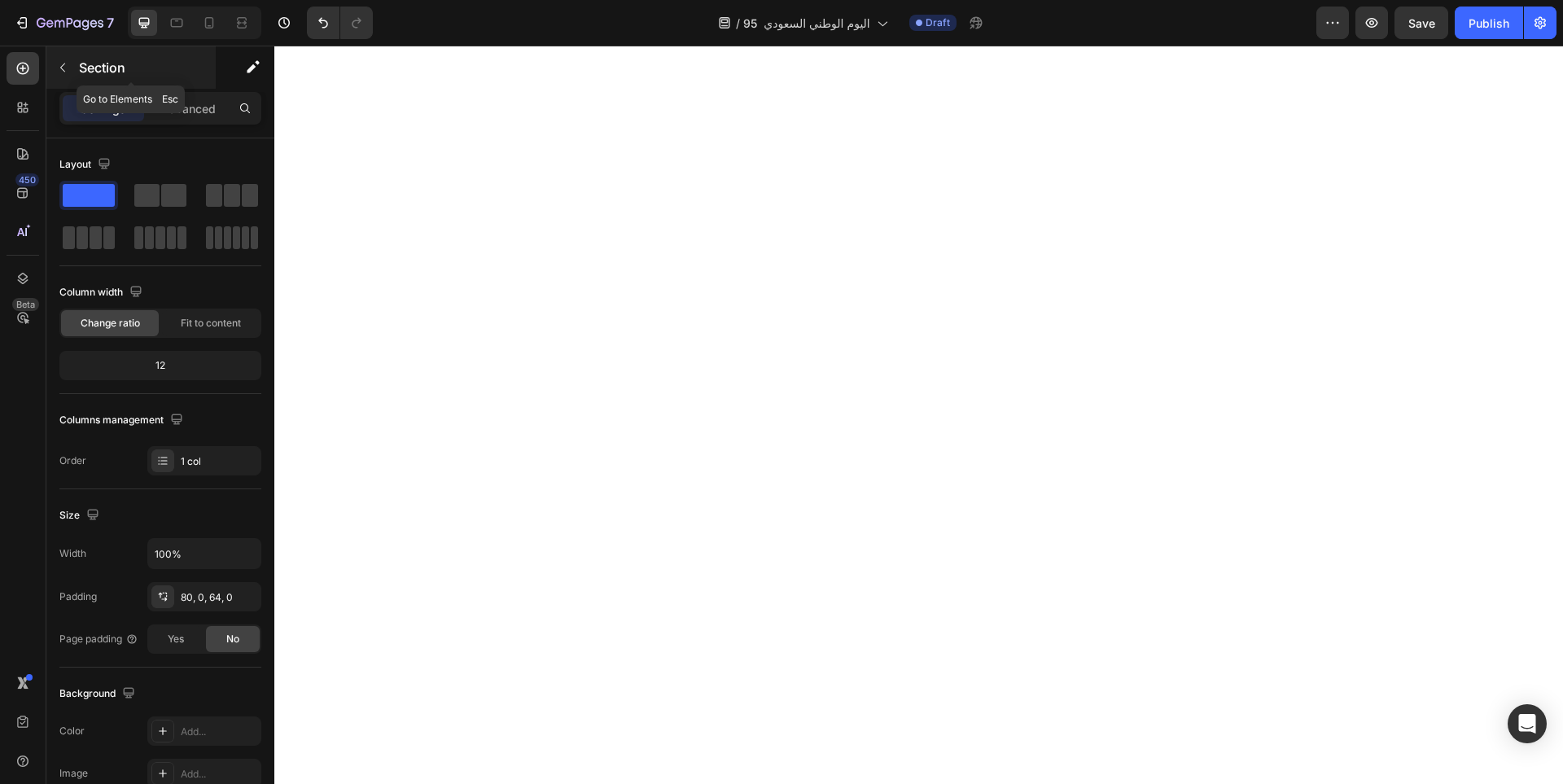
click at [62, 69] on icon "button" at bounding box center [63, 68] width 5 height 9
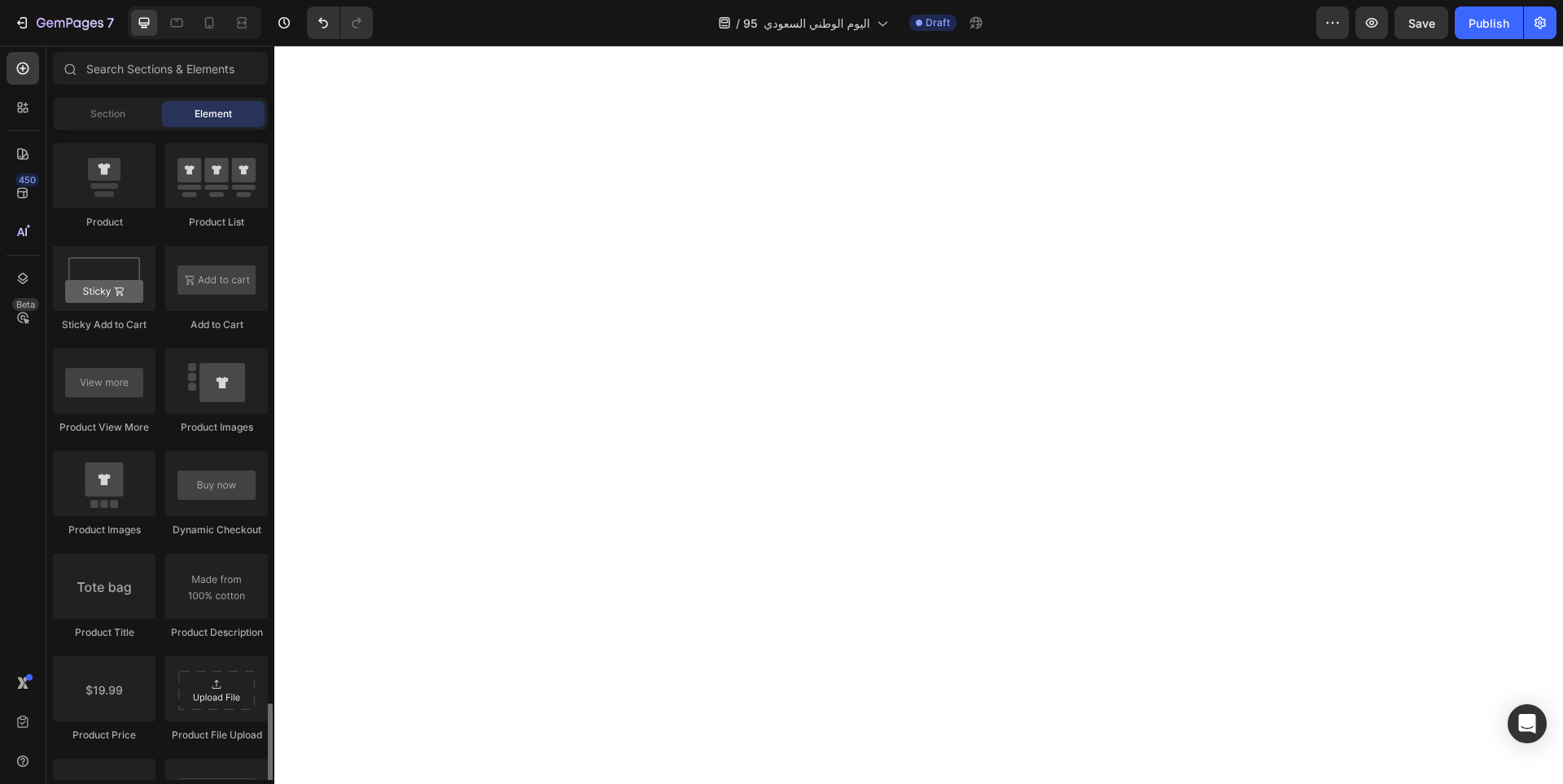
scroll to position [2442, 0]
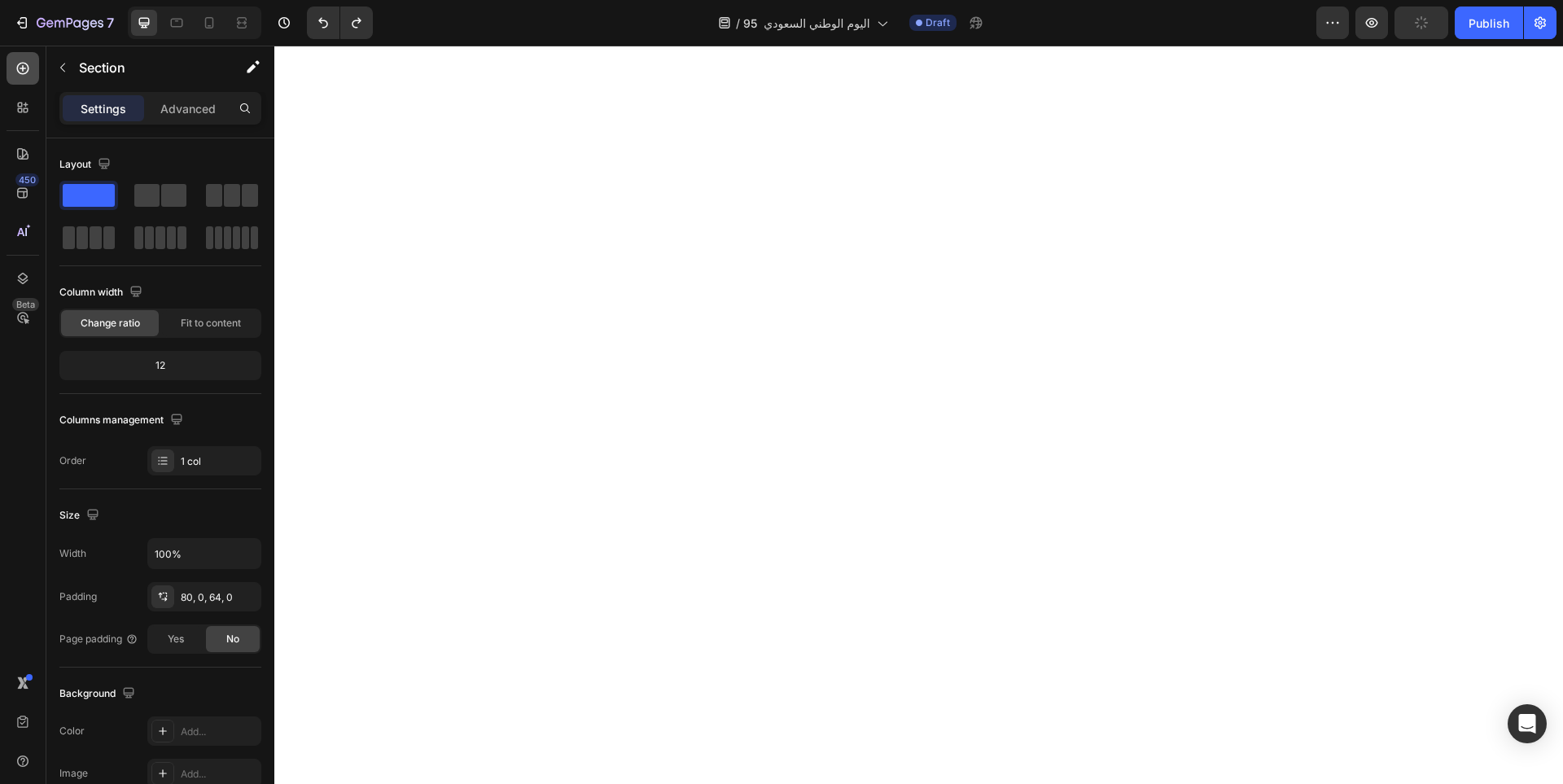
click at [23, 70] on icon at bounding box center [23, 68] width 16 height 16
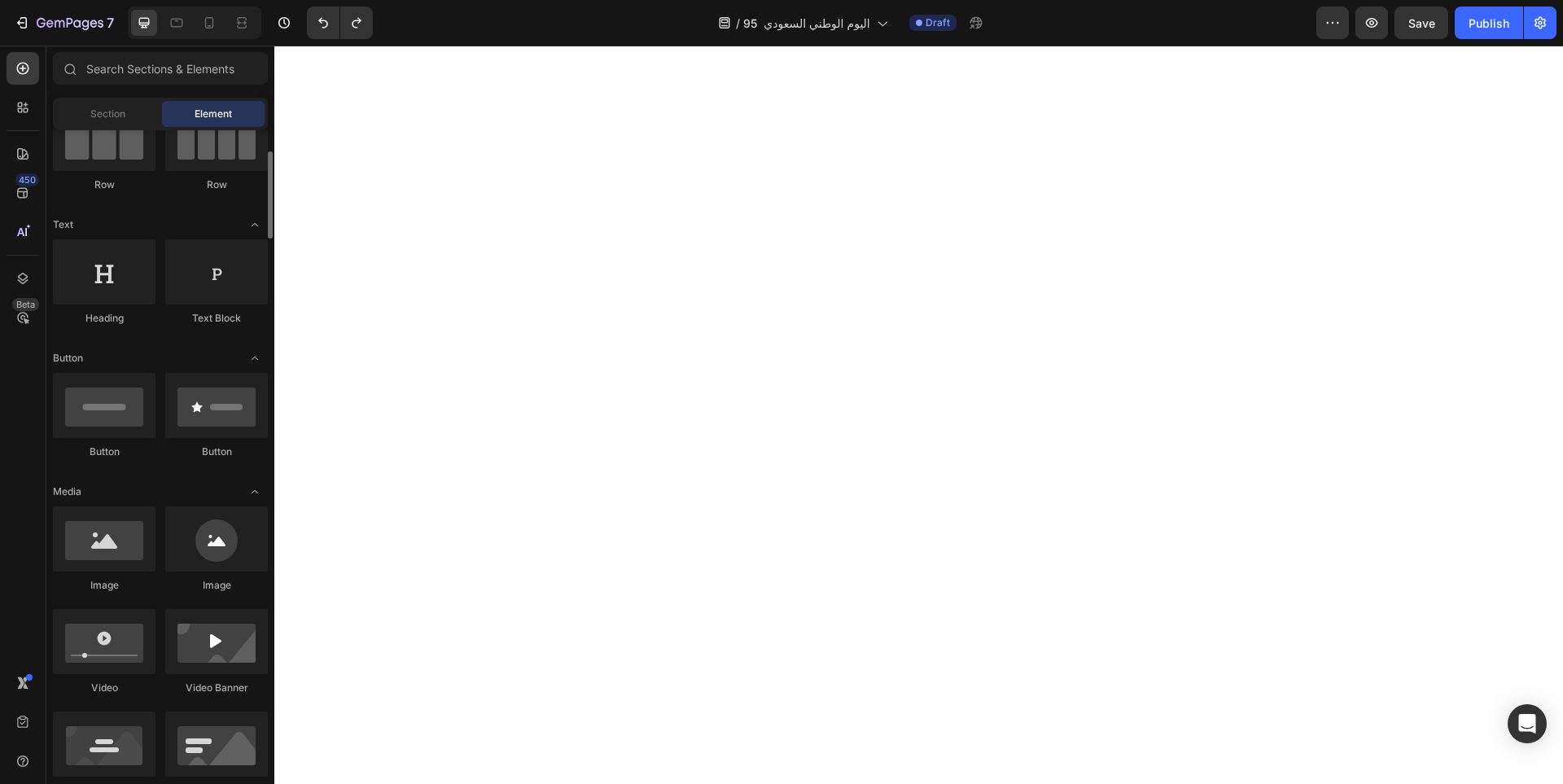
scroll to position [0, 0]
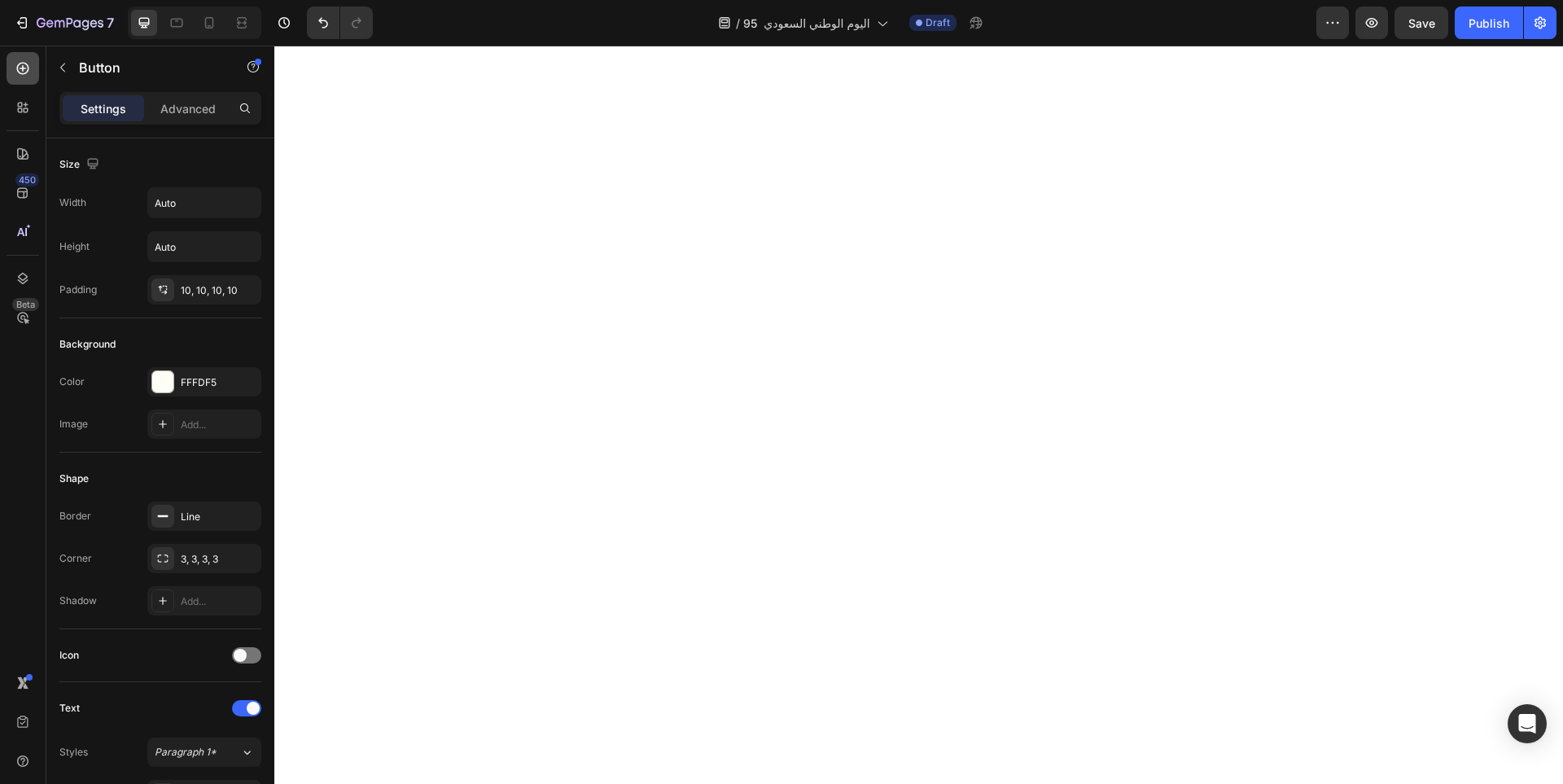
click at [35, 79] on div at bounding box center [23, 68] width 33 height 33
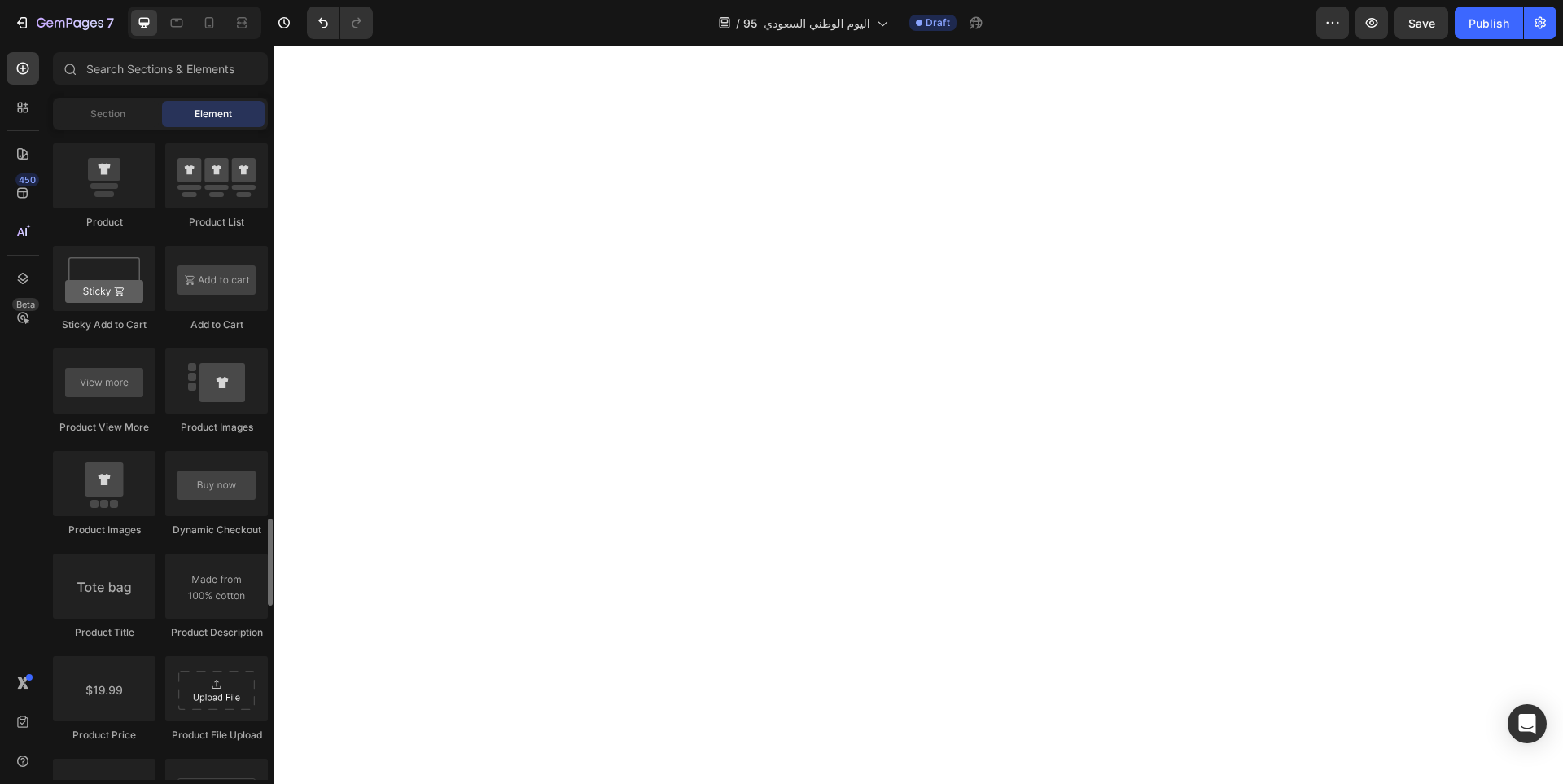
scroll to position [2361, 0]
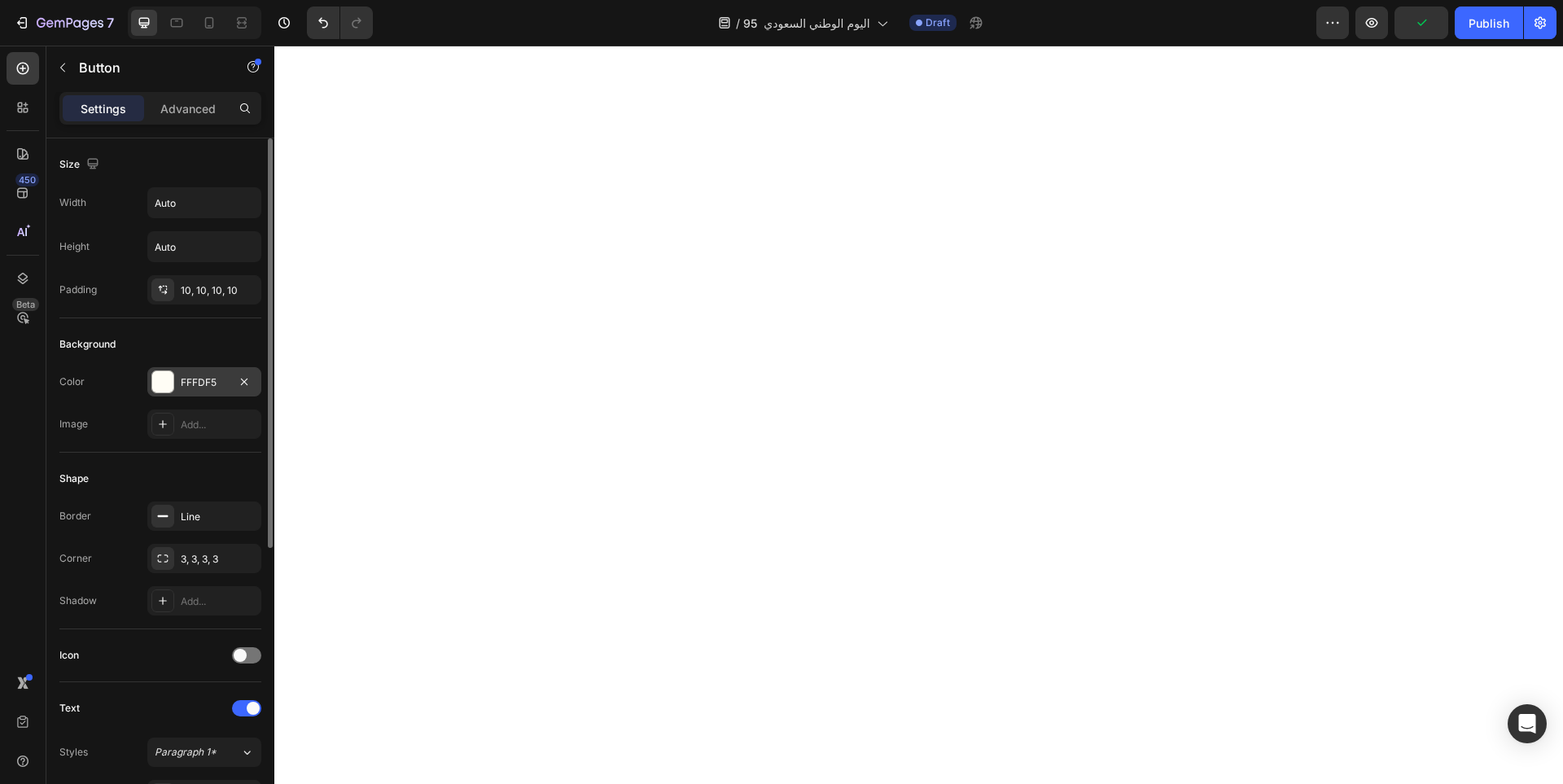
click at [169, 382] on div at bounding box center [163, 382] width 21 height 21
click at [209, 378] on div "FFFDF5" at bounding box center [204, 382] width 48 height 15
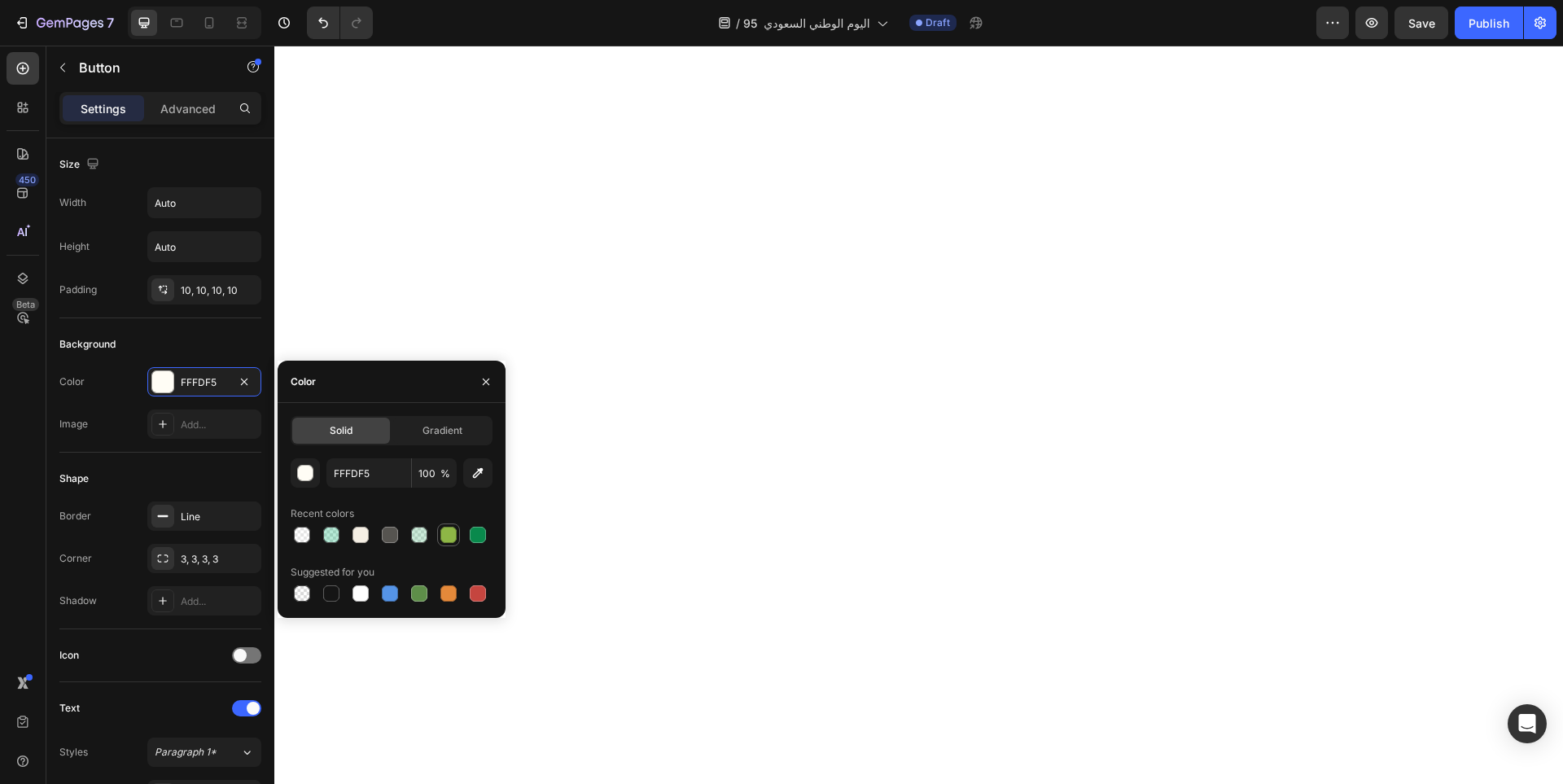
click at [444, 534] on div at bounding box center [448, 535] width 16 height 16
type input "8EB646"
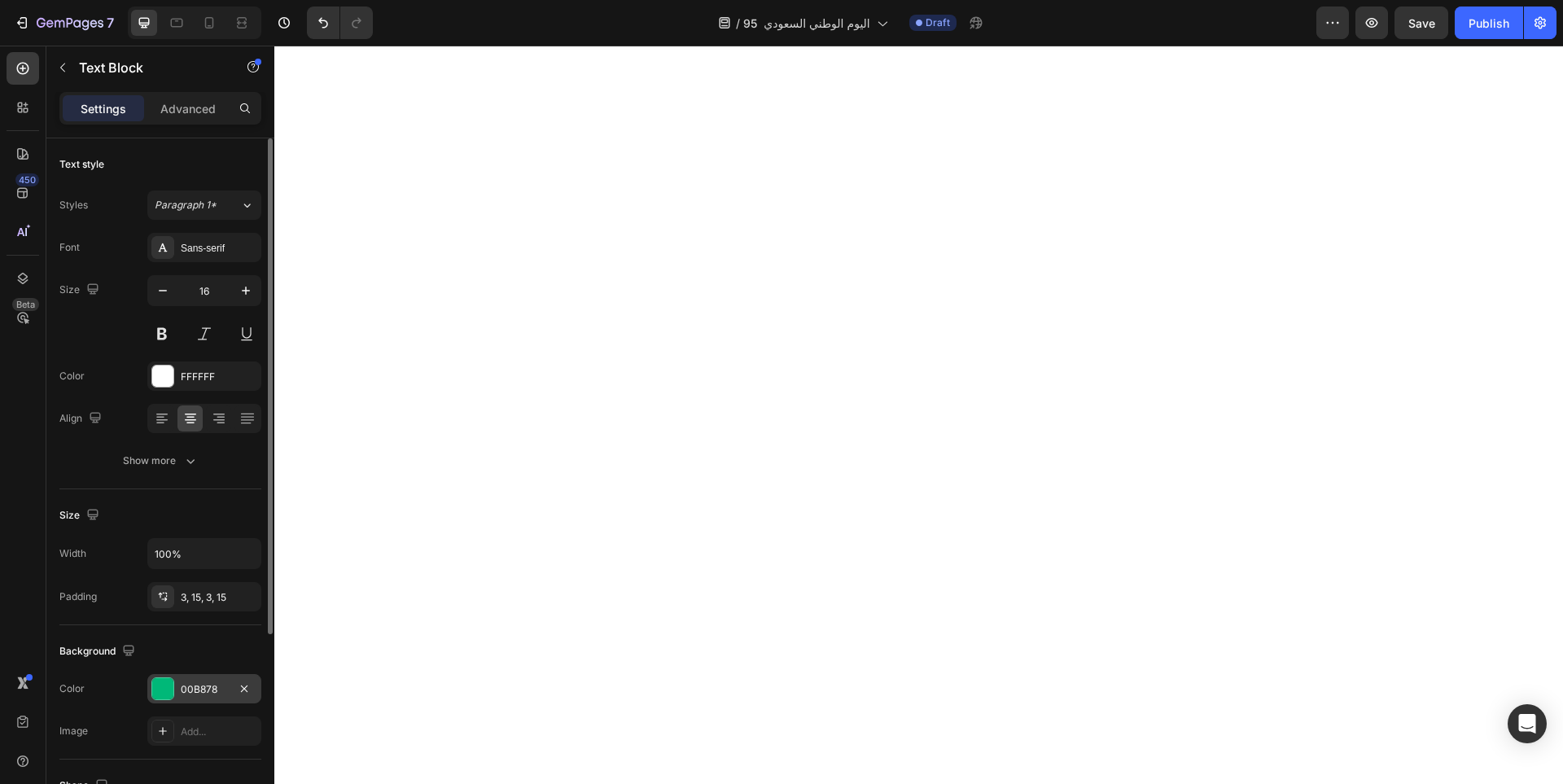
click at [203, 687] on div "00B878" at bounding box center [204, 690] width 48 height 15
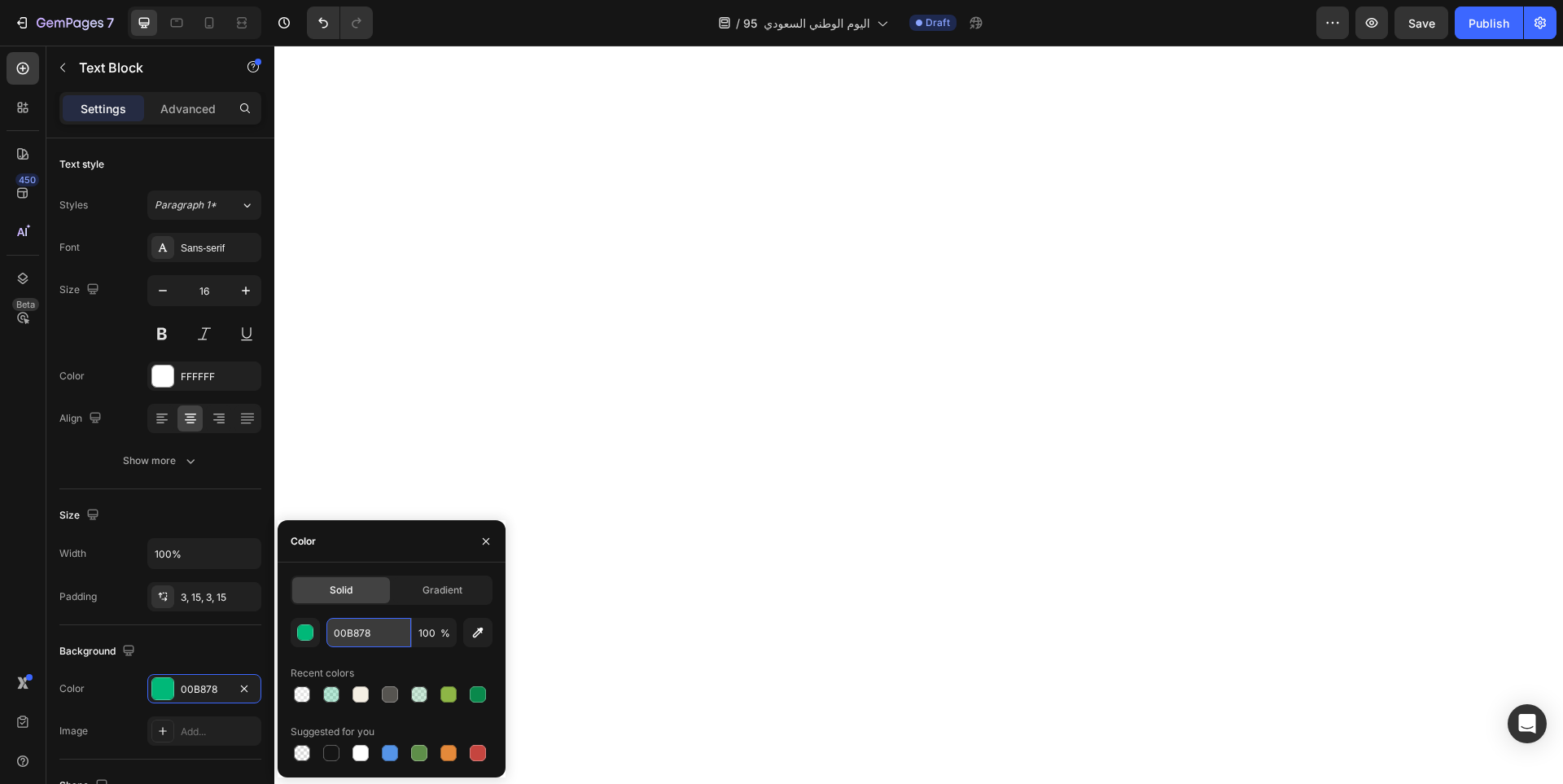
click at [350, 637] on input "00B878" at bounding box center [369, 632] width 85 height 29
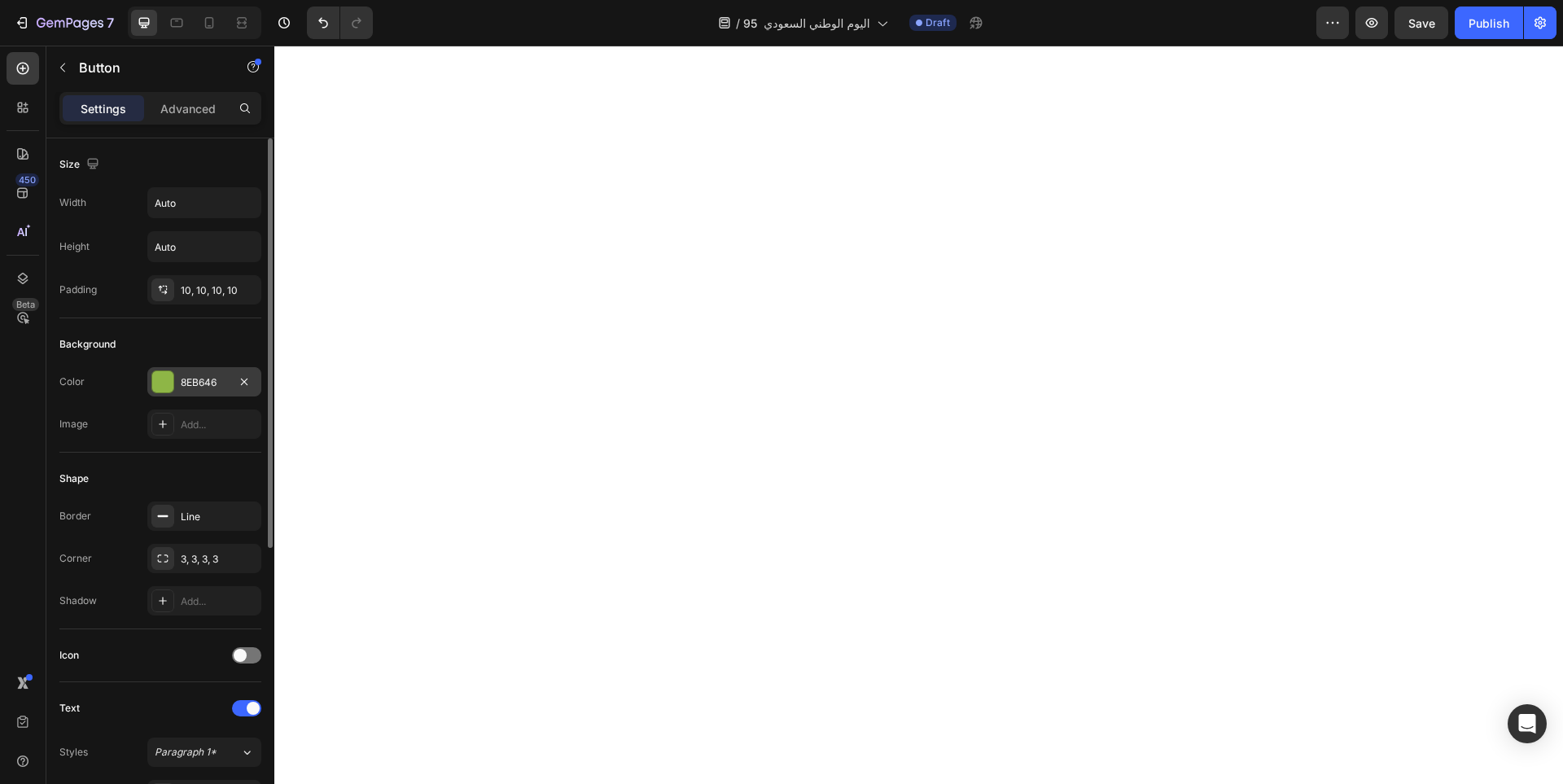
click at [199, 376] on div "8EB646" at bounding box center [204, 382] width 48 height 15
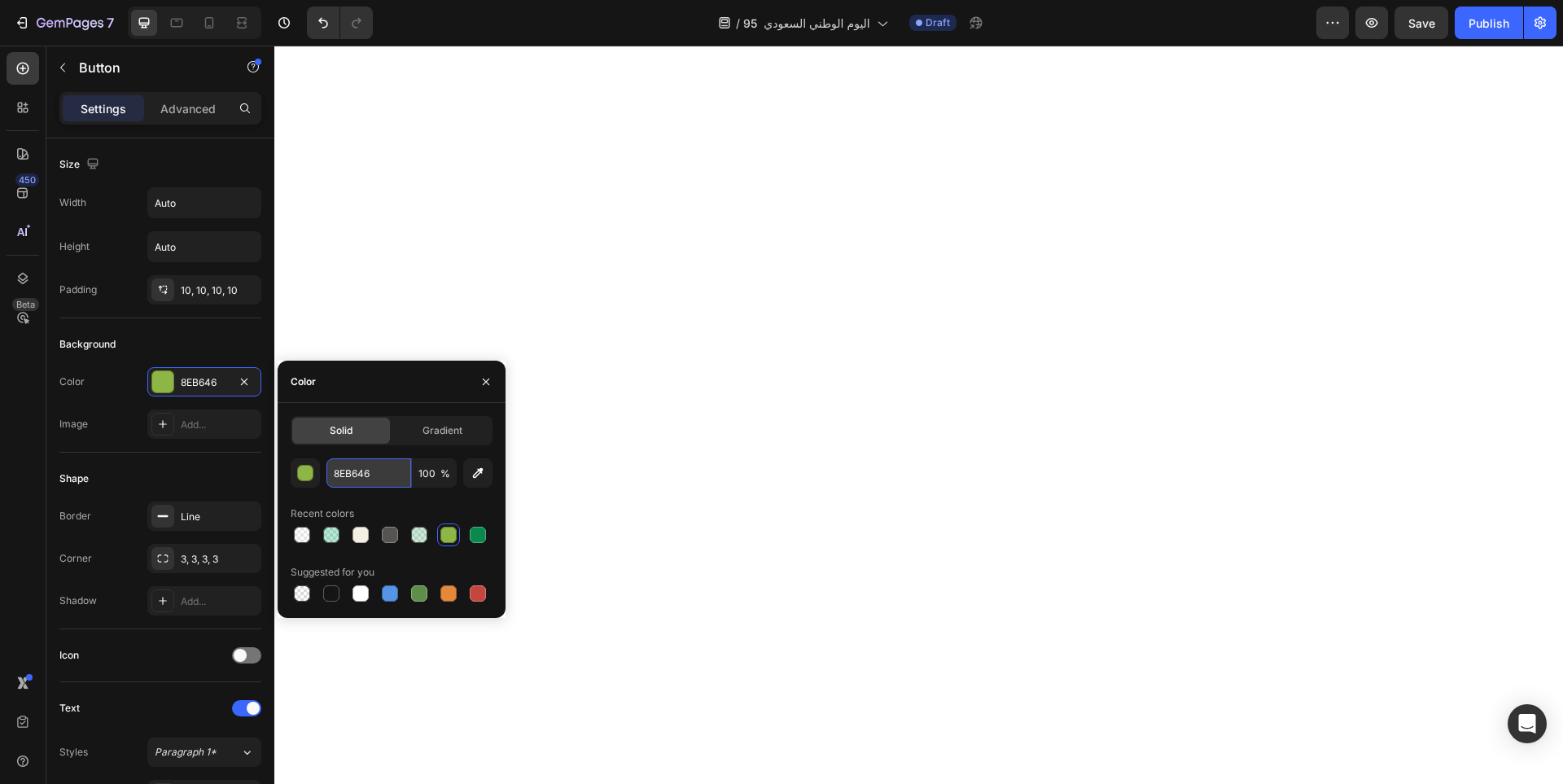
click at [395, 472] on input "8EB646" at bounding box center [369, 473] width 85 height 29
paste input "00B878"
type input "00B878"
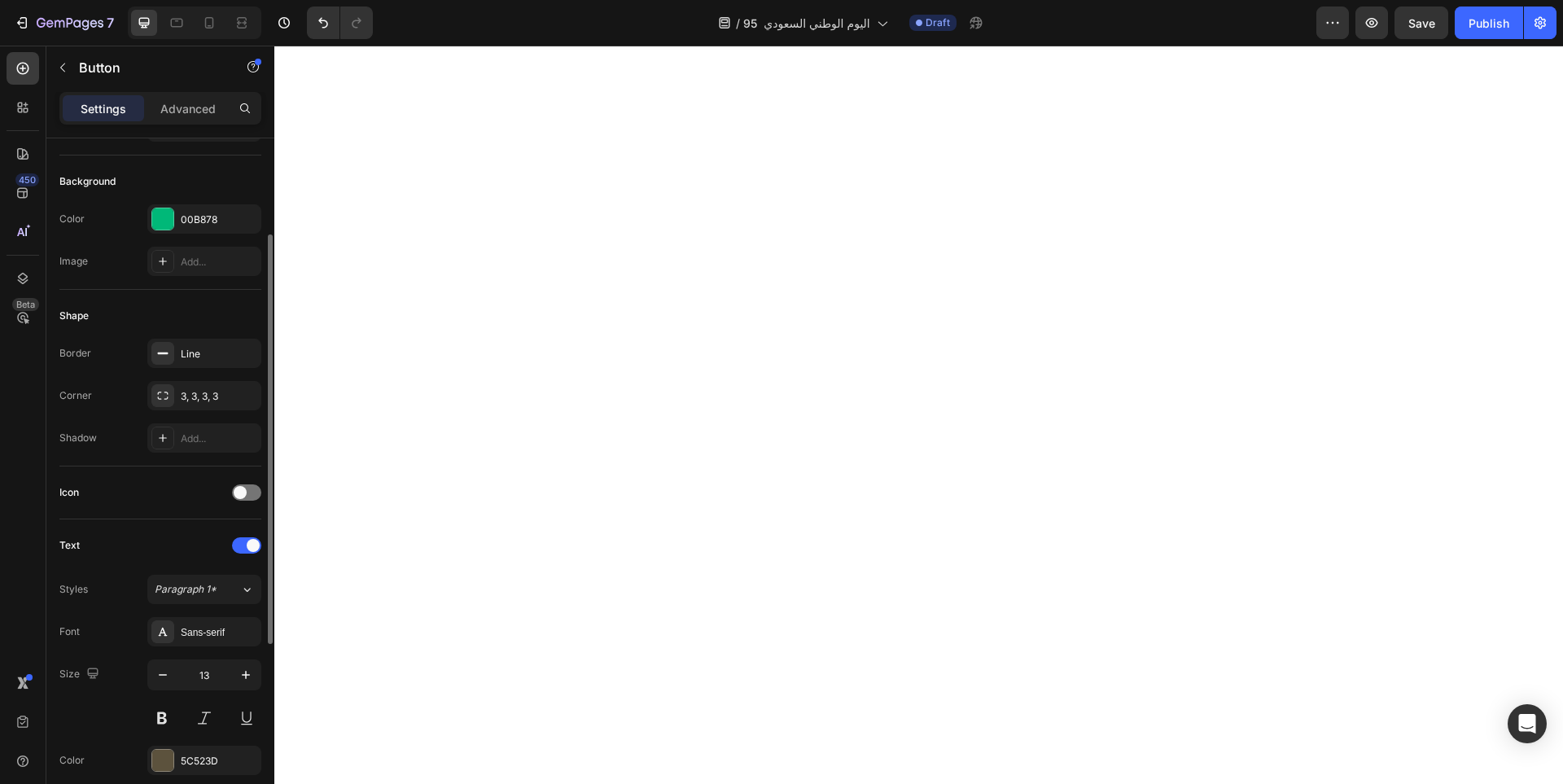
scroll to position [407, 0]
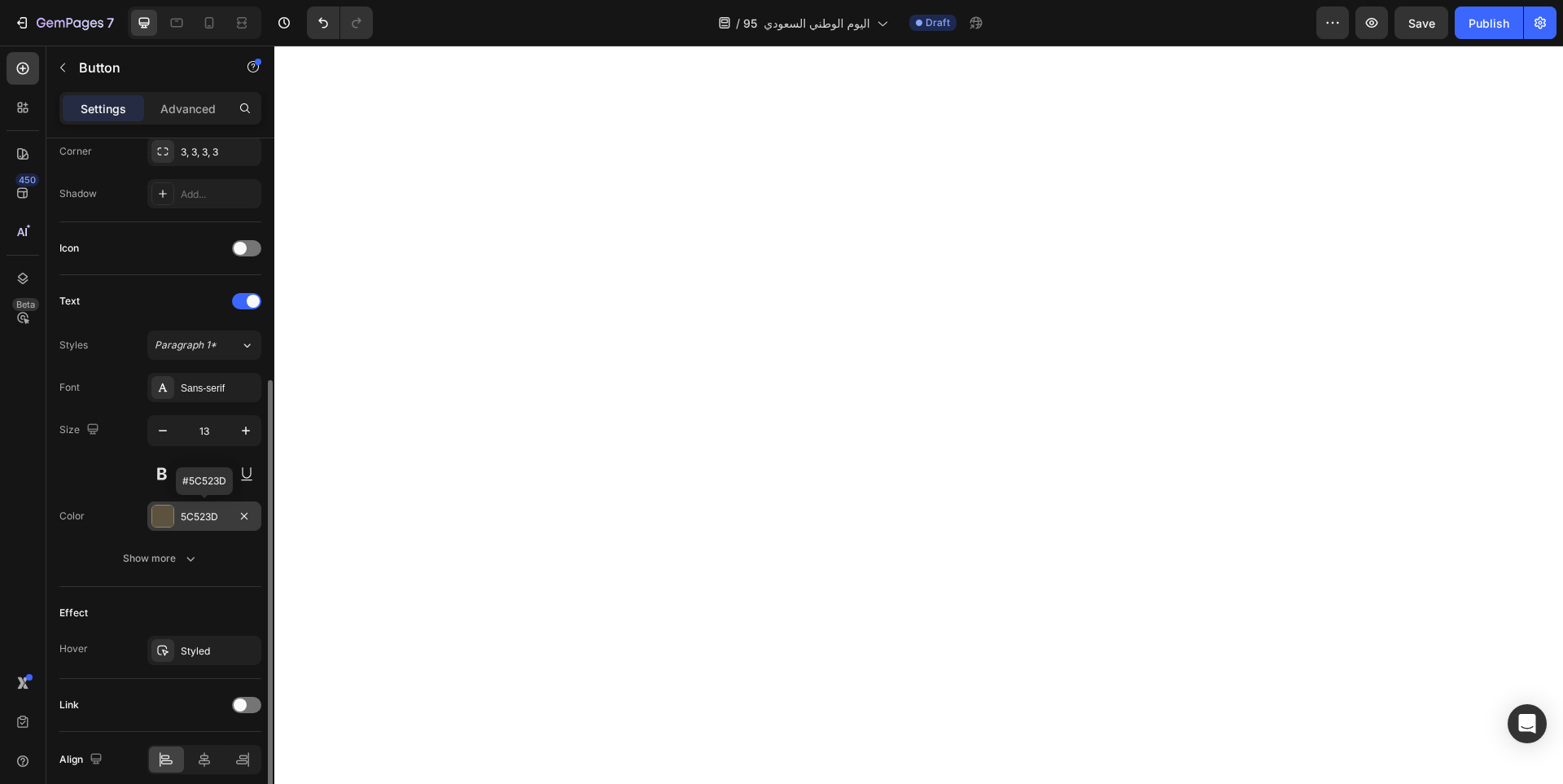
click at [169, 517] on div at bounding box center [163, 516] width 21 height 21
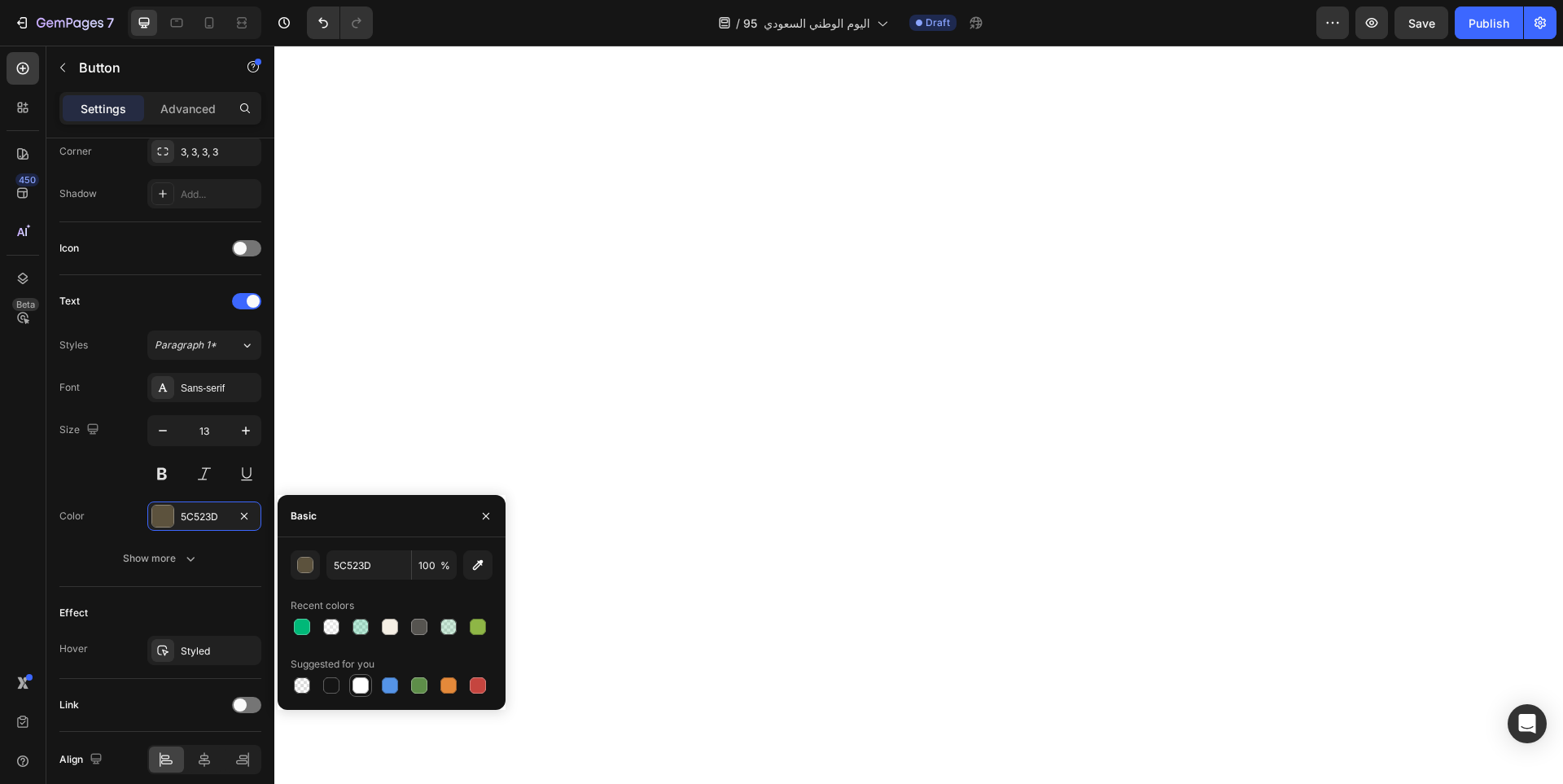
click at [362, 685] on div at bounding box center [360, 685] width 16 height 16
type input "FFFFFF"
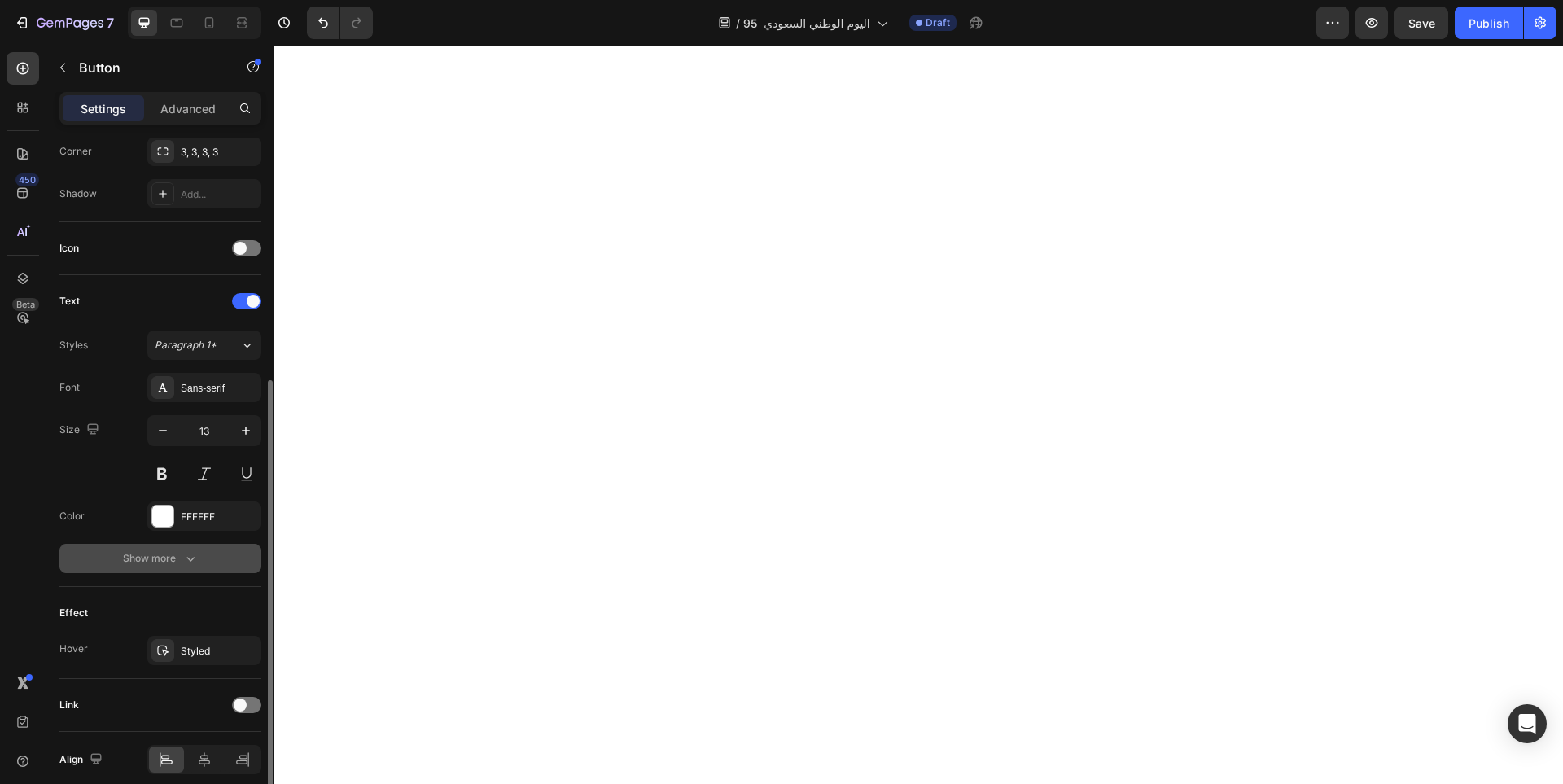
click at [203, 570] on button "Show more" at bounding box center [160, 559] width 202 height 29
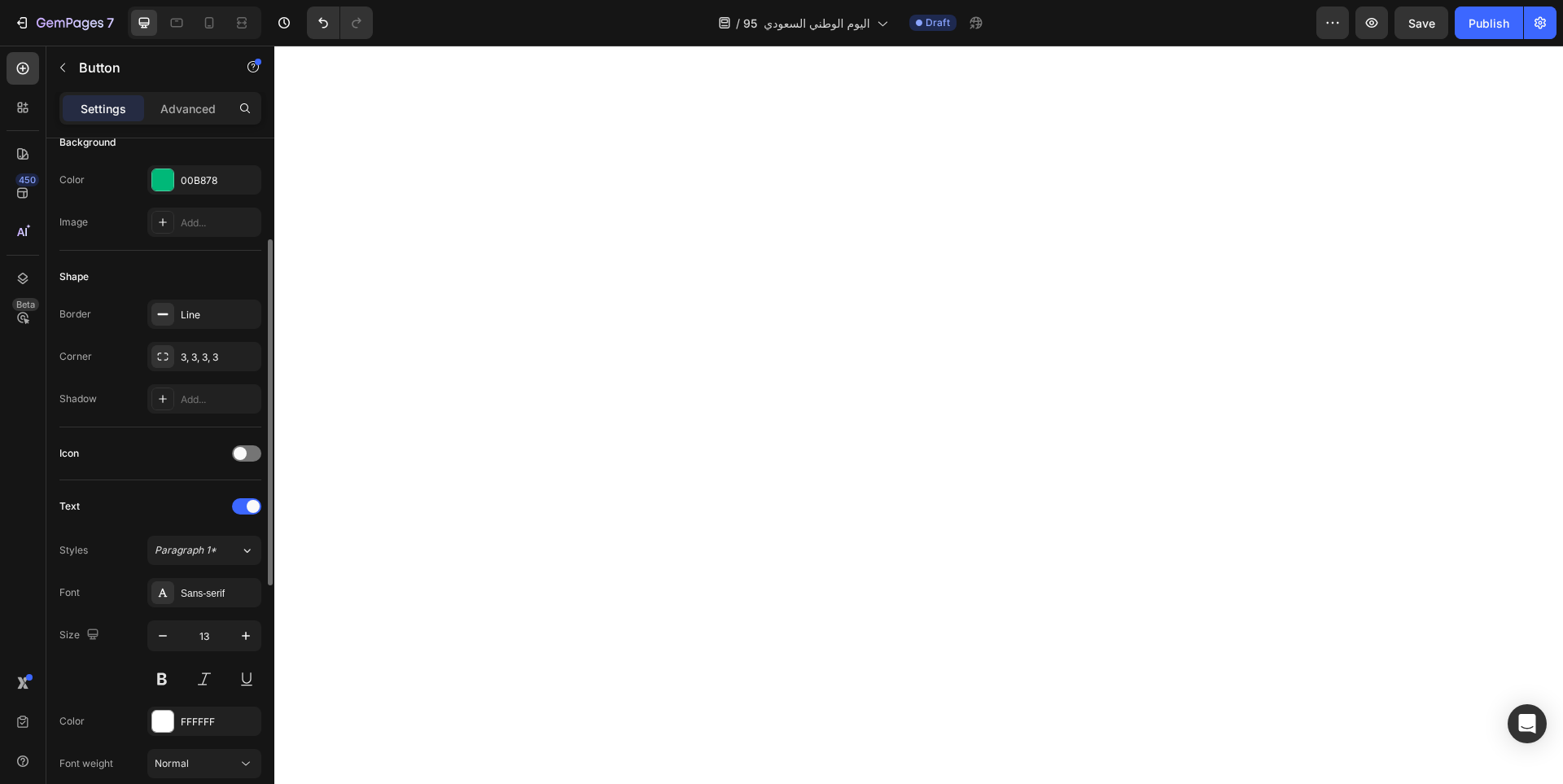
scroll to position [120, 0]
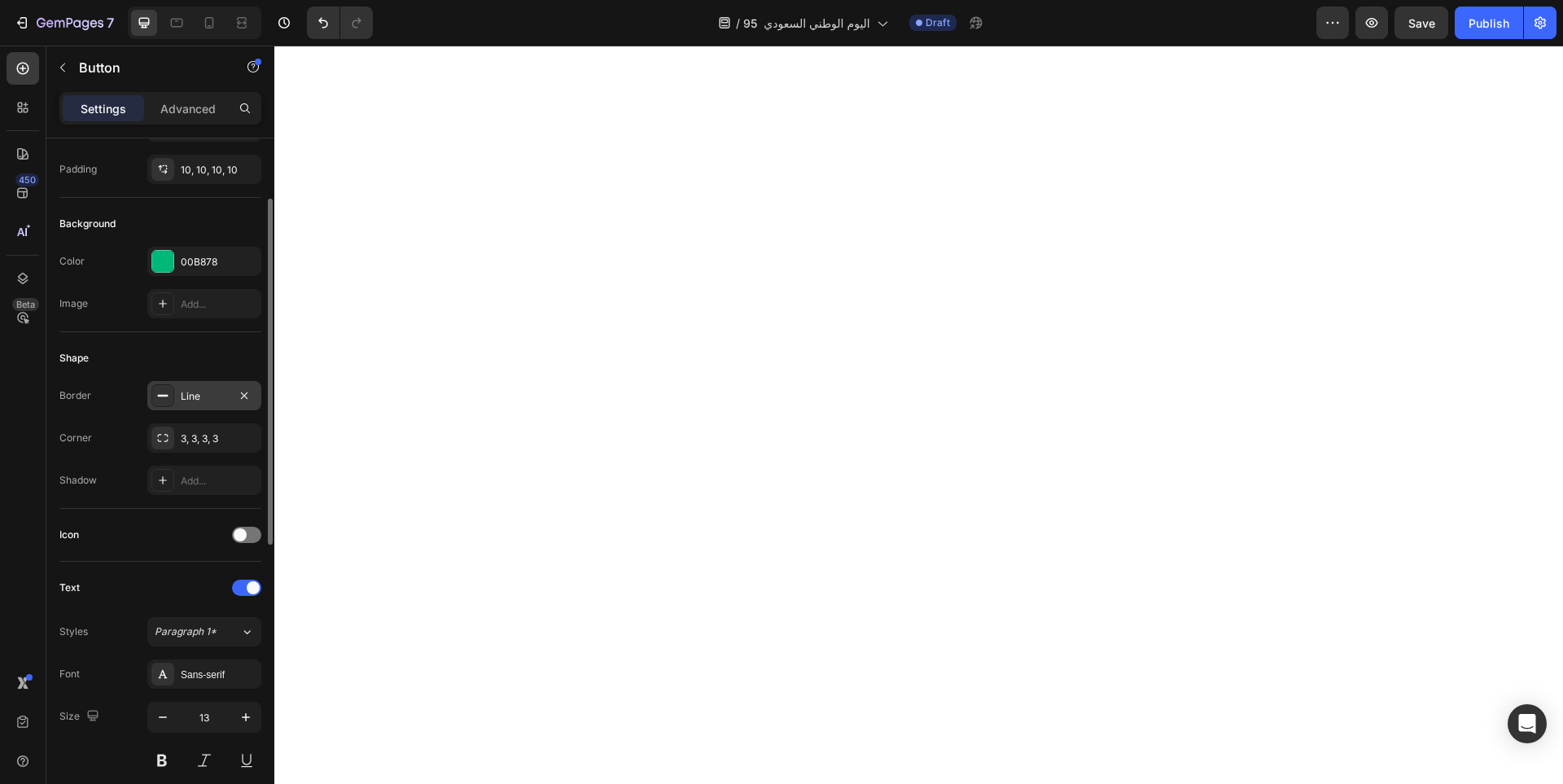
click at [165, 399] on icon at bounding box center [162, 395] width 13 height 13
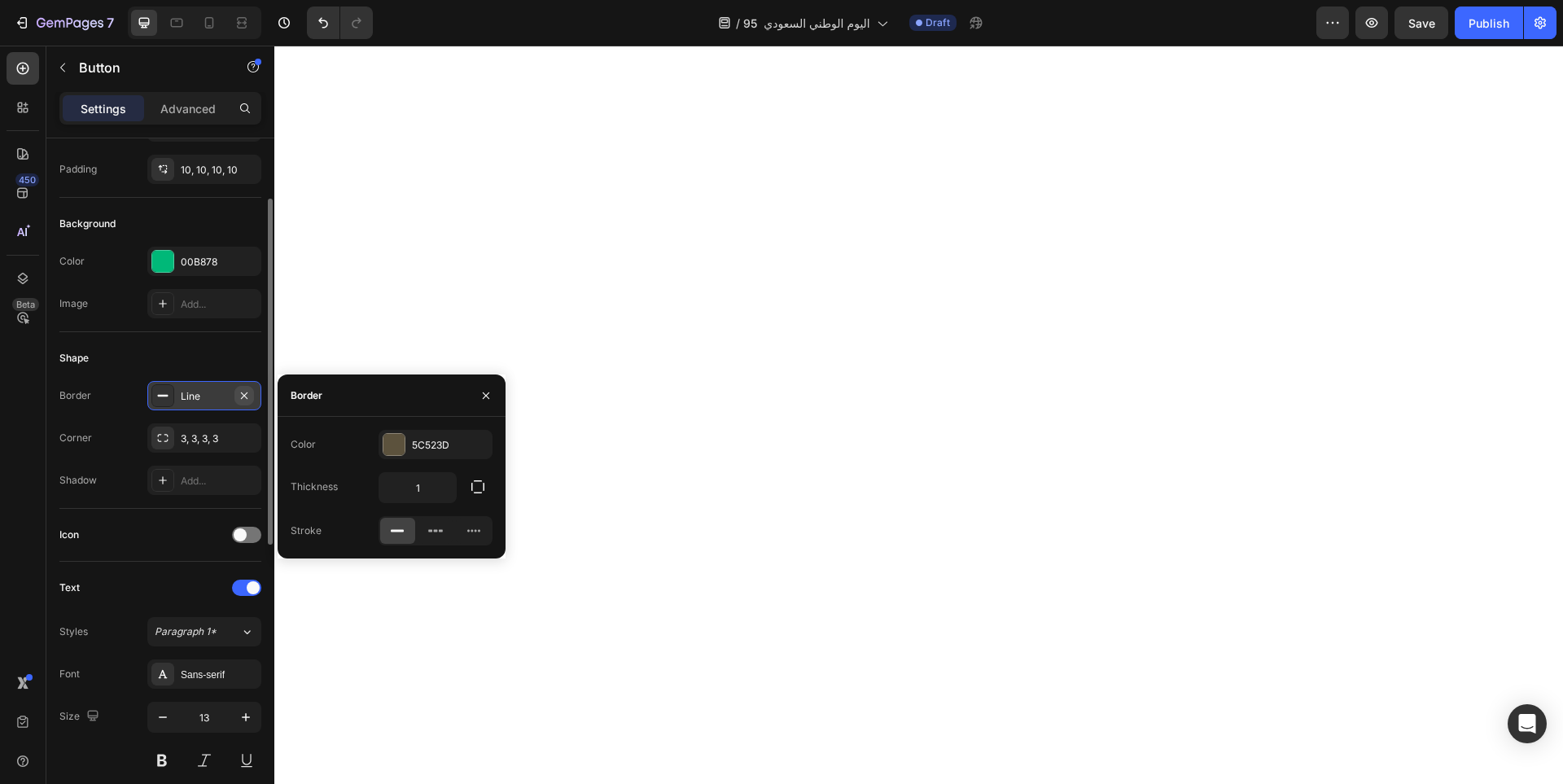
click at [243, 393] on icon "button" at bounding box center [244, 395] width 7 height 7
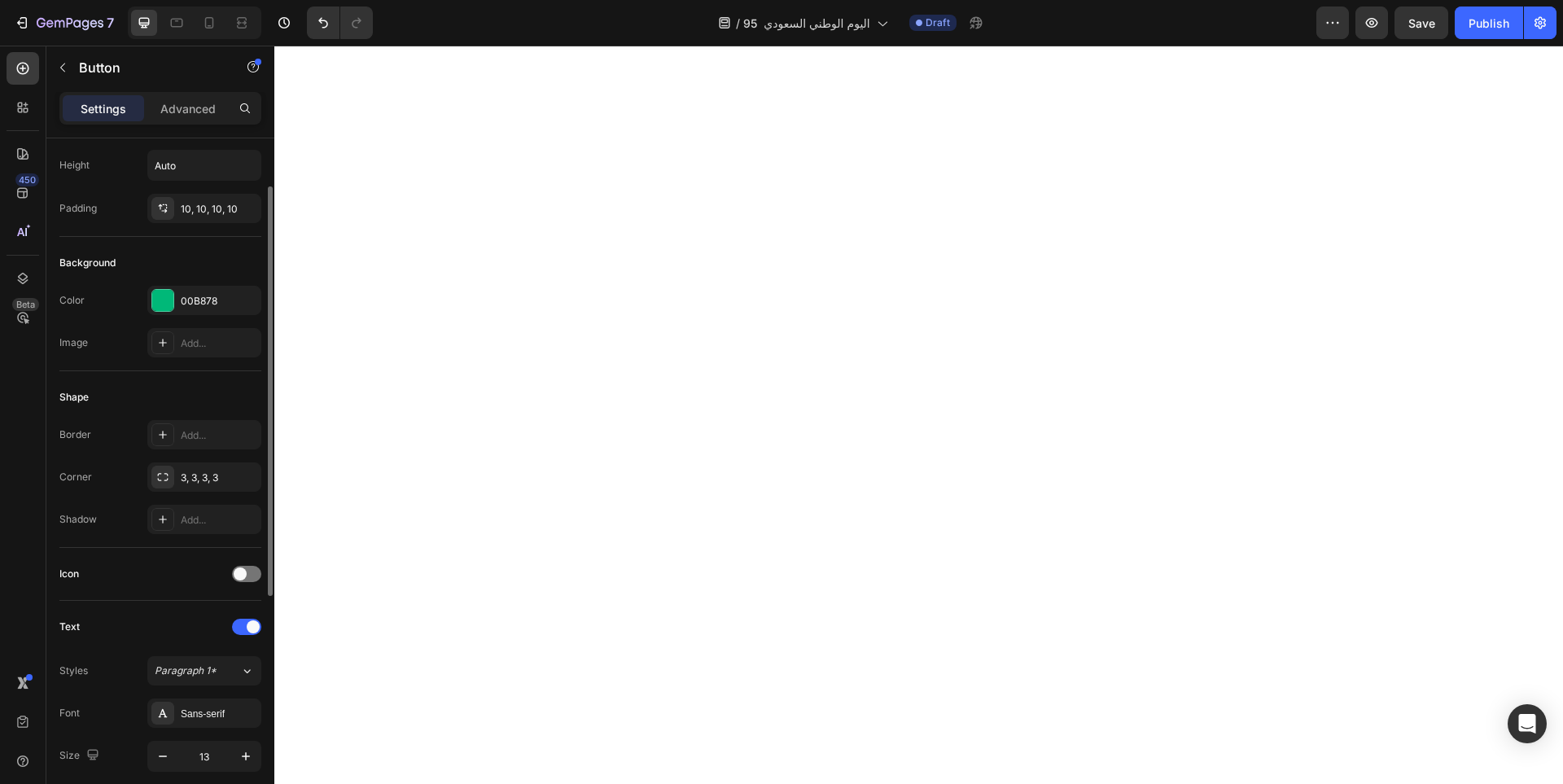
scroll to position [476, 0]
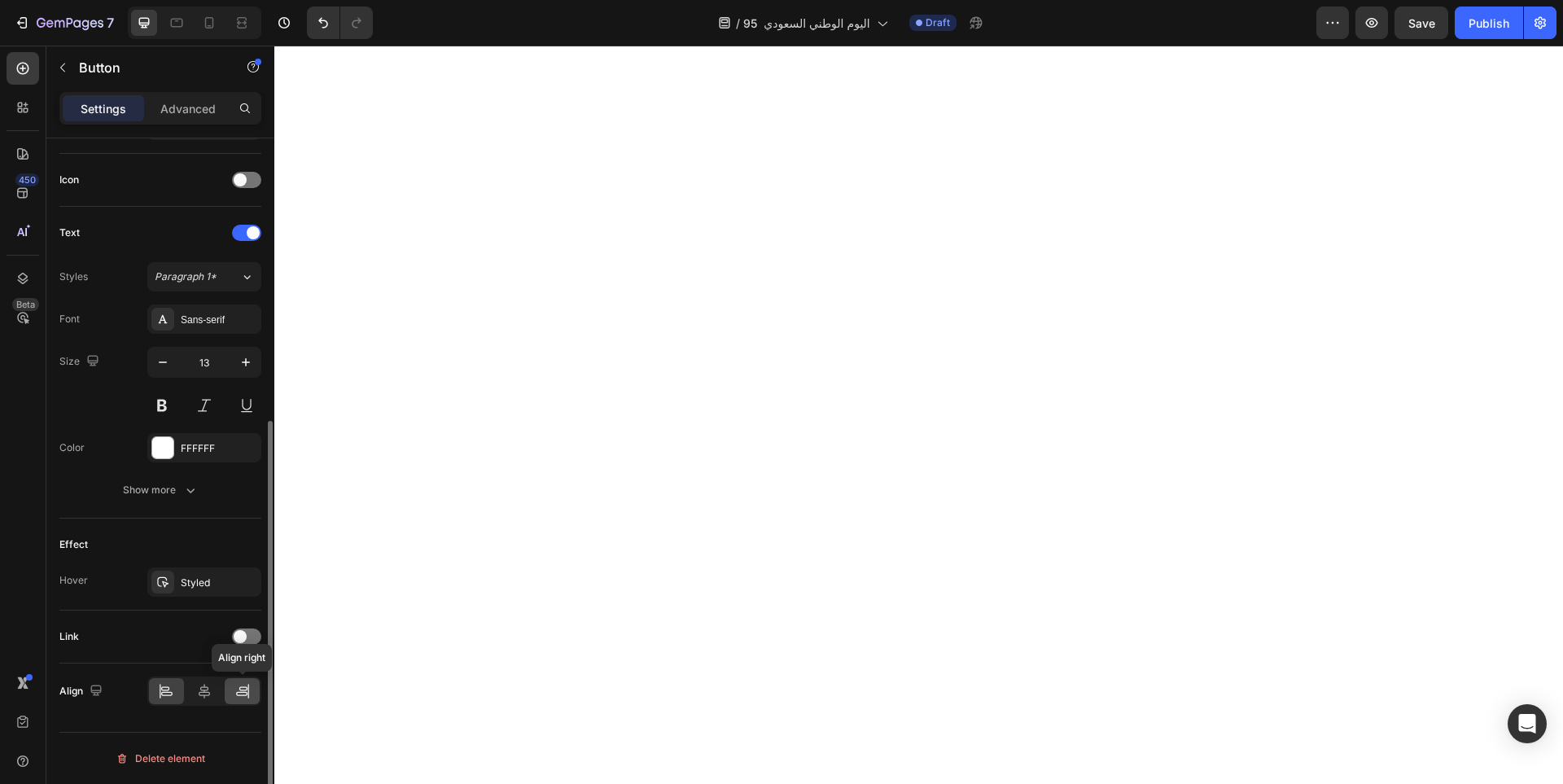
click at [238, 693] on icon at bounding box center [243, 690] width 16 height 16
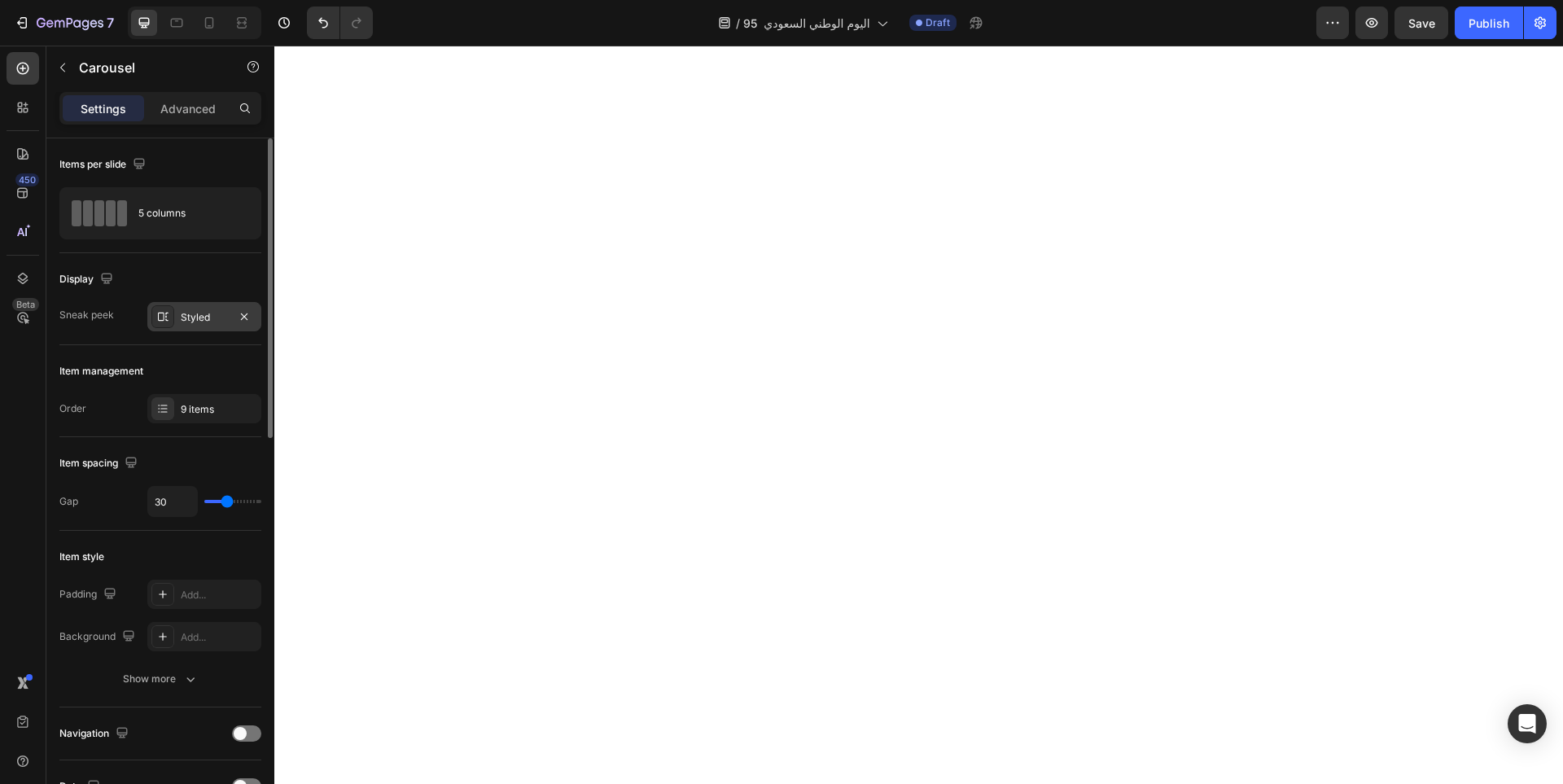
click at [219, 326] on div "Styled" at bounding box center [204, 317] width 114 height 29
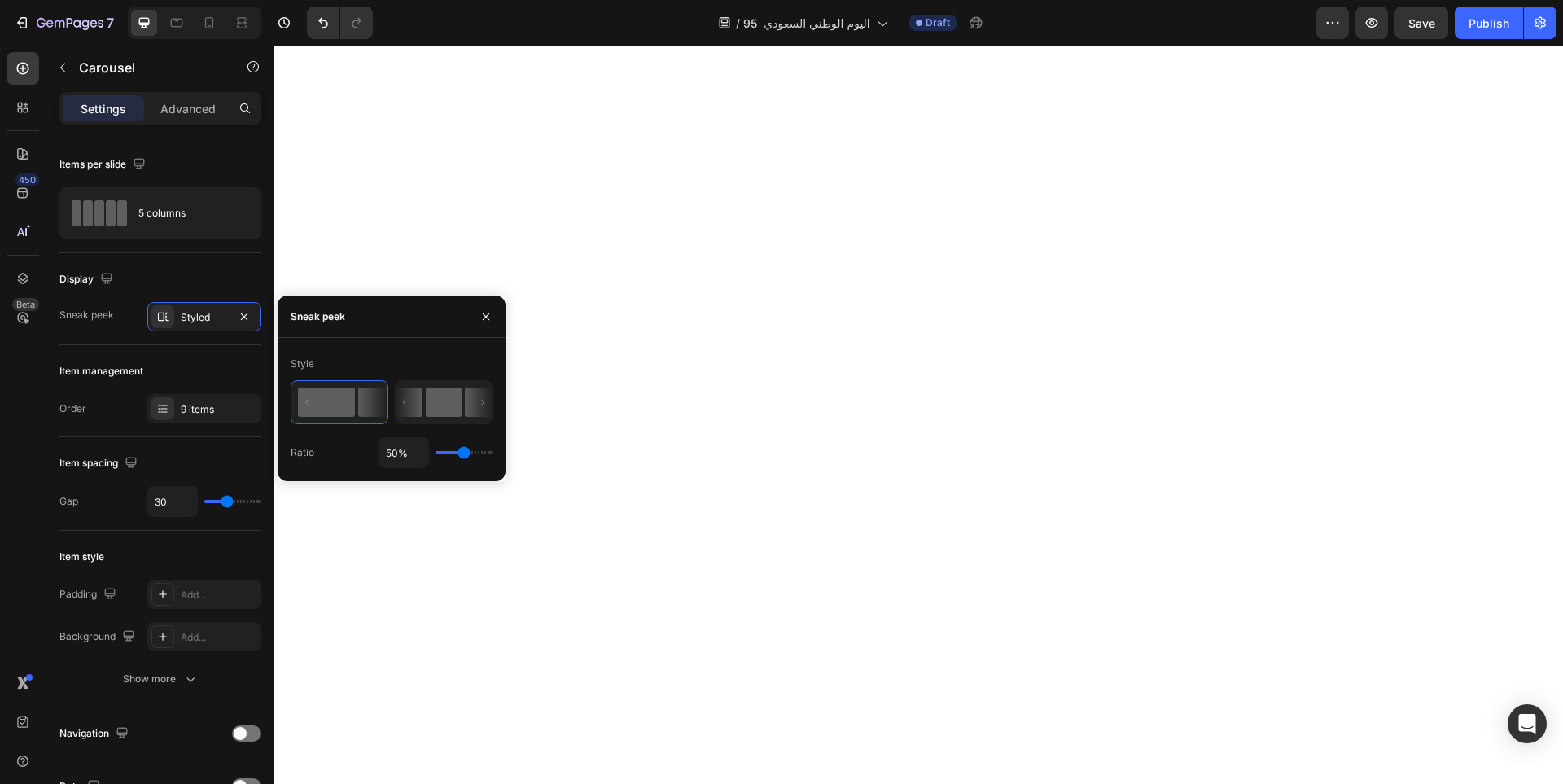
click at [458, 398] on rect at bounding box center [443, 402] width 36 height 29
click at [222, 409] on div "9 items" at bounding box center [219, 409] width 76 height 15
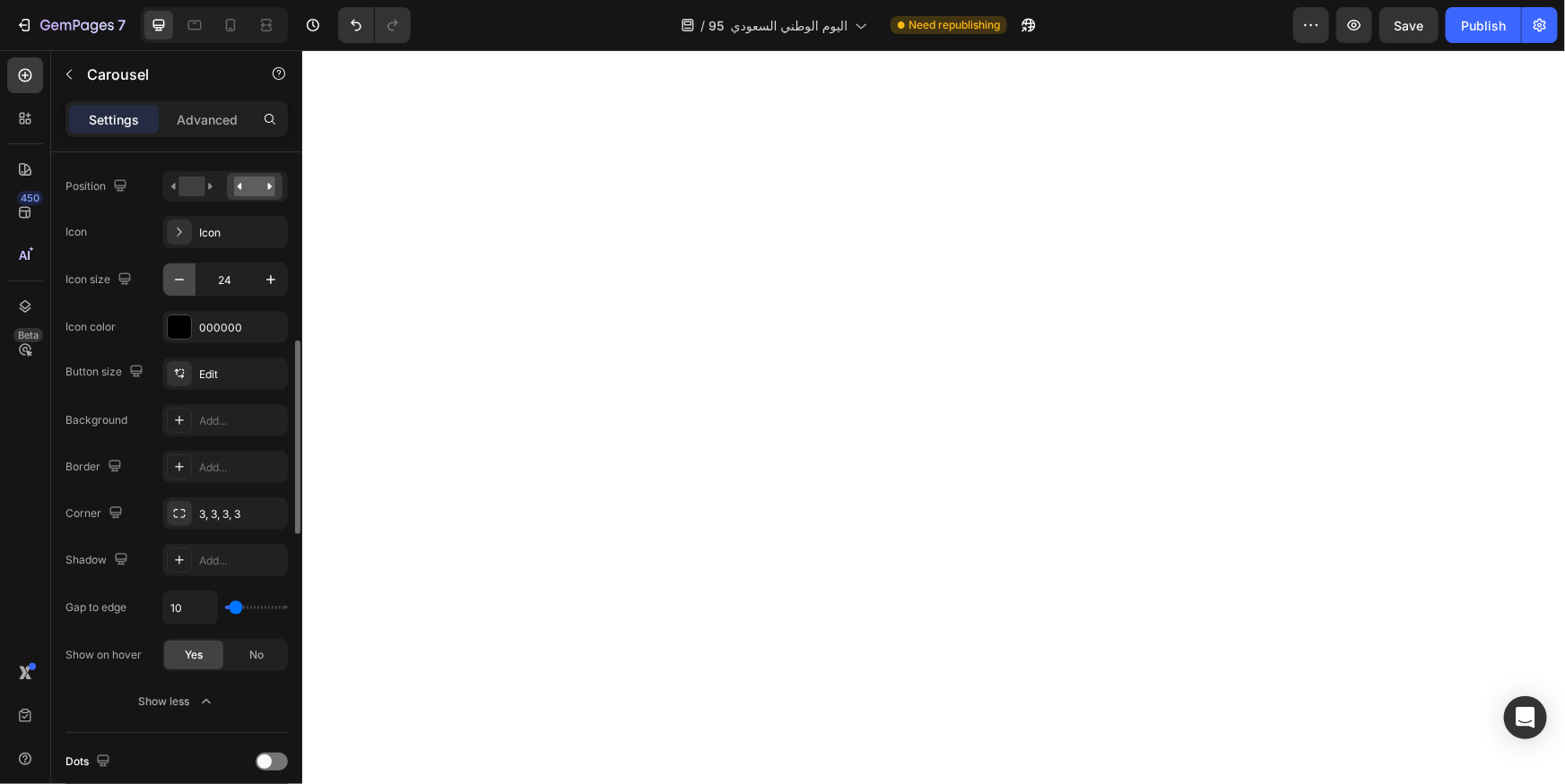
click at [183, 276] on icon "button" at bounding box center [179, 279] width 18 height 18
type input "23"
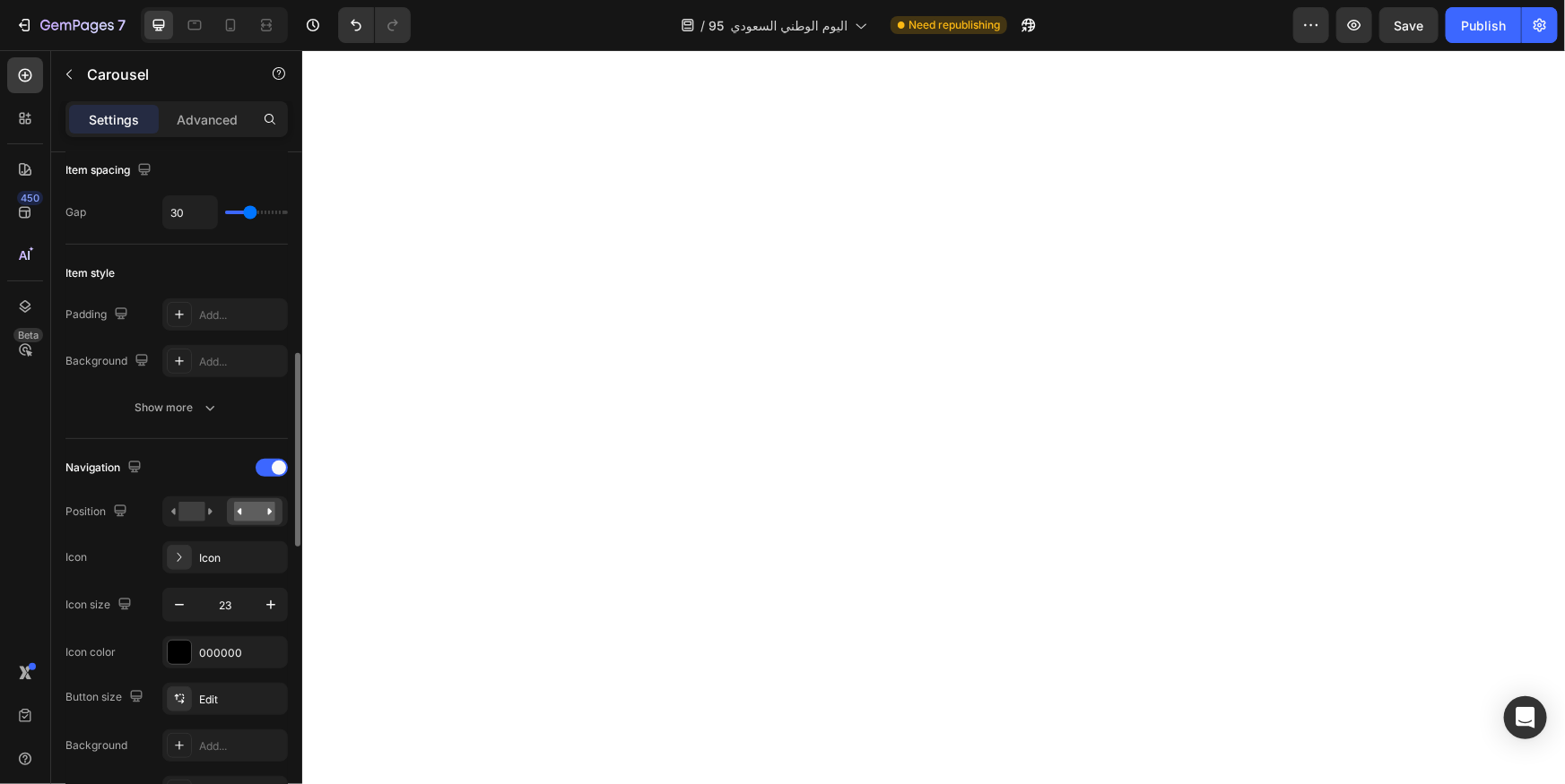
scroll to position [258, 0]
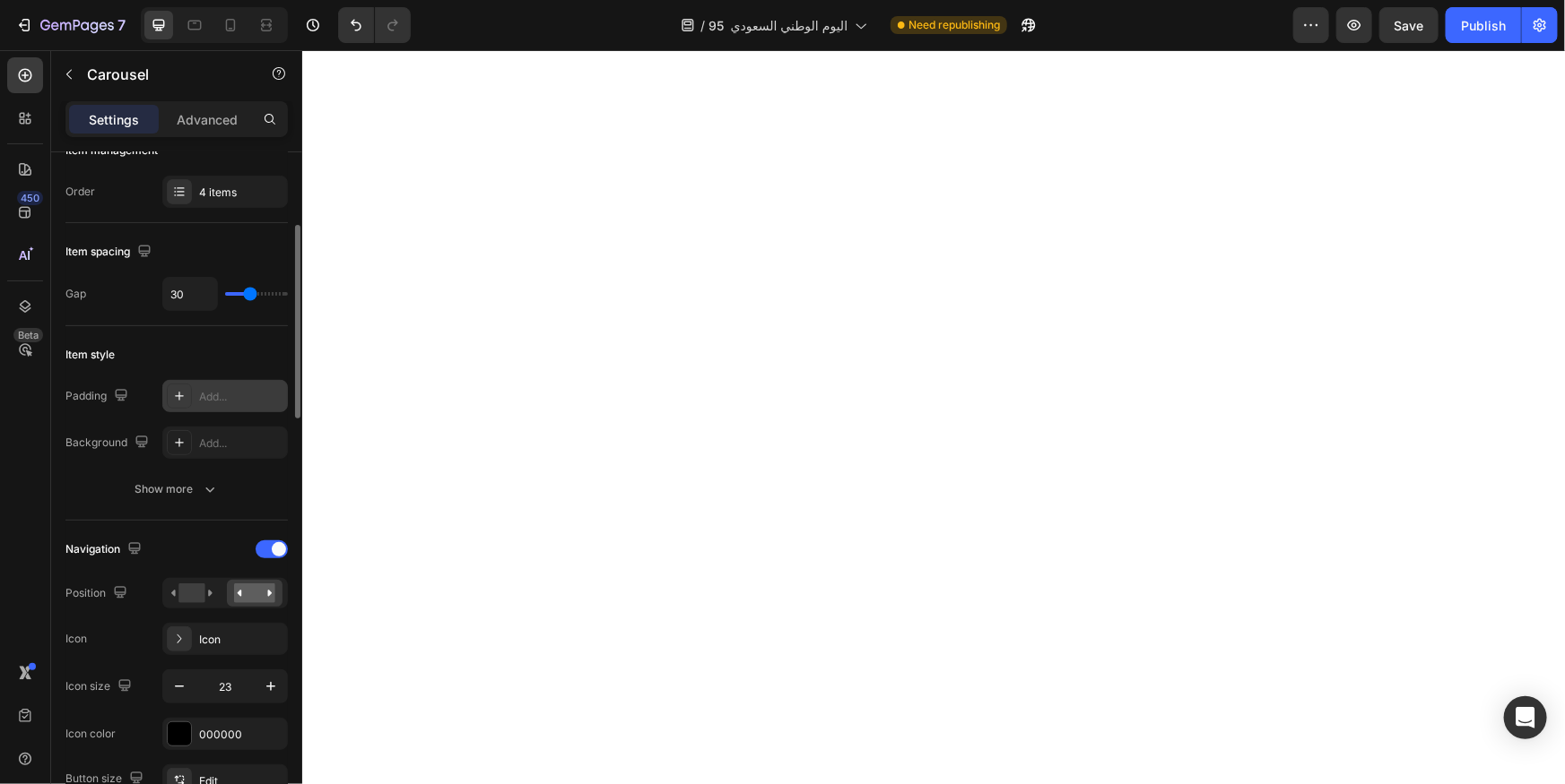
click at [231, 394] on div "Add..." at bounding box center [241, 397] width 84 height 16
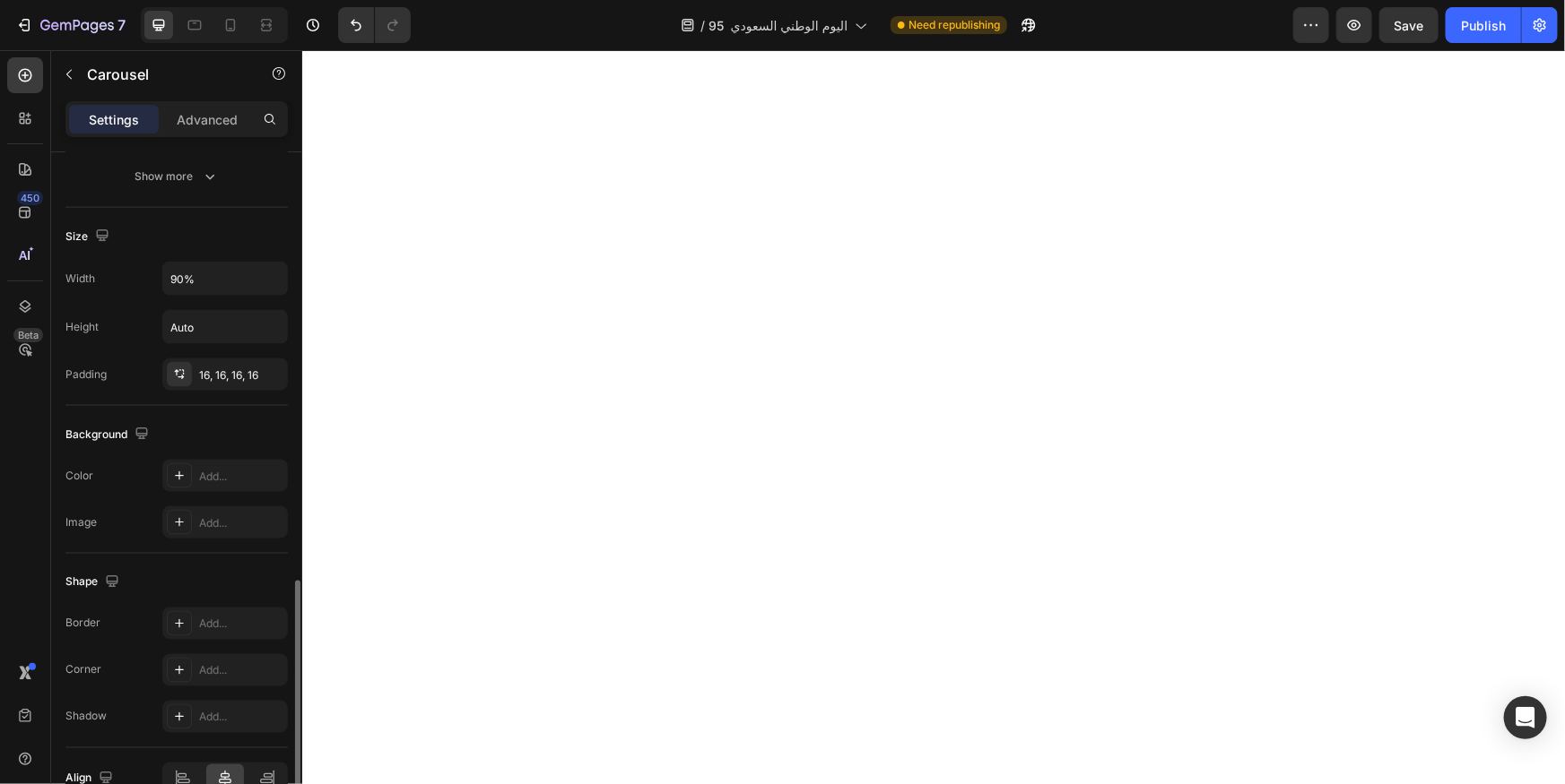
scroll to position [1397, 0]
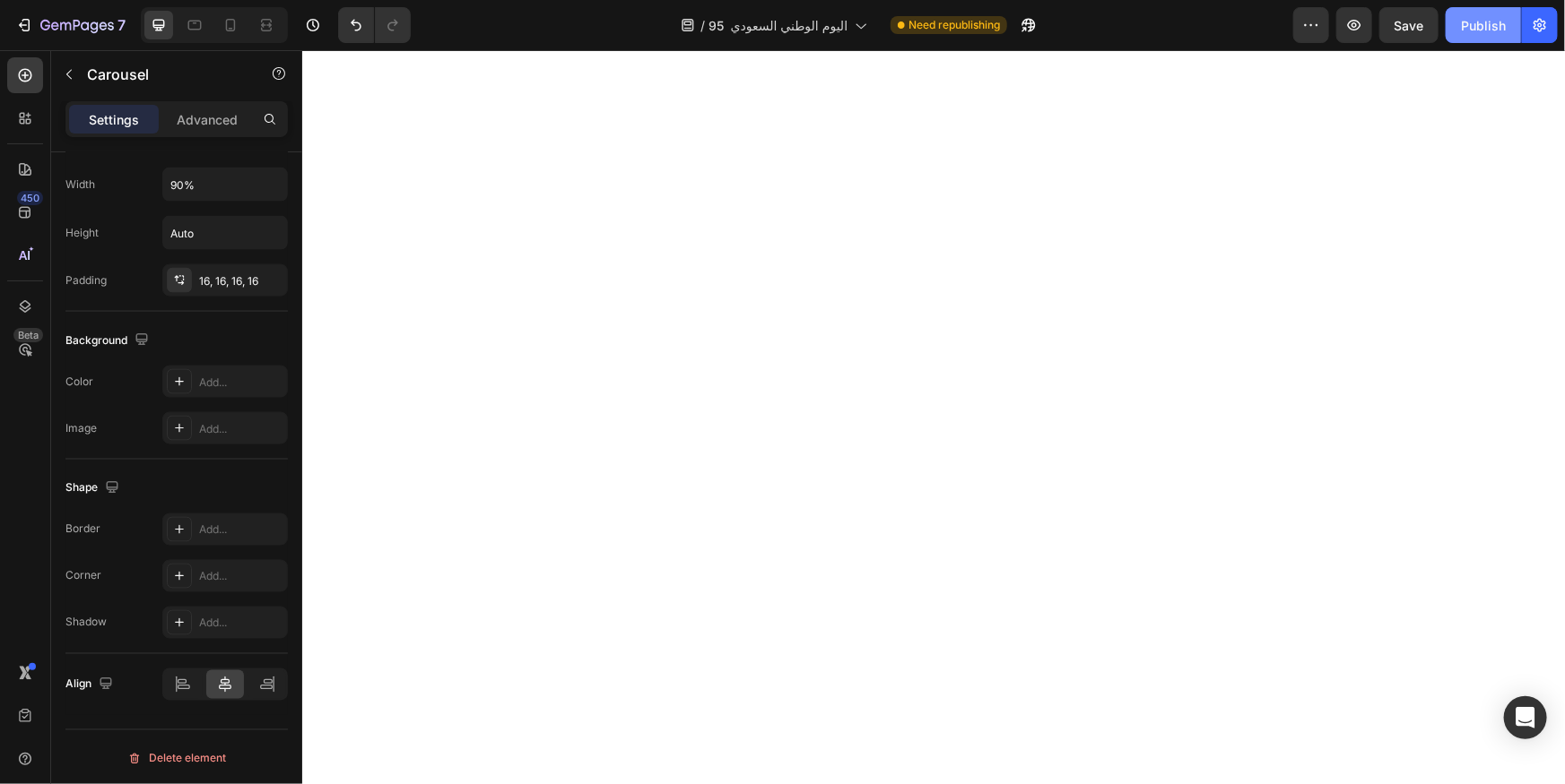
click at [1509, 23] on button "Publish" at bounding box center [1483, 26] width 75 height 36
